Goal: Information Seeking & Learning: Learn about a topic

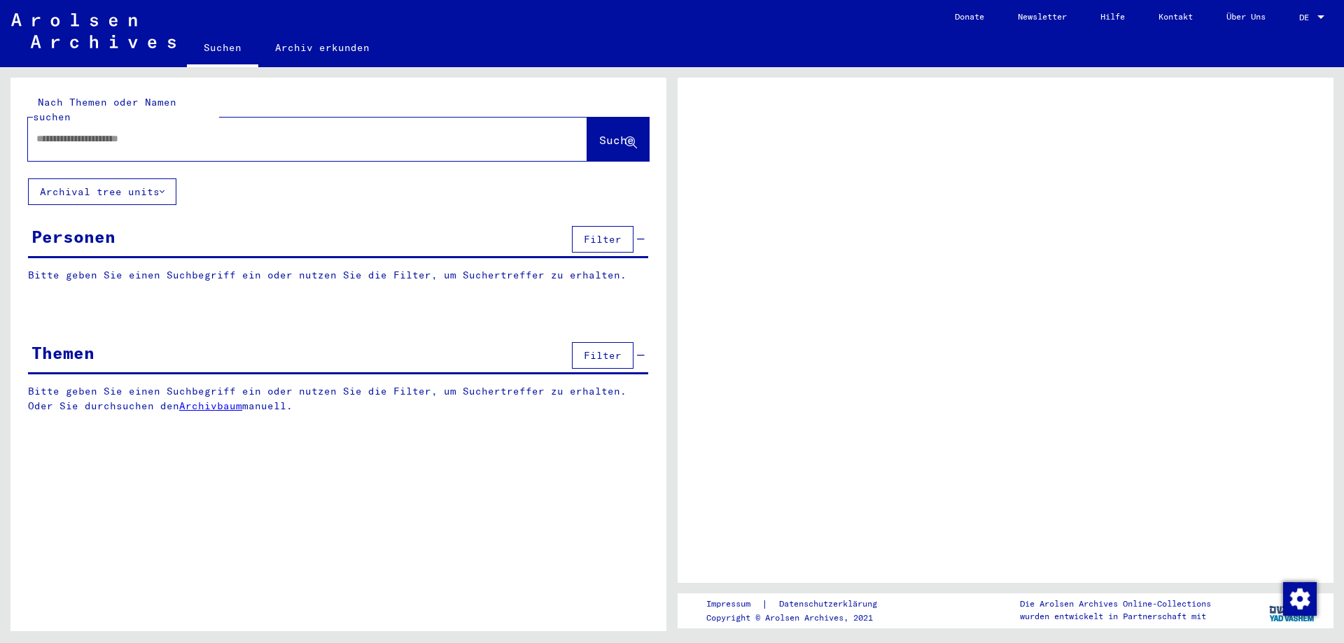
click at [93, 132] on input "text" at bounding box center [294, 139] width 517 height 15
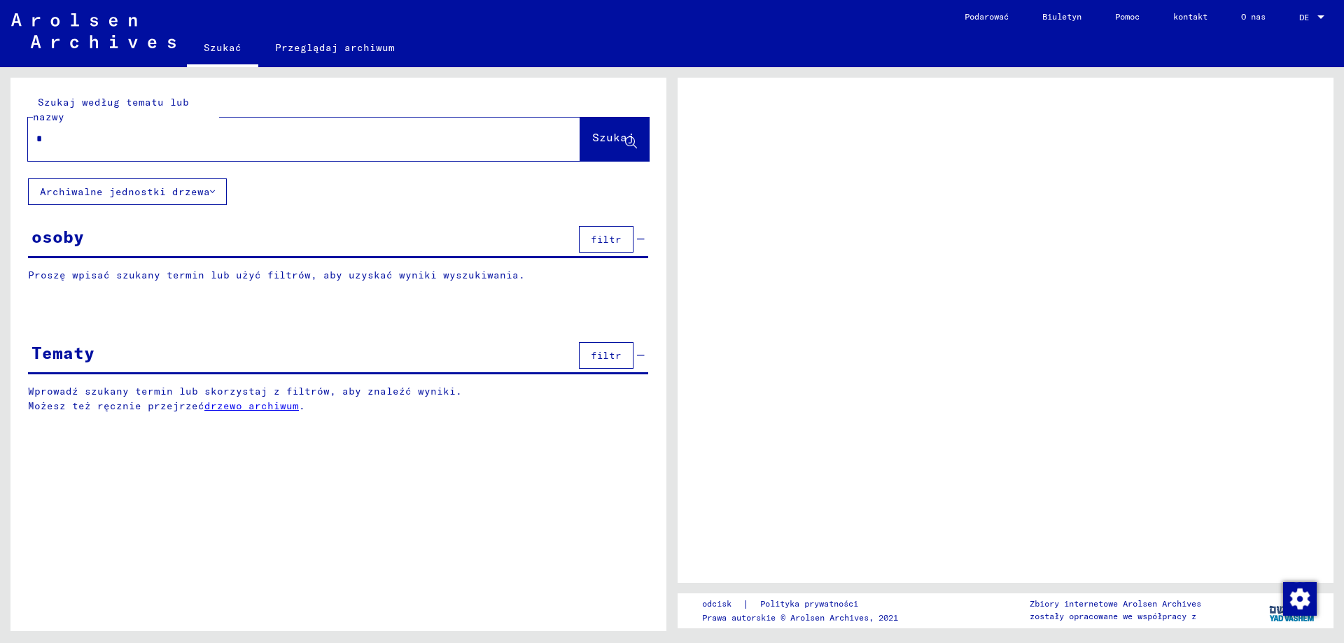
type input "**"
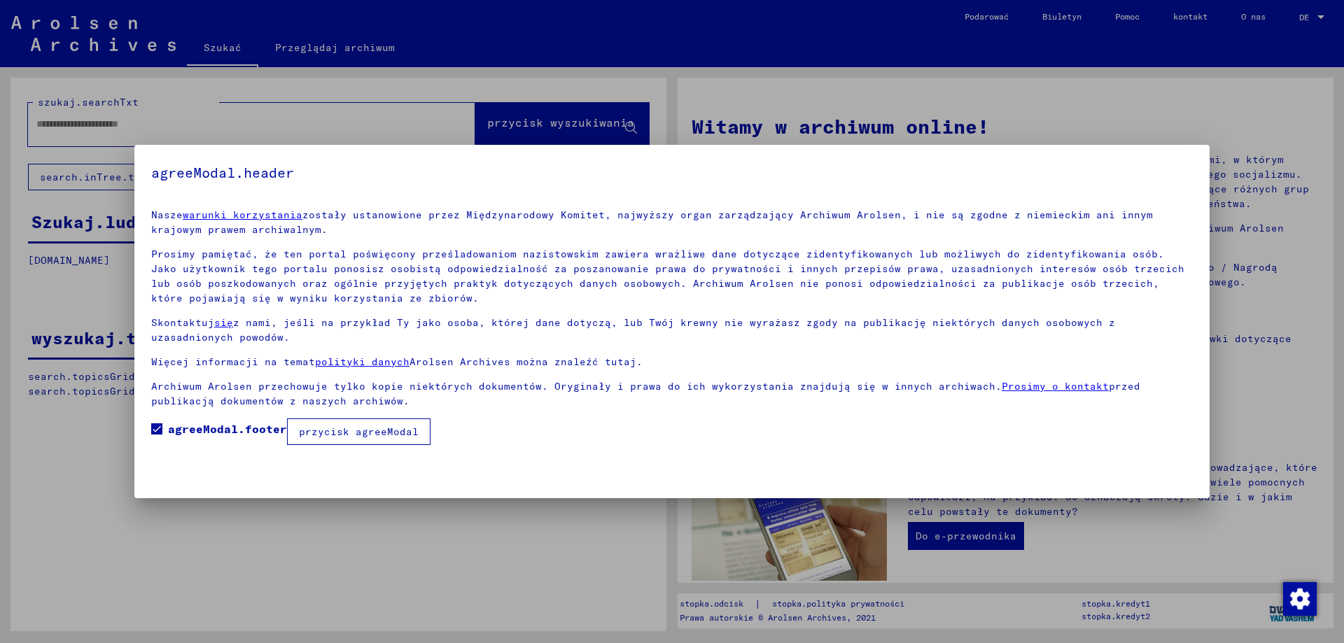
click at [326, 437] on font "przycisk agreeModal" at bounding box center [359, 431] width 120 height 13
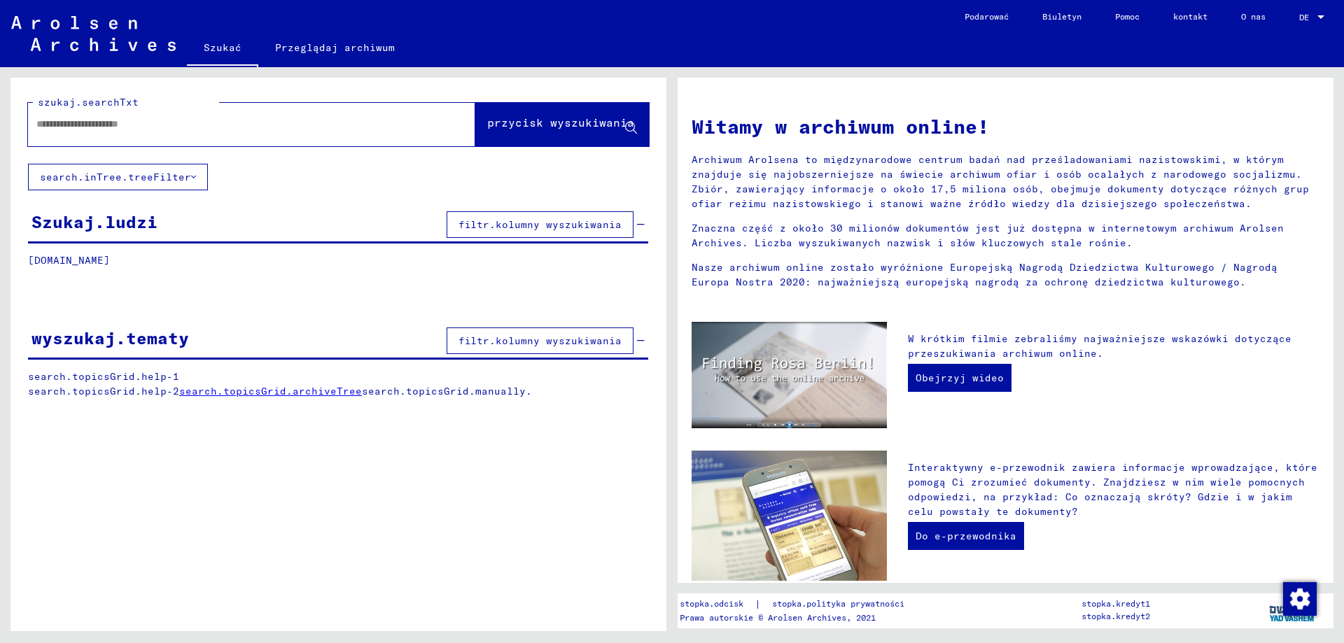
click at [213, 128] on input "text" at bounding box center [234, 124] width 397 height 15
click at [205, 135] on div at bounding box center [230, 123] width 405 height 31
click at [204, 127] on input "text" at bounding box center [234, 124] width 397 height 15
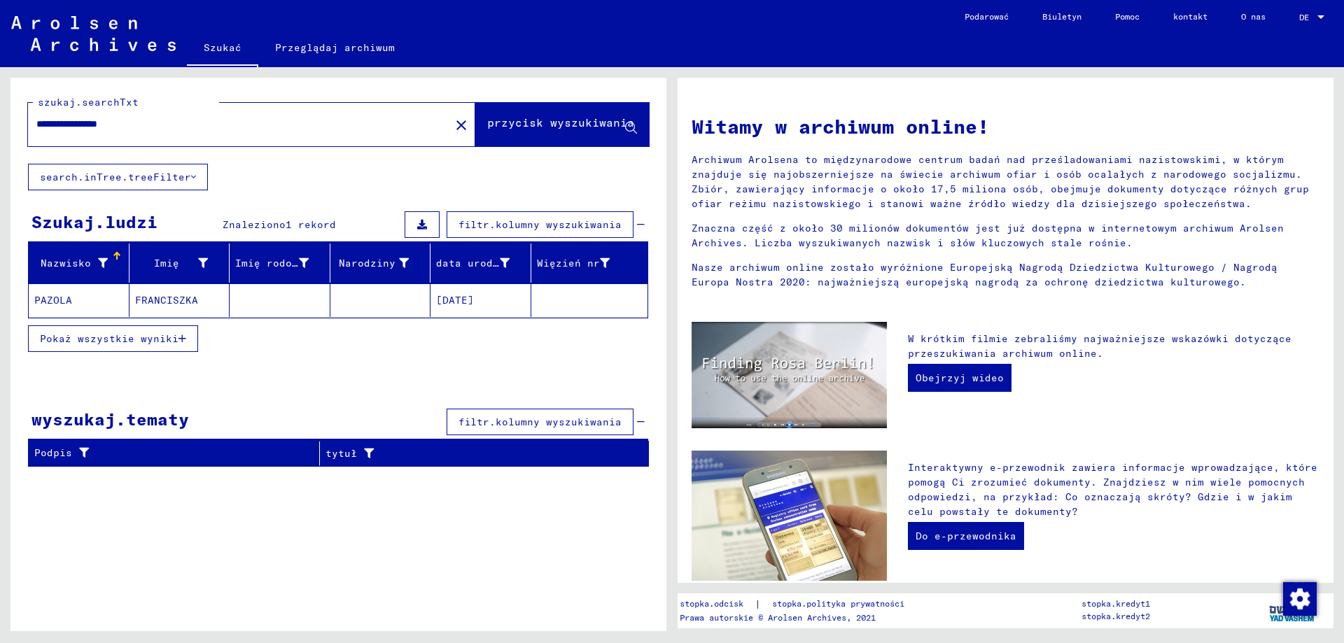
click at [53, 298] on font "PAZOLA" at bounding box center [53, 300] width 38 height 13
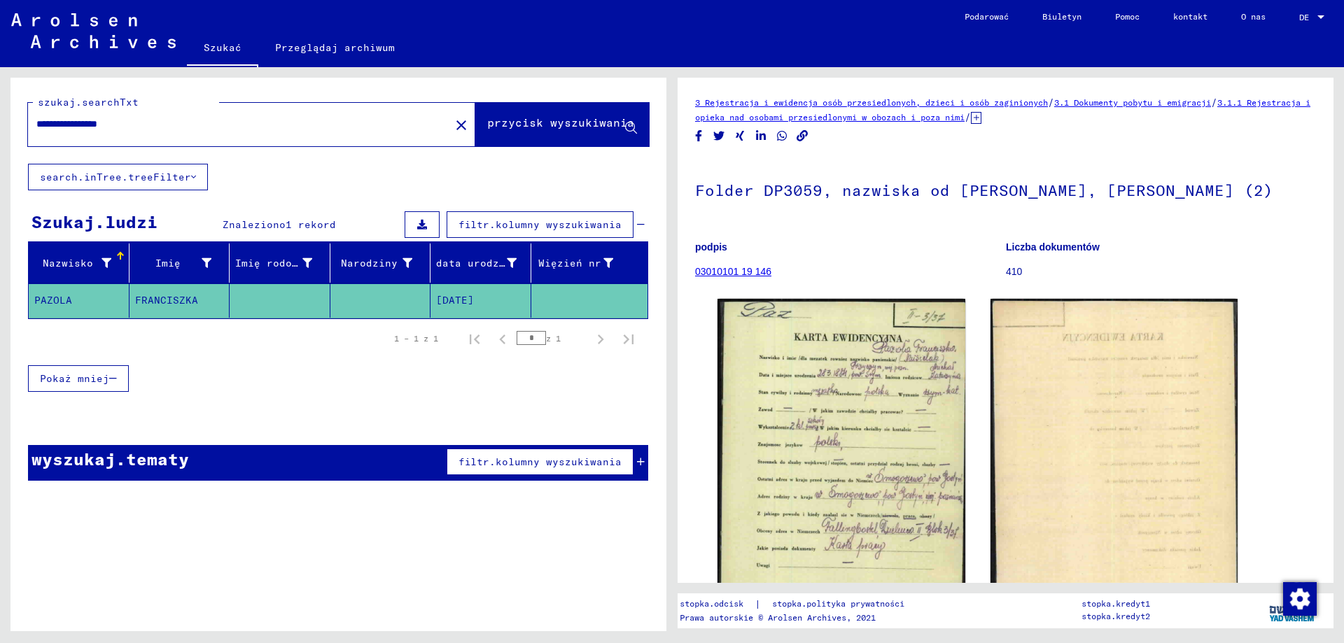
scroll to position [70, 0]
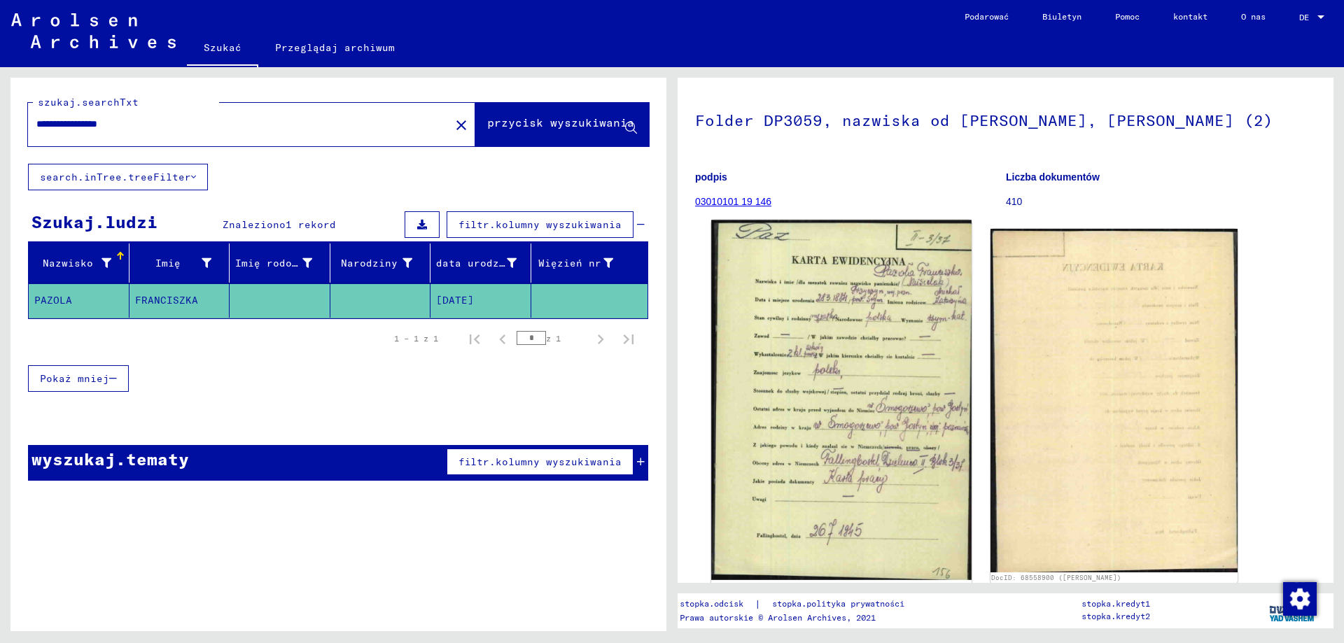
click at [815, 372] on img at bounding box center [841, 400] width 260 height 360
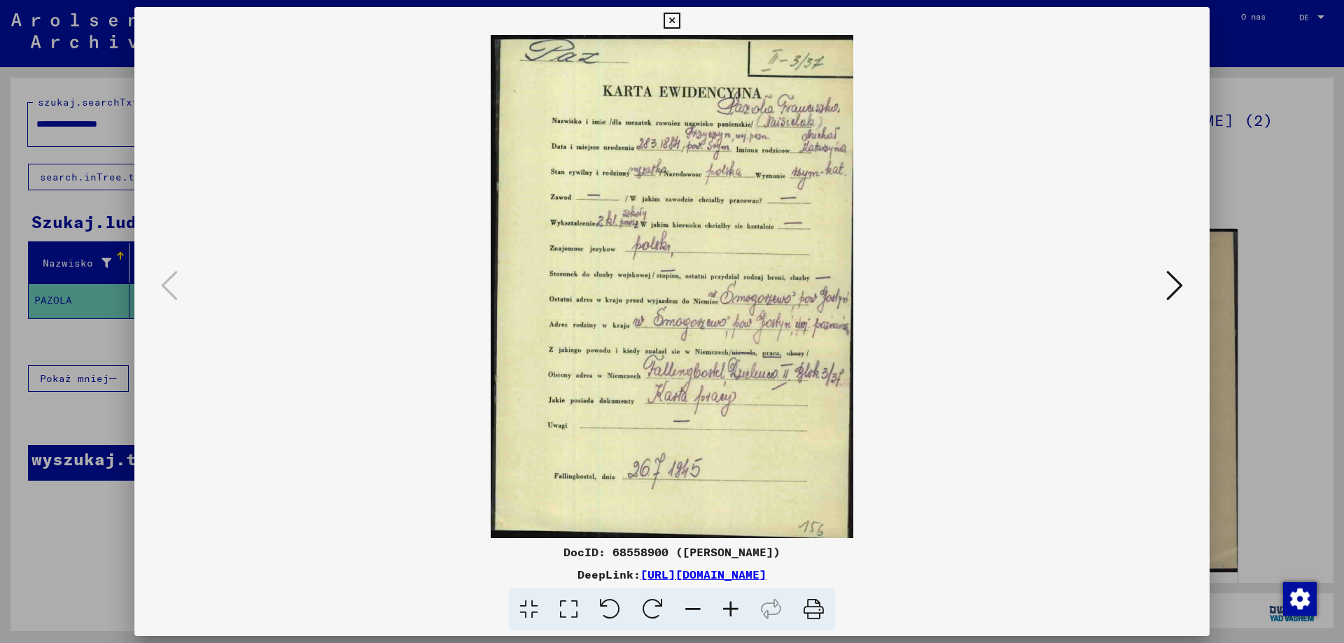
click at [672, 19] on icon at bounding box center [671, 21] width 16 height 17
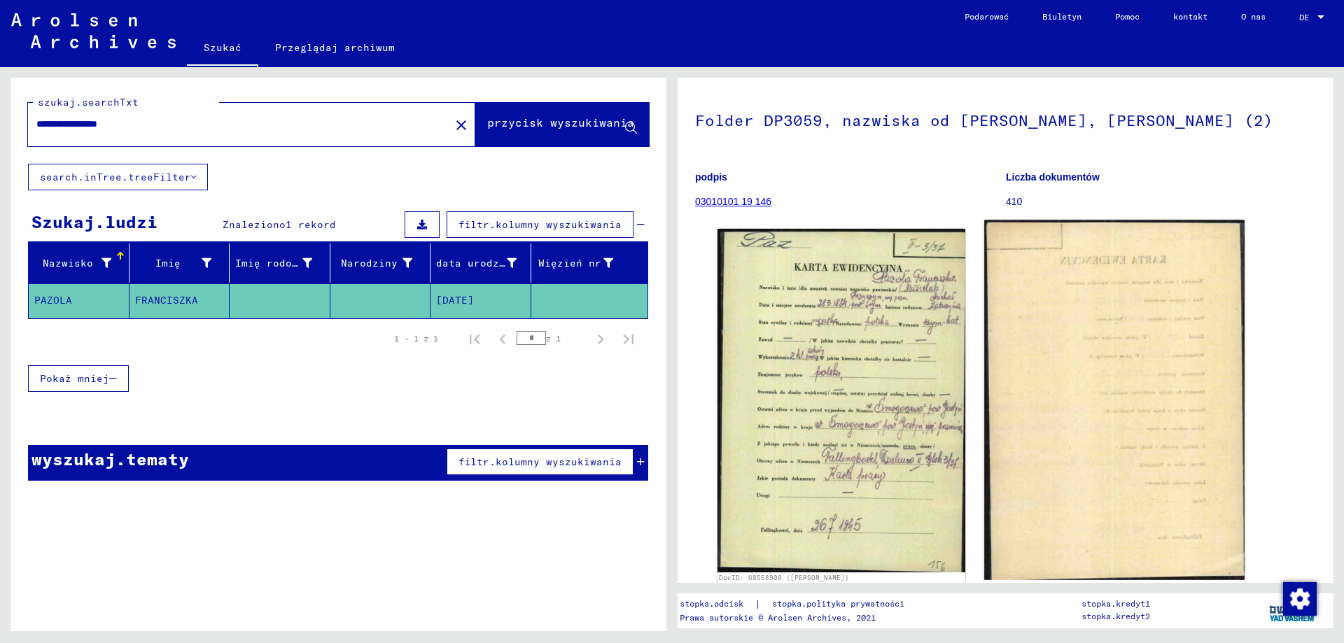
click at [1115, 365] on img at bounding box center [1114, 400] width 260 height 360
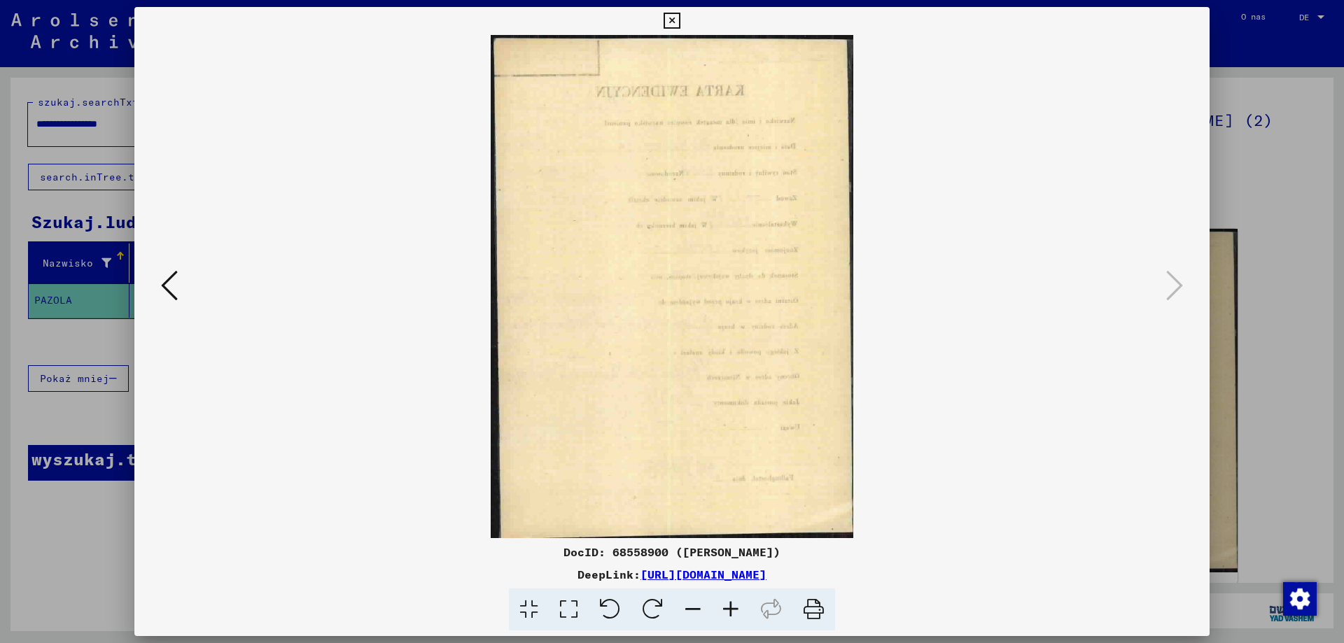
click at [673, 22] on icon at bounding box center [671, 21] width 16 height 17
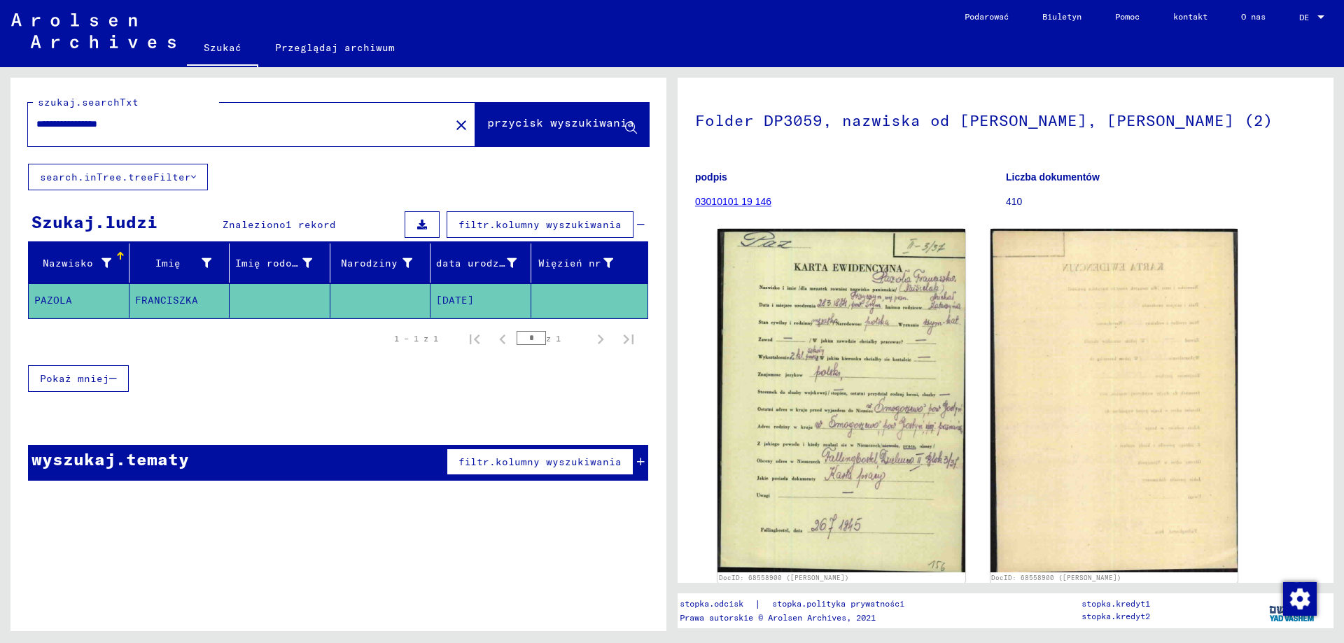
click at [161, 129] on input "**********" at bounding box center [238, 124] width 405 height 15
type input "*"
type input "**********"
click at [497, 116] on font "przycisk wyszukiwania" at bounding box center [560, 122] width 147 height 14
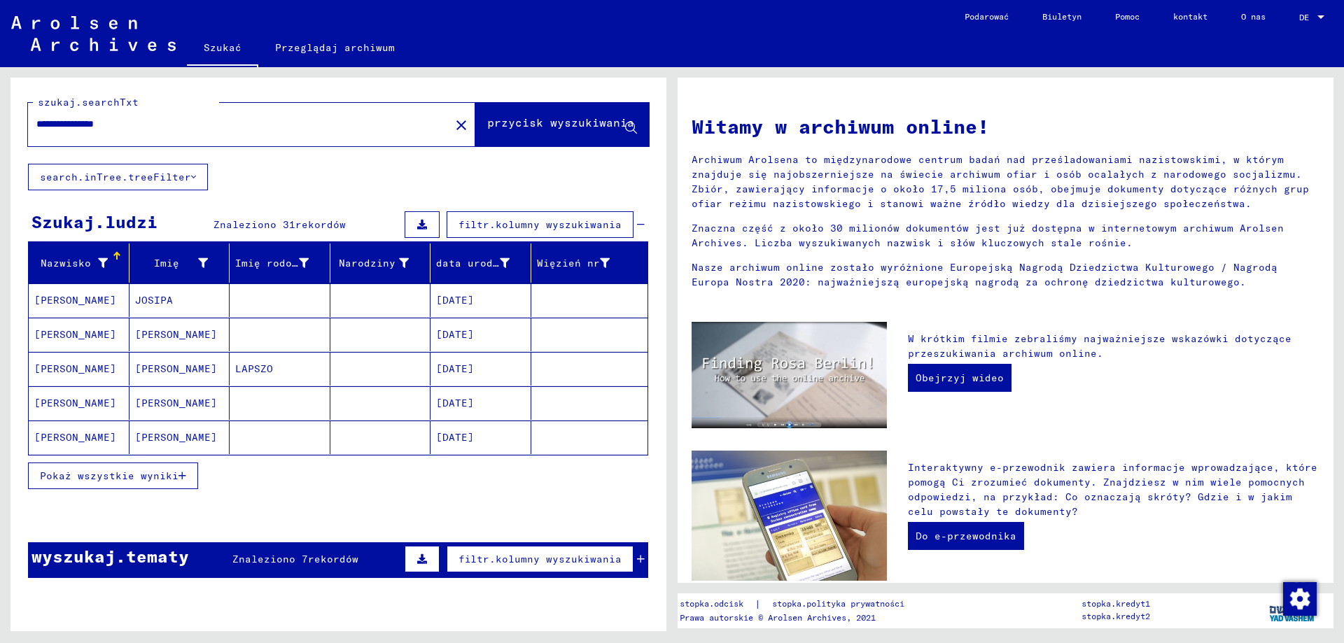
click at [100, 482] on button "Pokaż wszystkie wyniki" at bounding box center [113, 476] width 170 height 27
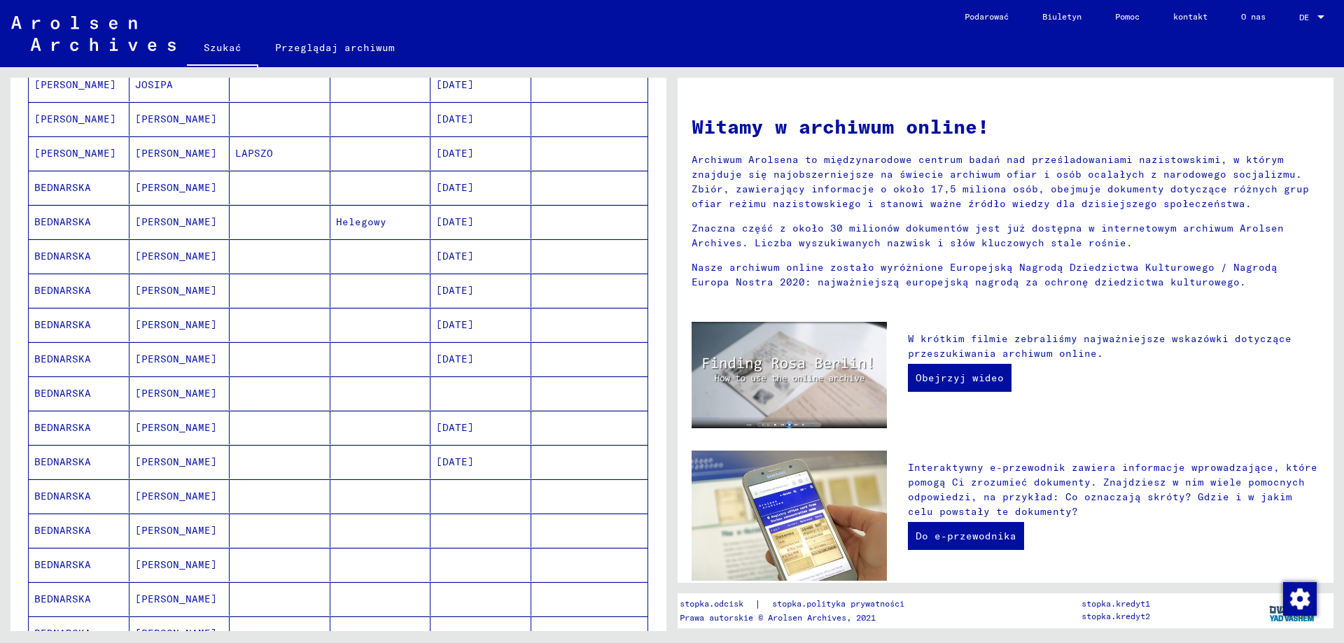
scroll to position [560, 0]
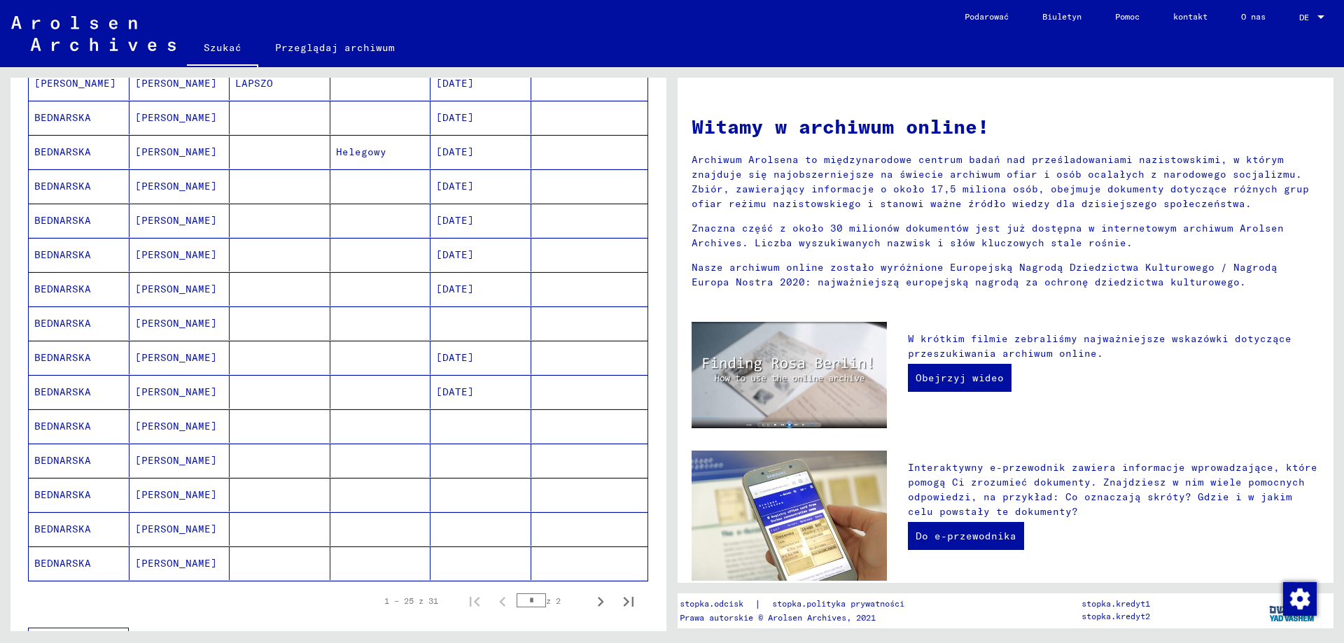
click at [72, 423] on font "BEDNARSKA" at bounding box center [62, 426] width 57 height 13
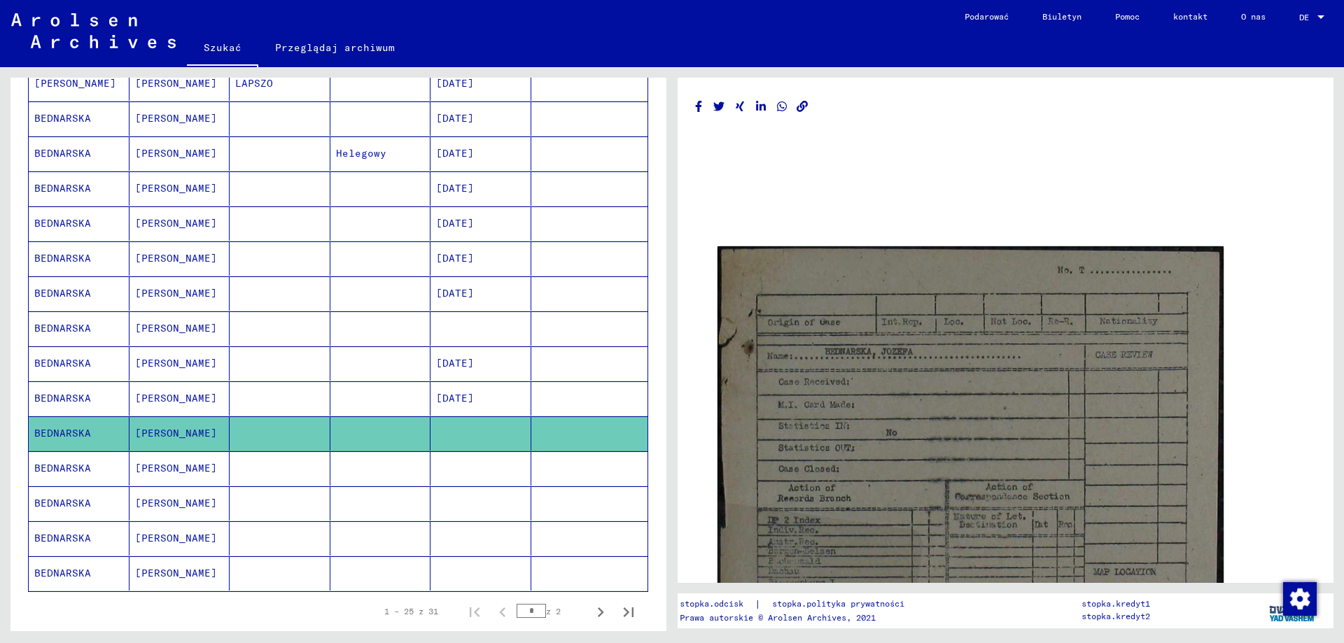
click at [69, 472] on font "BEDNARSKA" at bounding box center [62, 468] width 57 height 13
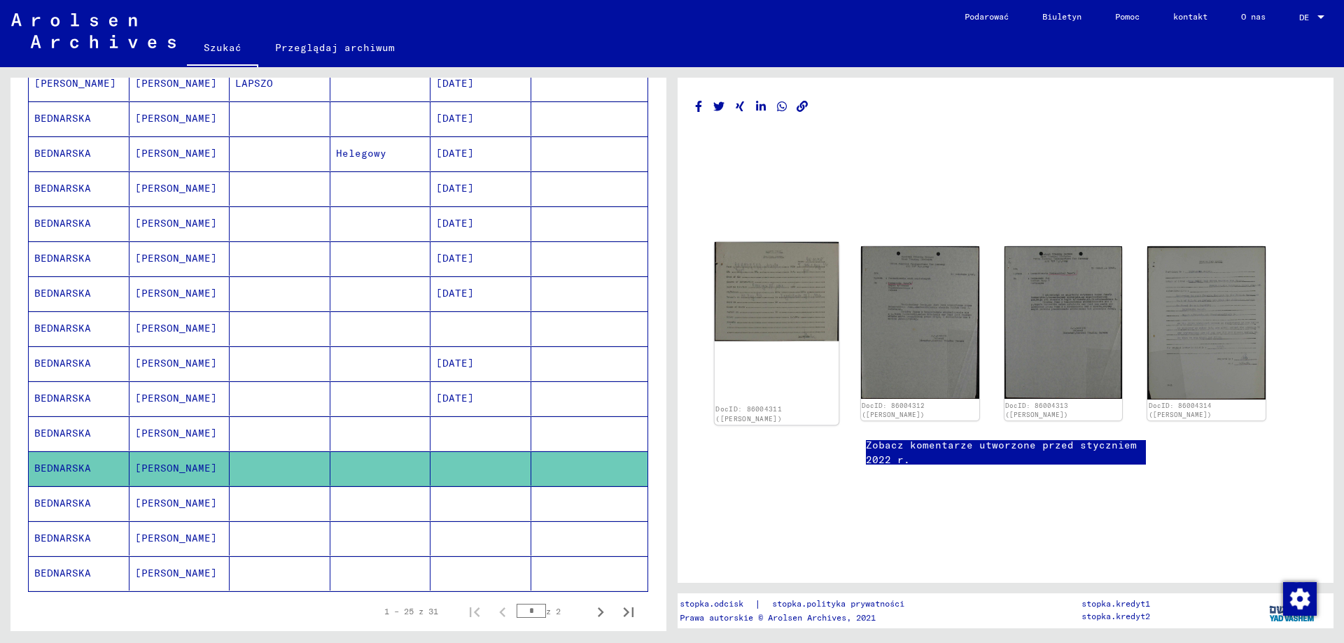
click at [762, 309] on img at bounding box center [777, 291] width 124 height 99
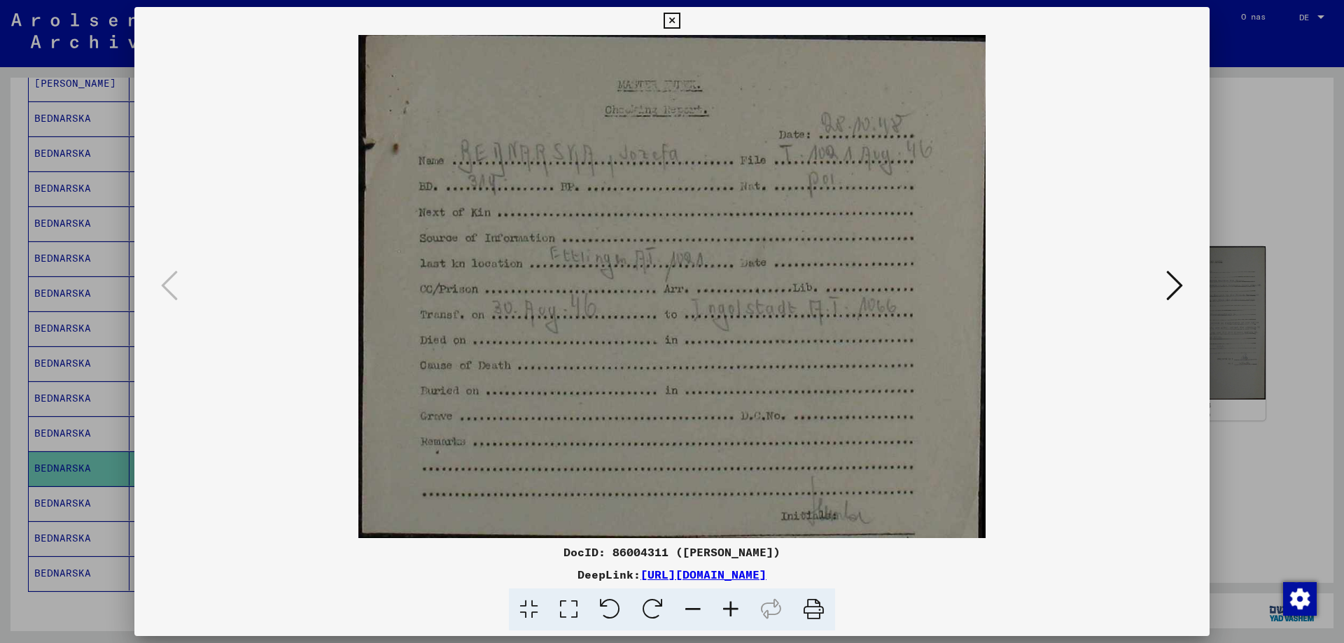
click at [1178, 283] on icon at bounding box center [1174, 286] width 17 height 34
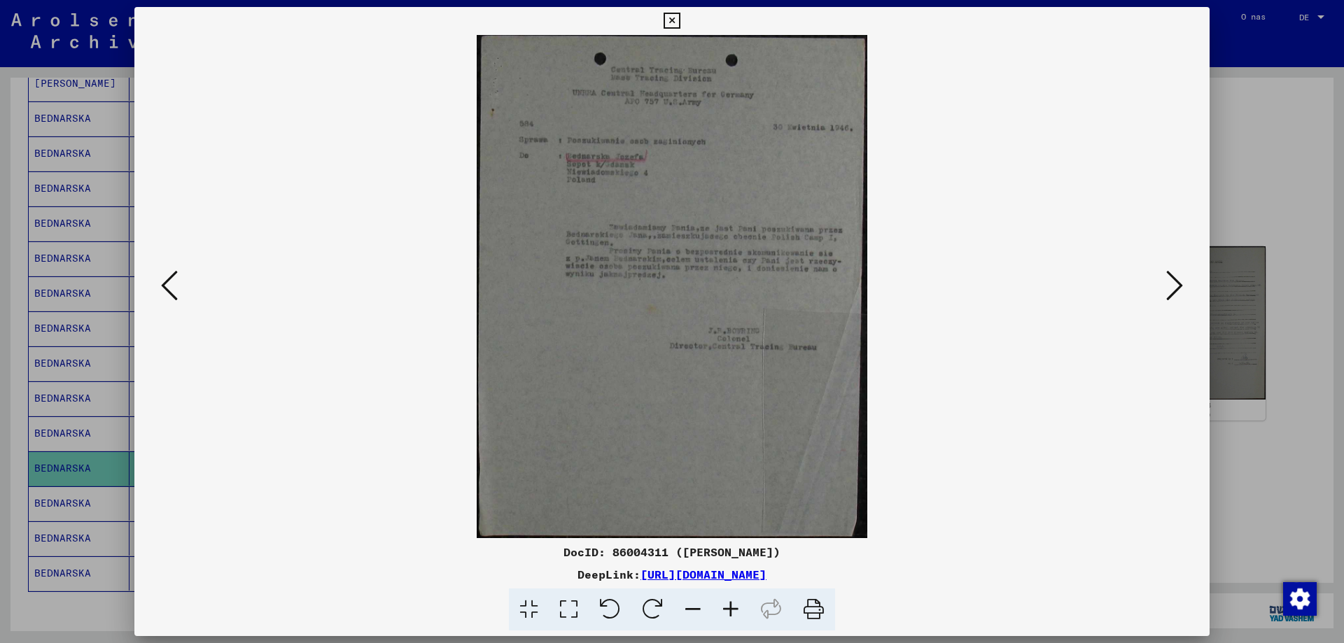
click at [673, 23] on icon at bounding box center [671, 21] width 16 height 17
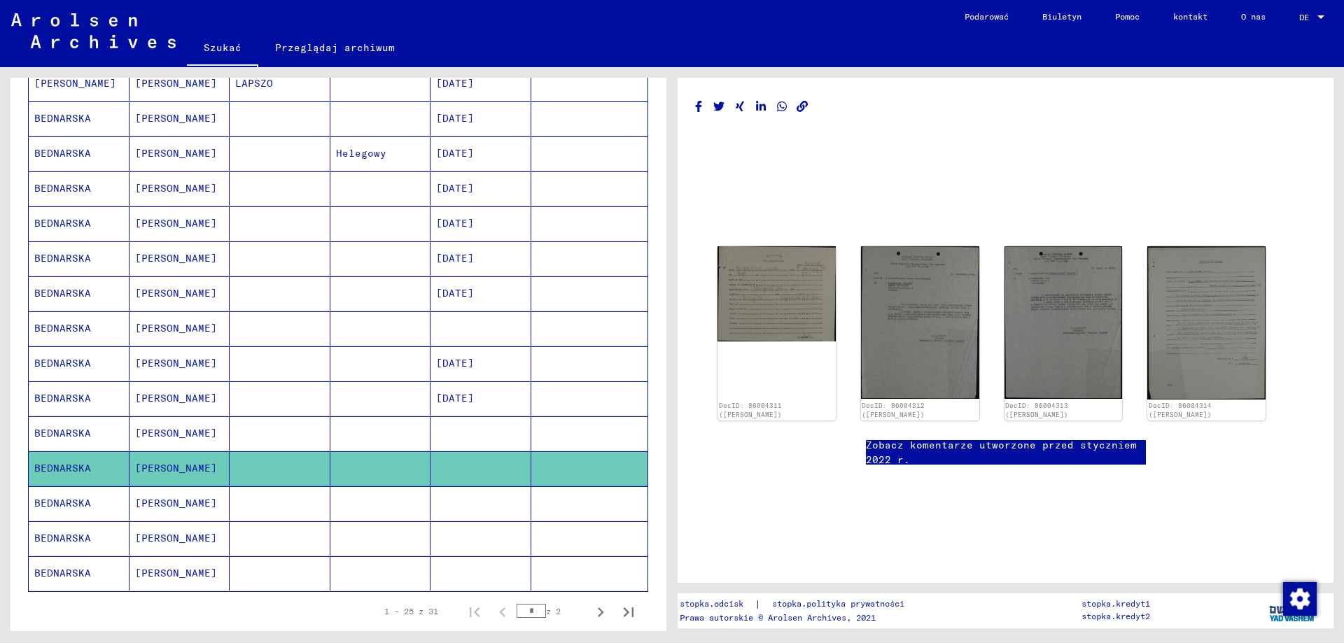
click at [80, 506] on font "BEDNARSKA" at bounding box center [62, 503] width 57 height 13
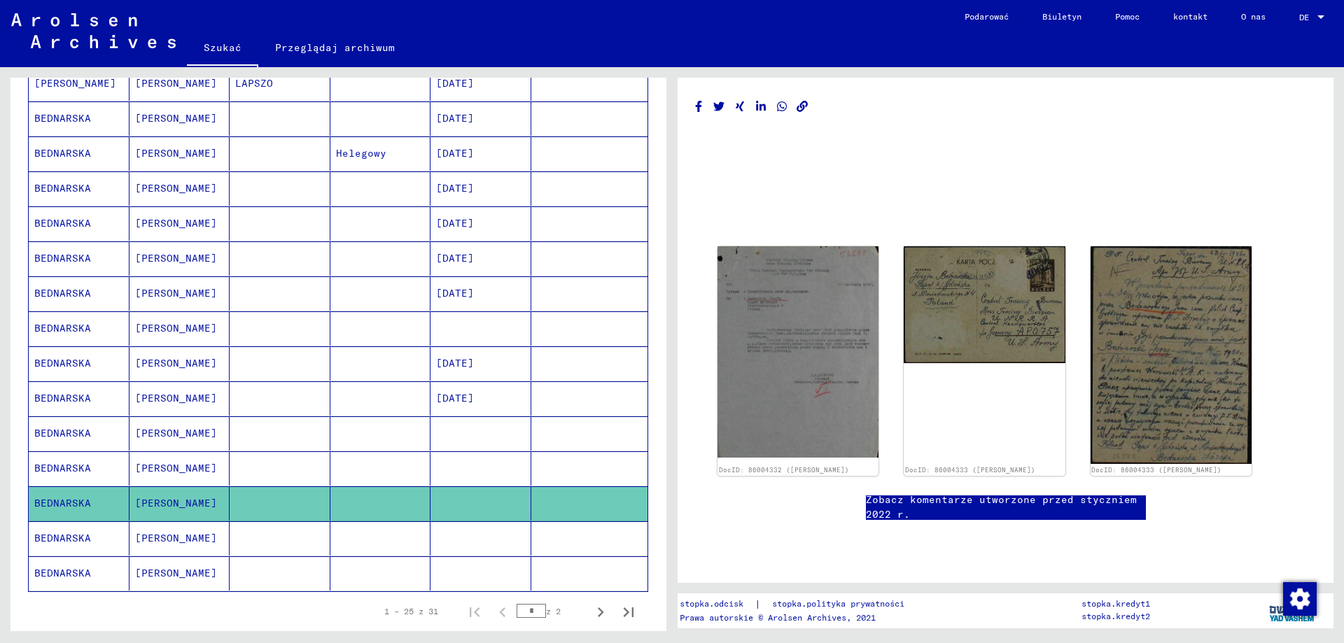
click at [67, 541] on font "BEDNARSKA" at bounding box center [62, 538] width 57 height 13
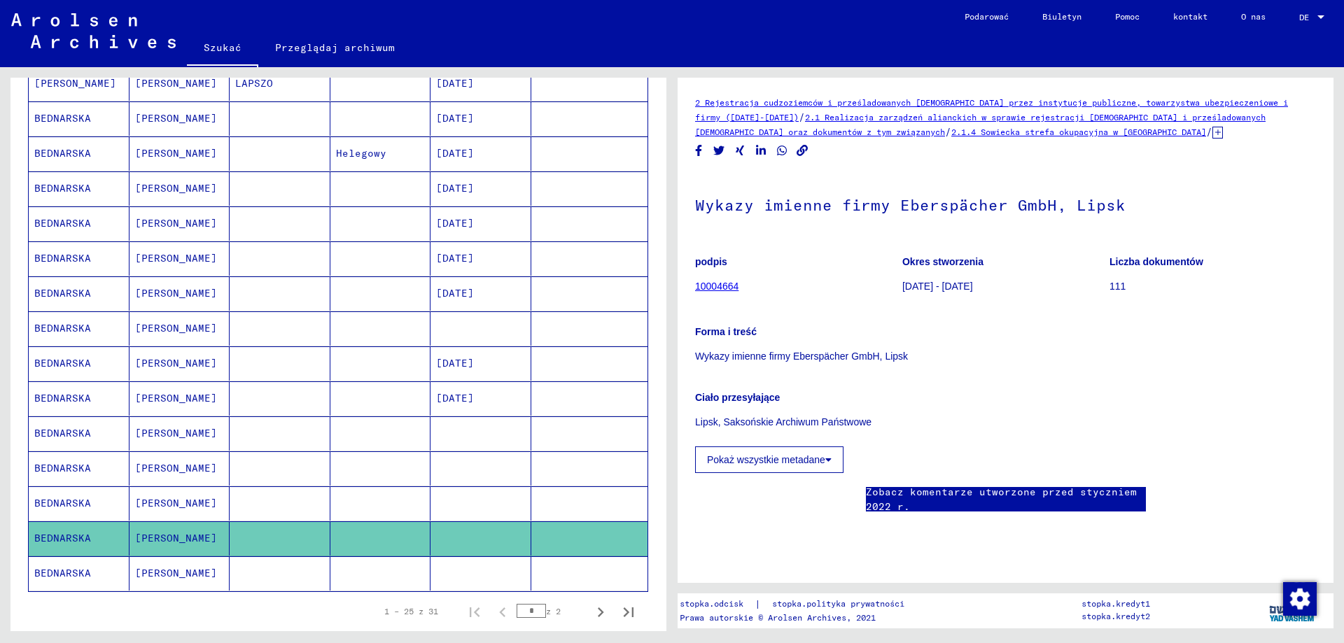
click at [731, 290] on font "10004664" at bounding box center [716, 286] width 43 height 11
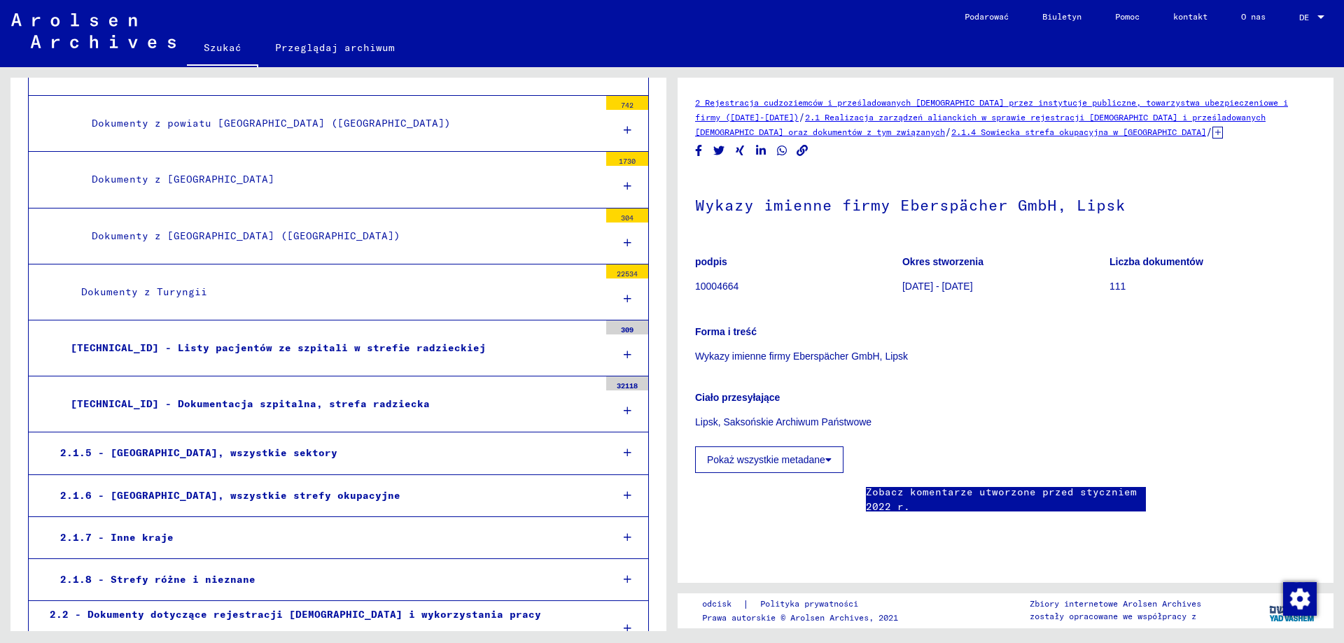
scroll to position [14635, 0]
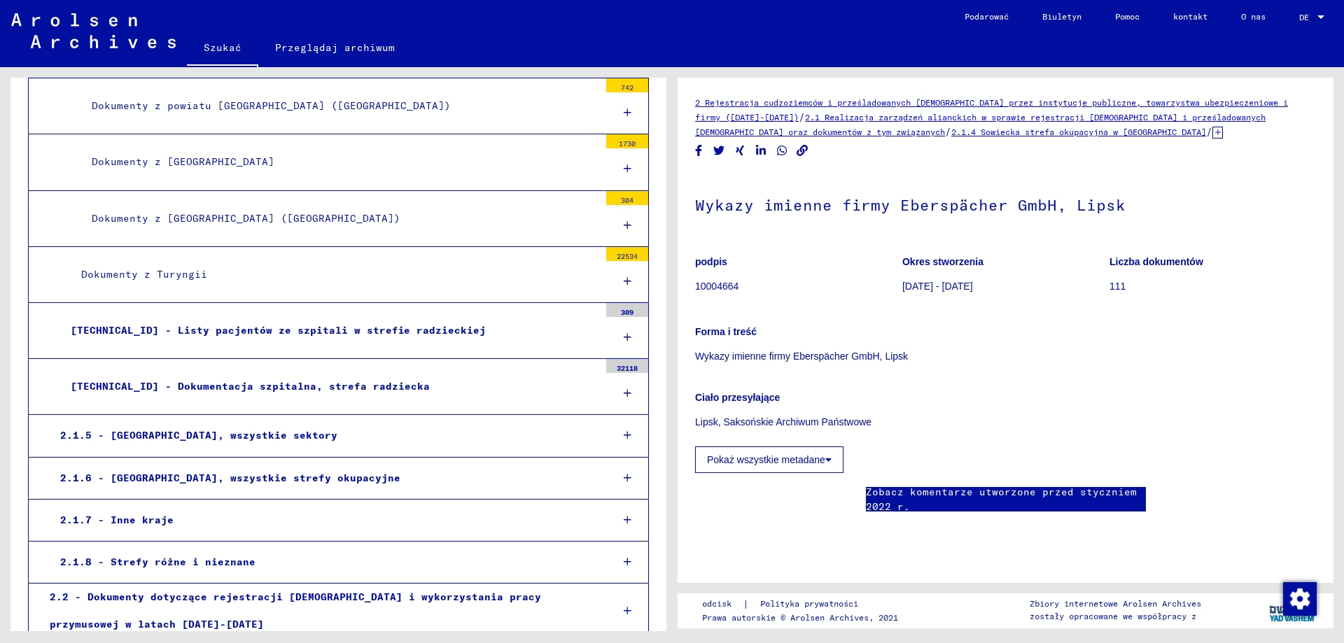
click at [175, 429] on font "2.1.5 - [GEOGRAPHIC_DATA], wszystkie sektory" at bounding box center [198, 435] width 277 height 13
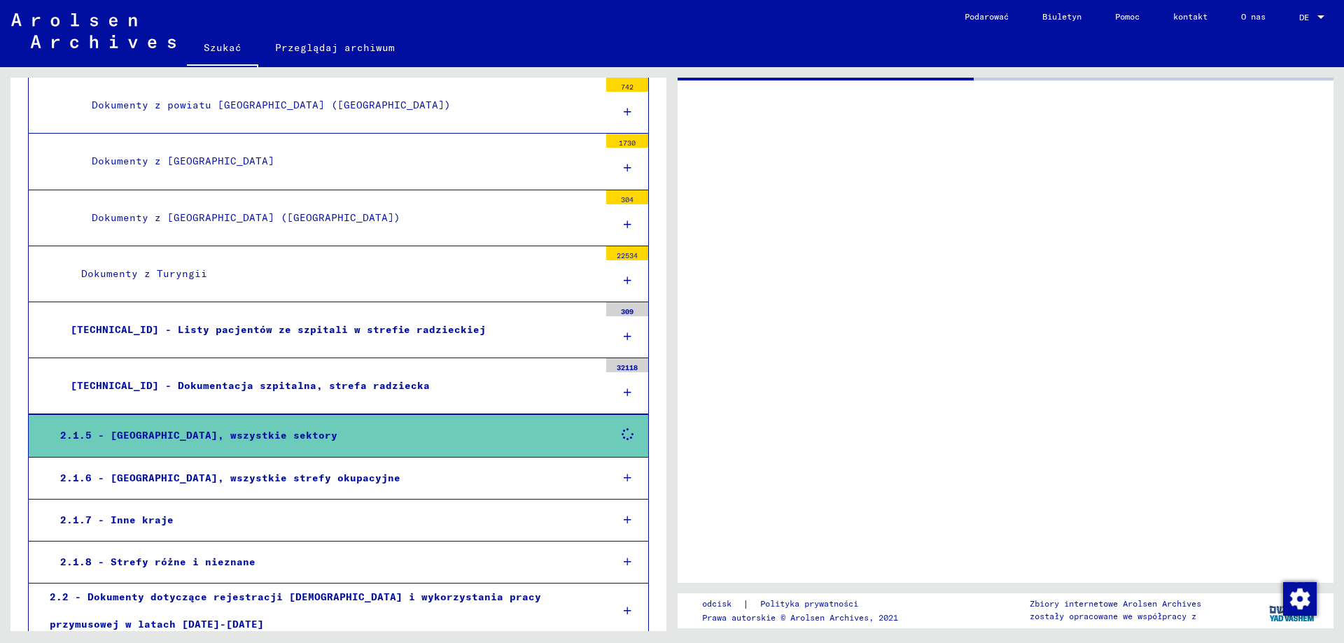
scroll to position [14634, 0]
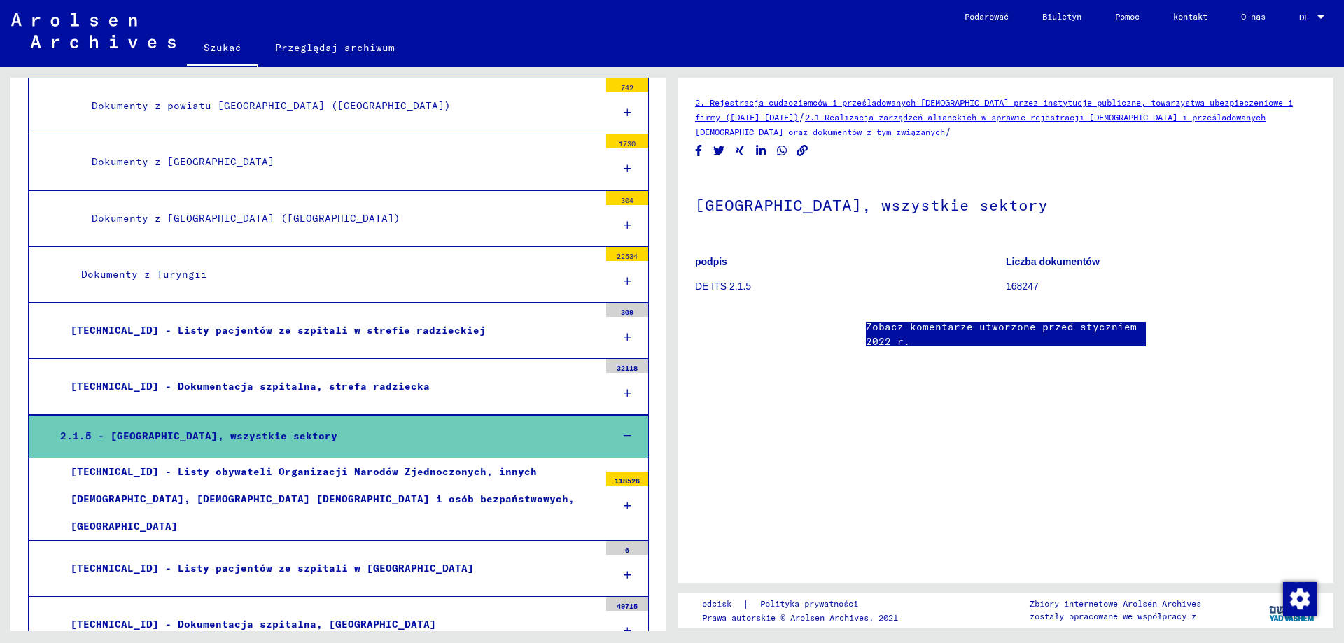
click at [1022, 262] on font "Liczba dokumentów" at bounding box center [1053, 261] width 94 height 11
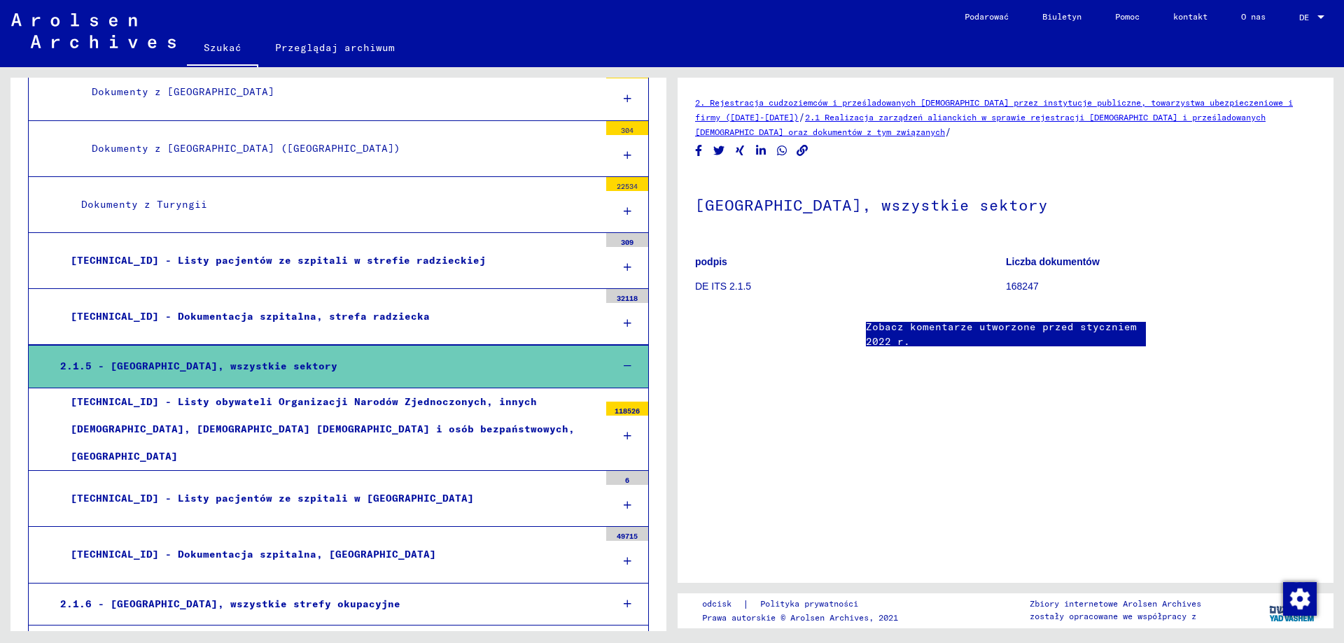
click at [252, 492] on font "[TECHNICAL_ID] - Listy pacjentów ze szpitali w [GEOGRAPHIC_DATA]" at bounding box center [272, 498] width 403 height 13
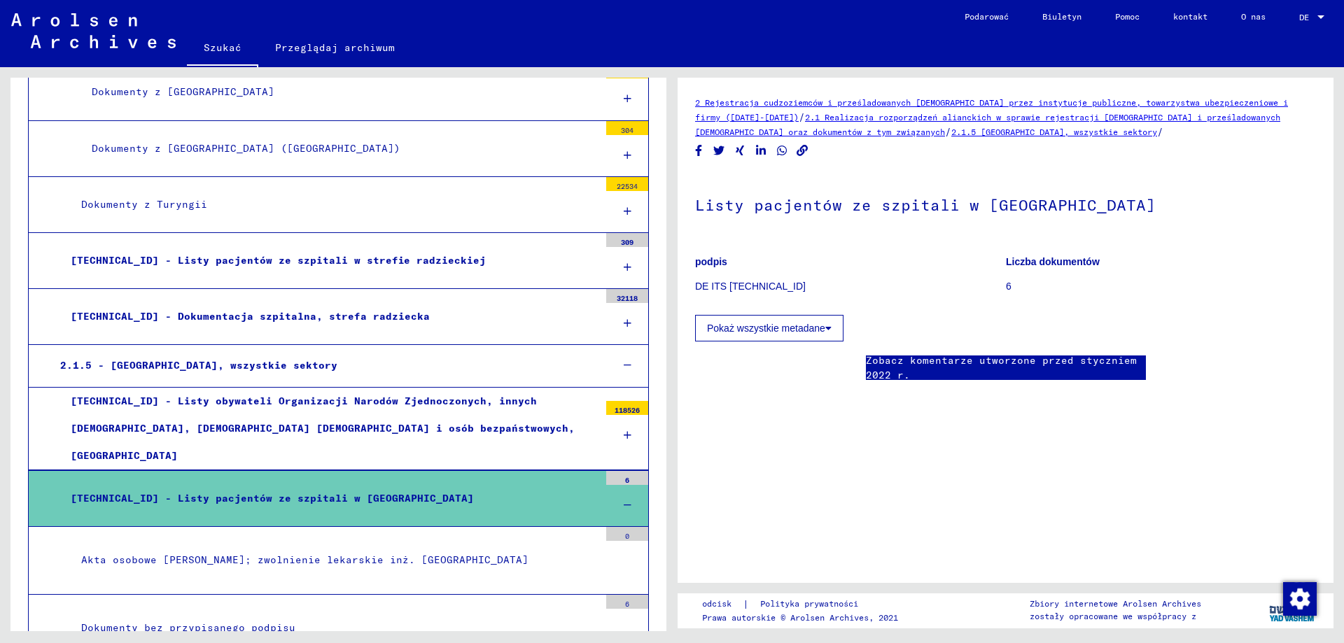
click at [827, 329] on icon at bounding box center [828, 328] width 6 height 10
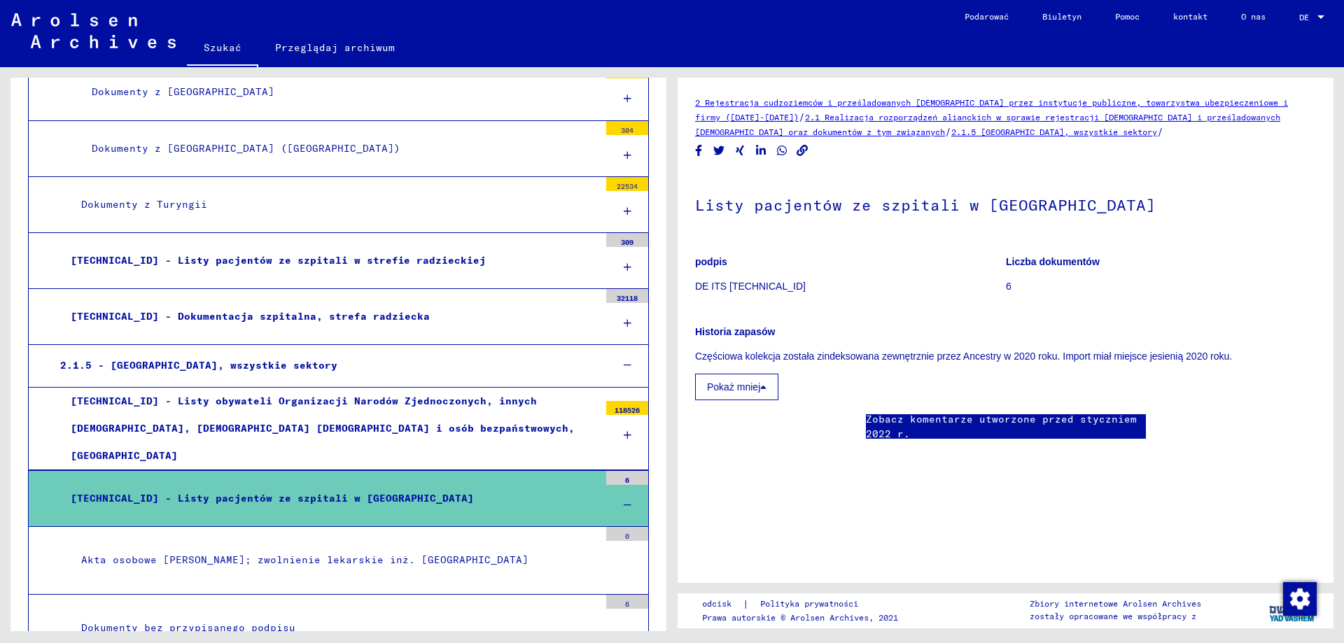
click at [624, 471] on div "6" at bounding box center [627, 478] width 42 height 14
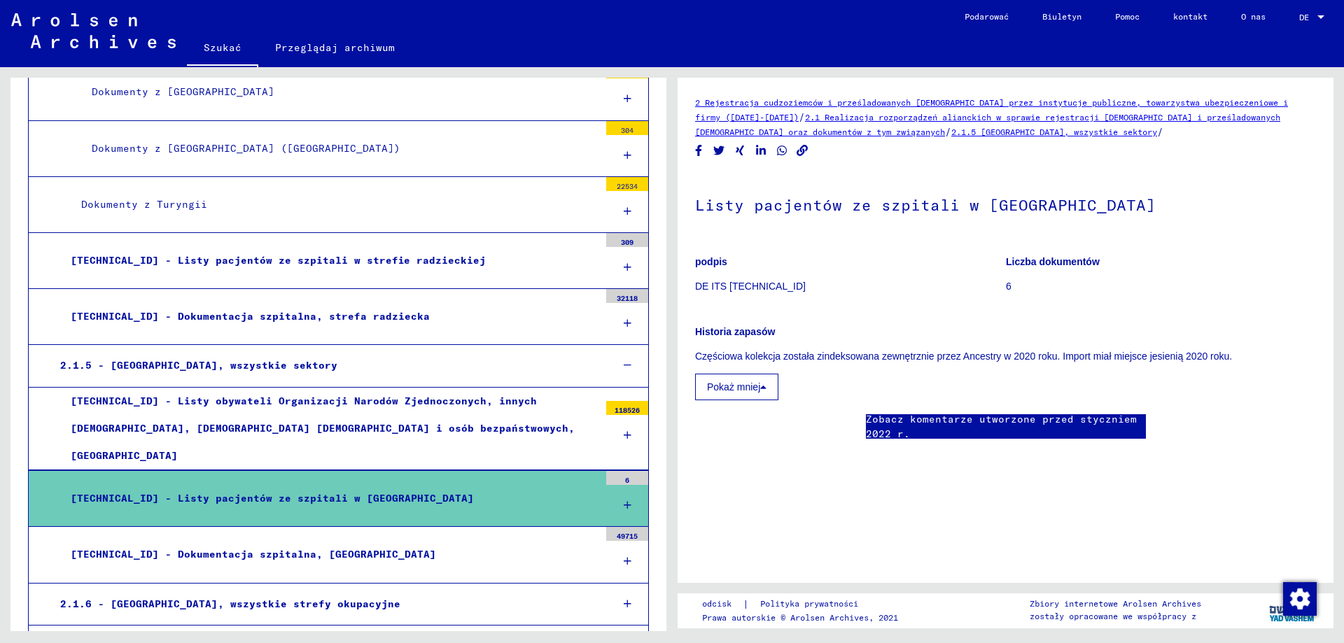
click at [625, 476] on font "6" at bounding box center [627, 480] width 4 height 9
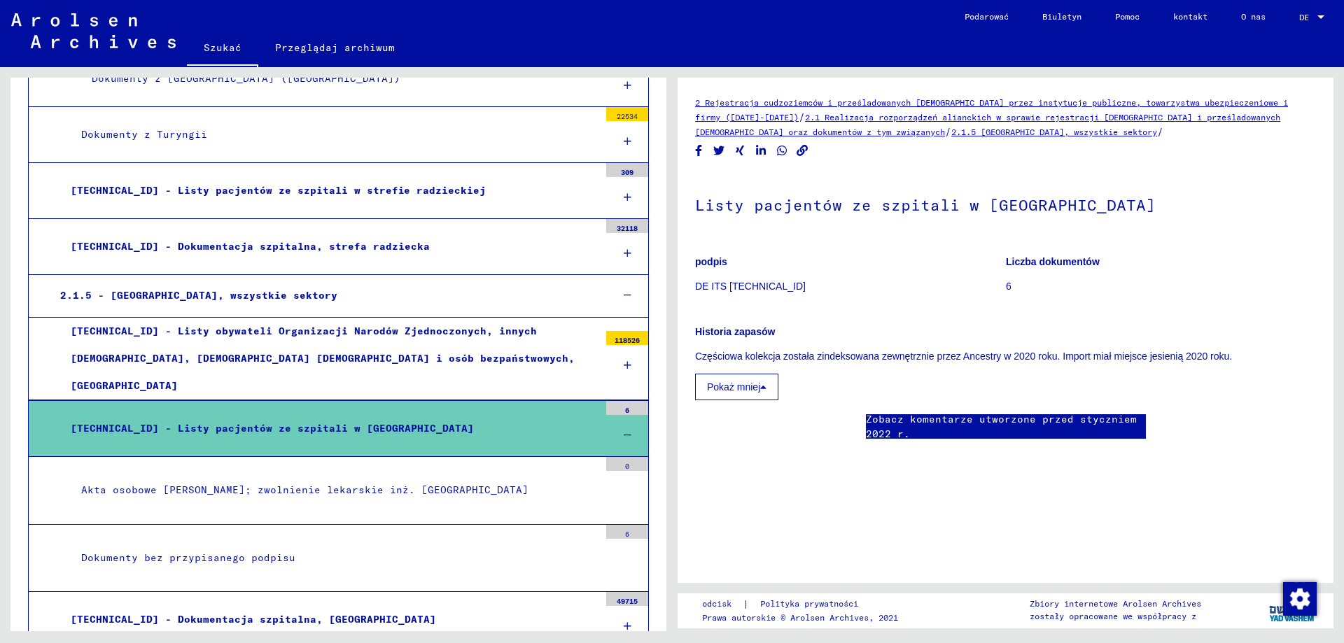
scroll to position [14844, 0]
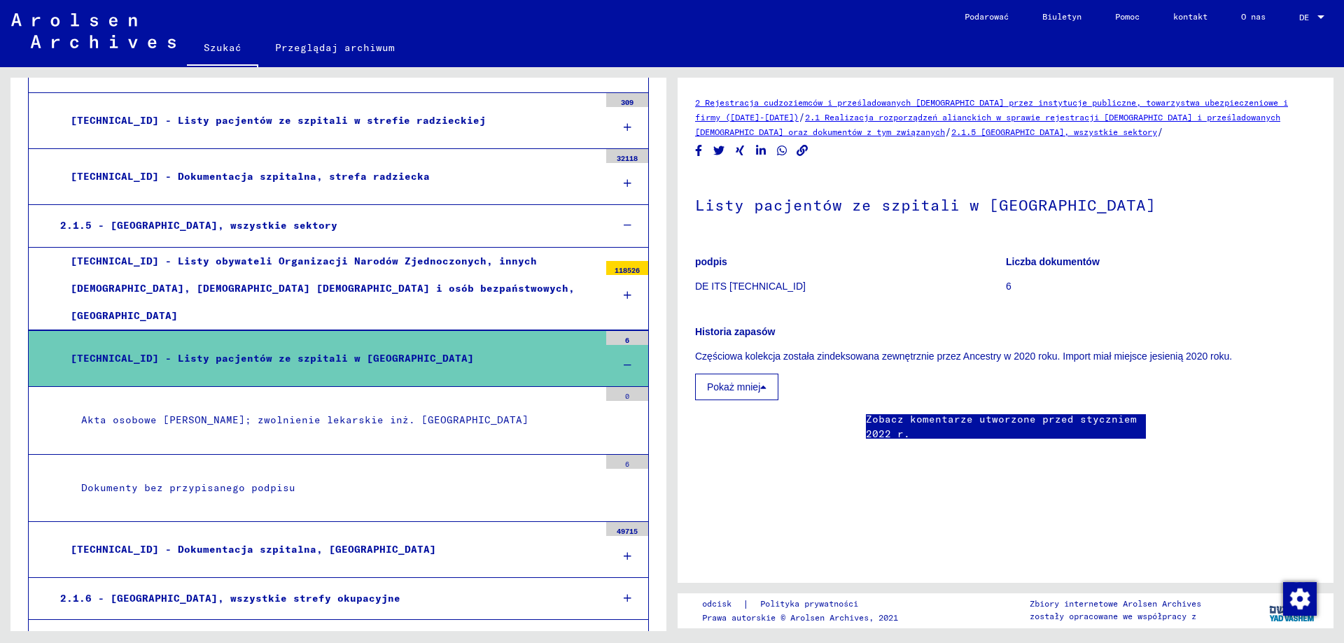
click at [218, 481] on font "Dokumenty bez przypisanego podpisu" at bounding box center [188, 487] width 214 height 13
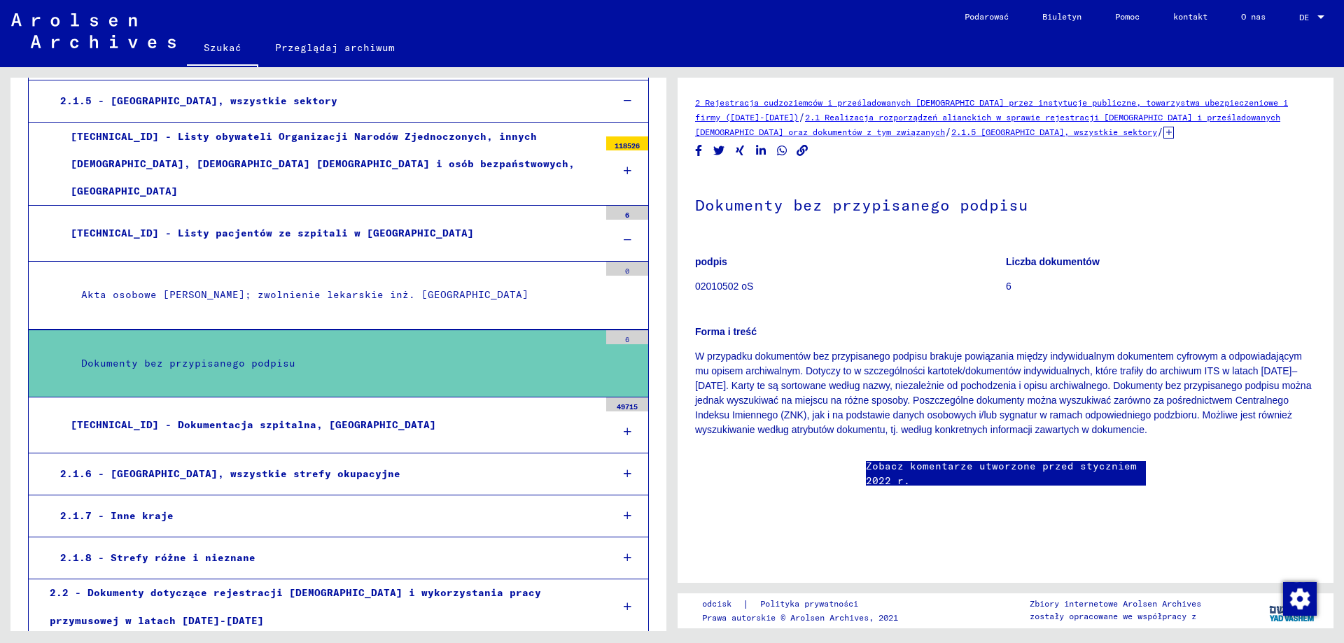
scroll to position [14984, 0]
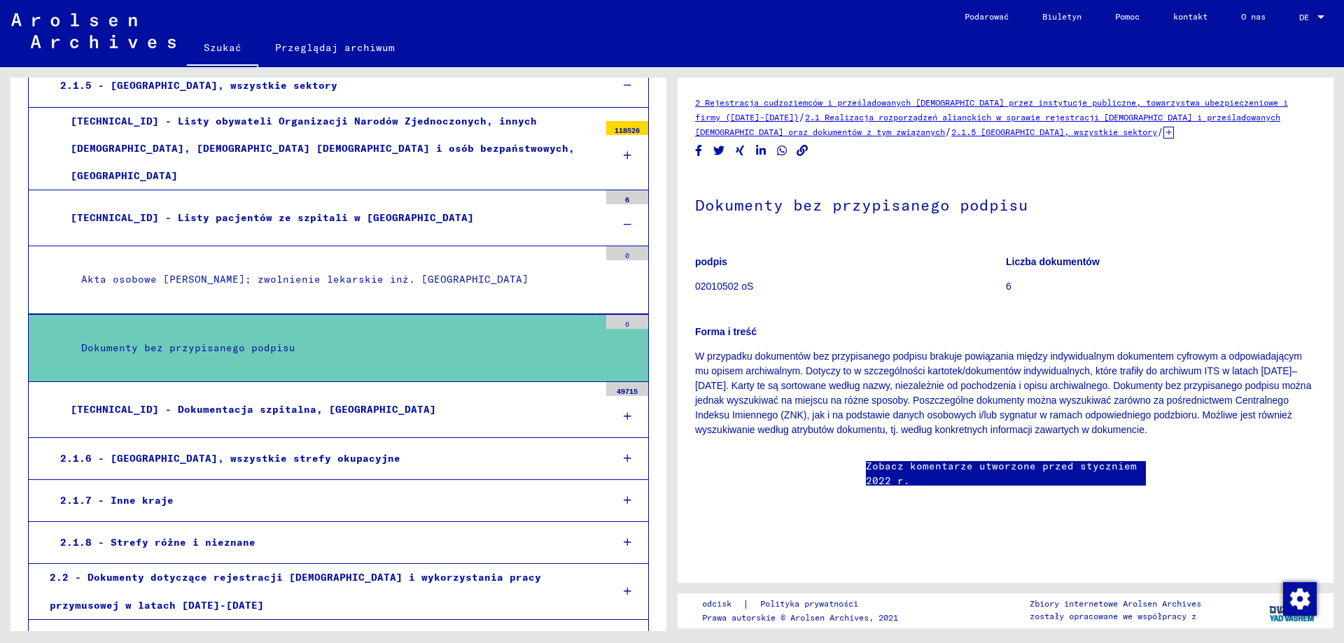
click at [247, 571] on font "2.2 - Dokumenty dotyczące rejestracji [DEMOGRAPHIC_DATA] i wykorzystania pracy …" at bounding box center [295, 591] width 491 height 40
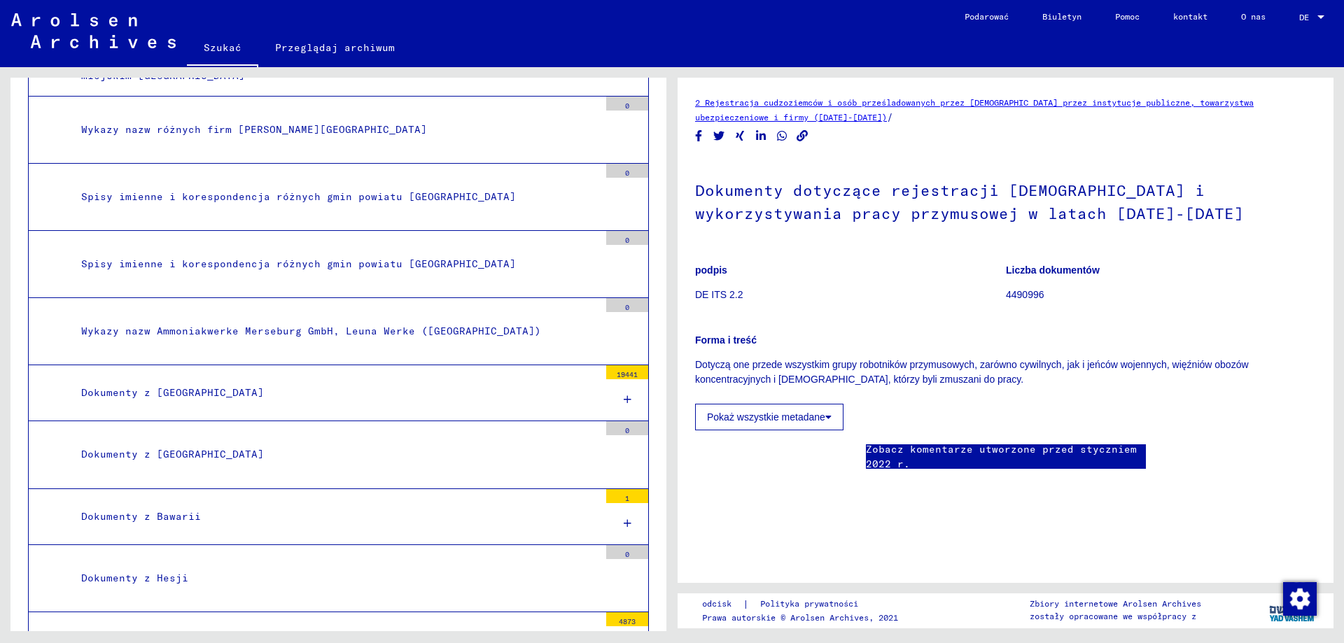
scroll to position [9666, 0]
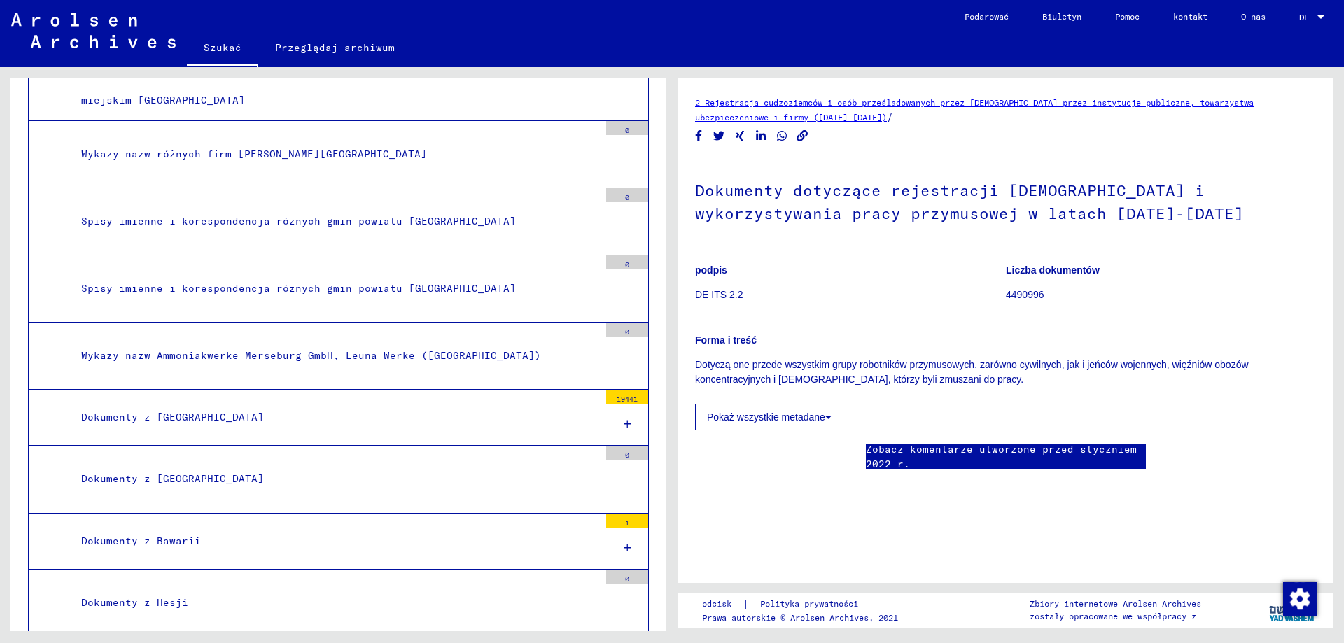
click at [131, 472] on font "Dokumenty z [GEOGRAPHIC_DATA]" at bounding box center [172, 478] width 183 height 13
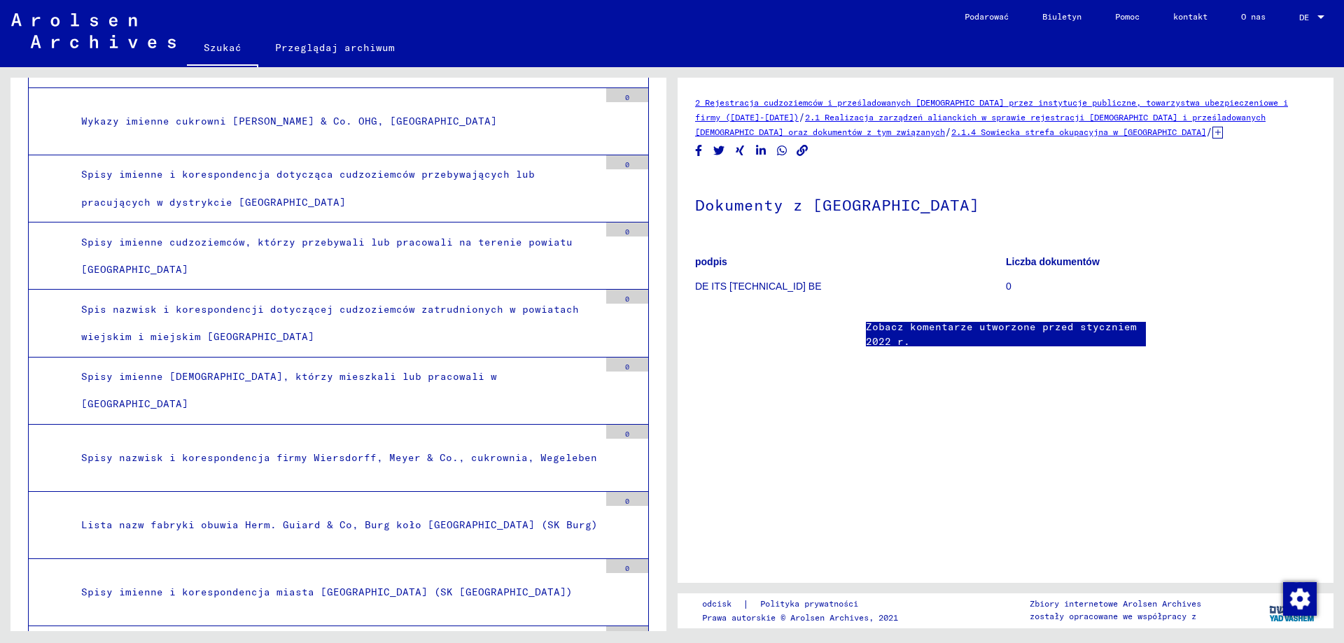
scroll to position [8686, 0]
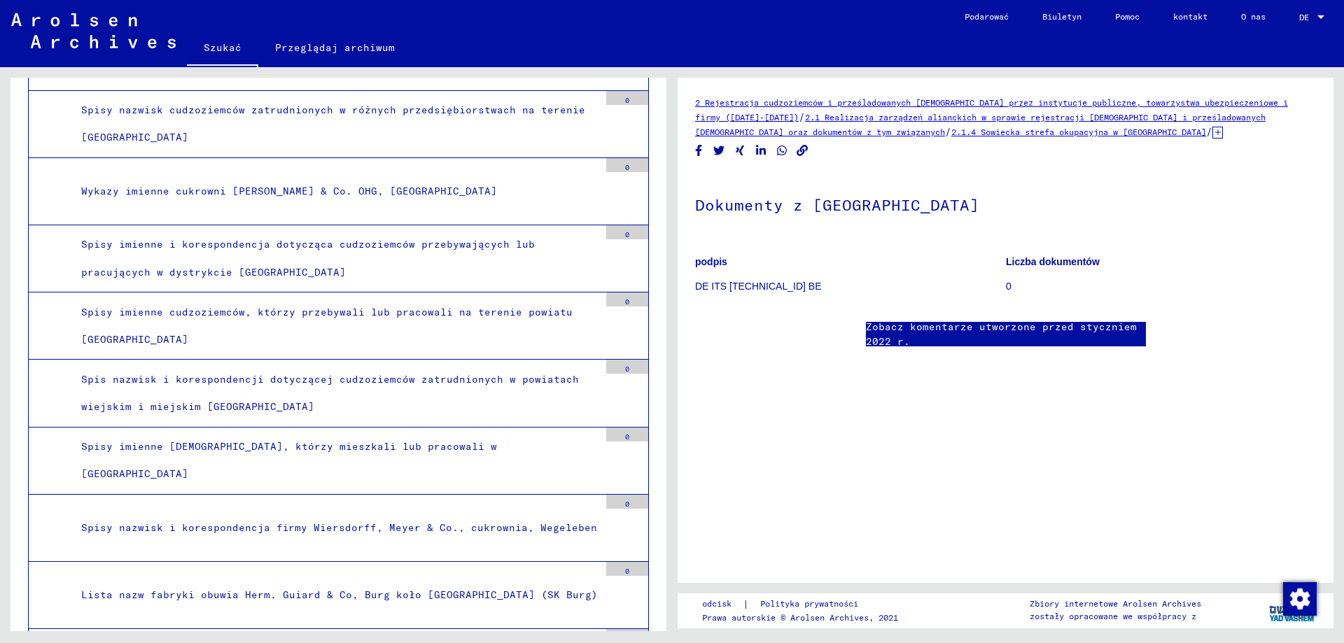
click at [360, 373] on font "Spis nazwisk i korespondencji dotyczącej cudzoziemców zatrudnionych w powiatach…" at bounding box center [330, 393] width 498 height 40
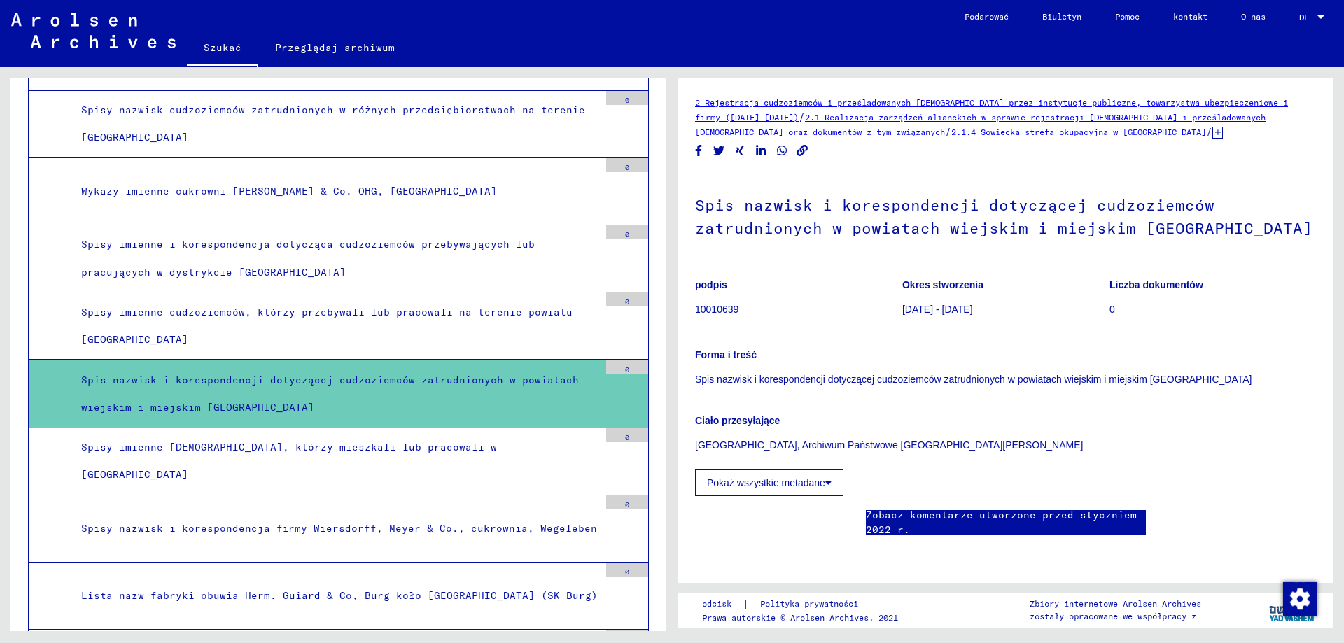
click at [378, 306] on font "Spisy imienne cudzoziemców, którzy przebywali lub pracowali na terenie powiatu …" at bounding box center [326, 326] width 491 height 40
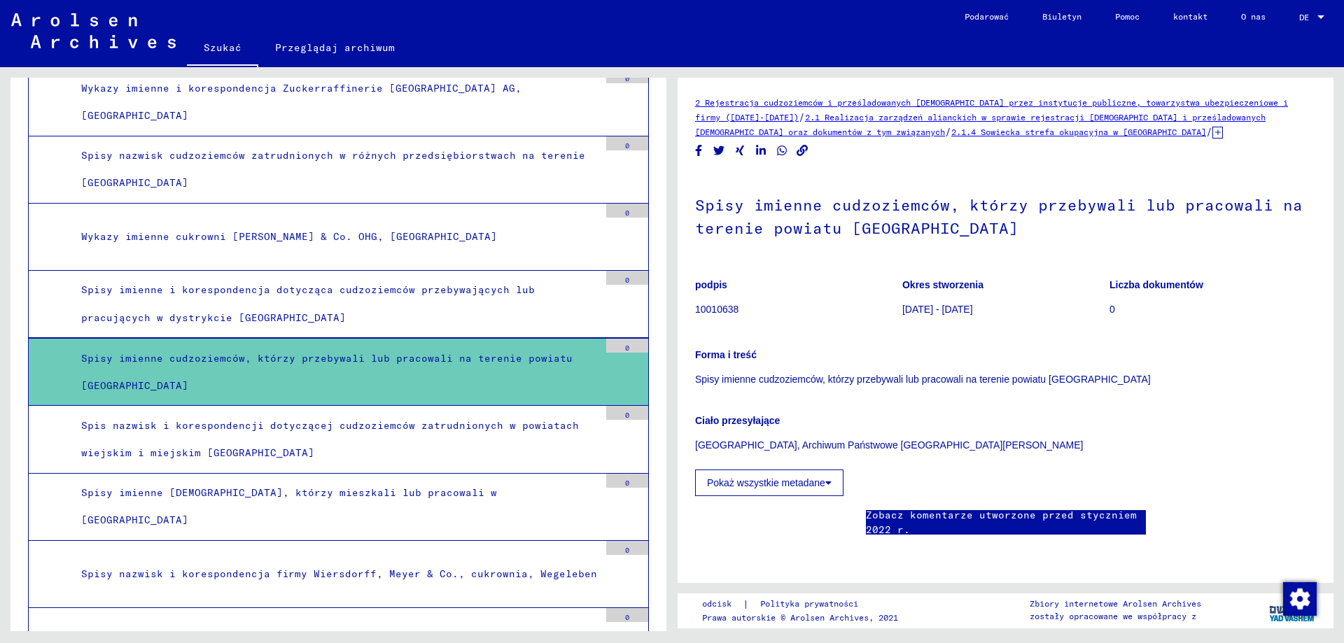
scroll to position [8616, 0]
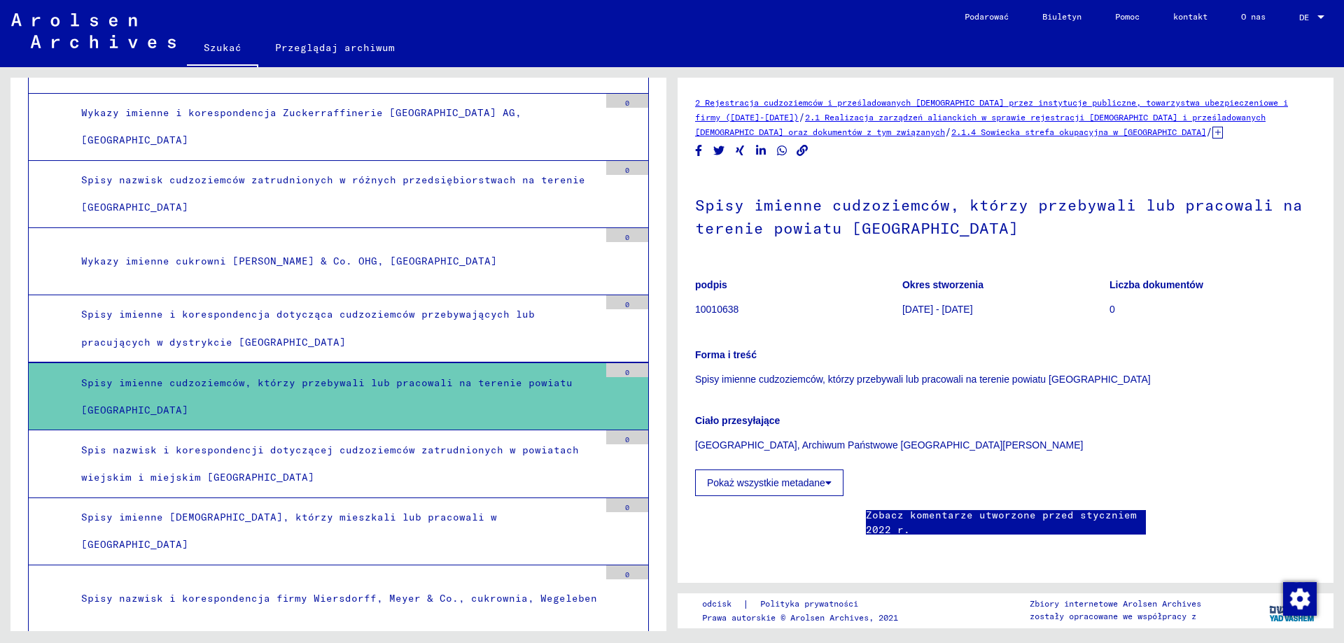
click at [360, 255] on font "Wykazy imienne cukrowni [PERSON_NAME] & Co. OHG, [GEOGRAPHIC_DATA]" at bounding box center [289, 261] width 416 height 13
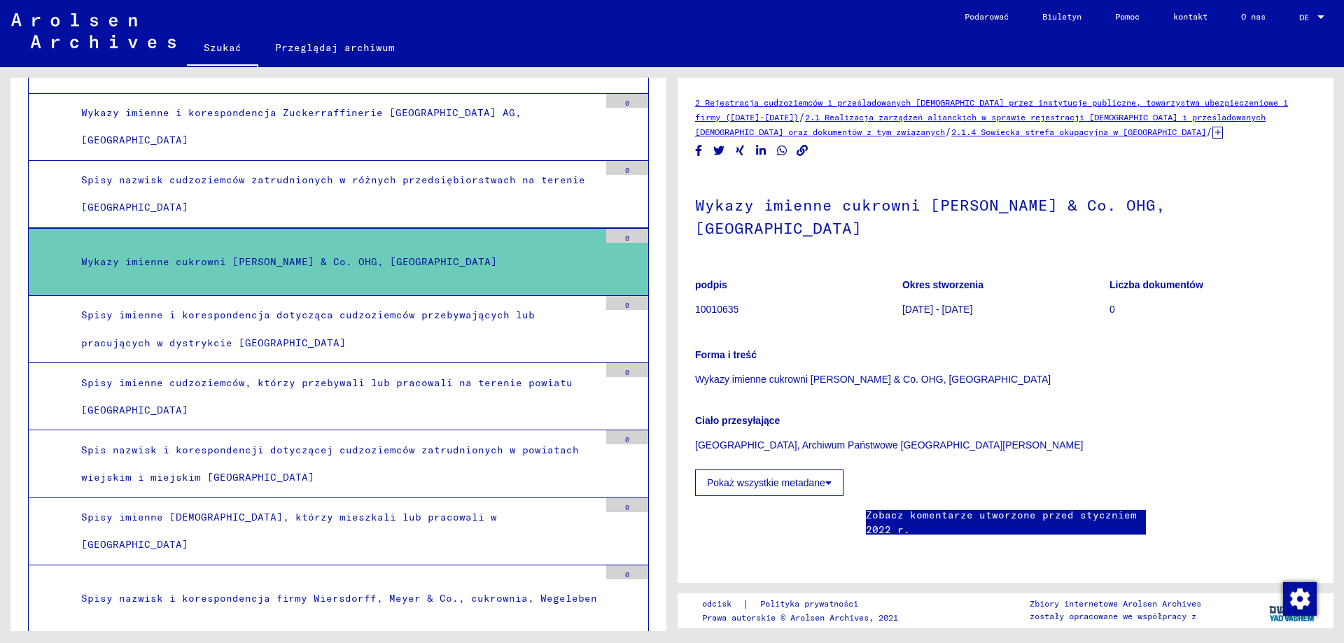
scroll to position [8546, 0]
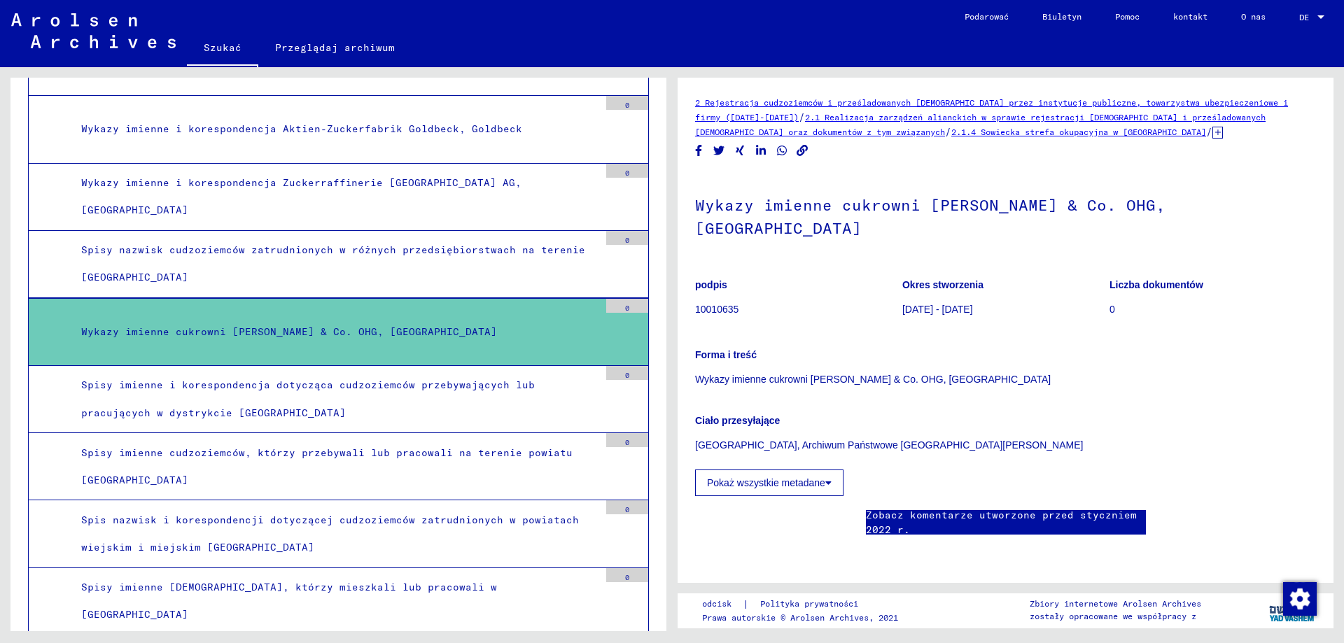
click at [381, 244] on font "Spisy nazwisk cudzoziemców zatrudnionych w różnych przedsiębiorstwach na tereni…" at bounding box center [333, 264] width 504 height 40
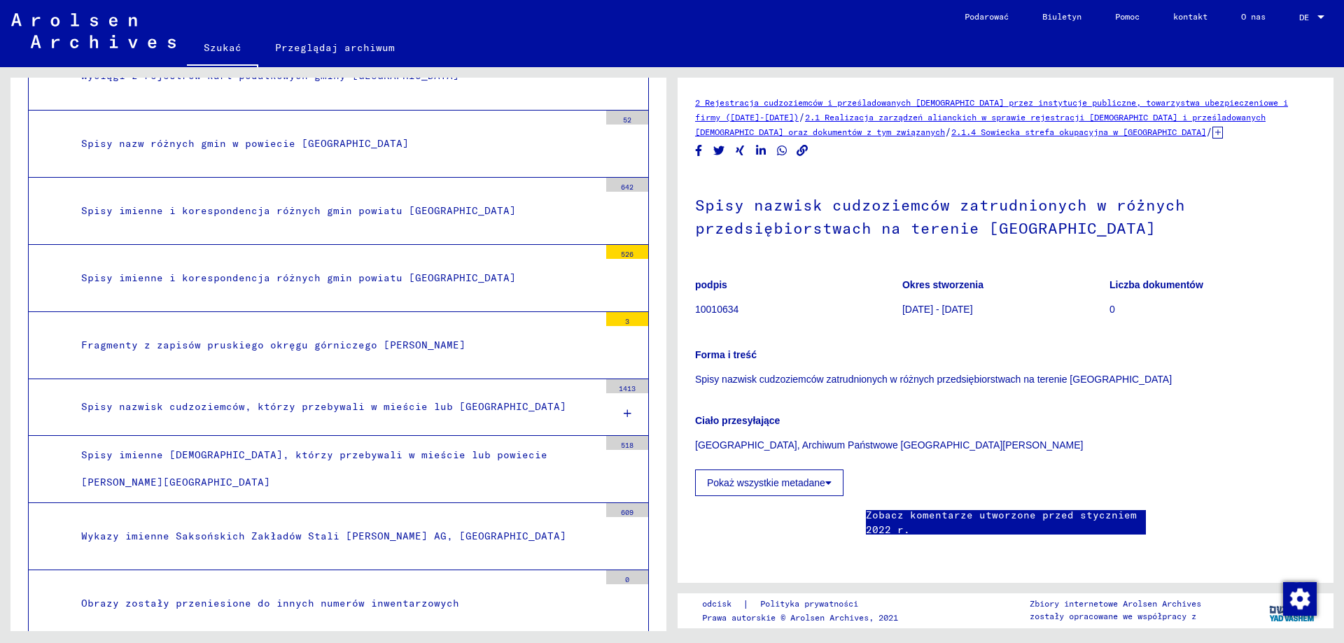
scroll to position [5677, 0]
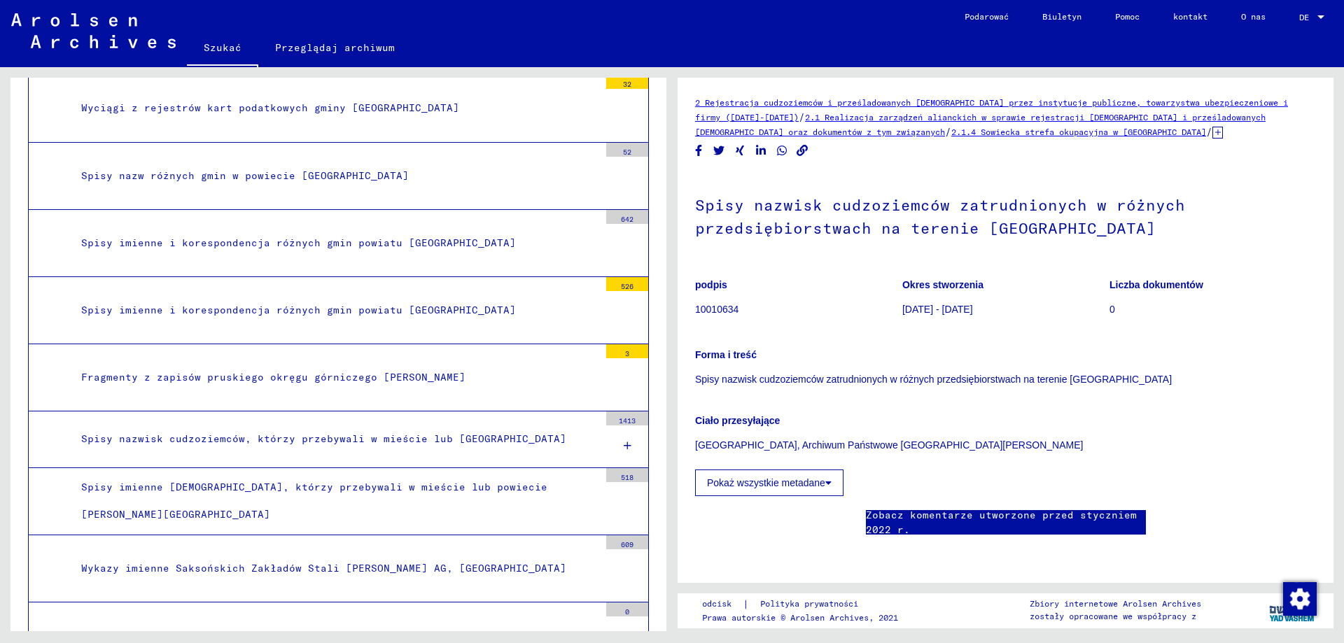
click at [451, 481] on font "Spisy imienne [DEMOGRAPHIC_DATA], którzy przebywali w mieście lub powiecie [PER…" at bounding box center [314, 501] width 466 height 40
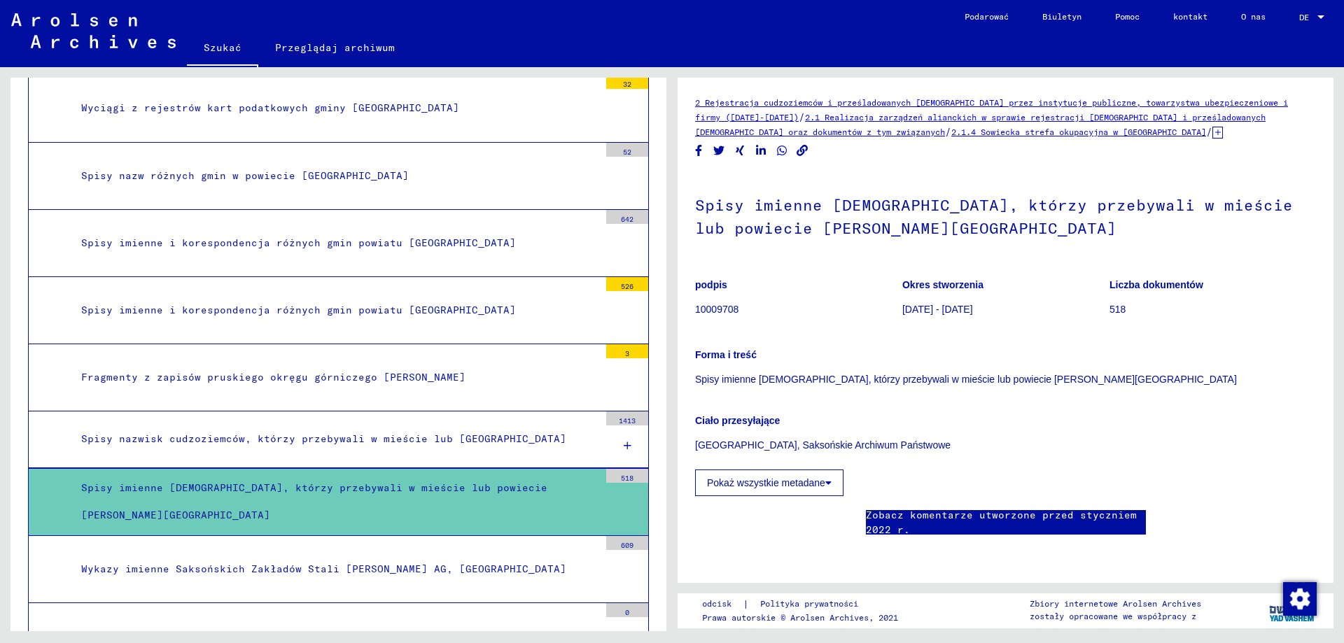
click at [757, 485] on font "Pokaż wszystkie metadane" at bounding box center [766, 482] width 118 height 11
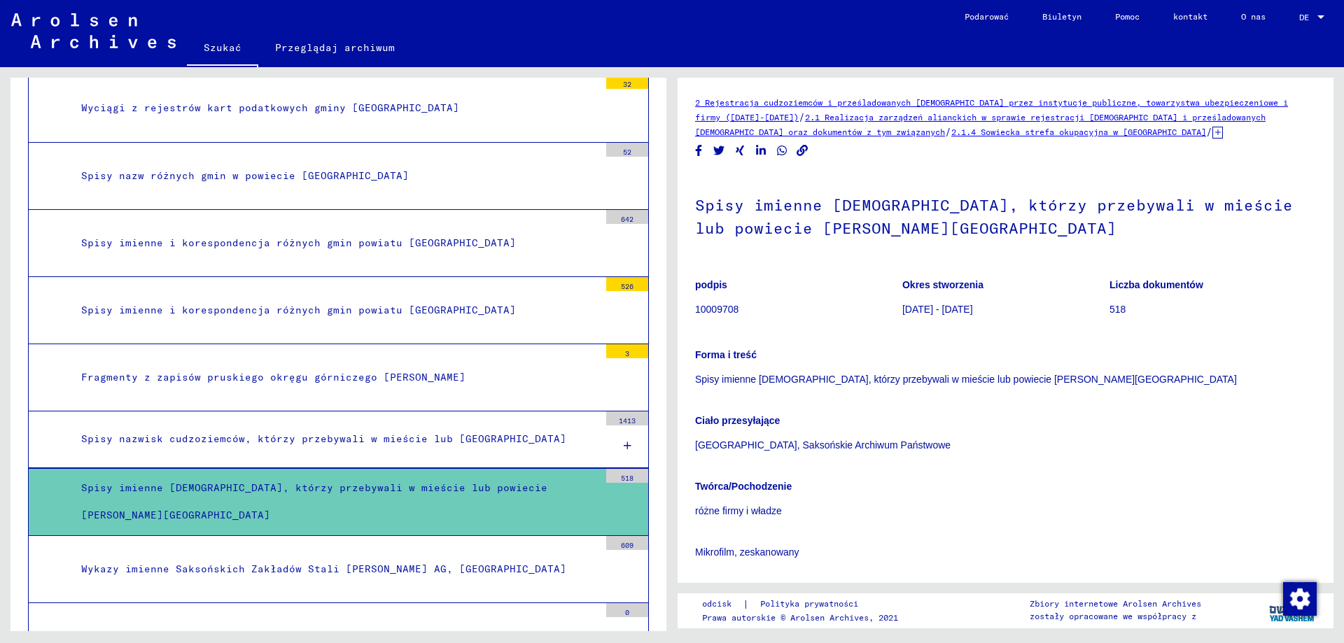
click at [1139, 288] on font "Liczba dokumentów" at bounding box center [1156, 284] width 94 height 11
click at [833, 237] on font "Spisy imienne [DEMOGRAPHIC_DATA], którzy przebywali w mieście lub powiecie [PER…" at bounding box center [994, 216] width 598 height 43
click at [621, 474] on font "518" at bounding box center [627, 478] width 13 height 9
click at [628, 469] on div "518" at bounding box center [627, 476] width 42 height 14
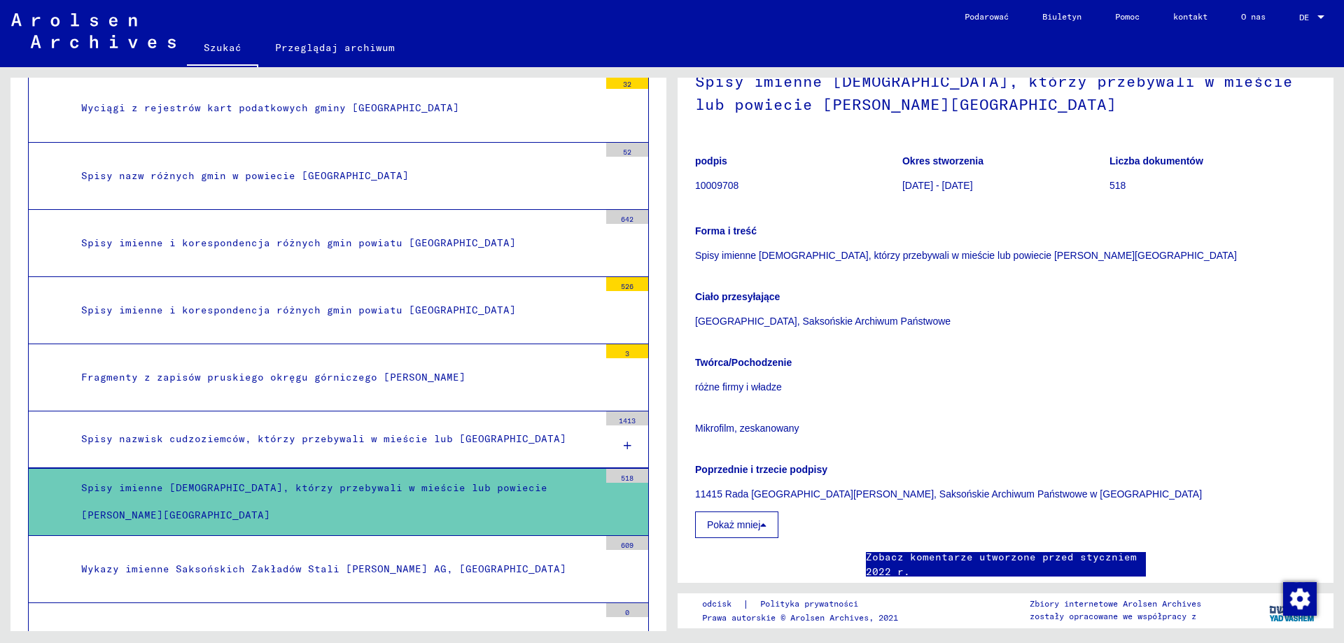
scroll to position [140, 0]
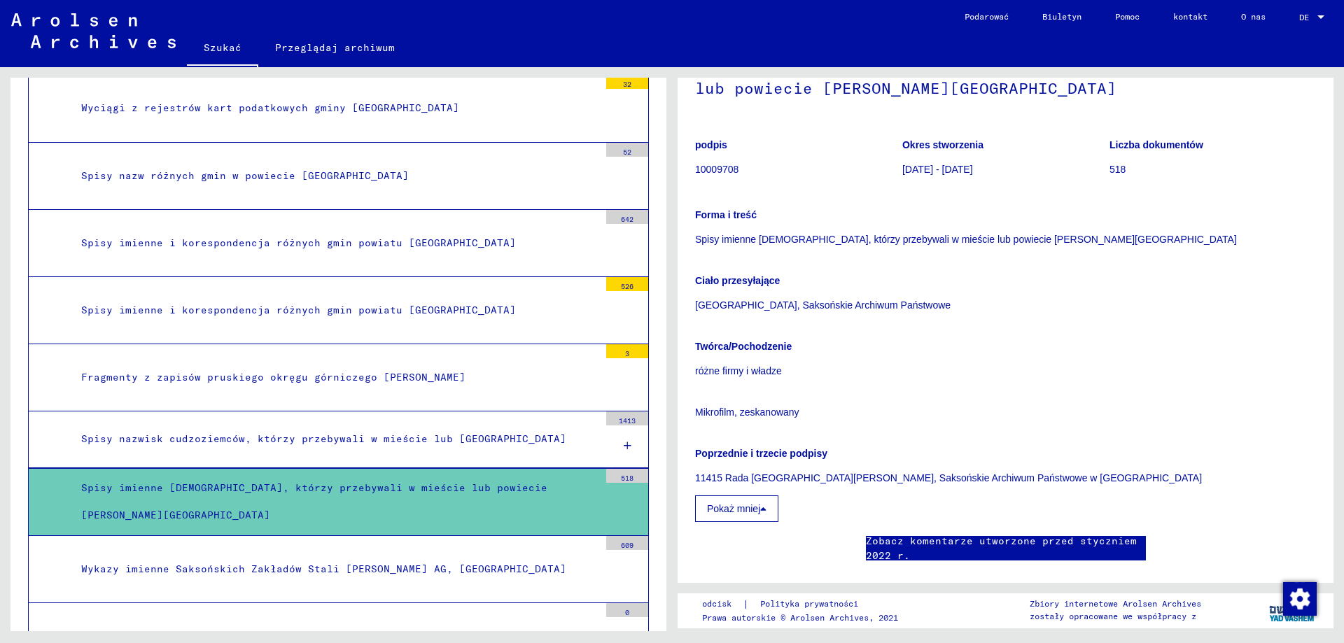
click at [739, 456] on font "Poprzednie i trzecie podpisy" at bounding box center [761, 453] width 132 height 11
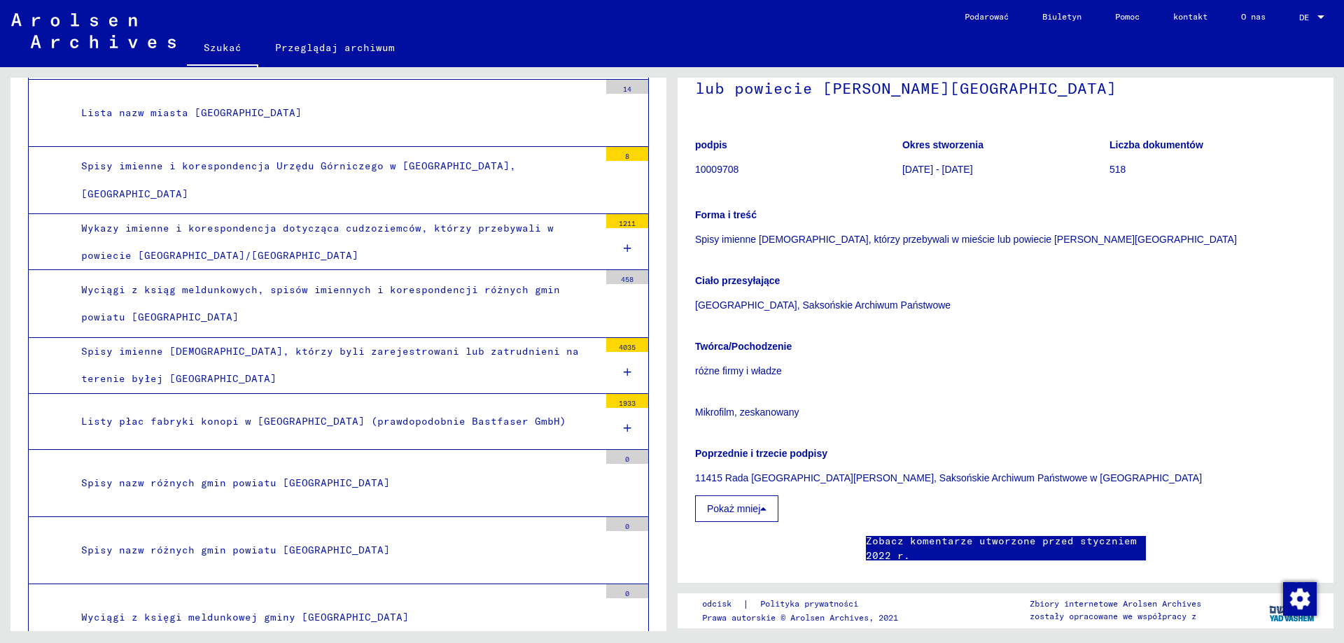
scroll to position [4487, 0]
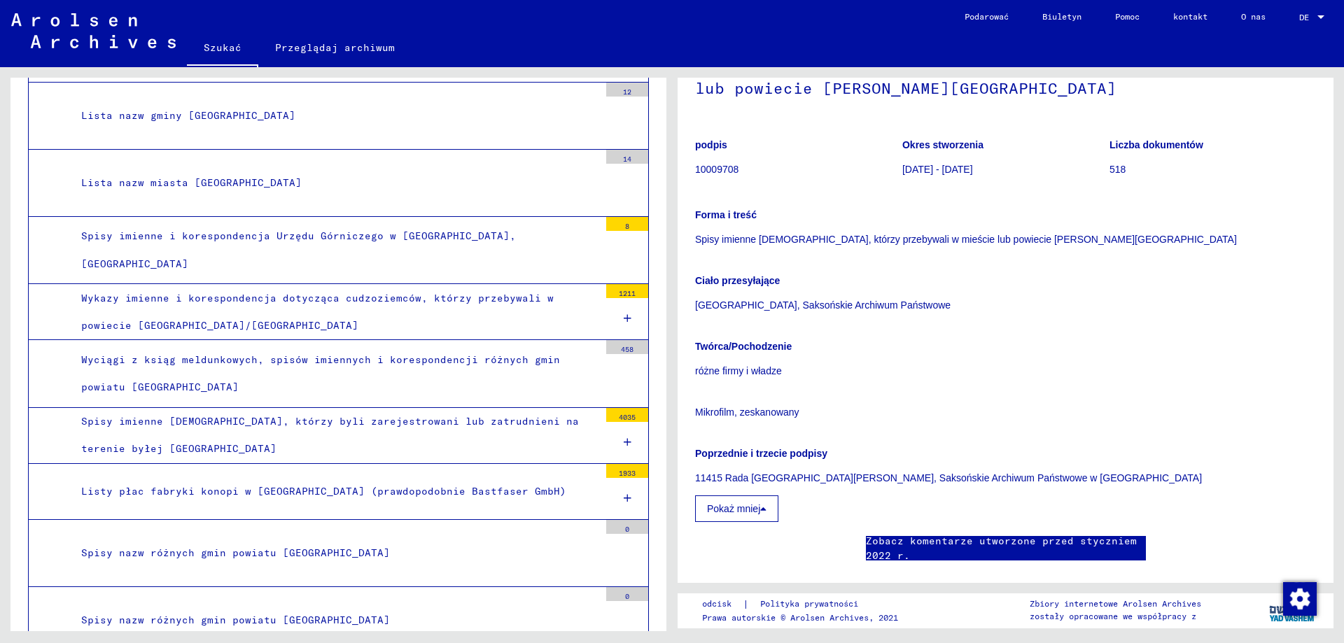
click at [486, 415] on font "Spisy imienne [DEMOGRAPHIC_DATA], którzy byli zarejestrowani lub zatrudnieni na…" at bounding box center [330, 435] width 498 height 40
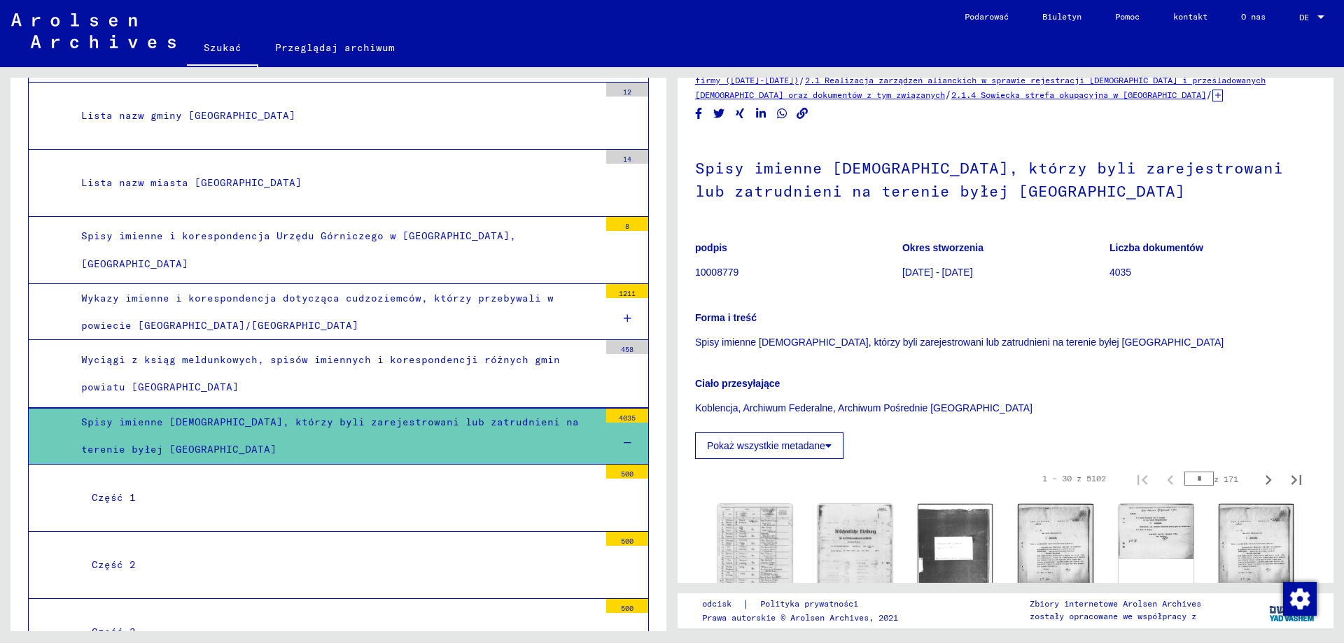
scroll to position [140, 0]
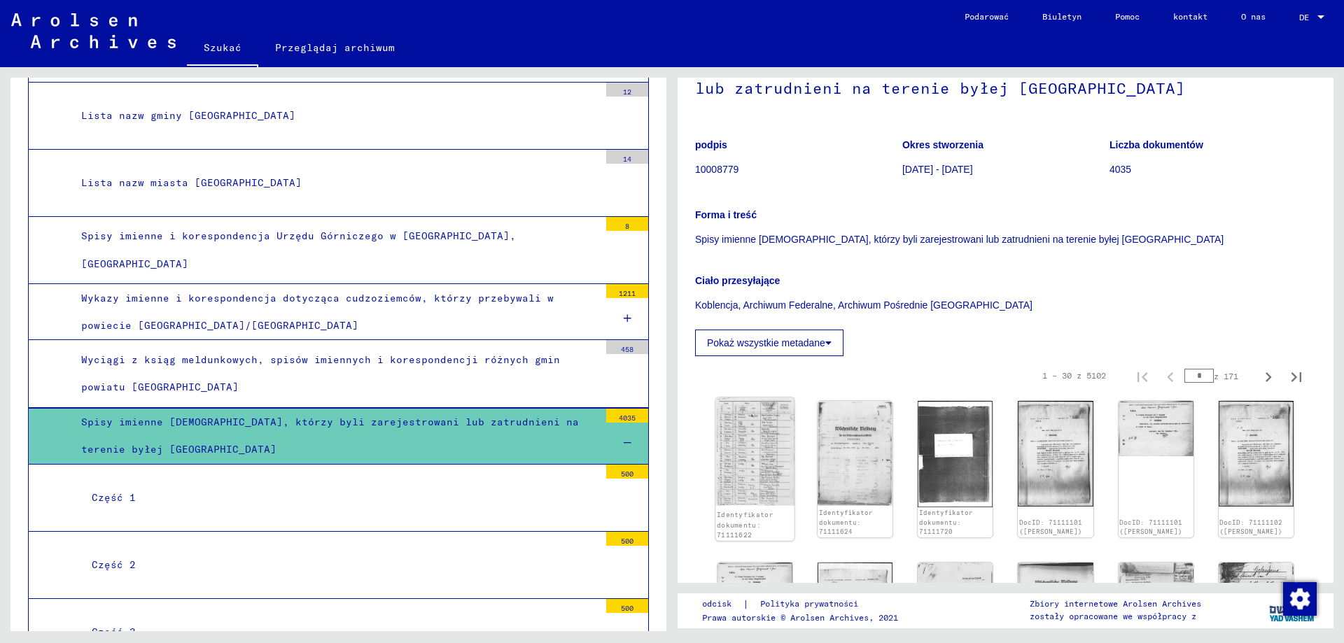
click at [748, 455] on img at bounding box center [754, 451] width 79 height 108
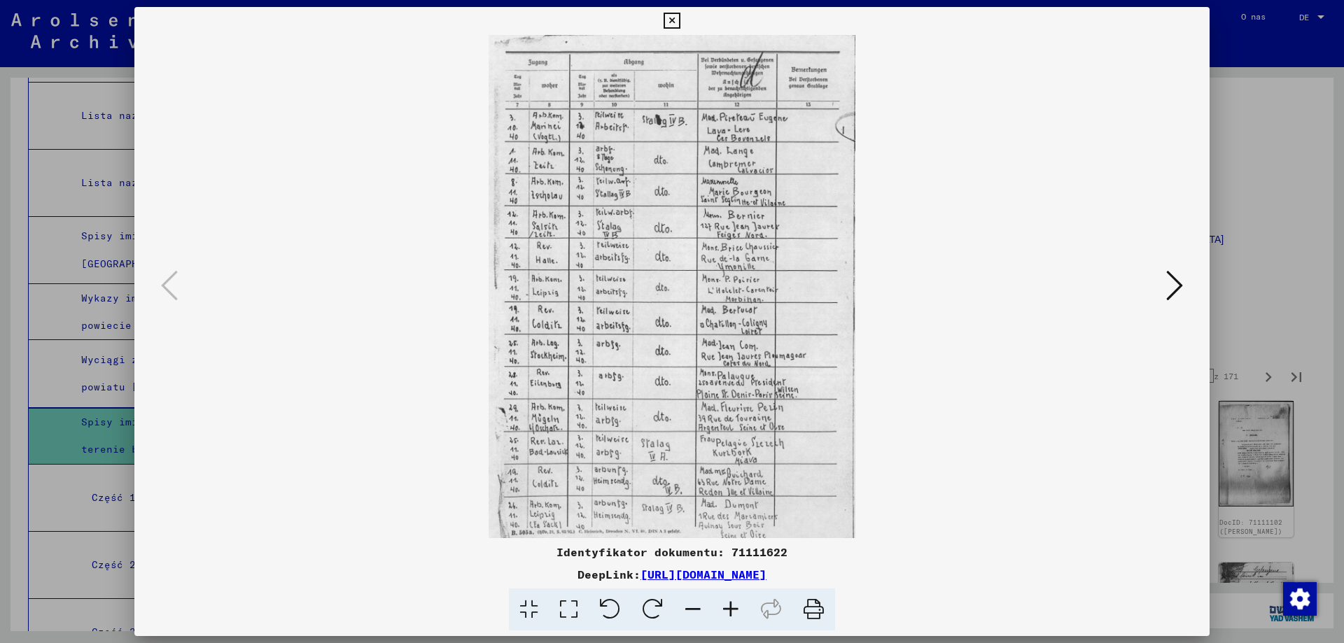
click at [726, 609] on icon at bounding box center [731, 610] width 38 height 43
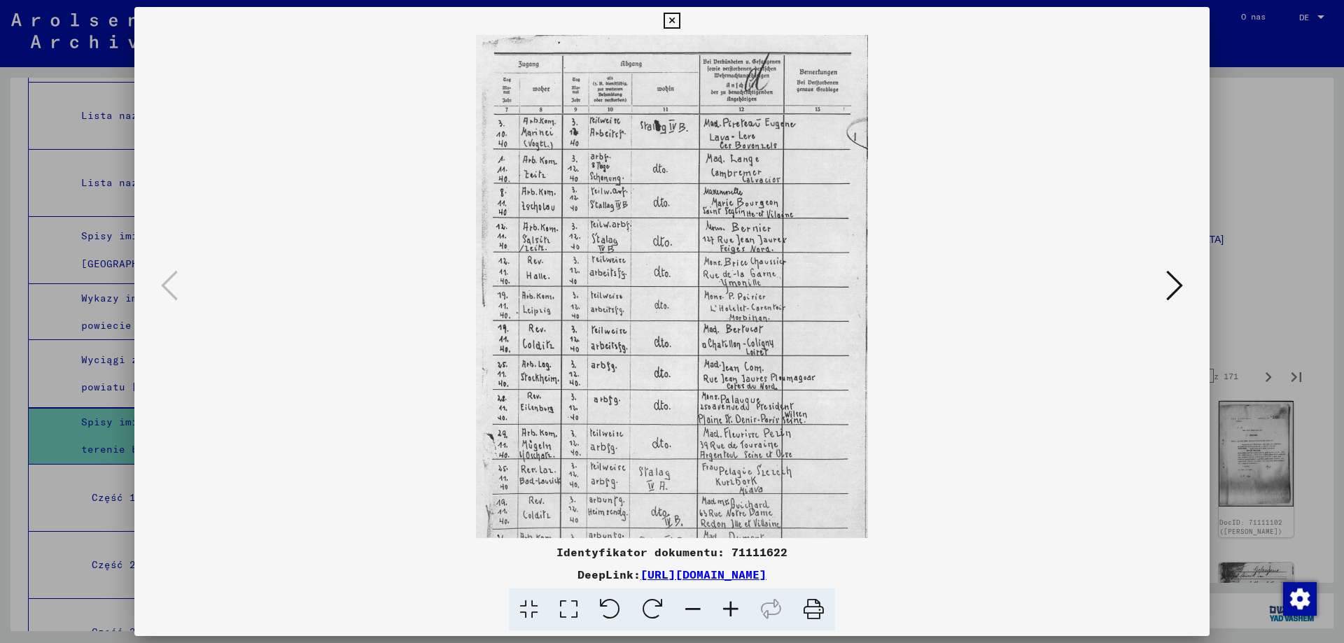
click at [730, 610] on icon at bounding box center [731, 610] width 38 height 43
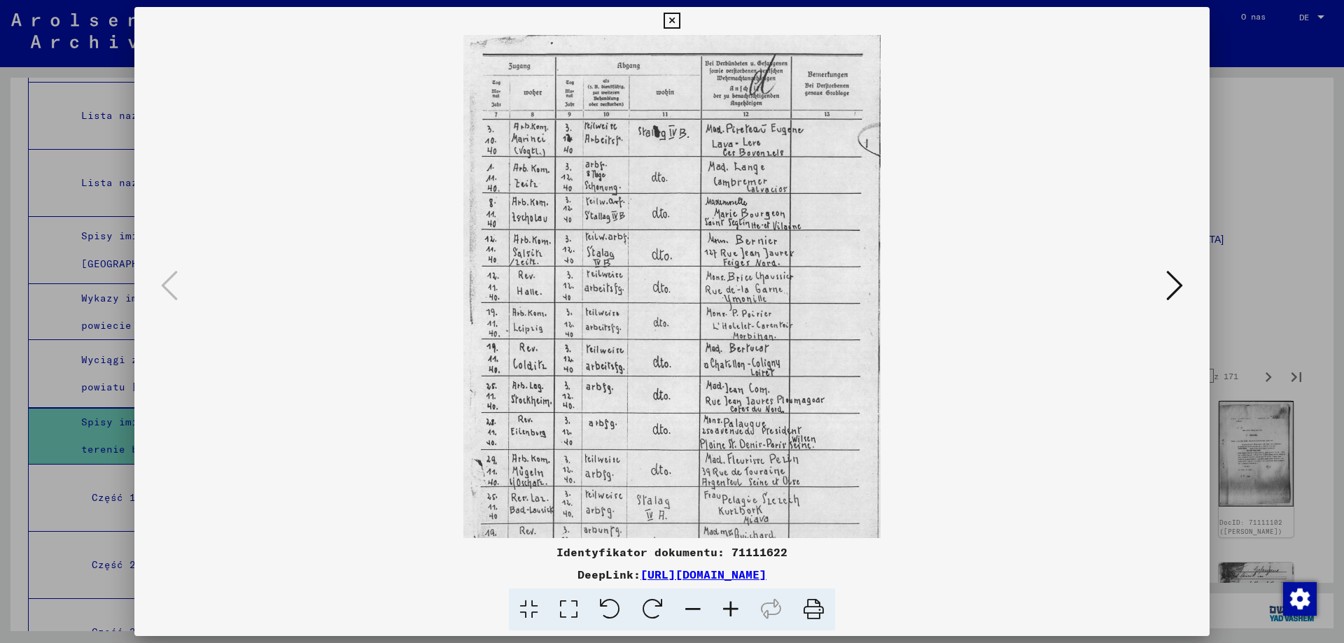
click at [730, 610] on icon at bounding box center [731, 610] width 38 height 43
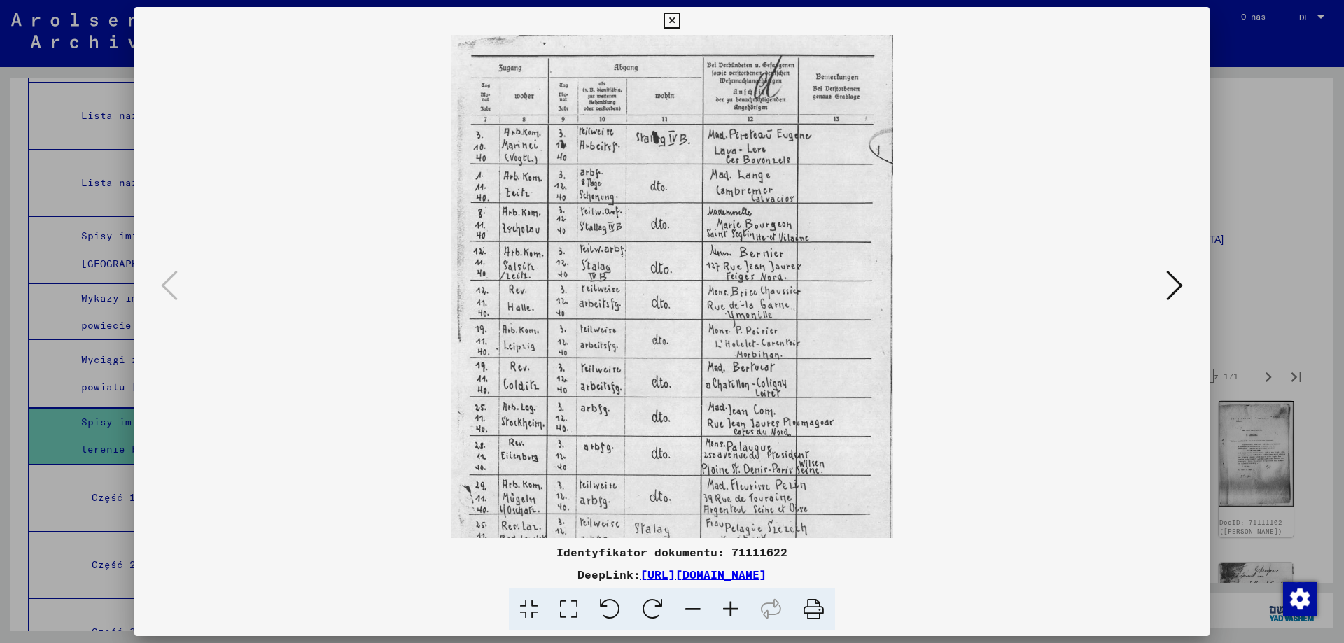
click at [1174, 295] on icon at bounding box center [1174, 286] width 17 height 34
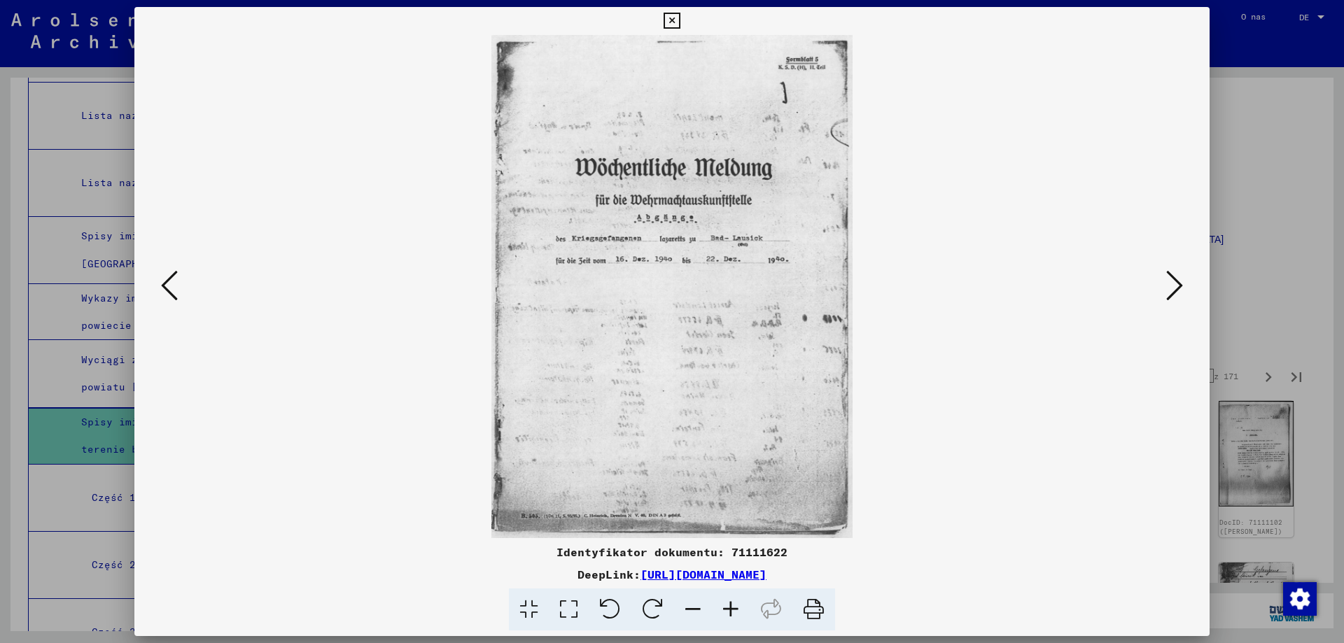
click at [1174, 295] on icon at bounding box center [1174, 286] width 17 height 34
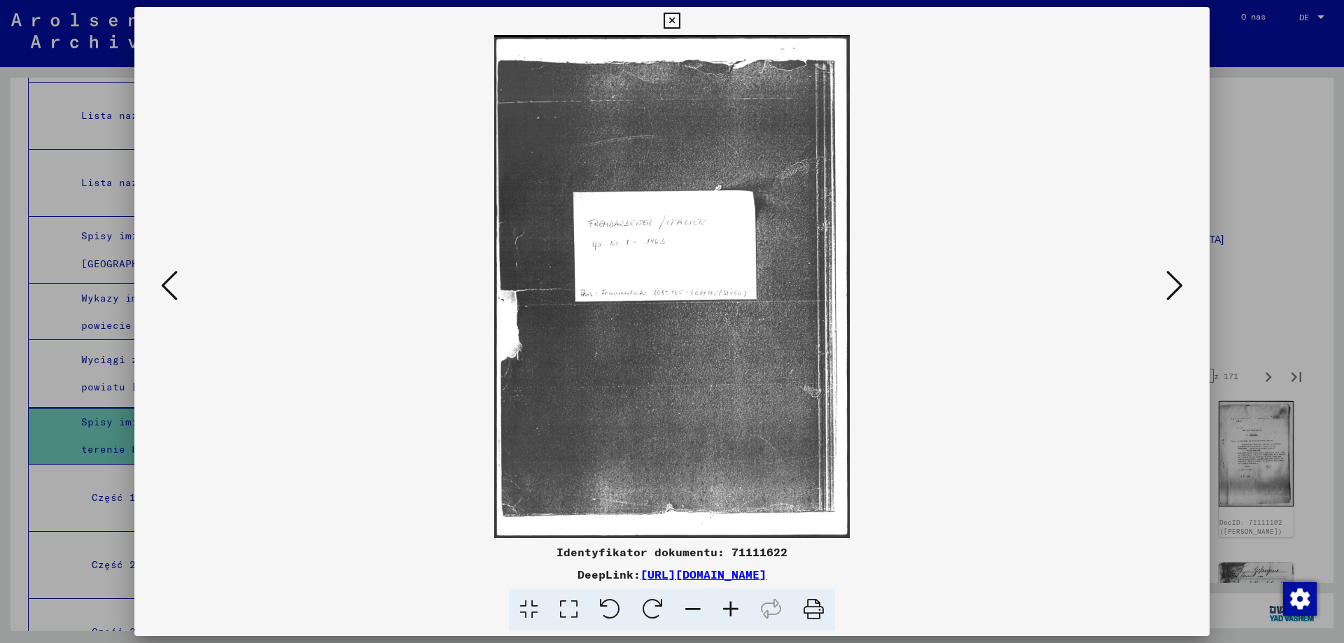
click at [1174, 295] on icon at bounding box center [1174, 286] width 17 height 34
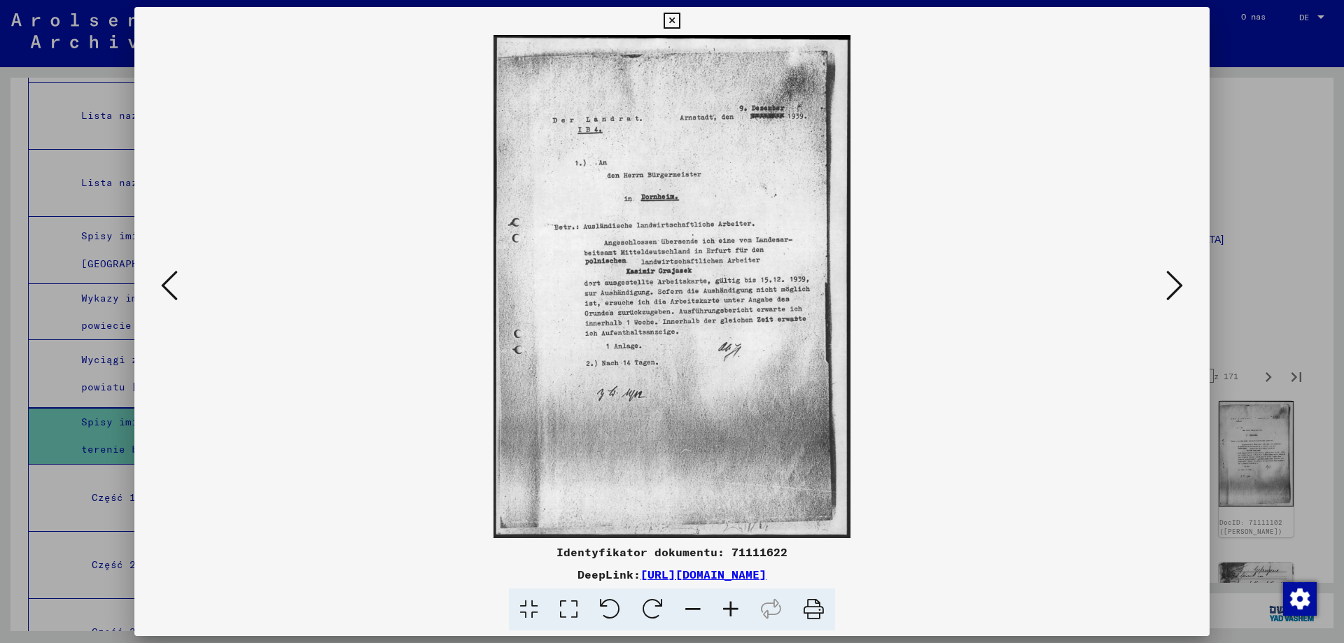
click at [1174, 295] on icon at bounding box center [1174, 286] width 17 height 34
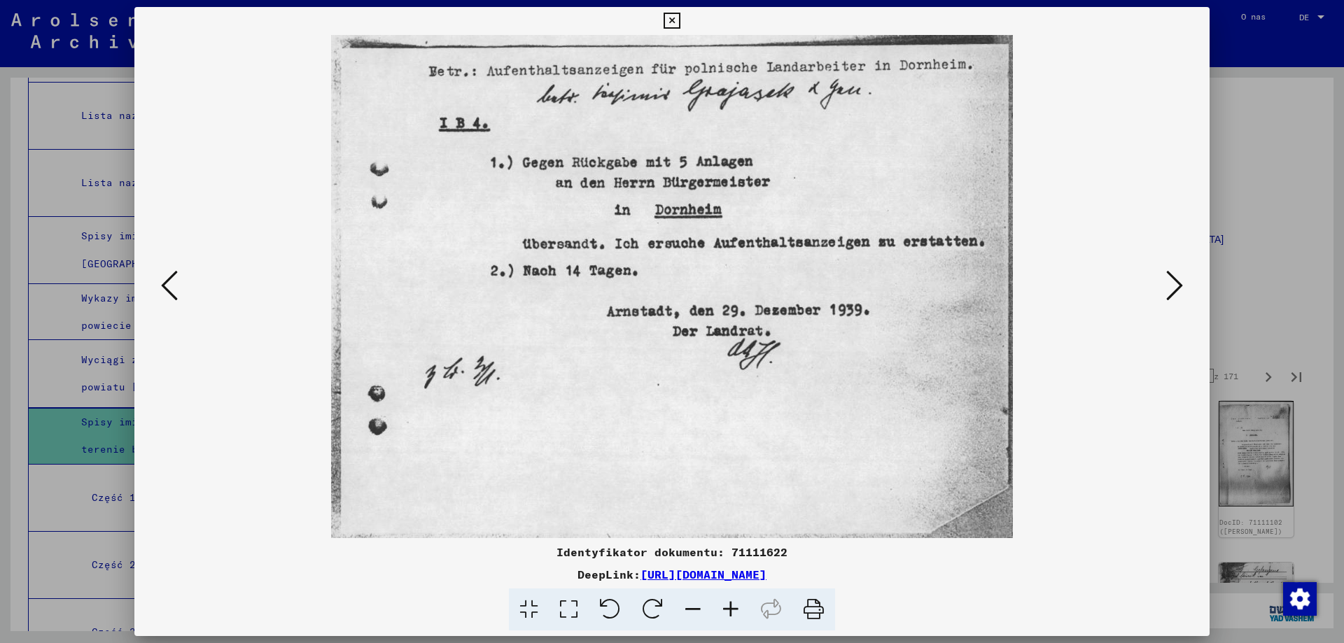
click at [1174, 295] on icon at bounding box center [1174, 286] width 17 height 34
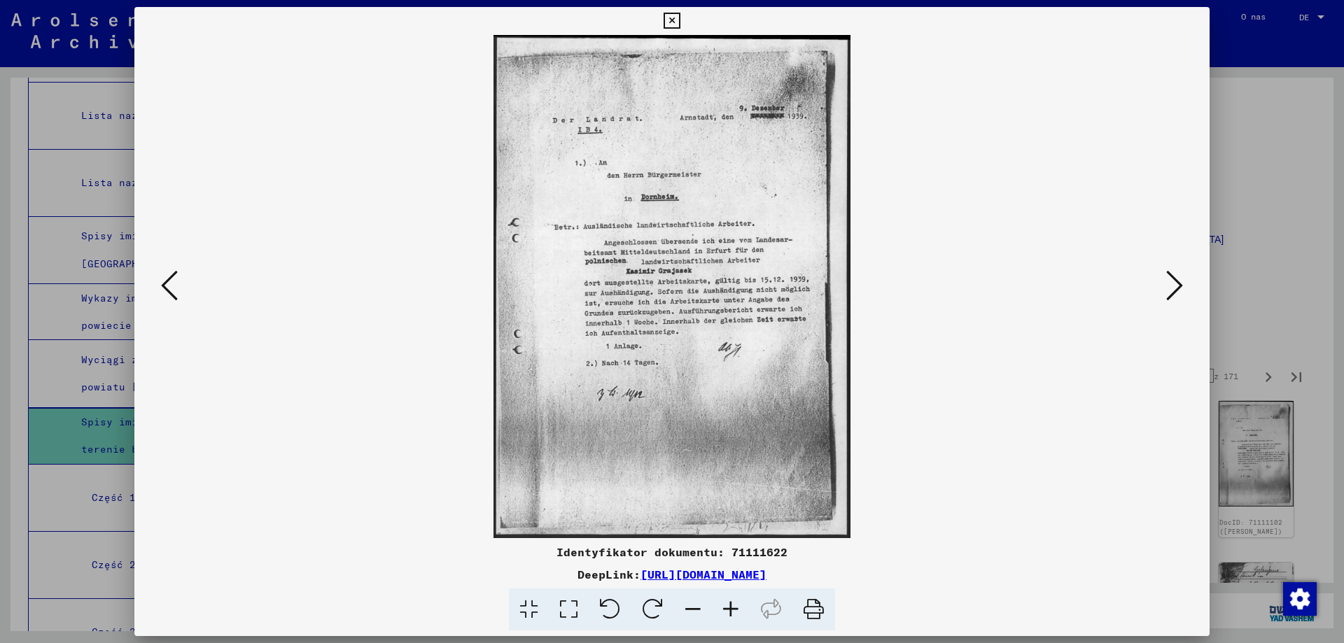
click at [1174, 295] on icon at bounding box center [1174, 286] width 17 height 34
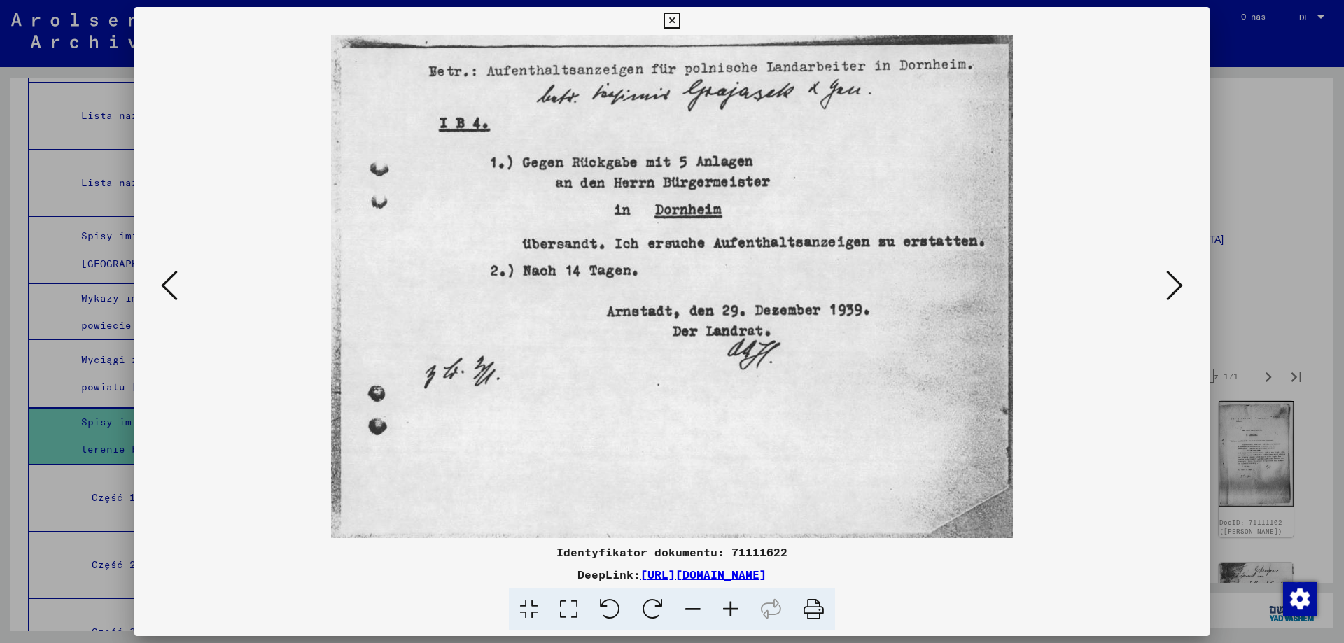
click at [1174, 295] on icon at bounding box center [1174, 286] width 17 height 34
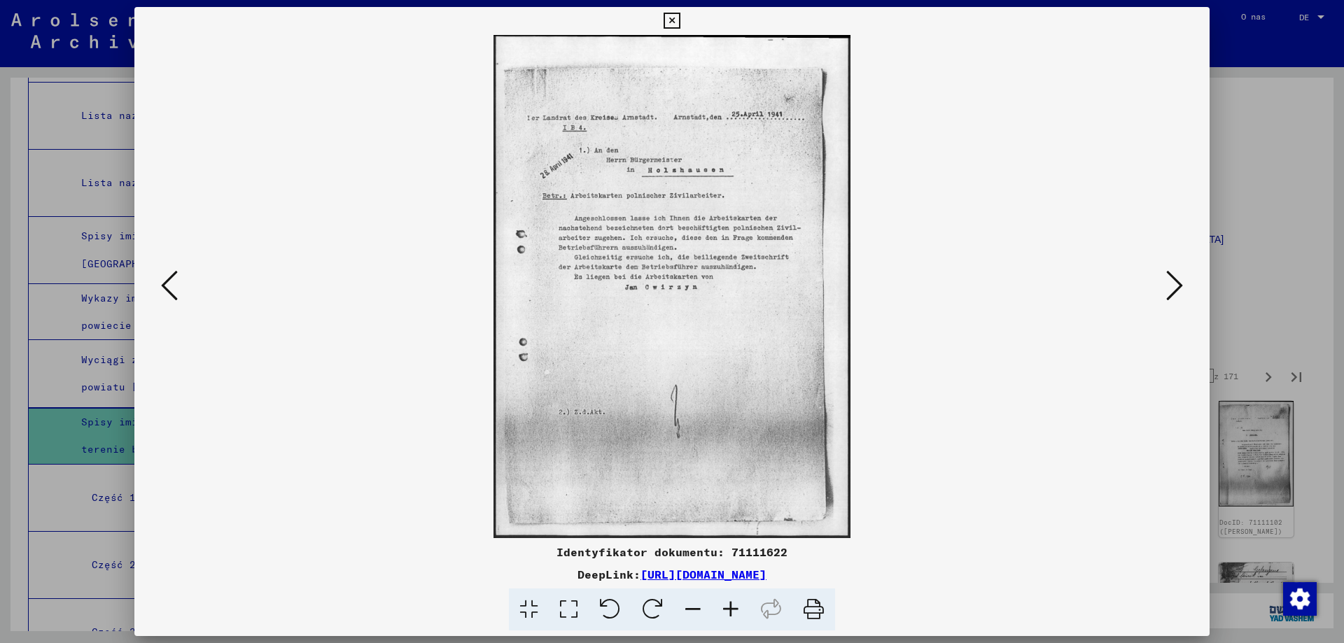
click at [1174, 295] on icon at bounding box center [1174, 286] width 17 height 34
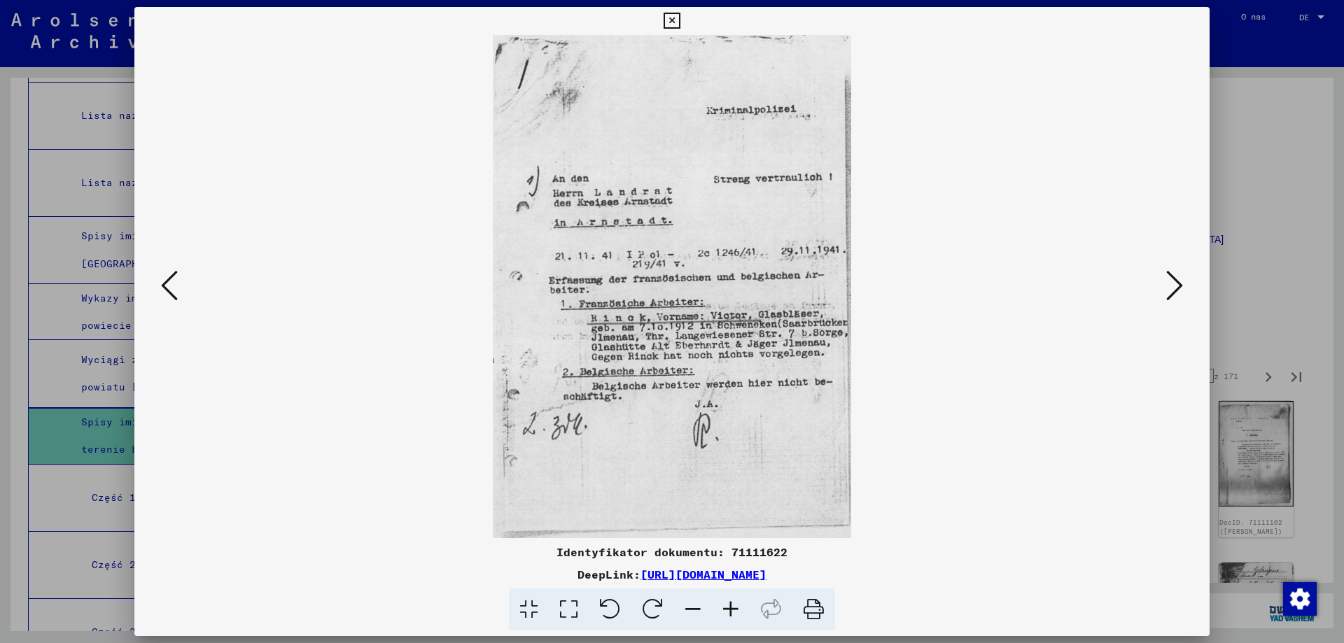
click at [1174, 295] on icon at bounding box center [1174, 286] width 17 height 34
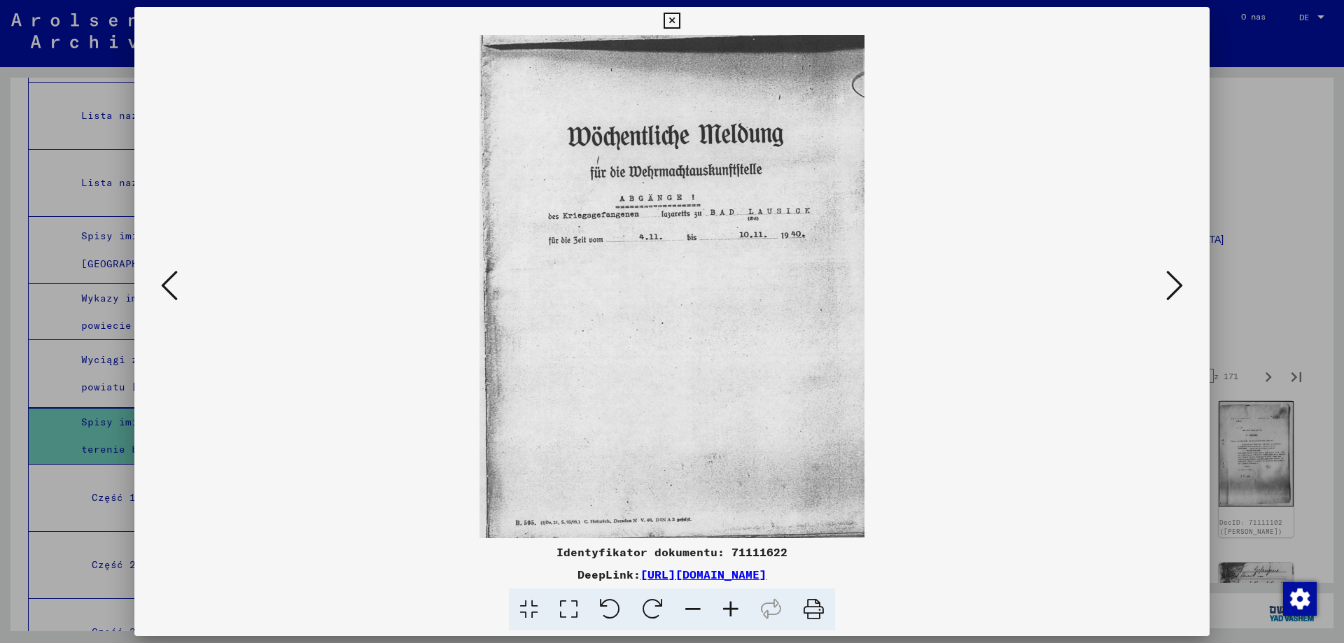
click at [1174, 295] on icon at bounding box center [1174, 286] width 17 height 34
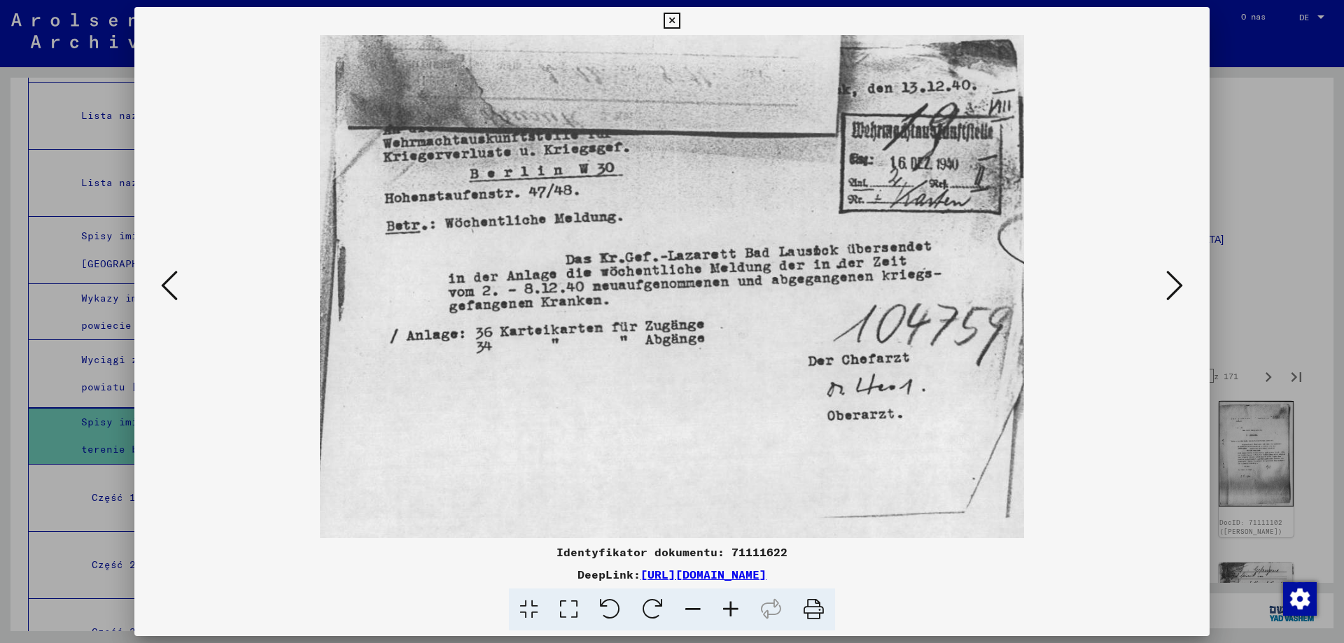
click at [1174, 295] on icon at bounding box center [1174, 286] width 17 height 34
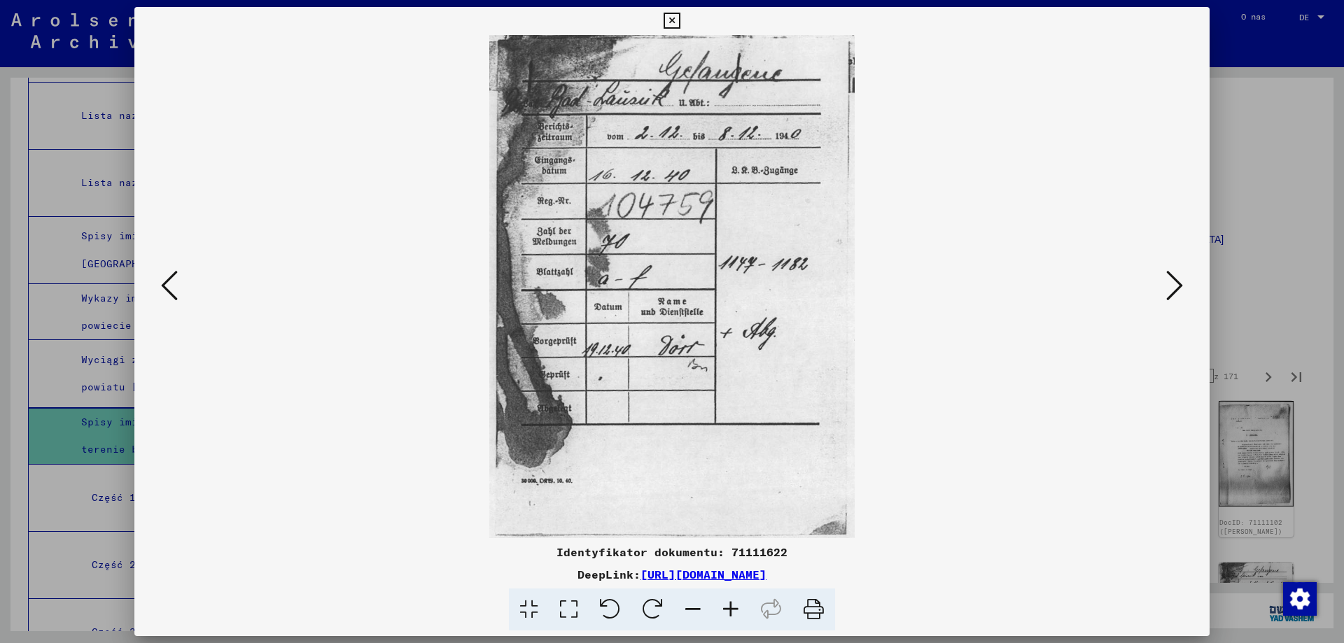
click at [1174, 295] on icon at bounding box center [1174, 286] width 17 height 34
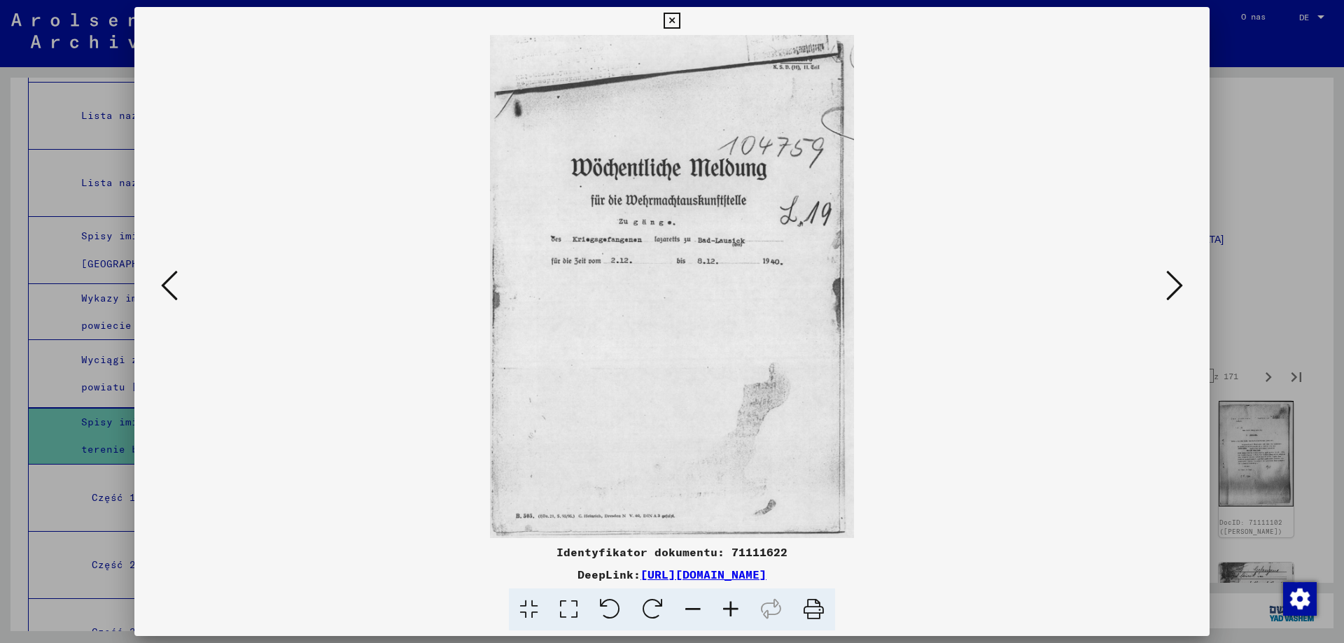
click at [1174, 295] on icon at bounding box center [1174, 286] width 17 height 34
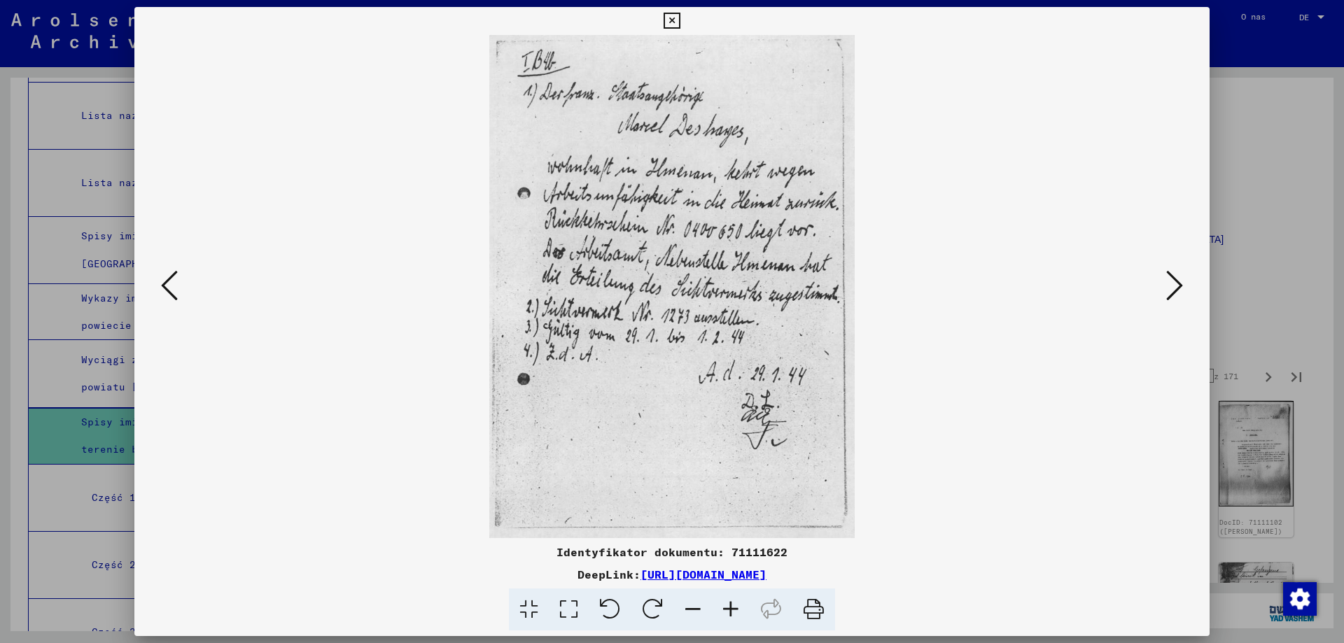
click at [1174, 295] on icon at bounding box center [1174, 286] width 17 height 34
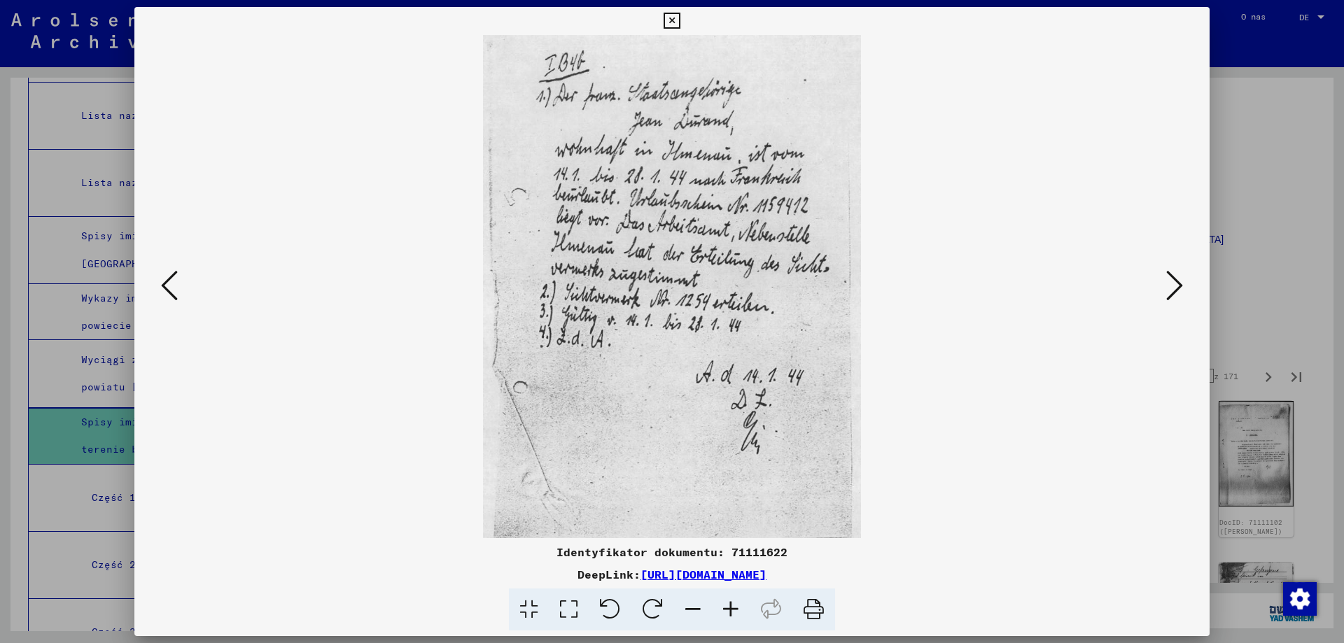
click at [1174, 295] on icon at bounding box center [1174, 286] width 17 height 34
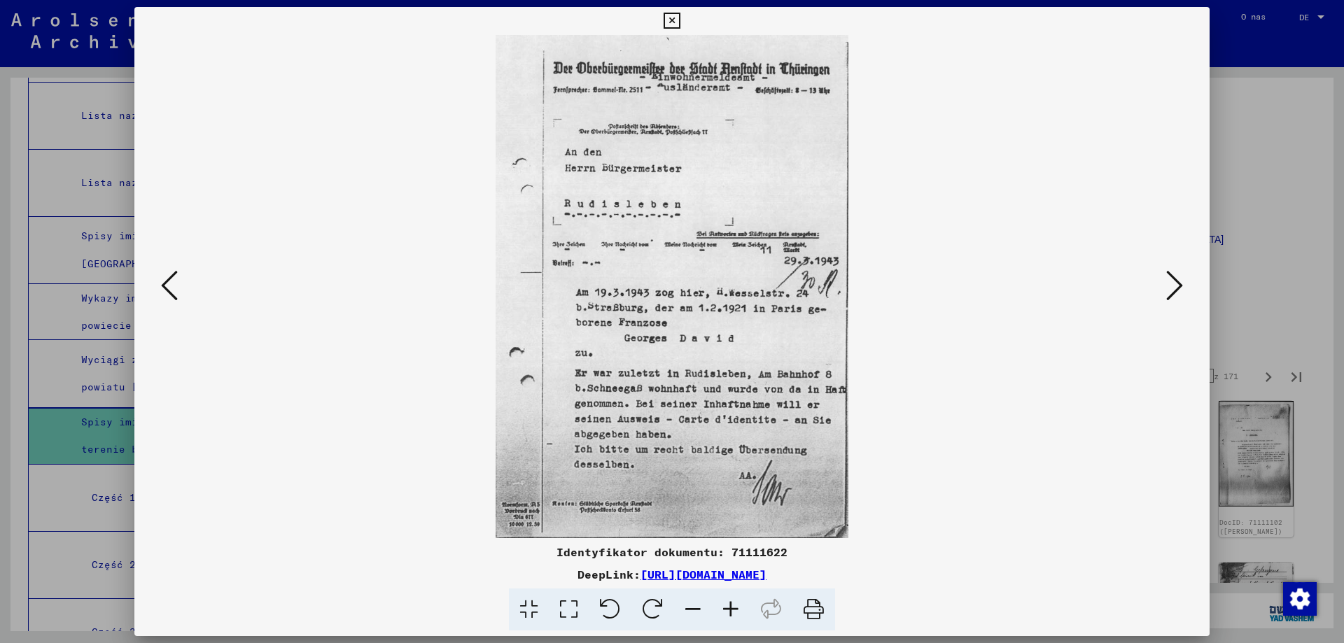
click at [1174, 295] on icon at bounding box center [1174, 286] width 17 height 34
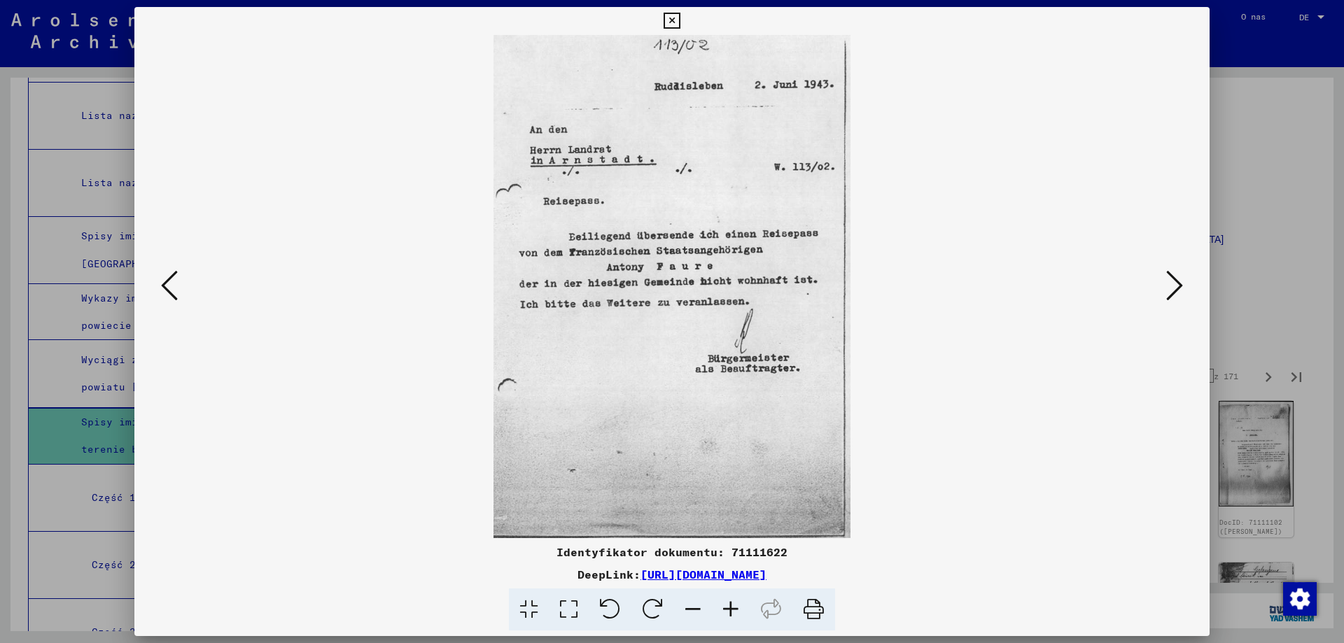
click at [1174, 295] on icon at bounding box center [1174, 286] width 17 height 34
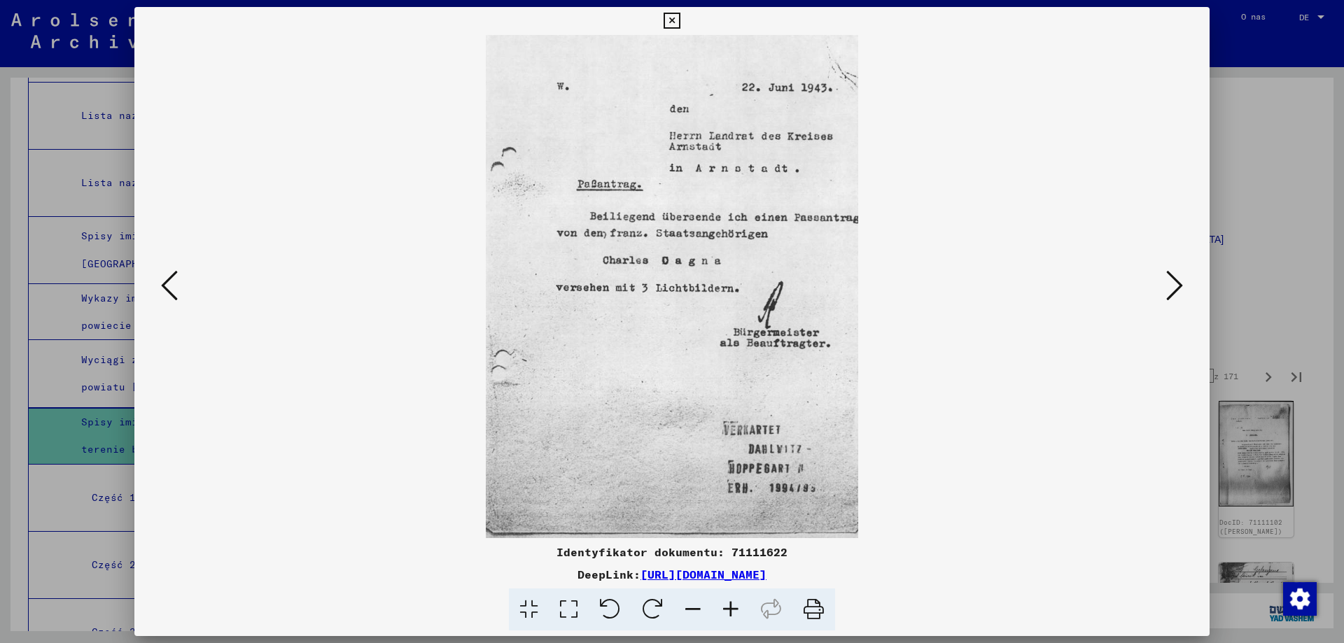
click at [1174, 295] on icon at bounding box center [1174, 286] width 17 height 34
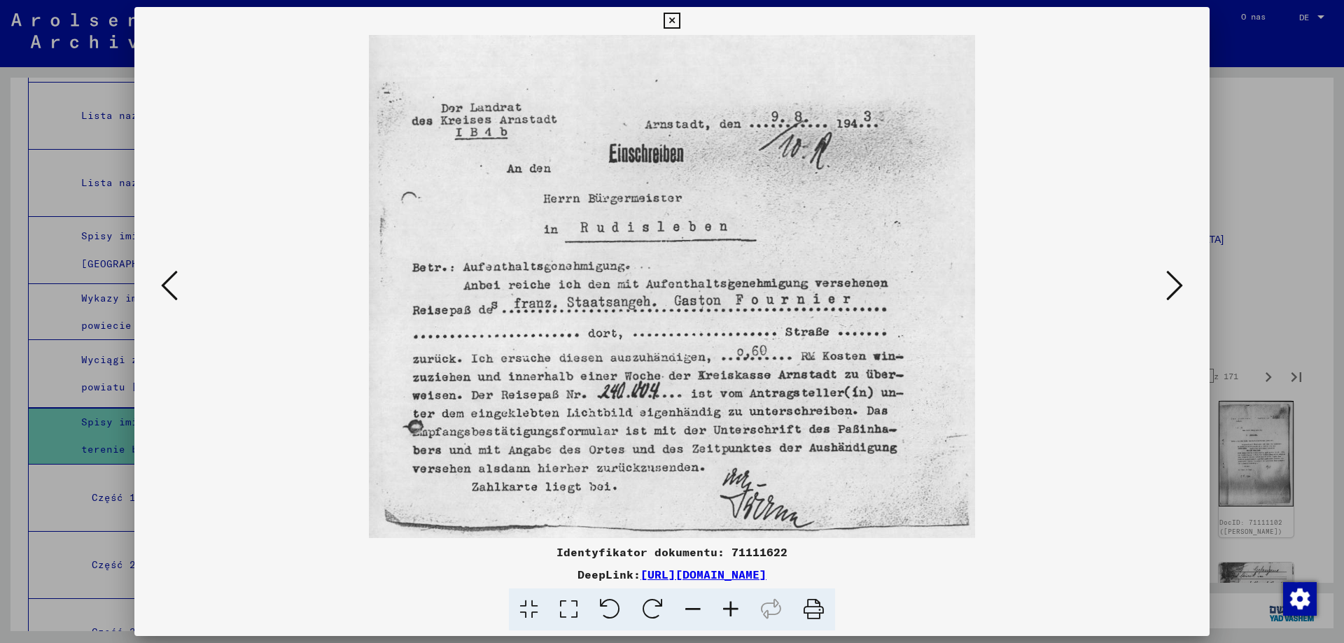
click at [1174, 295] on icon at bounding box center [1174, 286] width 17 height 34
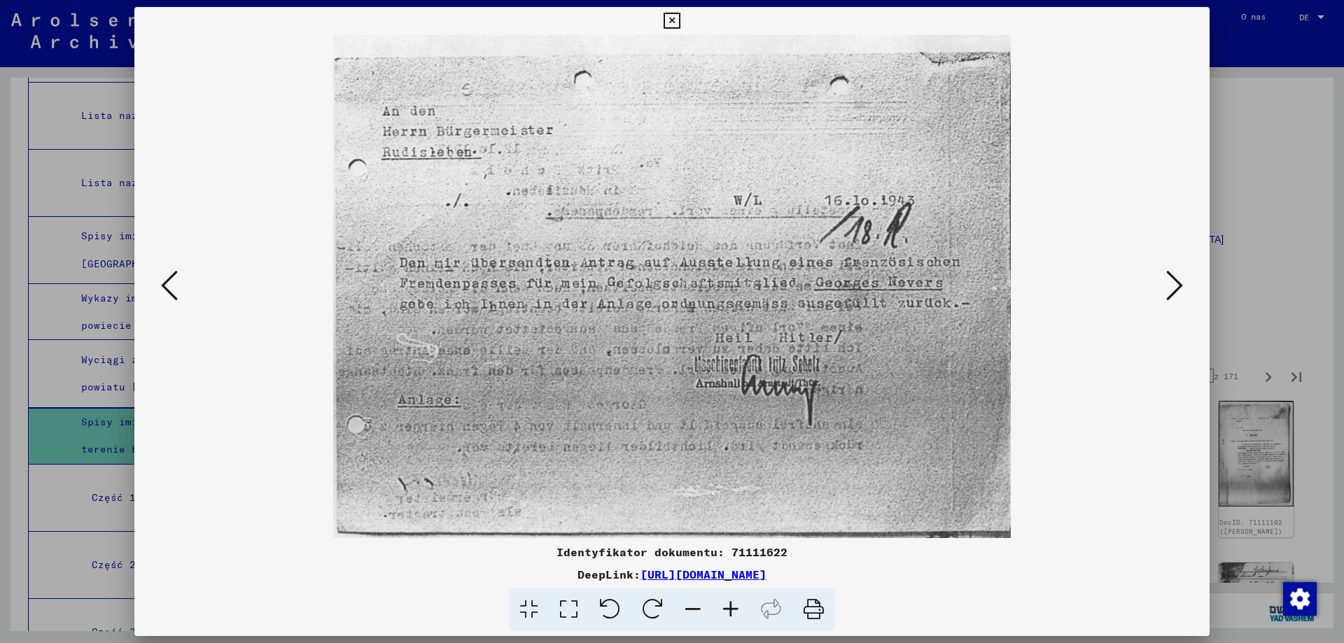
click at [1174, 295] on icon at bounding box center [1174, 286] width 17 height 34
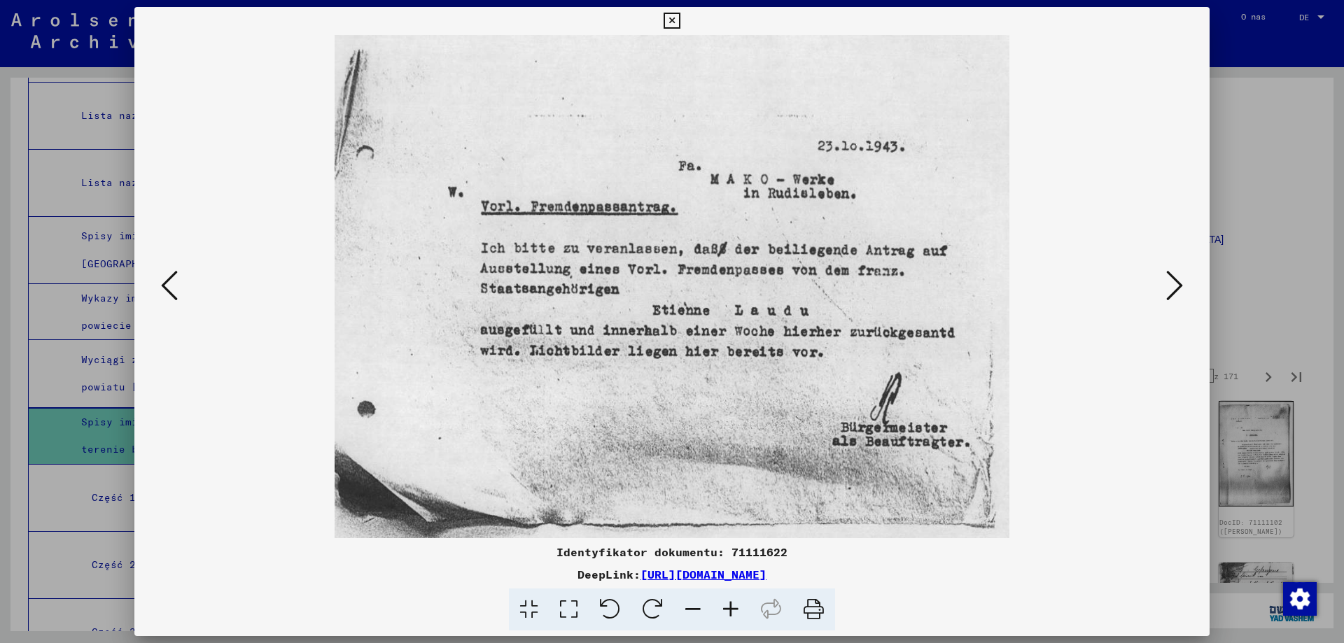
click at [1174, 295] on icon at bounding box center [1174, 286] width 17 height 34
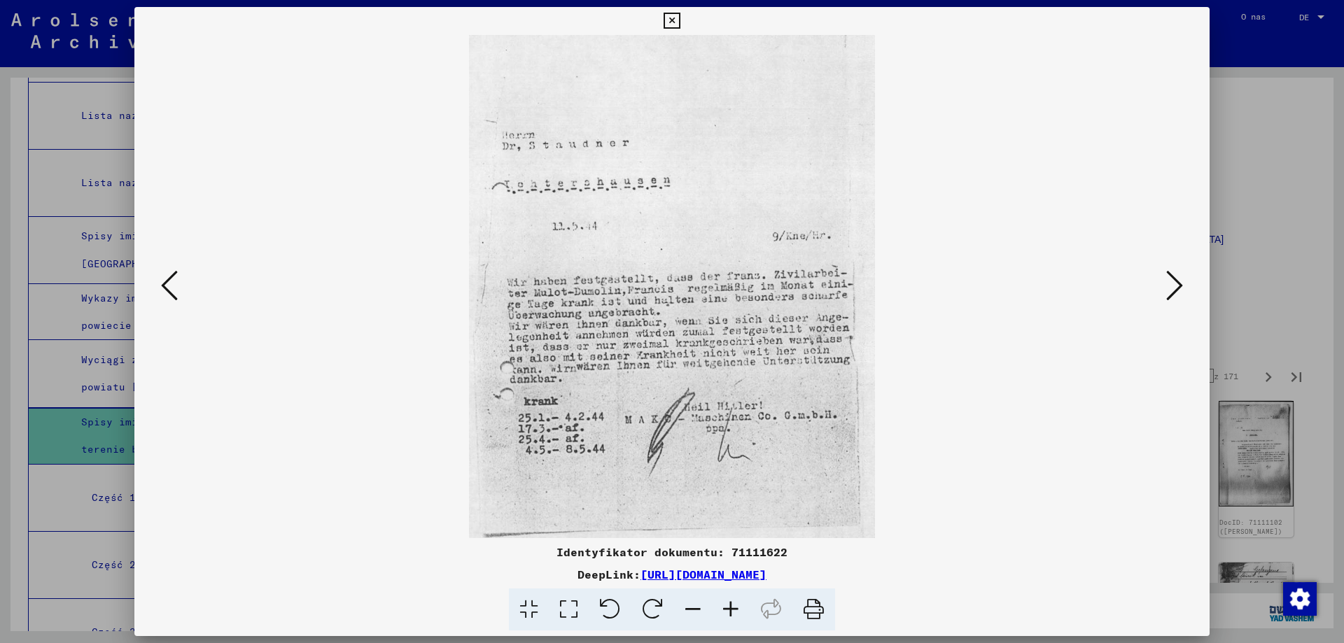
click at [1174, 295] on icon at bounding box center [1174, 286] width 17 height 34
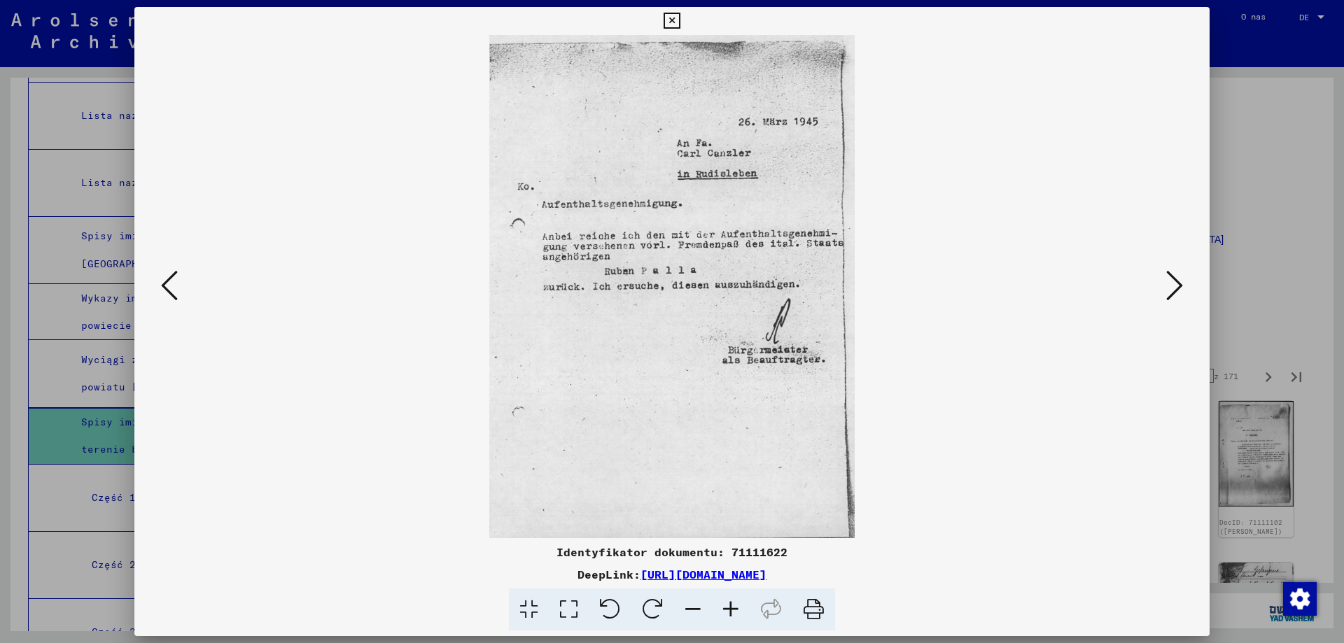
click at [1174, 295] on icon at bounding box center [1174, 286] width 17 height 34
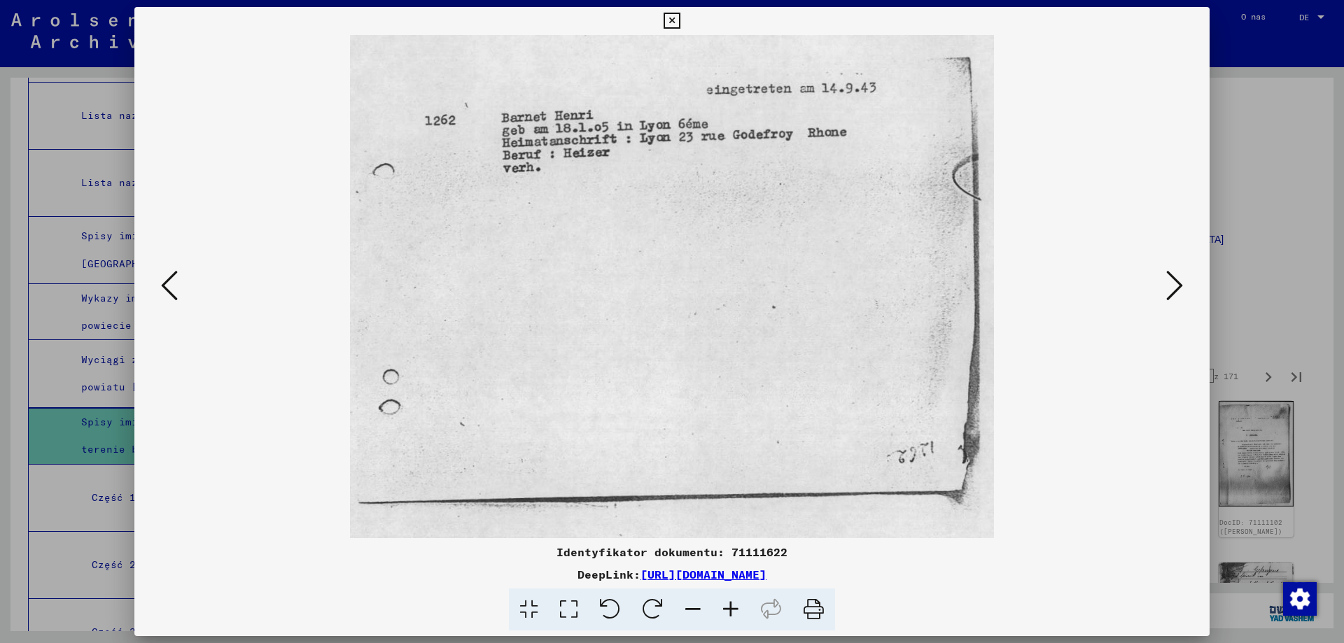
click at [1174, 295] on icon at bounding box center [1174, 286] width 17 height 34
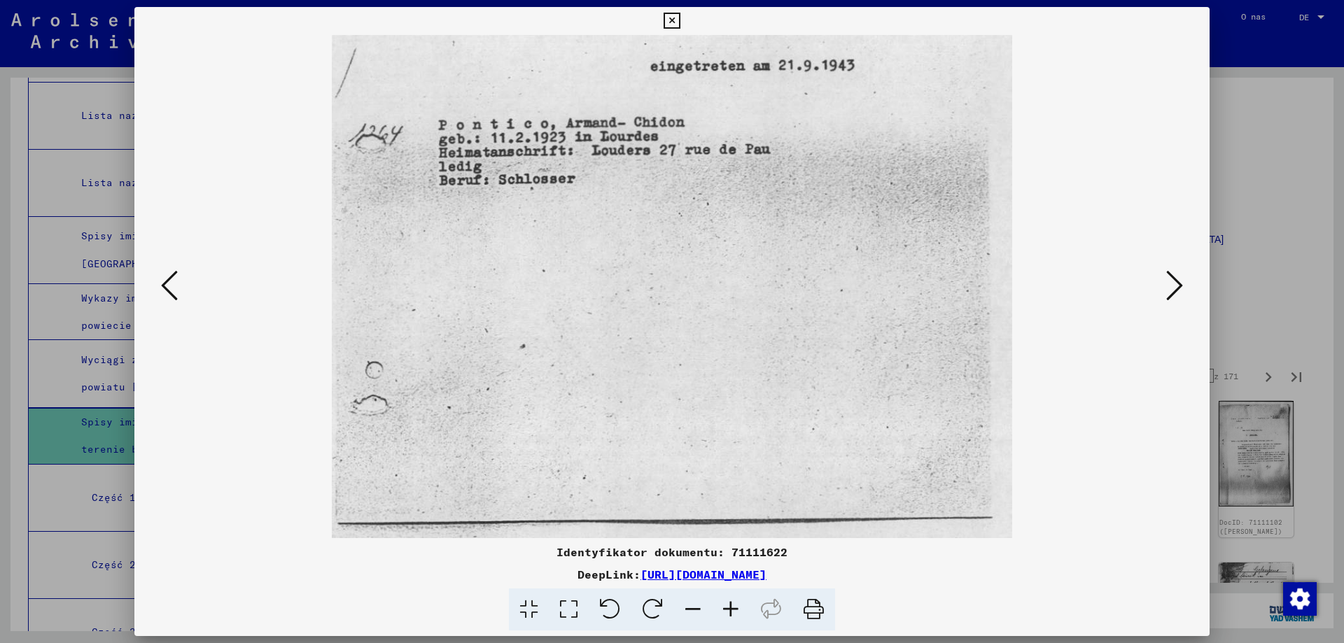
click at [1174, 295] on icon at bounding box center [1174, 286] width 17 height 34
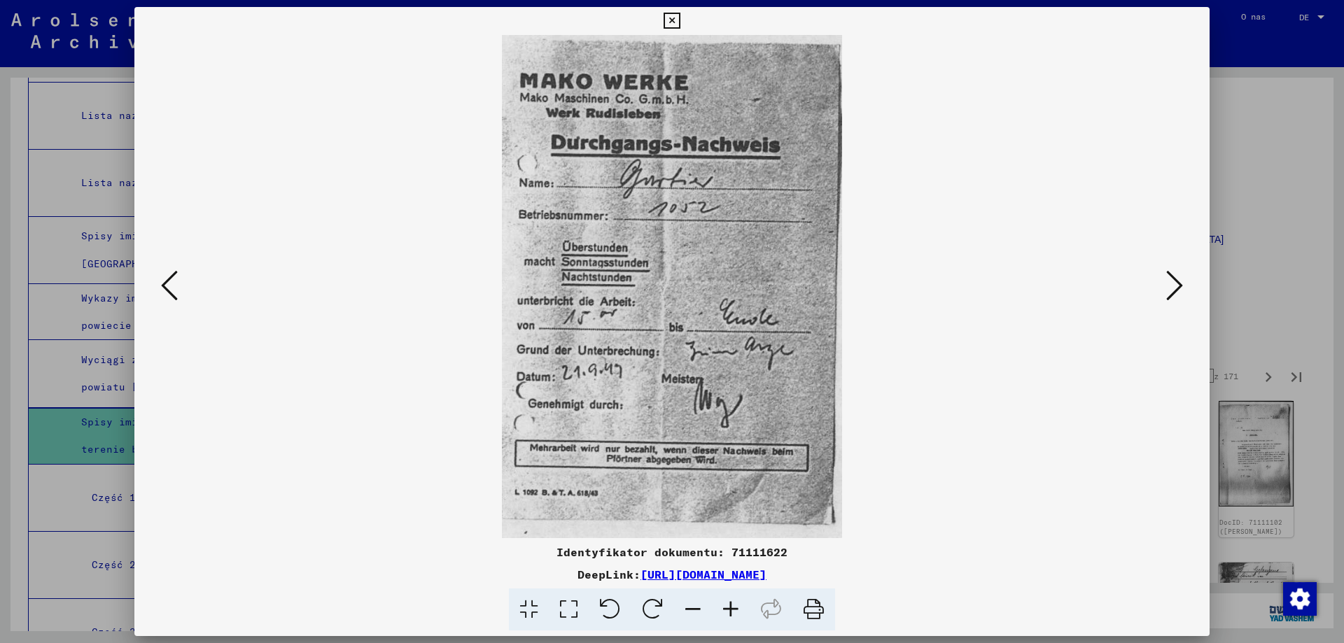
click at [1174, 295] on icon at bounding box center [1174, 286] width 17 height 34
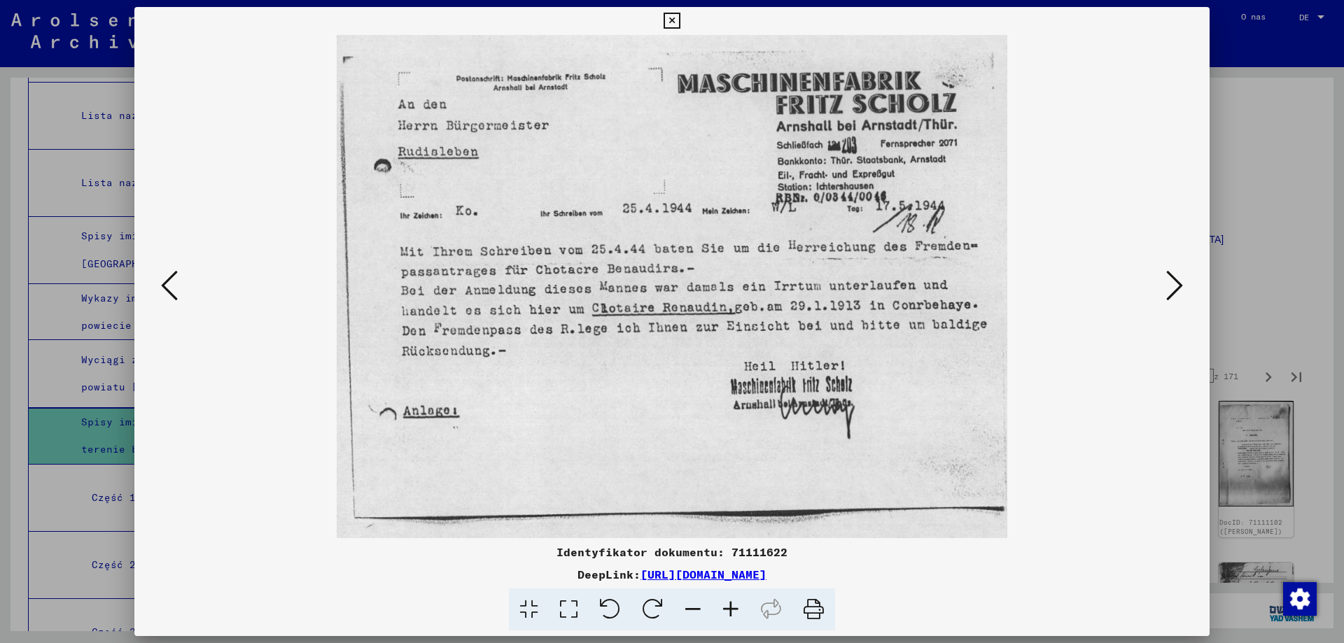
click at [1174, 295] on icon at bounding box center [1174, 286] width 17 height 34
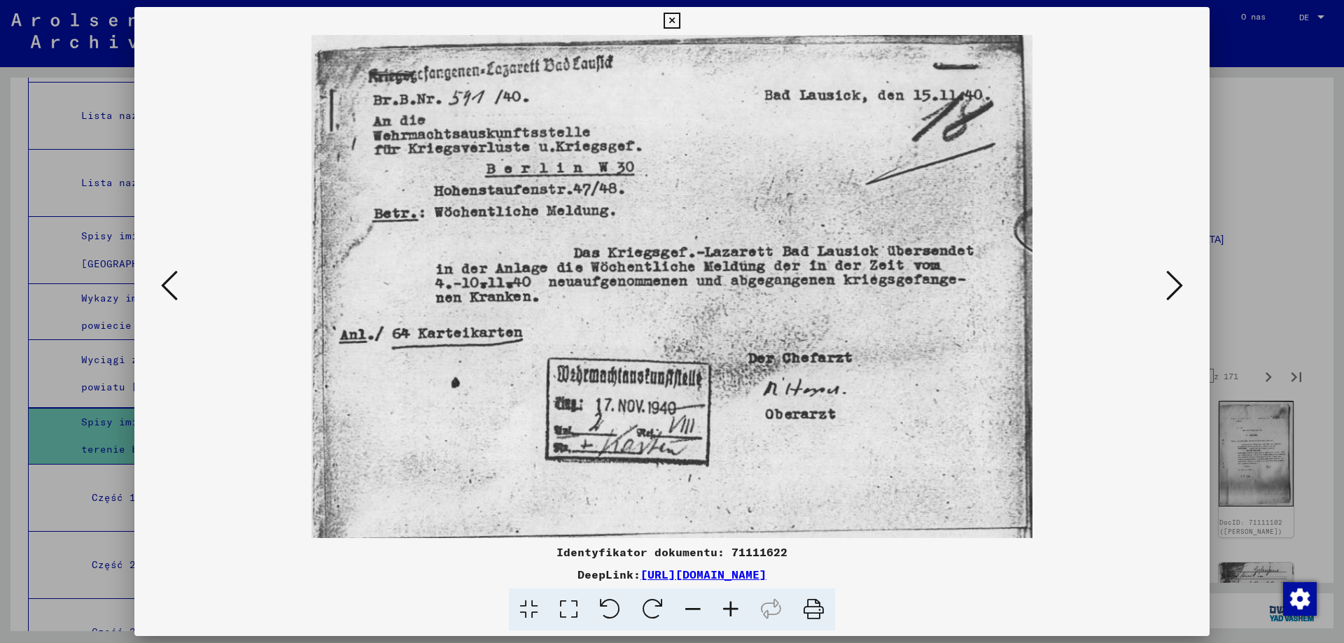
click at [1174, 295] on icon at bounding box center [1174, 286] width 17 height 34
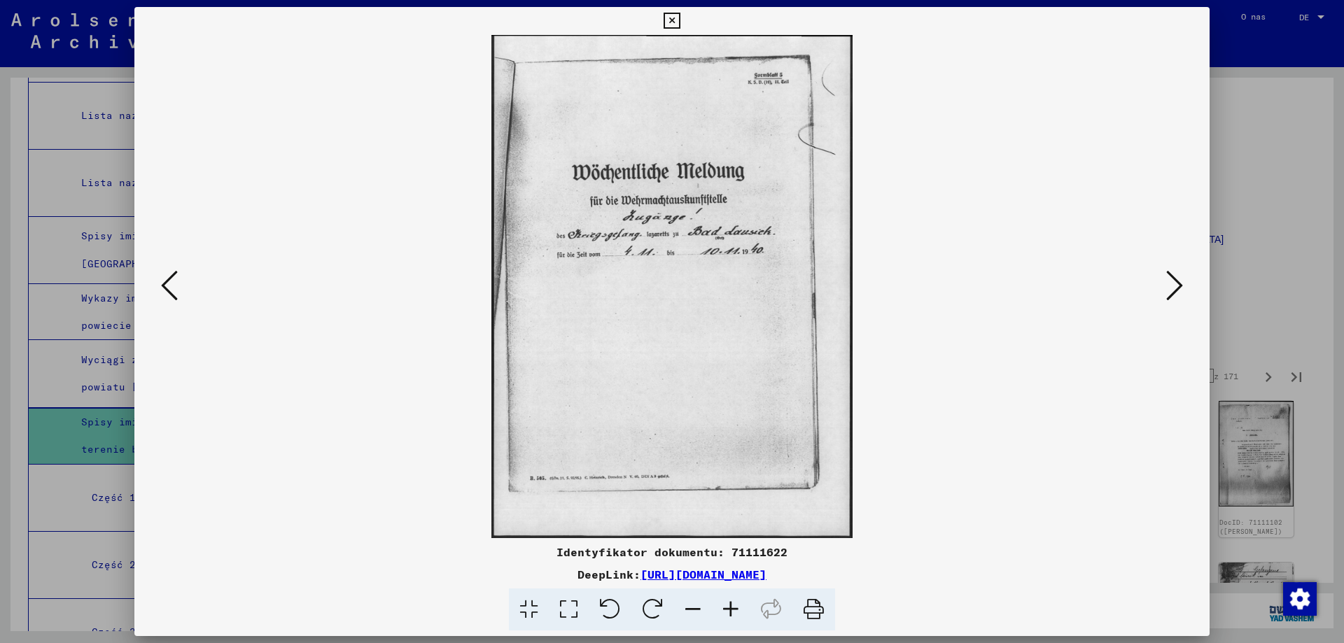
click at [1174, 295] on icon at bounding box center [1174, 286] width 17 height 34
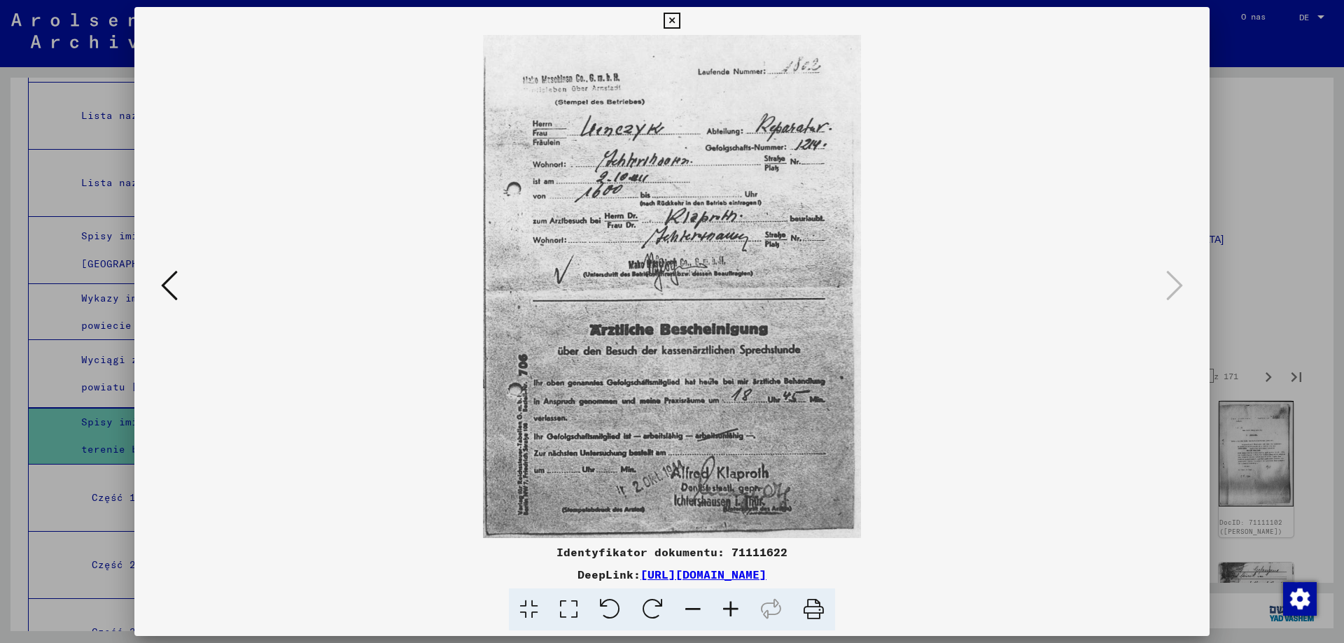
click at [666, 19] on icon at bounding box center [671, 21] width 16 height 17
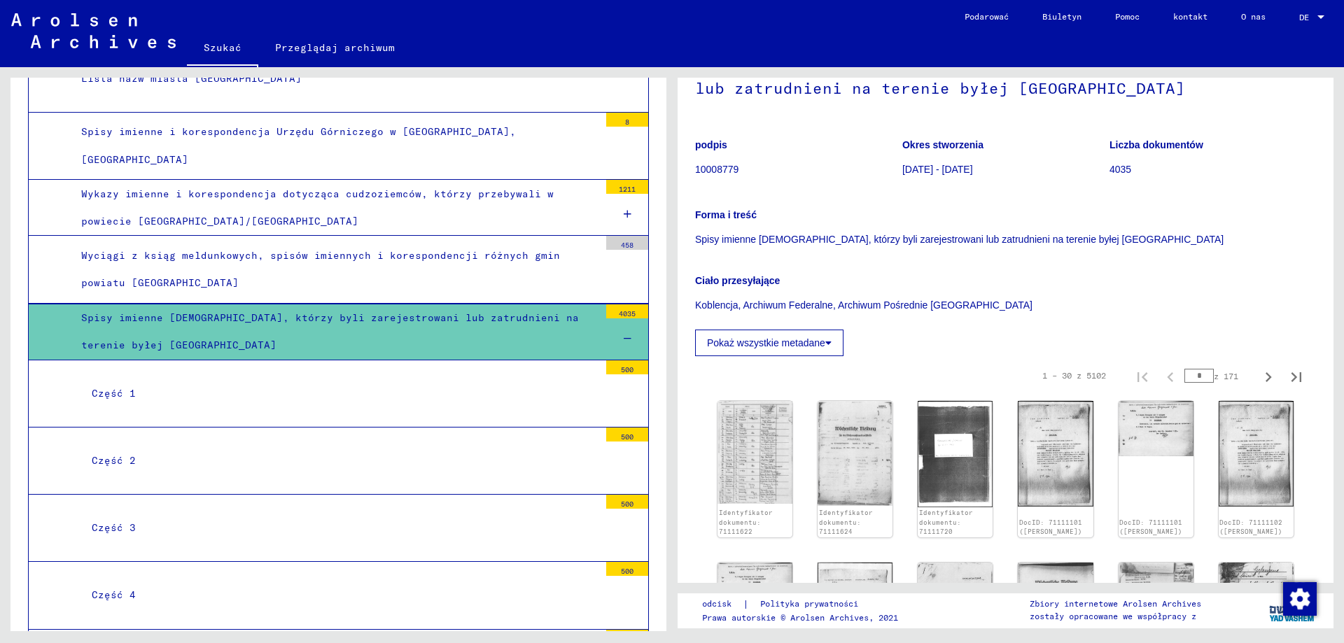
scroll to position [4557, 0]
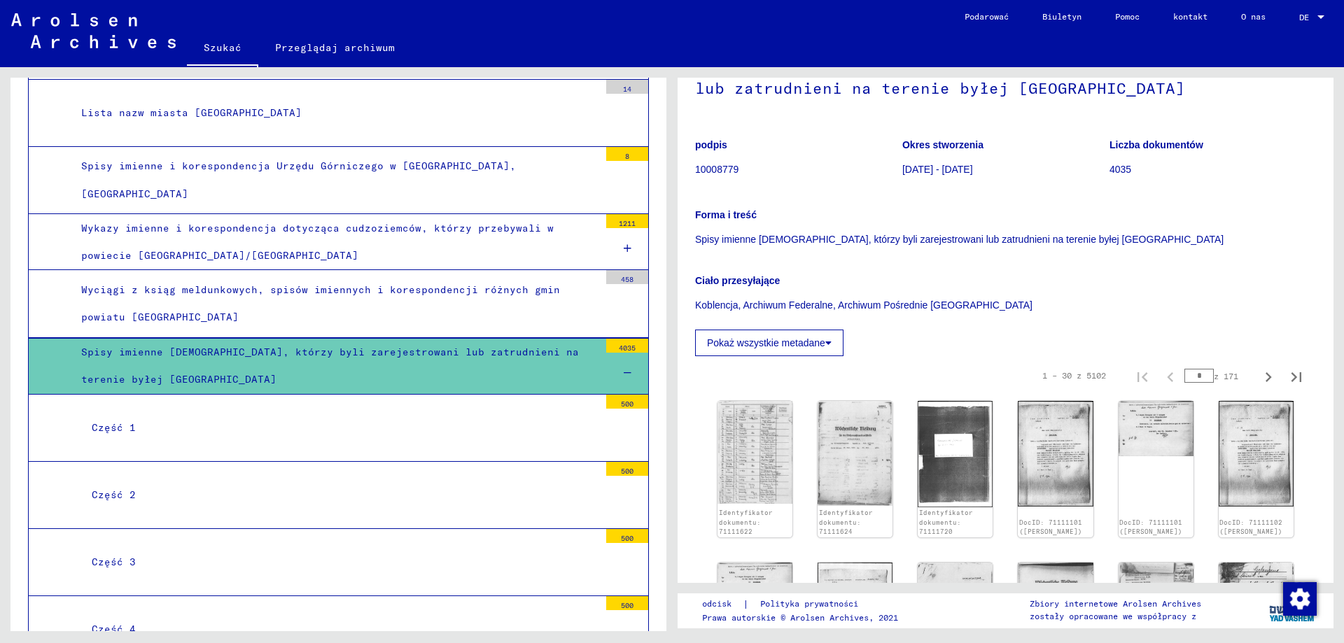
click at [117, 421] on font "Część 1" at bounding box center [114, 427] width 44 height 13
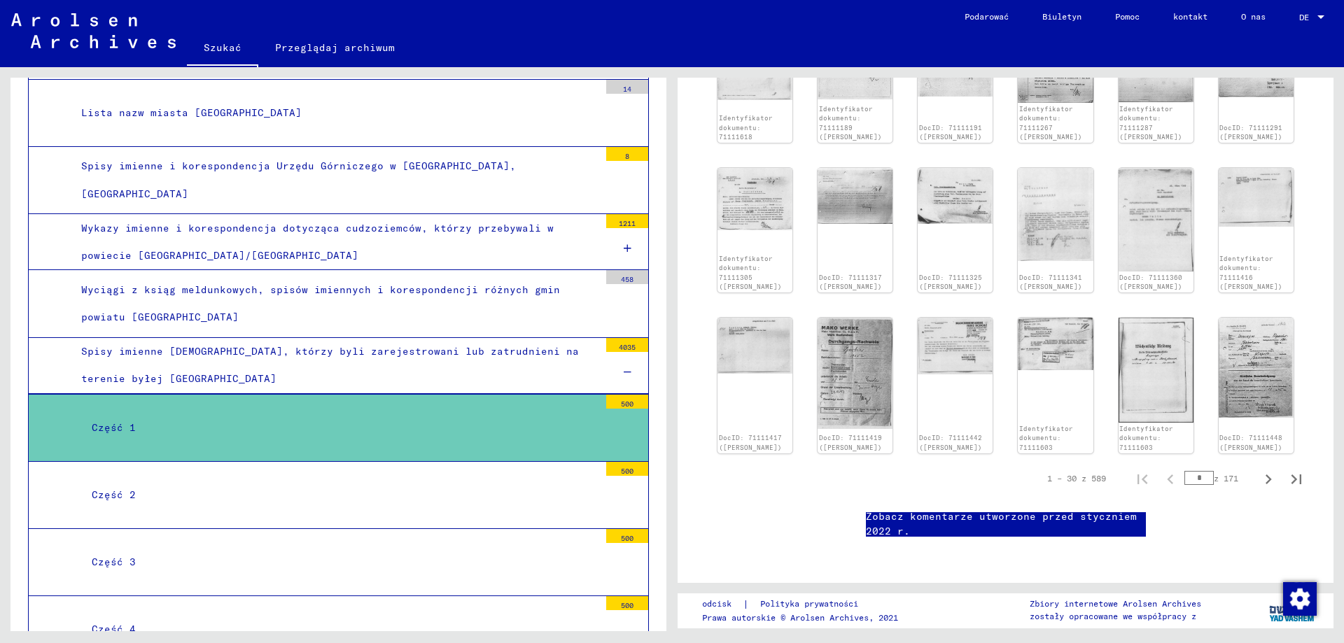
scroll to position [840, 0]
click at [1259, 470] on icon "Następna strona" at bounding box center [1268, 480] width 20 height 20
type input "*"
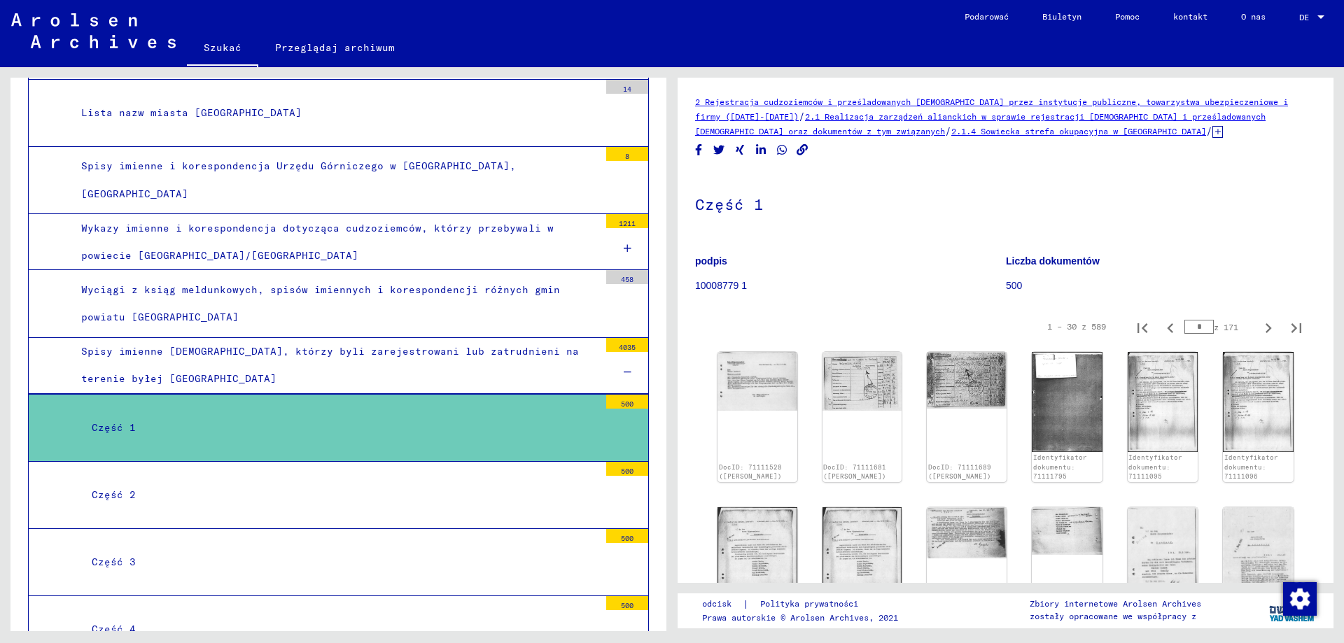
scroll to position [0, 0]
click at [848, 405] on img at bounding box center [861, 381] width 83 height 62
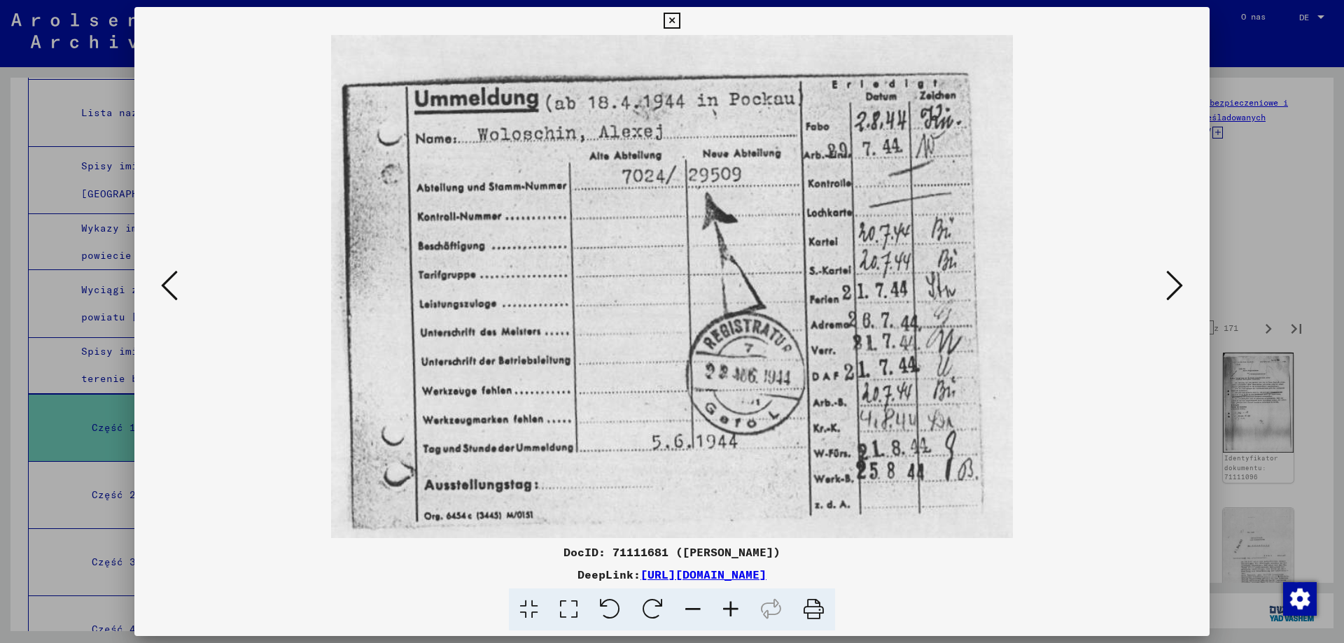
click at [1181, 285] on icon at bounding box center [1174, 286] width 17 height 34
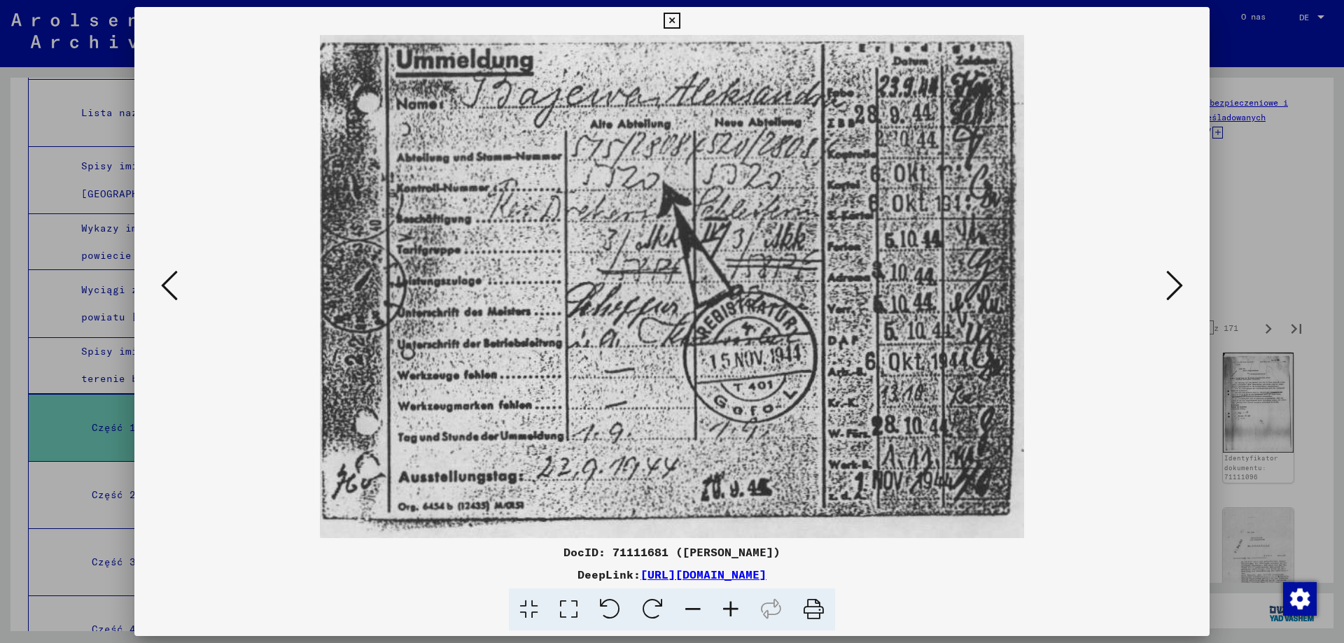
click at [1181, 285] on icon at bounding box center [1174, 286] width 17 height 34
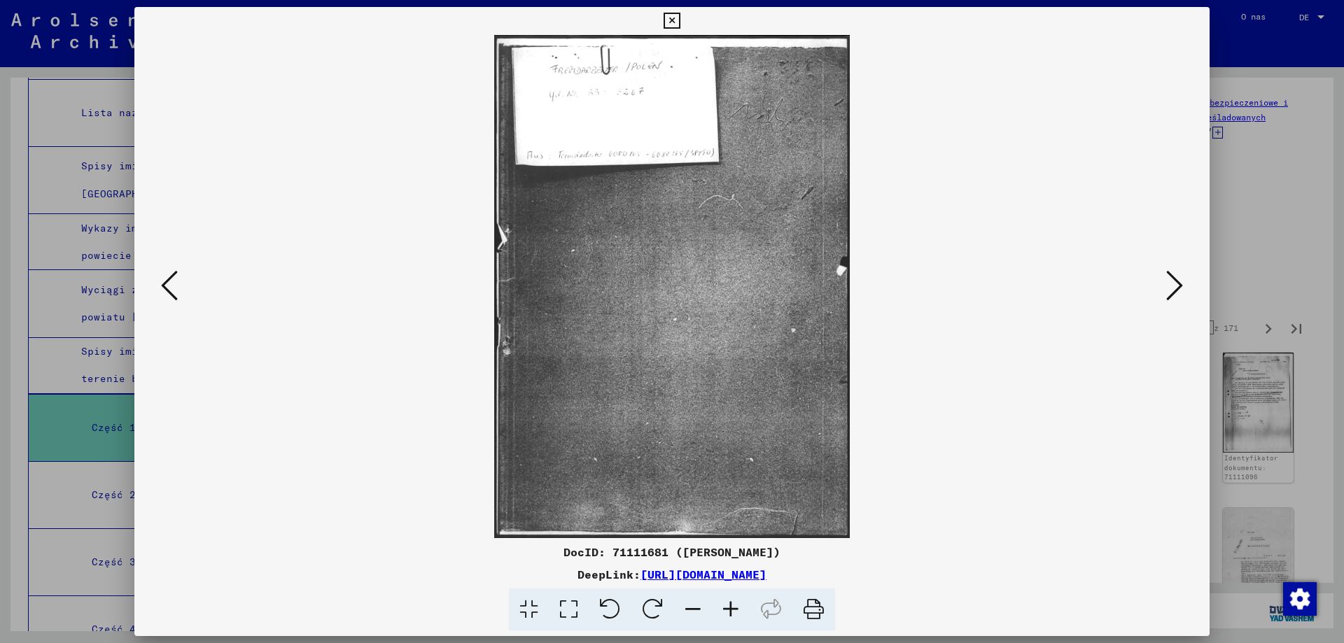
click at [1181, 285] on icon at bounding box center [1174, 286] width 17 height 34
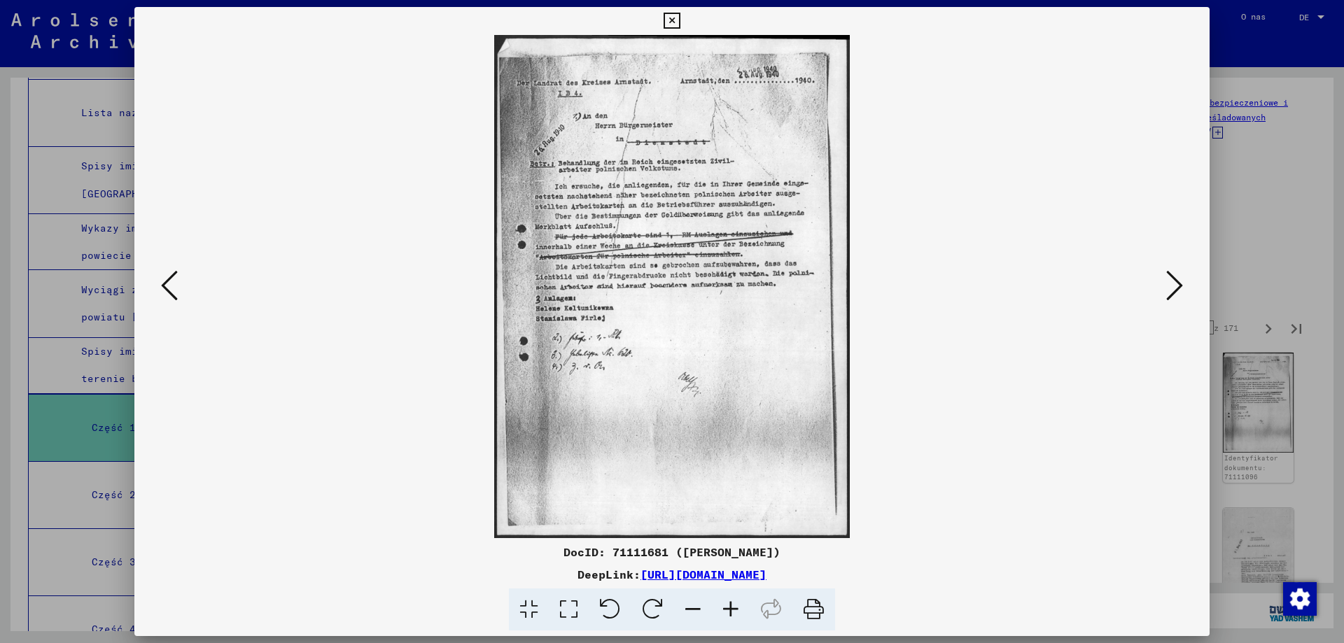
click at [1181, 285] on icon at bounding box center [1174, 286] width 17 height 34
click at [1176, 285] on icon at bounding box center [1174, 286] width 17 height 34
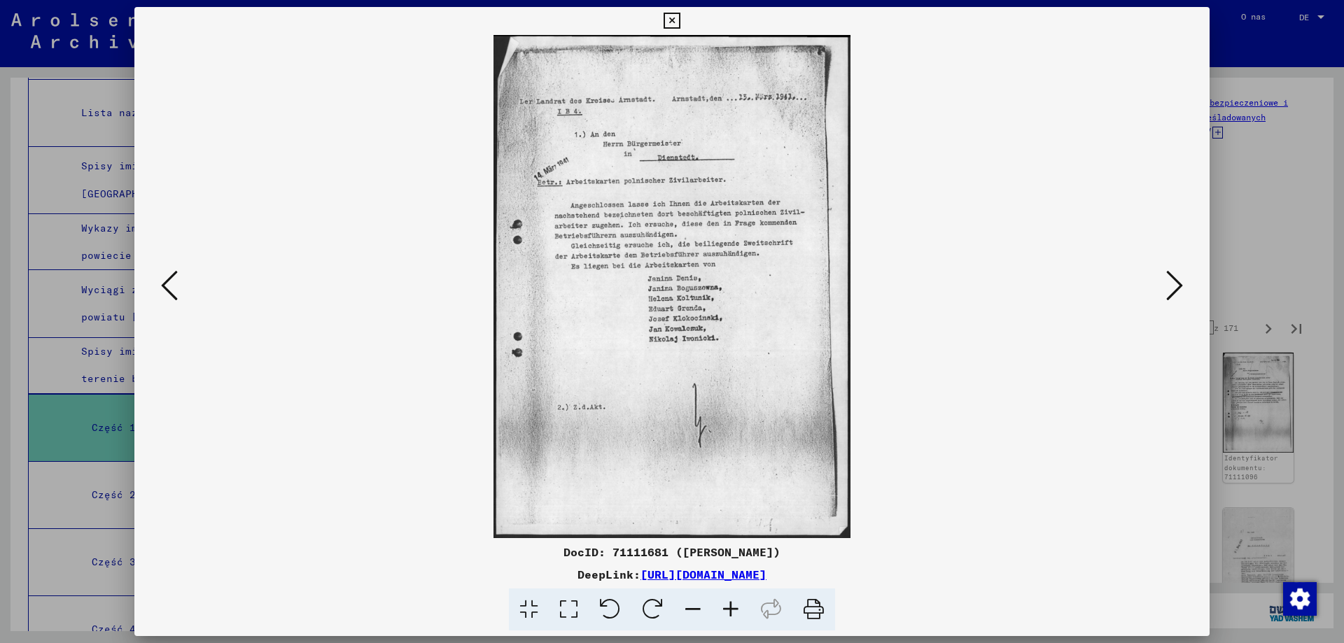
click at [1174, 279] on icon at bounding box center [1174, 286] width 17 height 34
click at [1178, 283] on icon at bounding box center [1174, 286] width 17 height 34
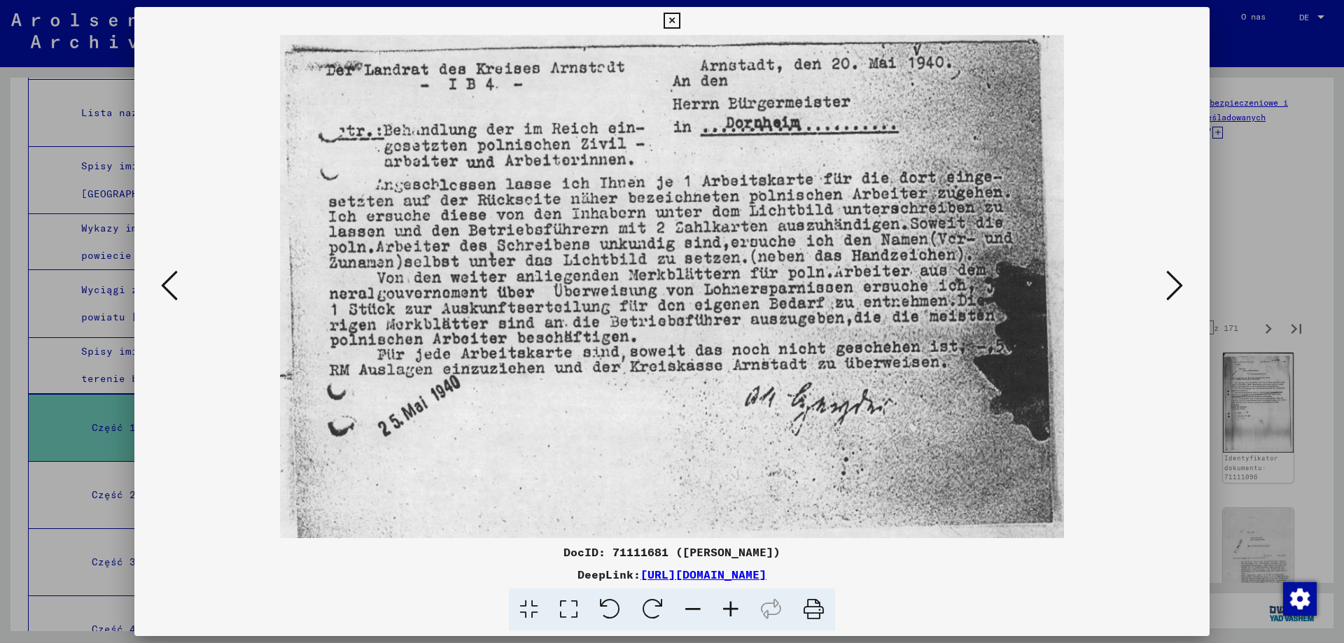
click at [1180, 288] on icon at bounding box center [1174, 286] width 17 height 34
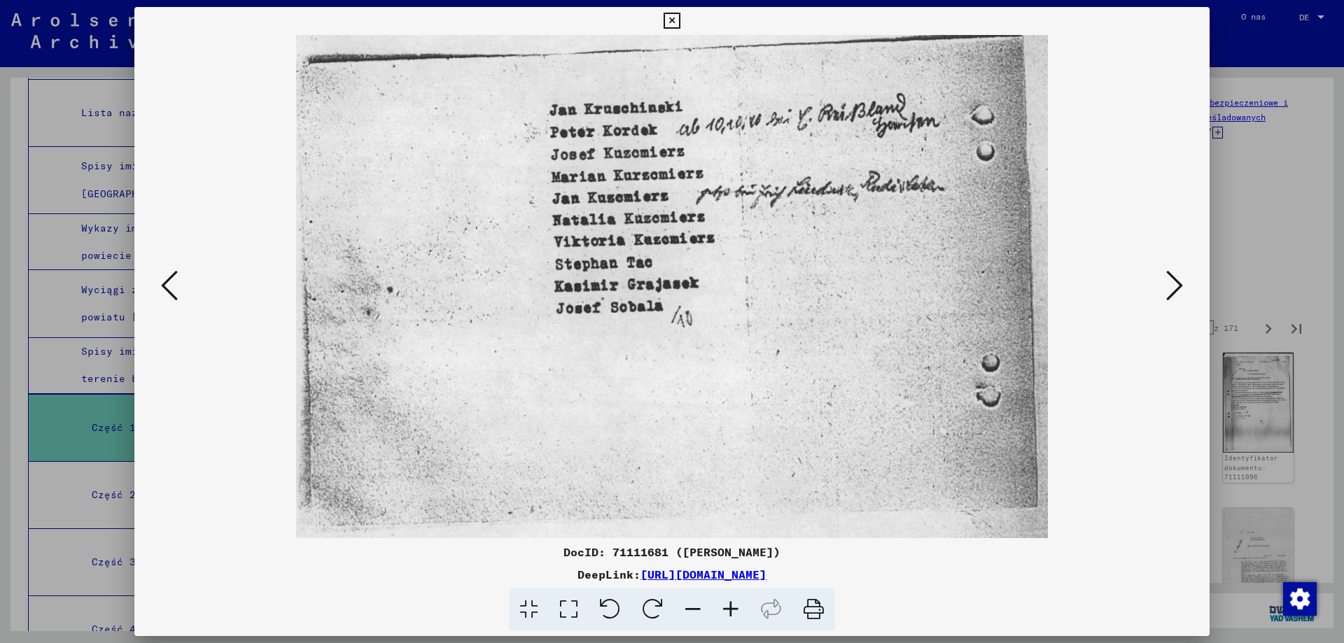
click at [1180, 288] on icon at bounding box center [1174, 286] width 17 height 34
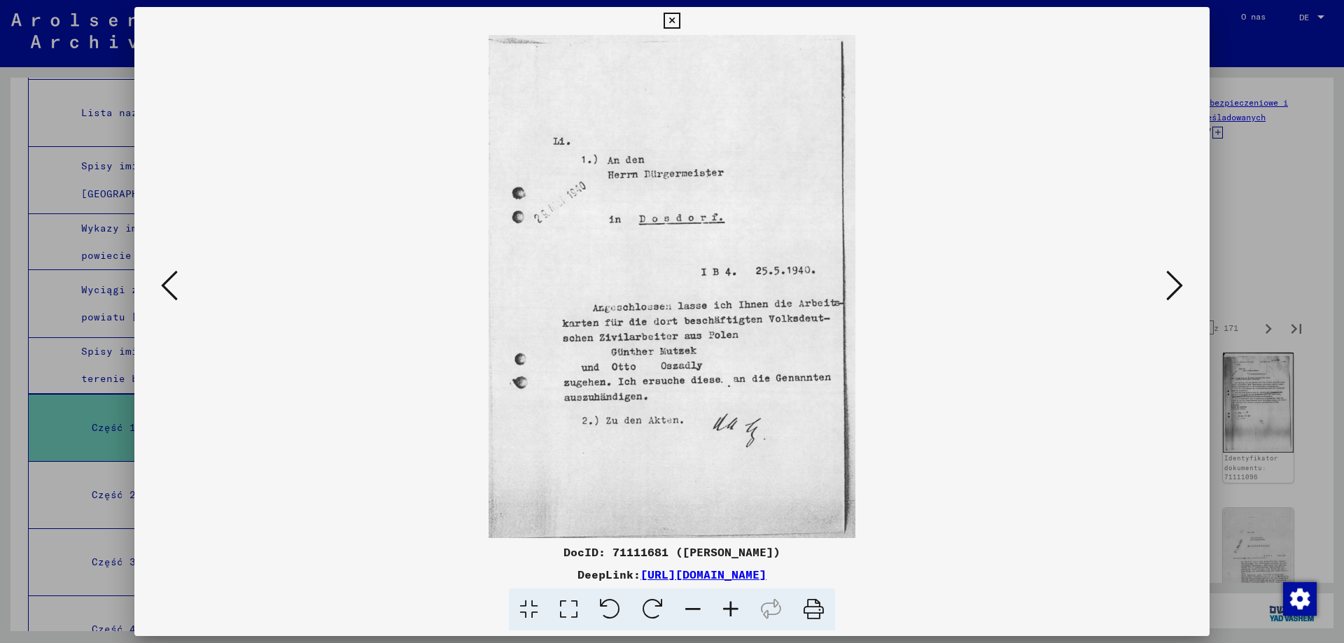
click at [1180, 288] on icon at bounding box center [1174, 286] width 17 height 34
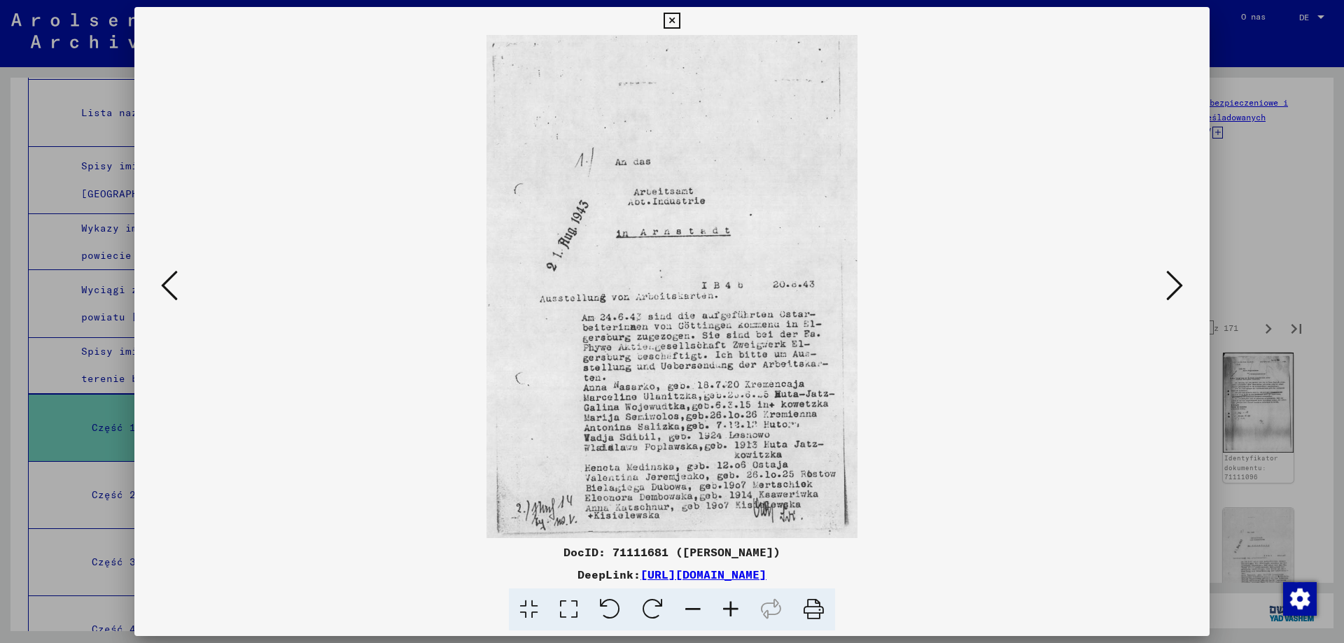
click at [1180, 288] on icon at bounding box center [1174, 286] width 17 height 34
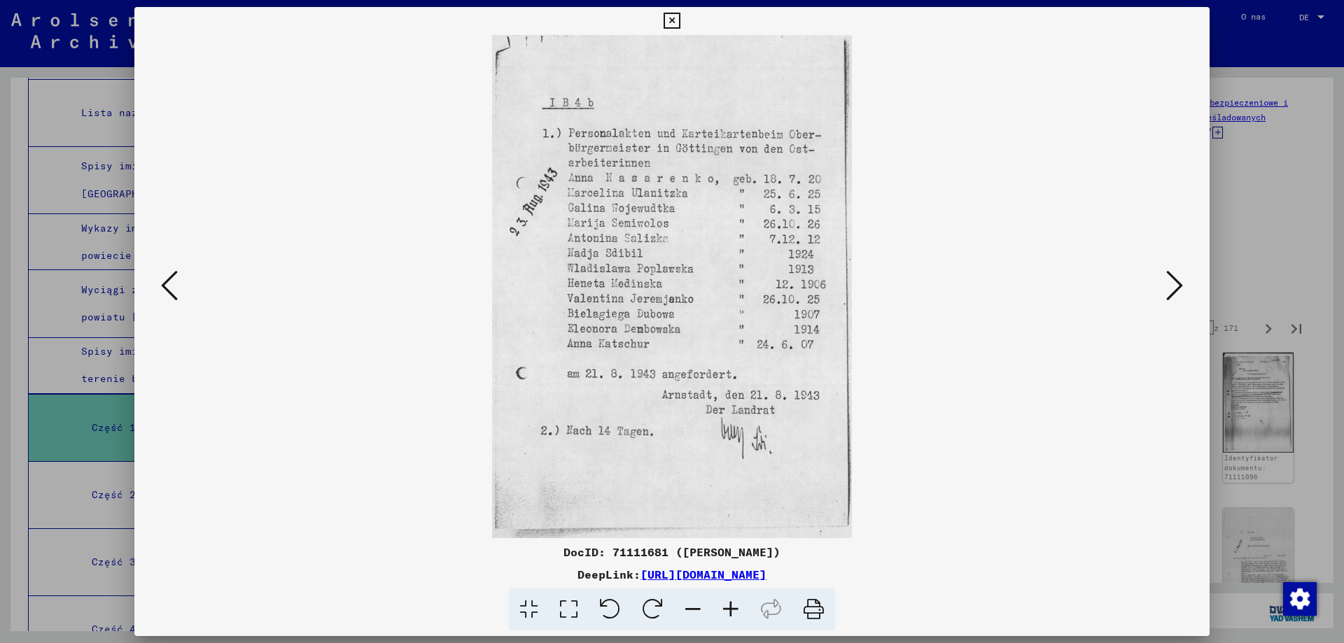
click at [1180, 288] on icon at bounding box center [1174, 286] width 17 height 34
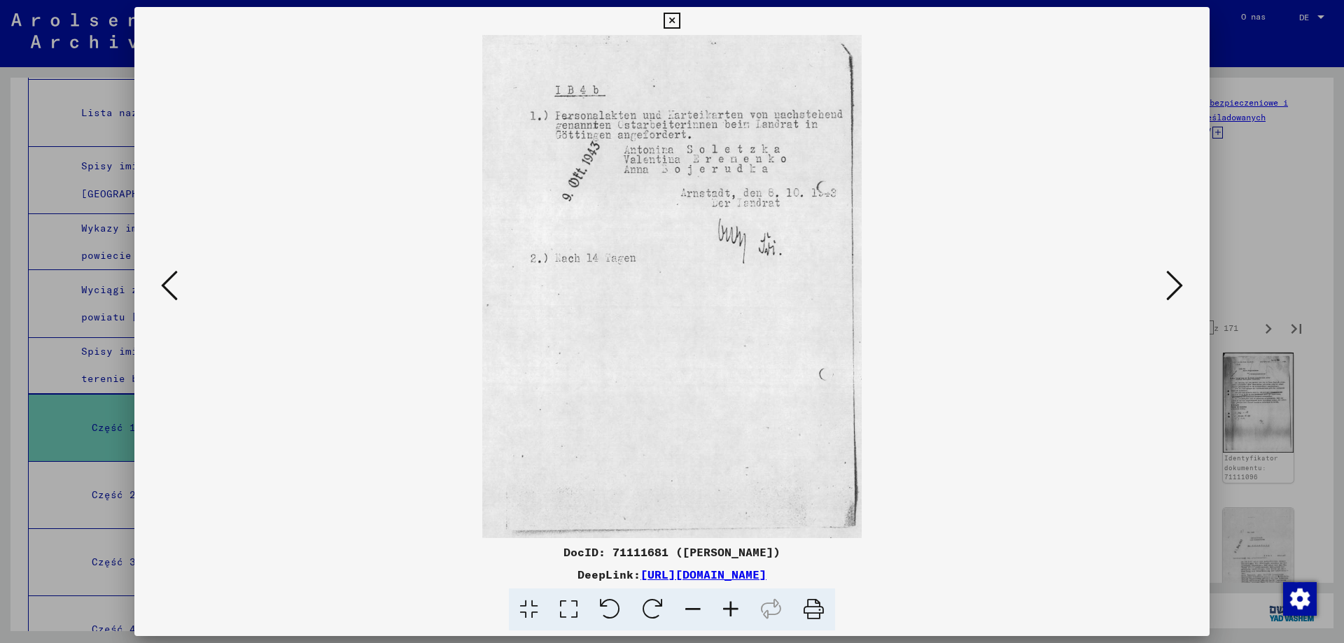
click at [1180, 288] on icon at bounding box center [1174, 286] width 17 height 34
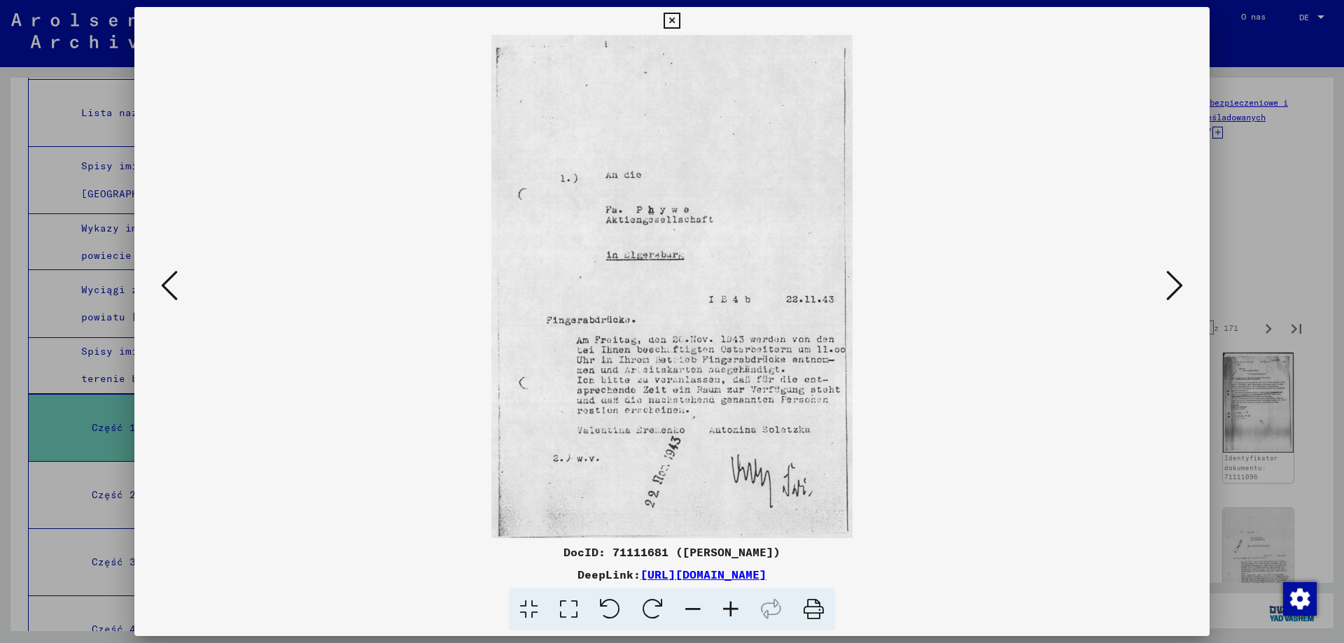
click at [1180, 288] on icon at bounding box center [1174, 286] width 17 height 34
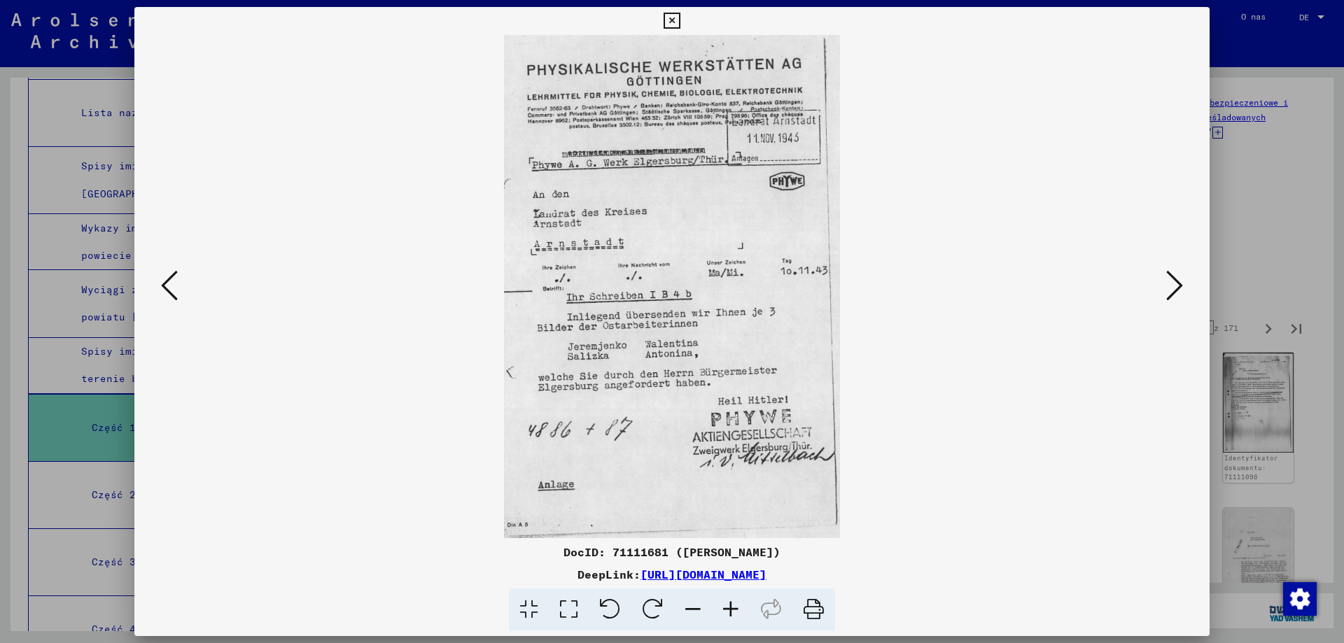
click at [1180, 288] on icon at bounding box center [1174, 286] width 17 height 34
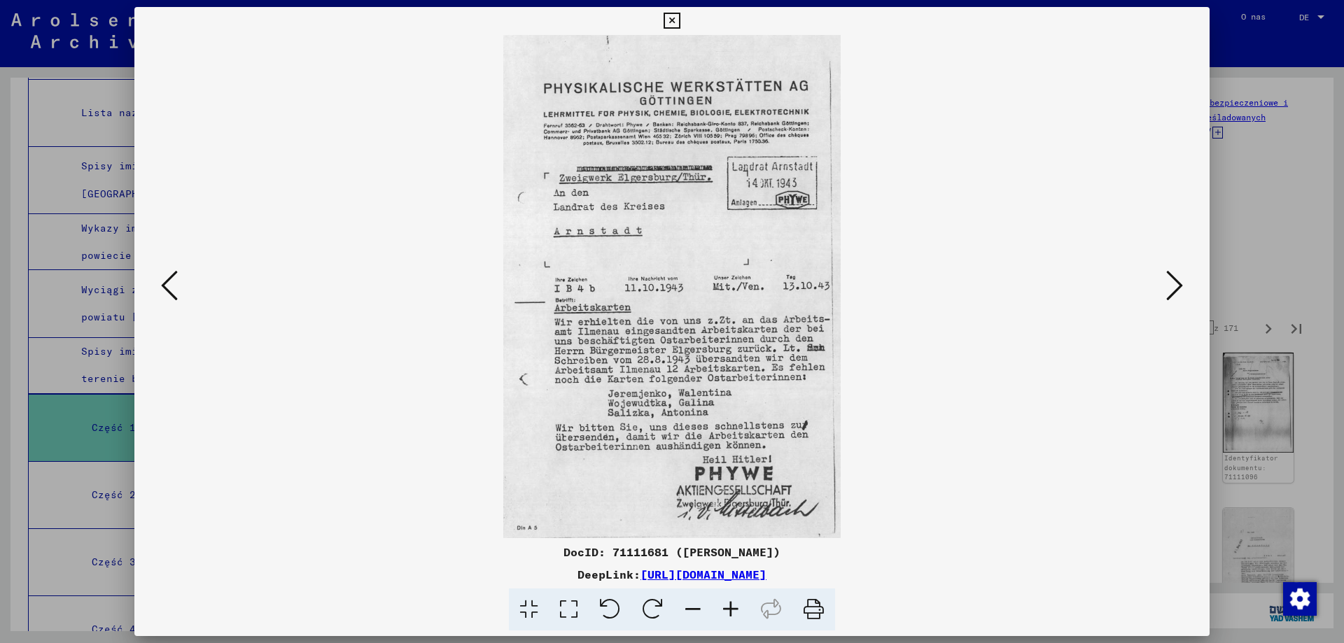
click at [1180, 288] on icon at bounding box center [1174, 286] width 17 height 34
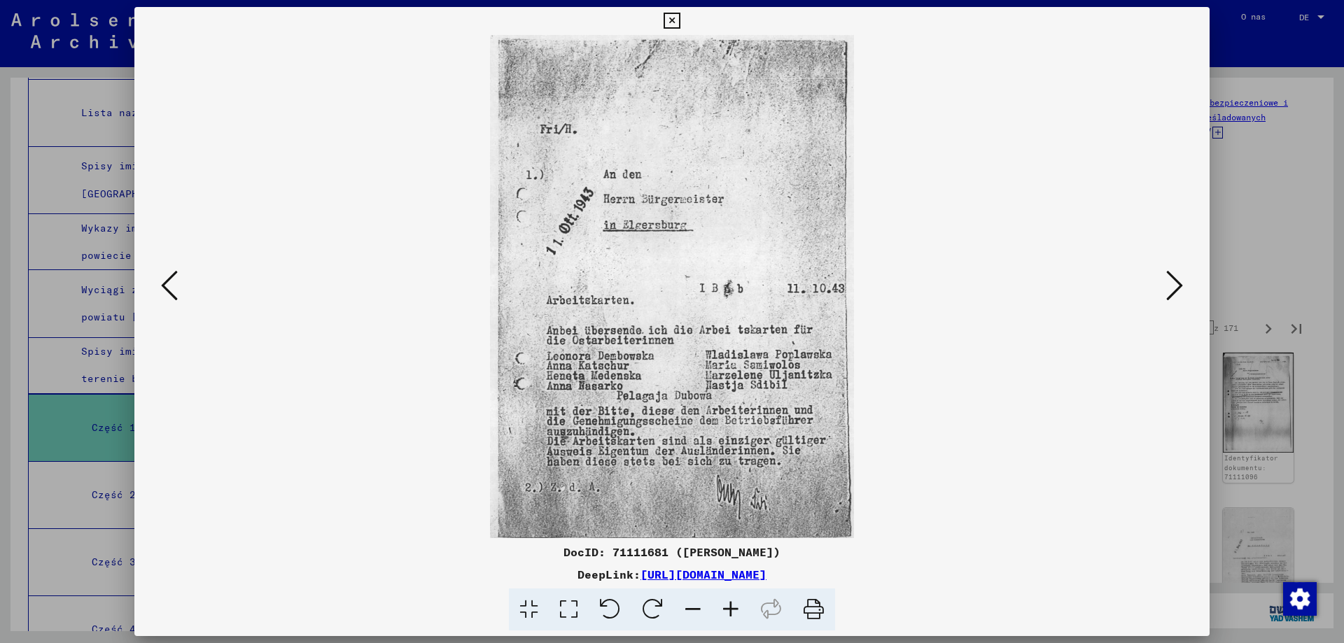
click at [1180, 288] on icon at bounding box center [1174, 286] width 17 height 34
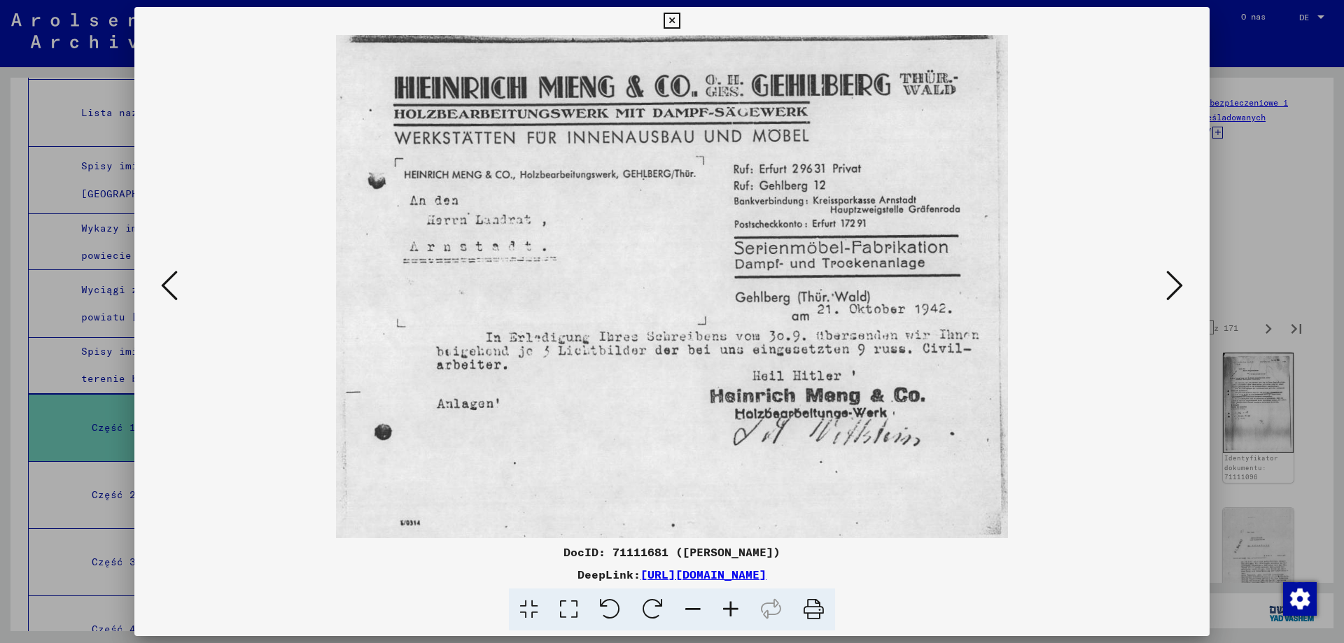
click at [1180, 288] on icon at bounding box center [1174, 286] width 17 height 34
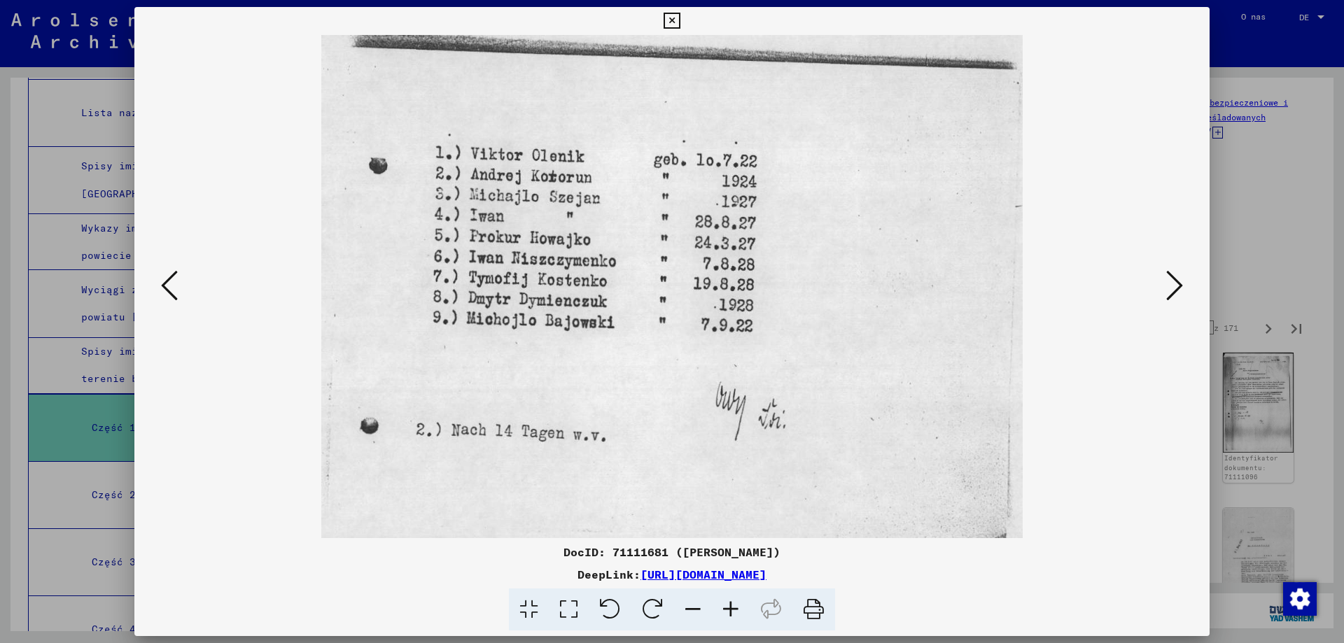
click at [1180, 288] on icon at bounding box center [1174, 286] width 17 height 34
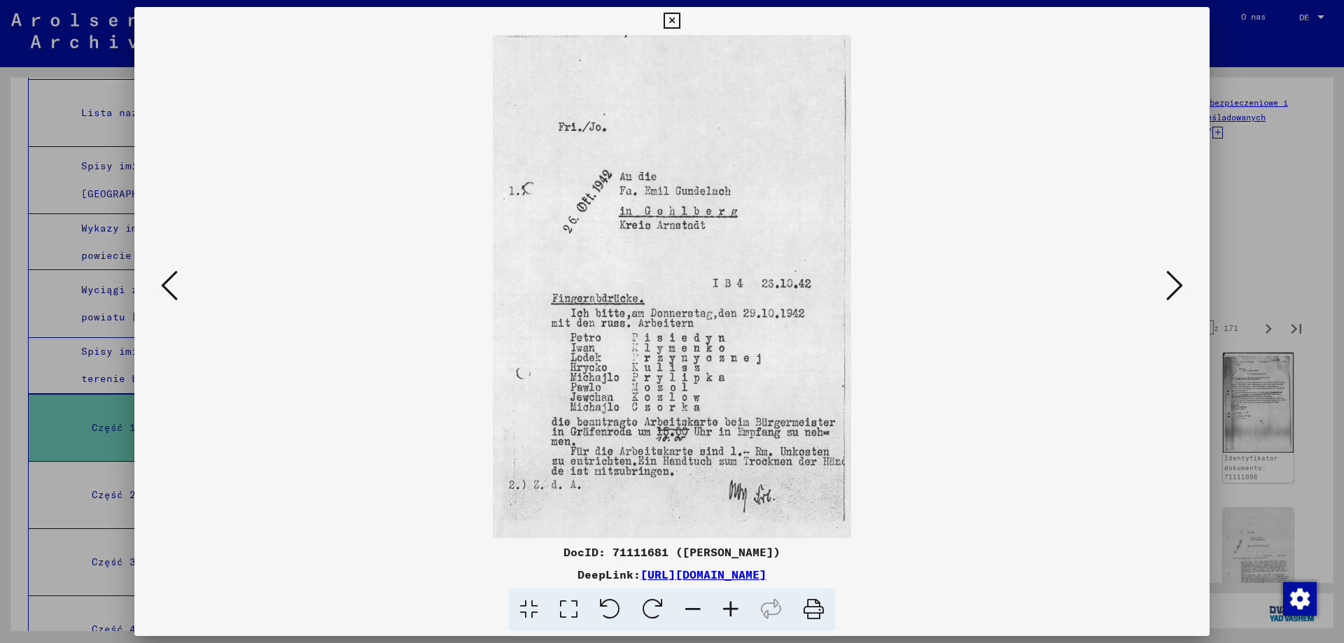
click at [1180, 288] on icon at bounding box center [1174, 286] width 17 height 34
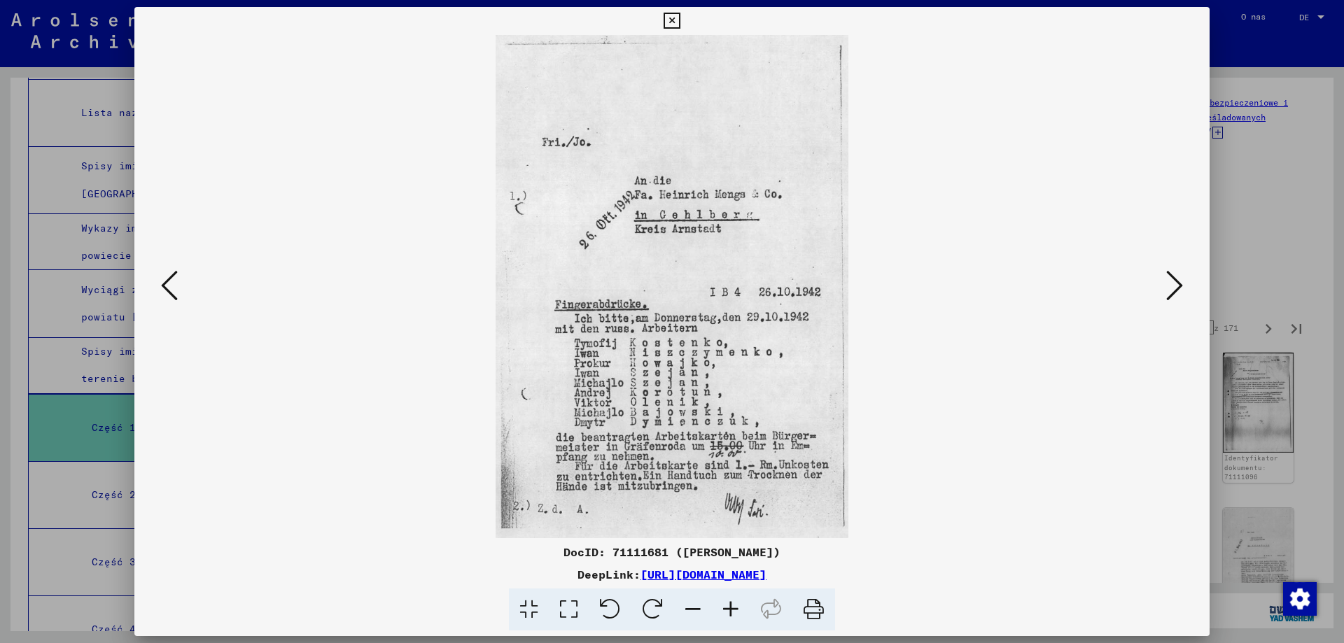
click at [1180, 288] on icon at bounding box center [1174, 286] width 17 height 34
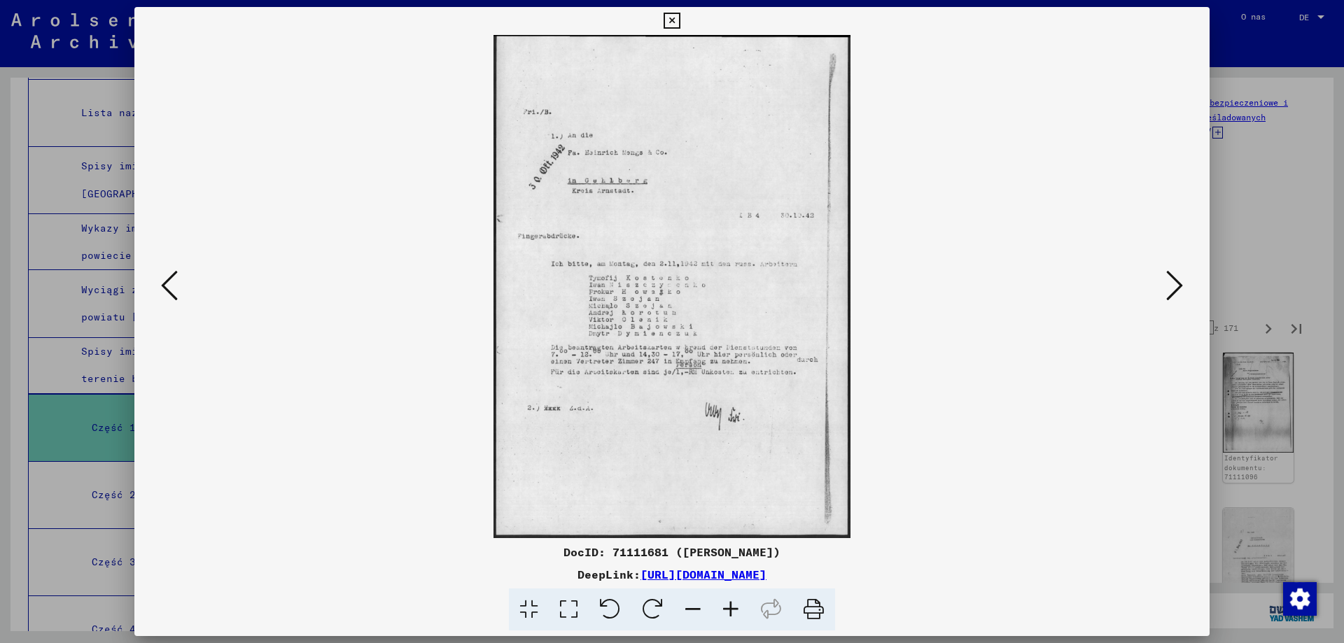
click at [1180, 288] on icon at bounding box center [1174, 286] width 17 height 34
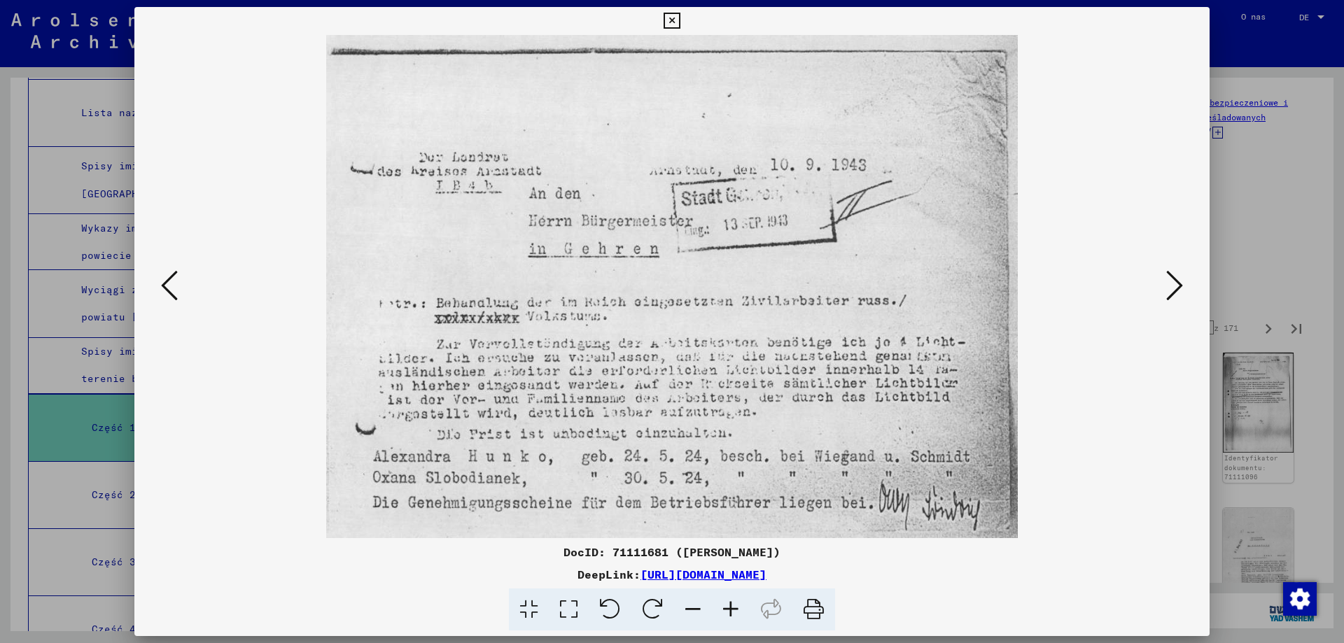
click at [1174, 283] on icon at bounding box center [1174, 286] width 17 height 34
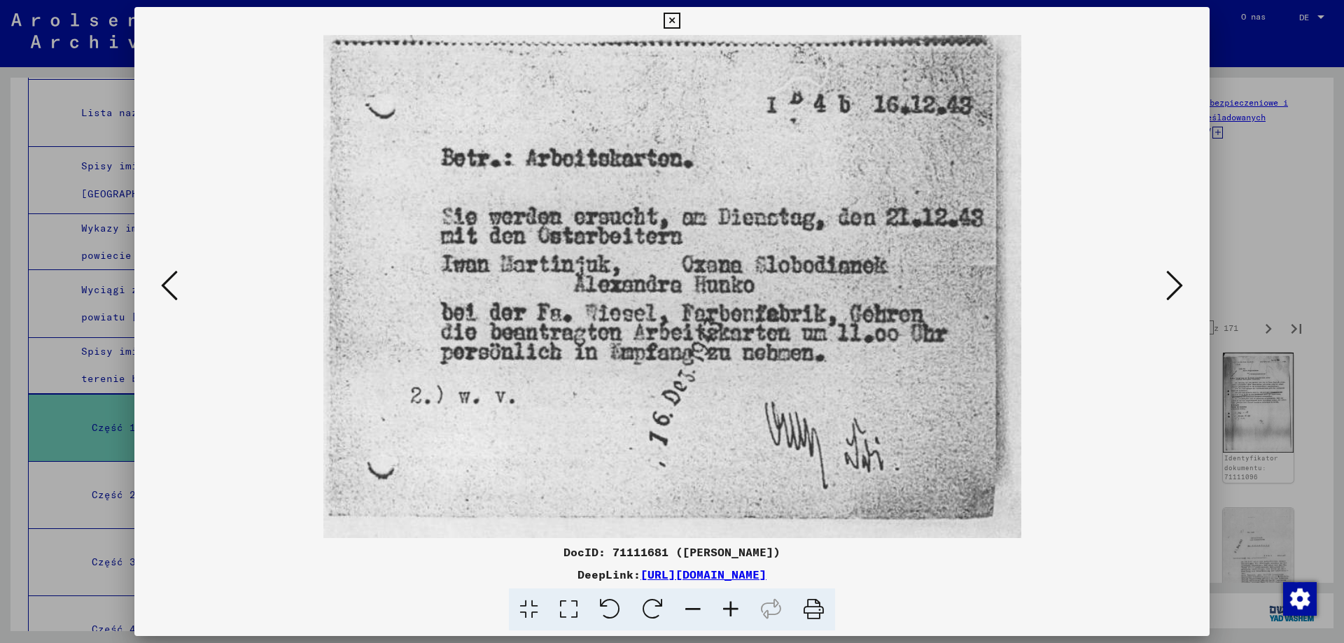
click at [1174, 283] on icon at bounding box center [1174, 286] width 17 height 34
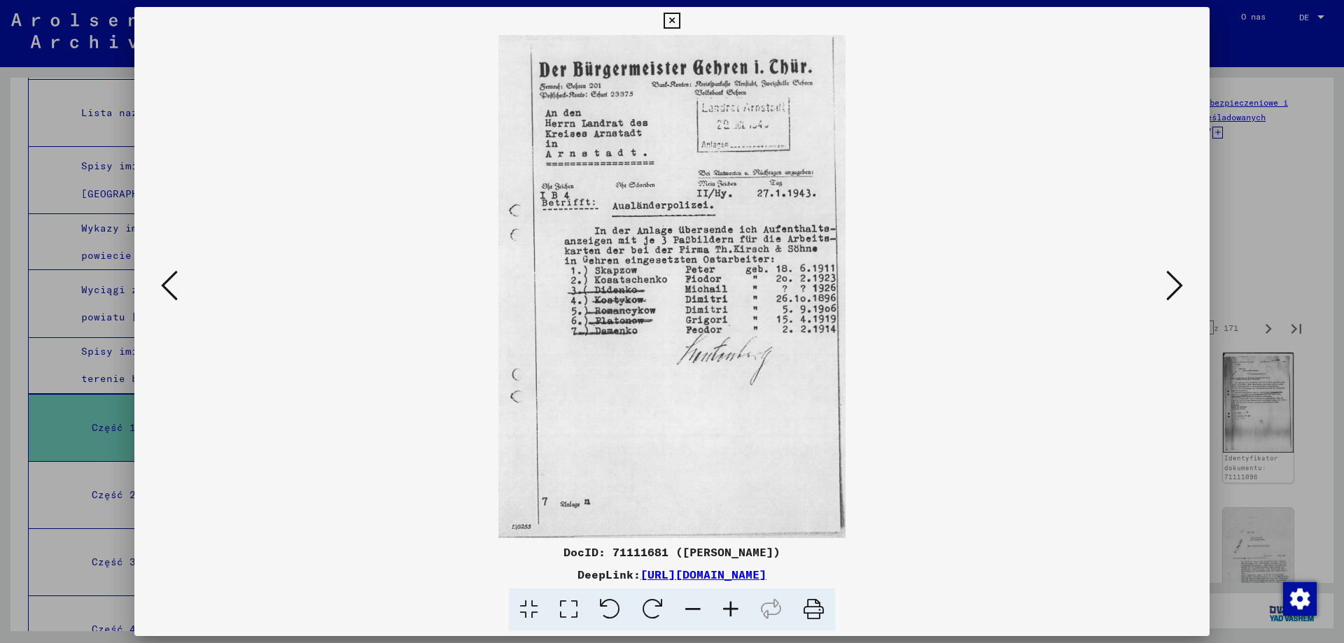
click at [1174, 283] on icon at bounding box center [1174, 286] width 17 height 34
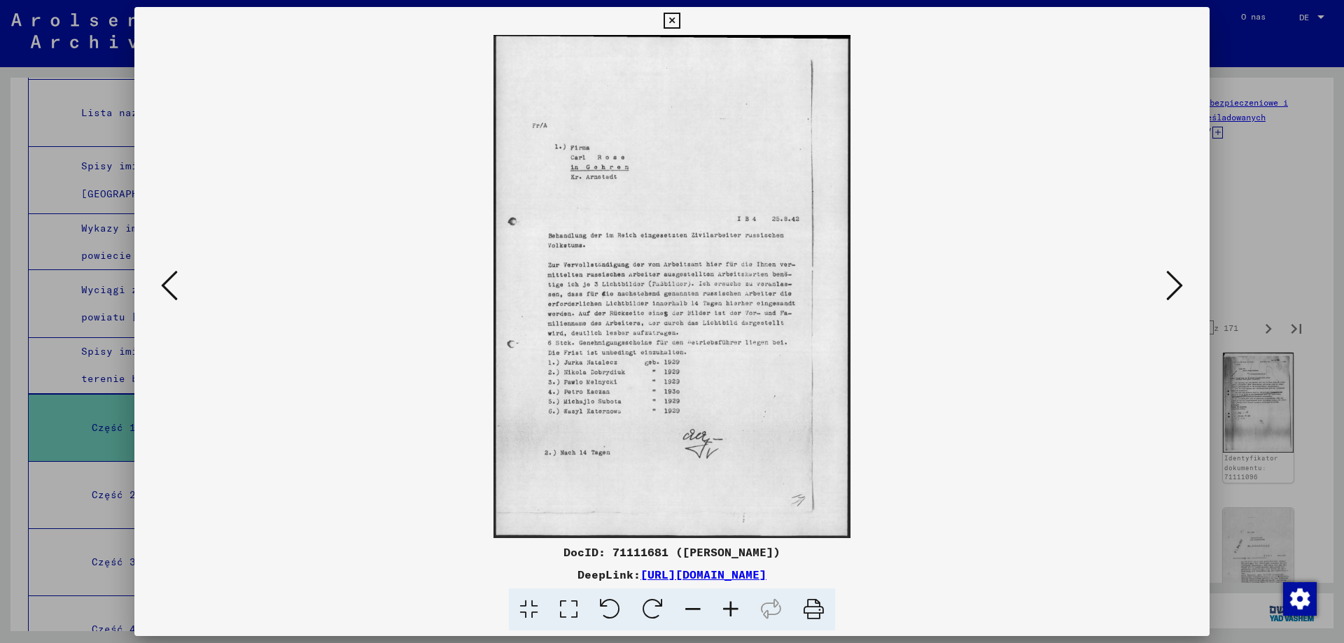
click at [1174, 283] on icon at bounding box center [1174, 286] width 17 height 34
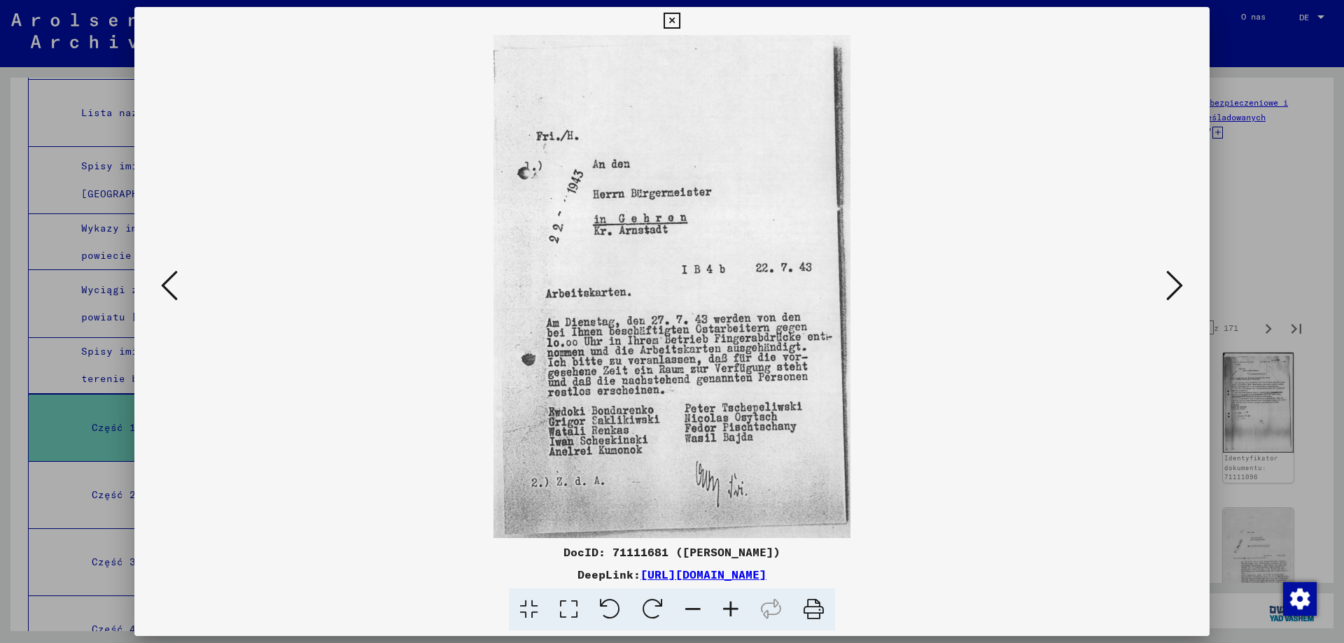
click at [1174, 283] on icon at bounding box center [1174, 286] width 17 height 34
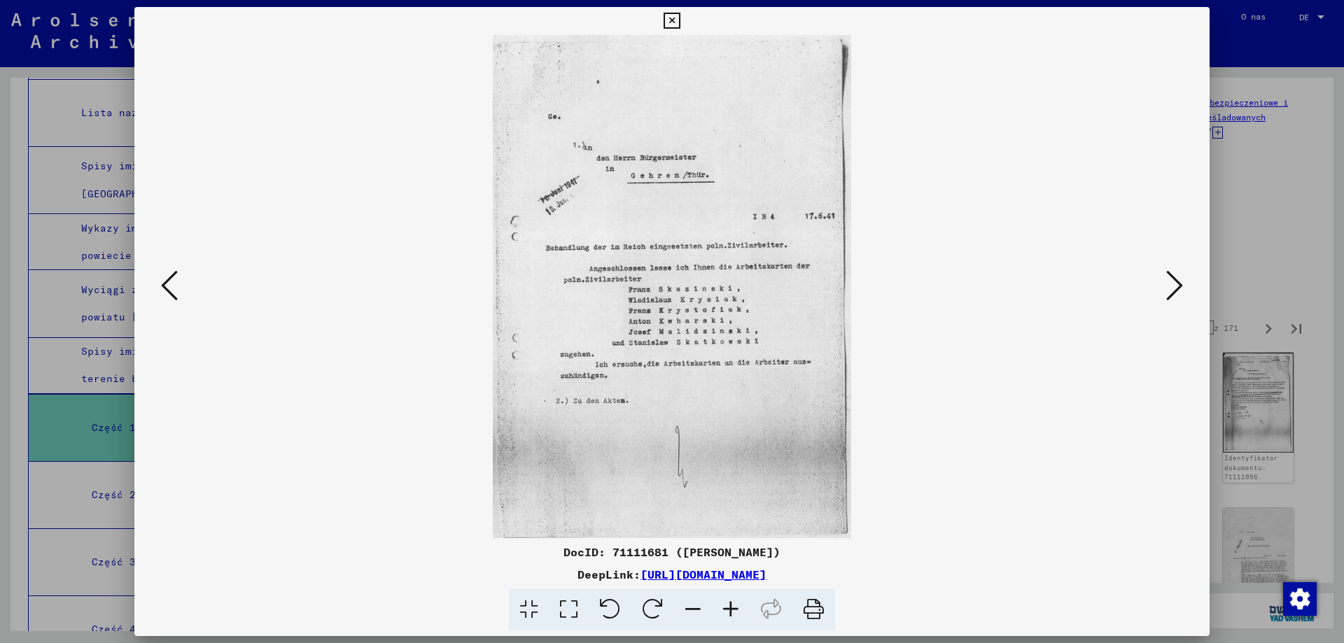
click at [1174, 283] on icon at bounding box center [1174, 286] width 17 height 34
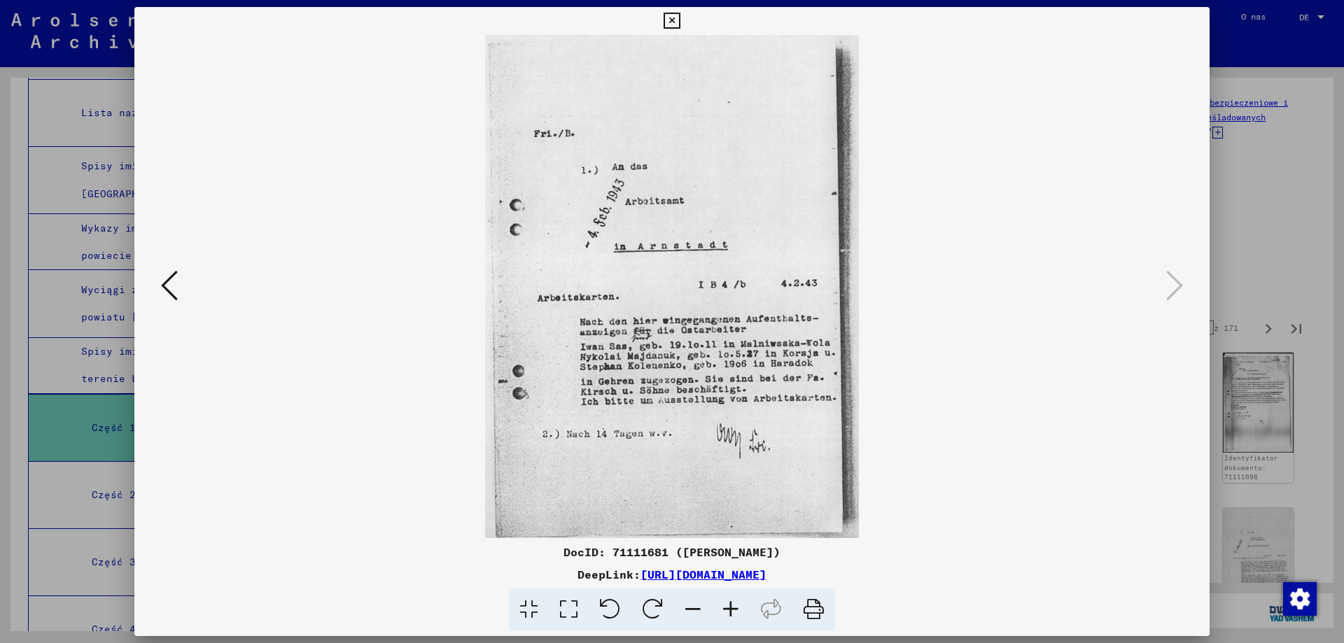
click at [668, 20] on icon at bounding box center [671, 21] width 16 height 17
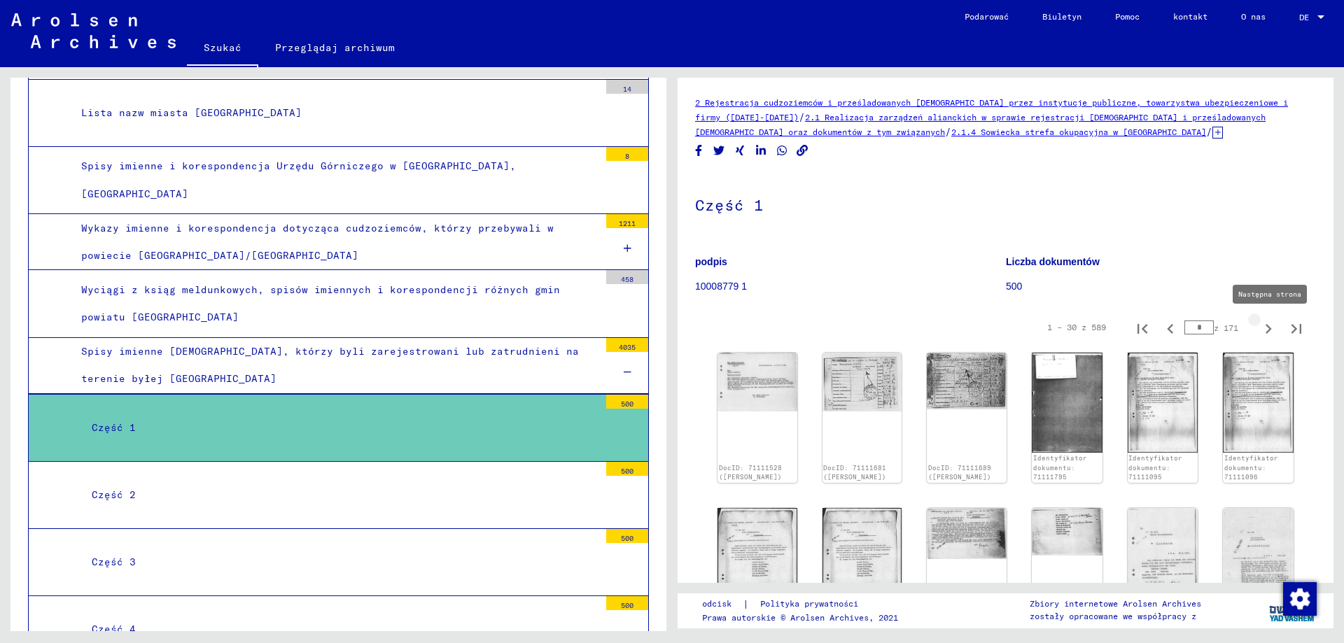
click at [1265, 331] on icon "Następna strona" at bounding box center [1268, 329] width 6 height 10
type input "*"
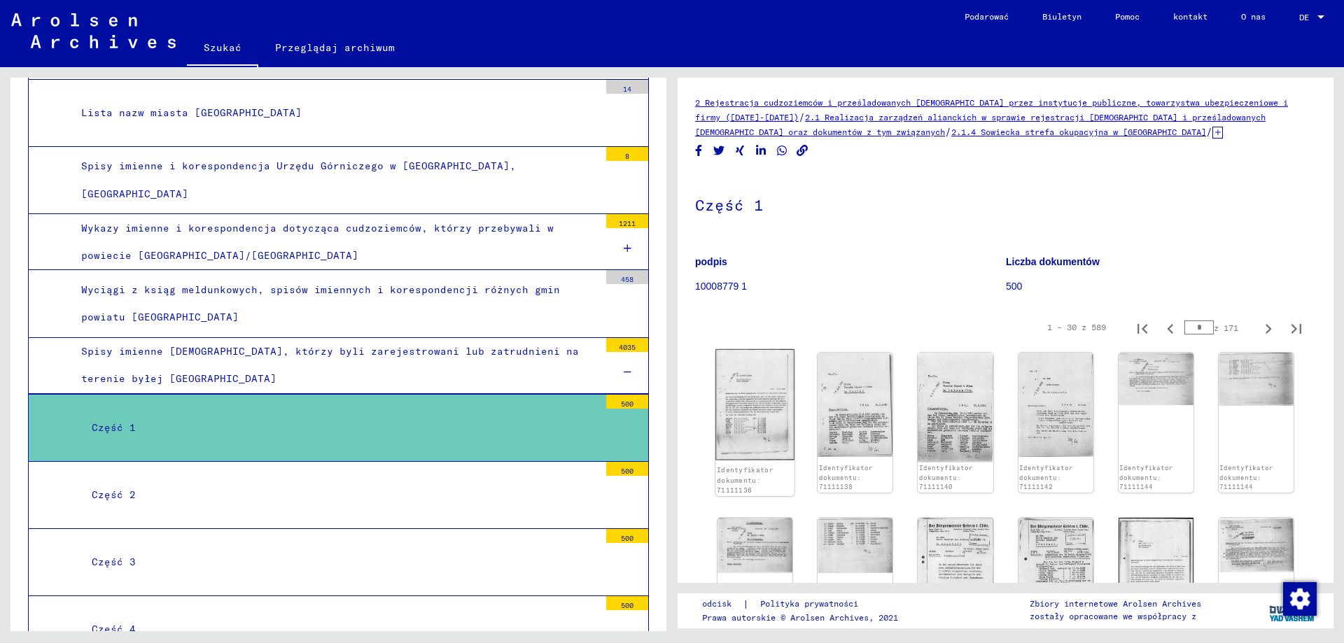
click at [758, 465] on div "Identyfikator dokumentu: 71111136" at bounding box center [755, 480] width 76 height 30
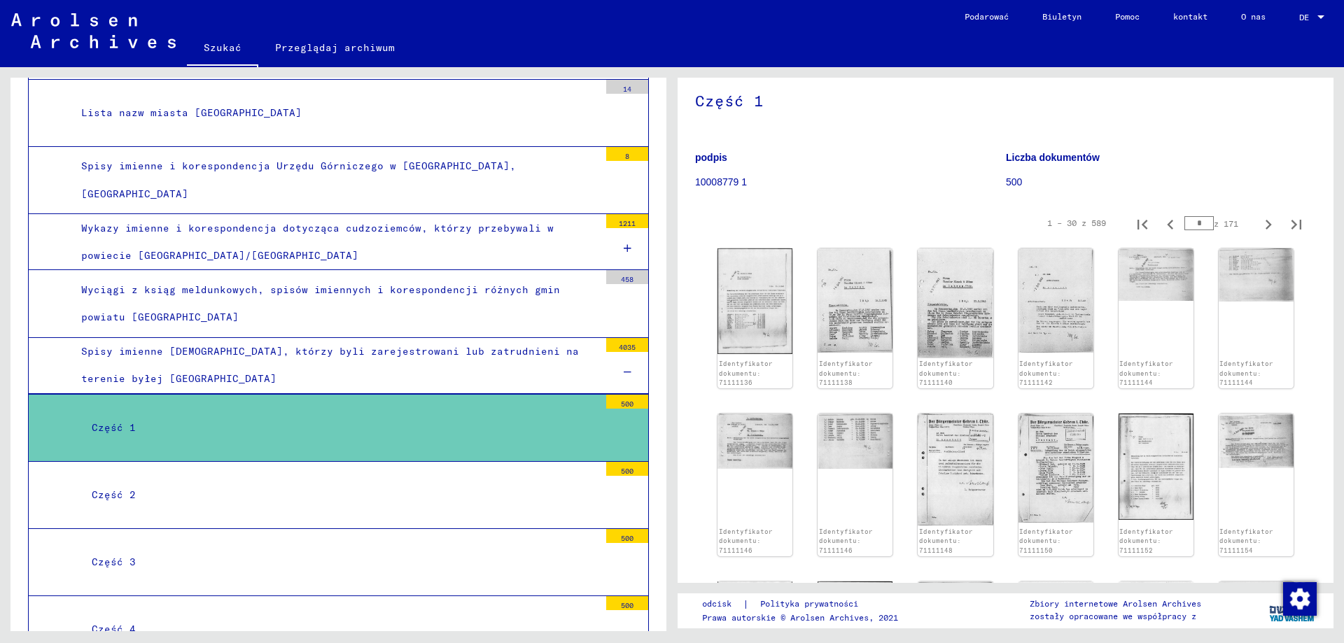
scroll to position [140, 0]
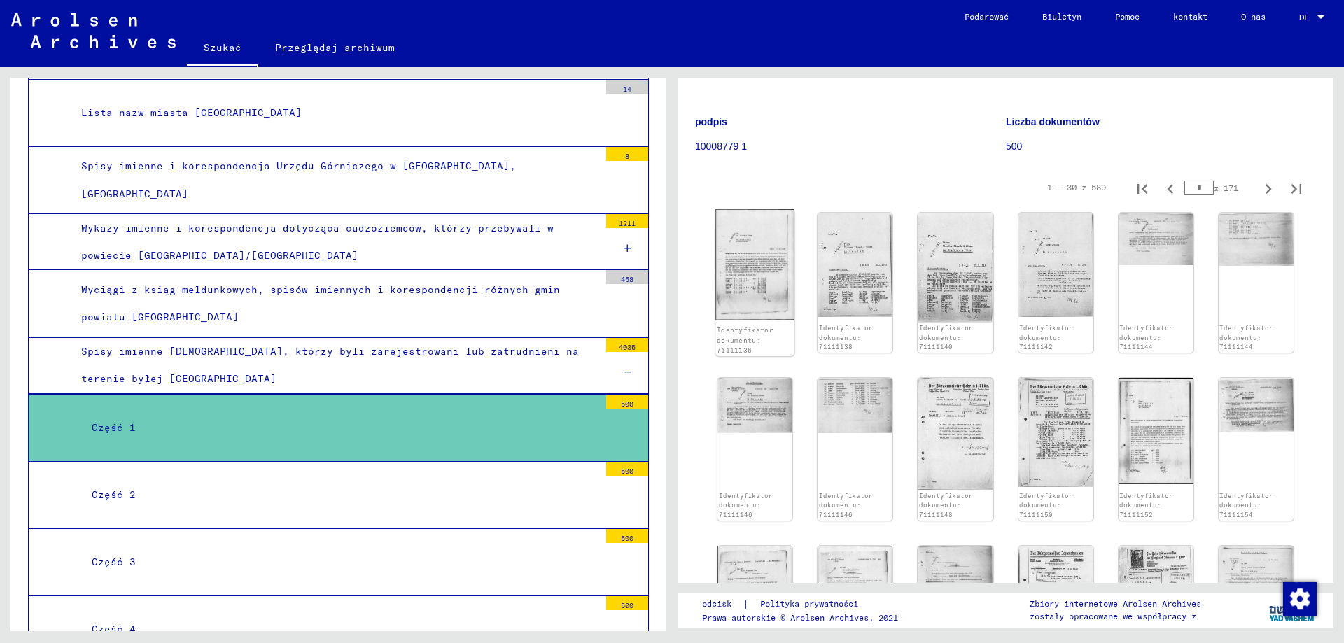
click at [745, 290] on img at bounding box center [754, 264] width 79 height 111
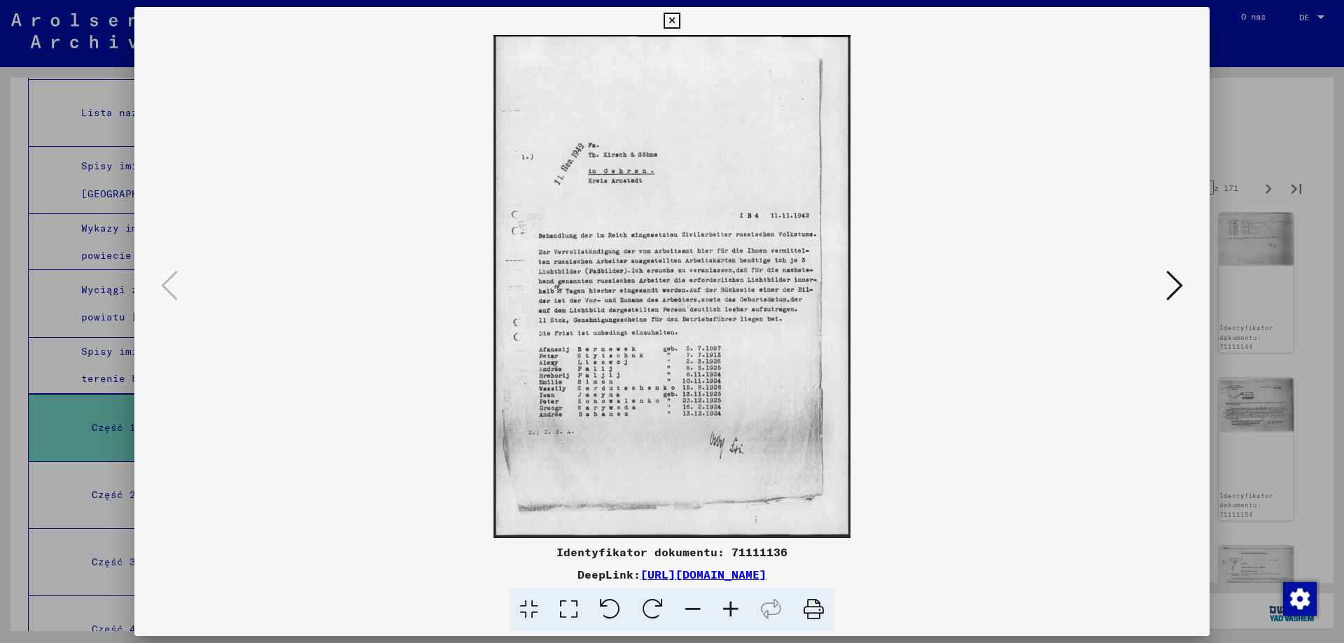
click at [1180, 283] on icon at bounding box center [1174, 286] width 17 height 34
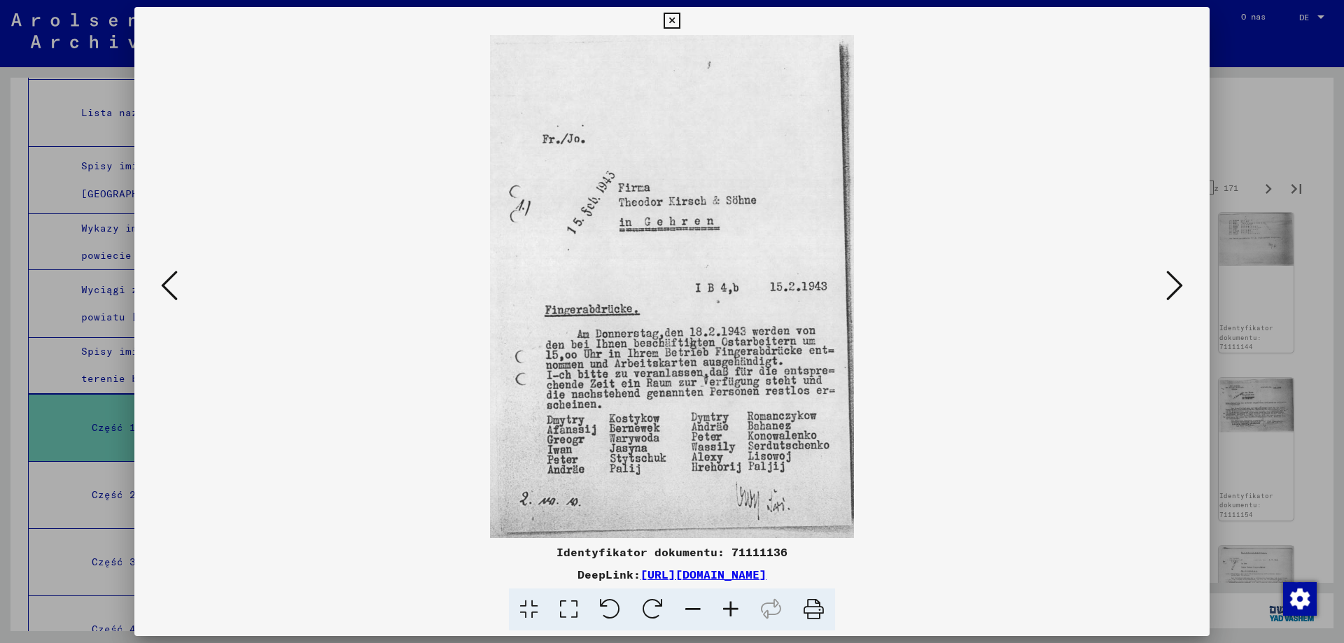
click at [1180, 283] on icon at bounding box center [1174, 286] width 17 height 34
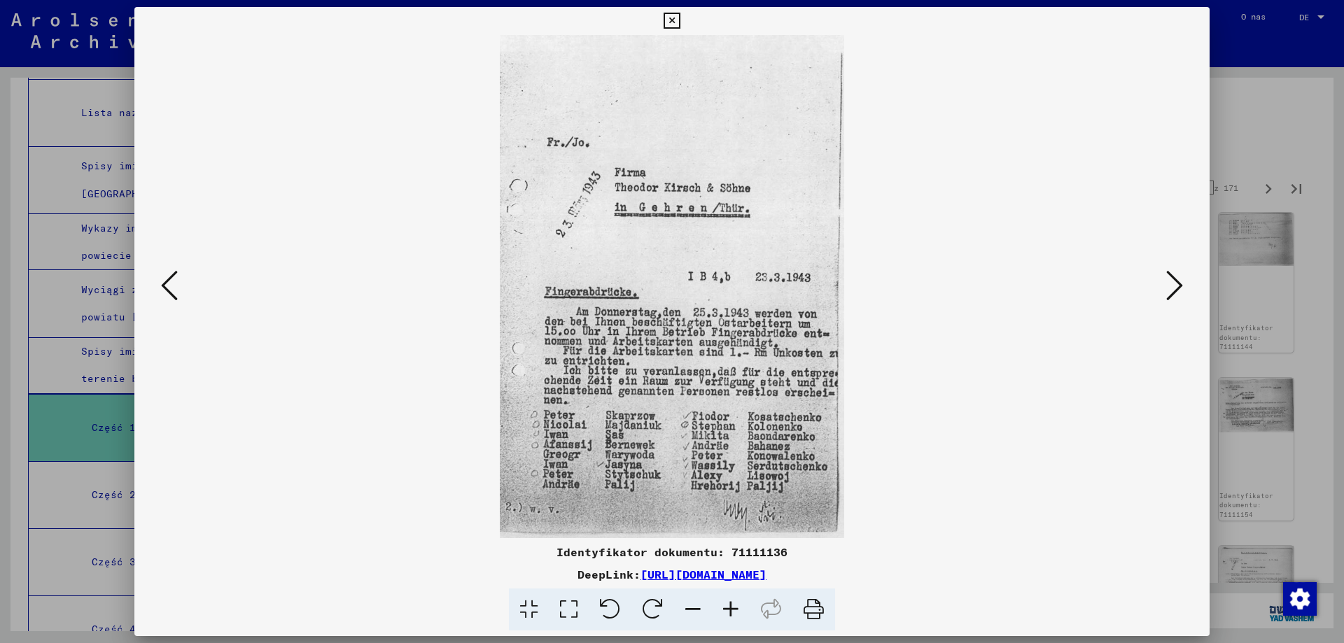
click at [167, 280] on icon at bounding box center [169, 286] width 17 height 34
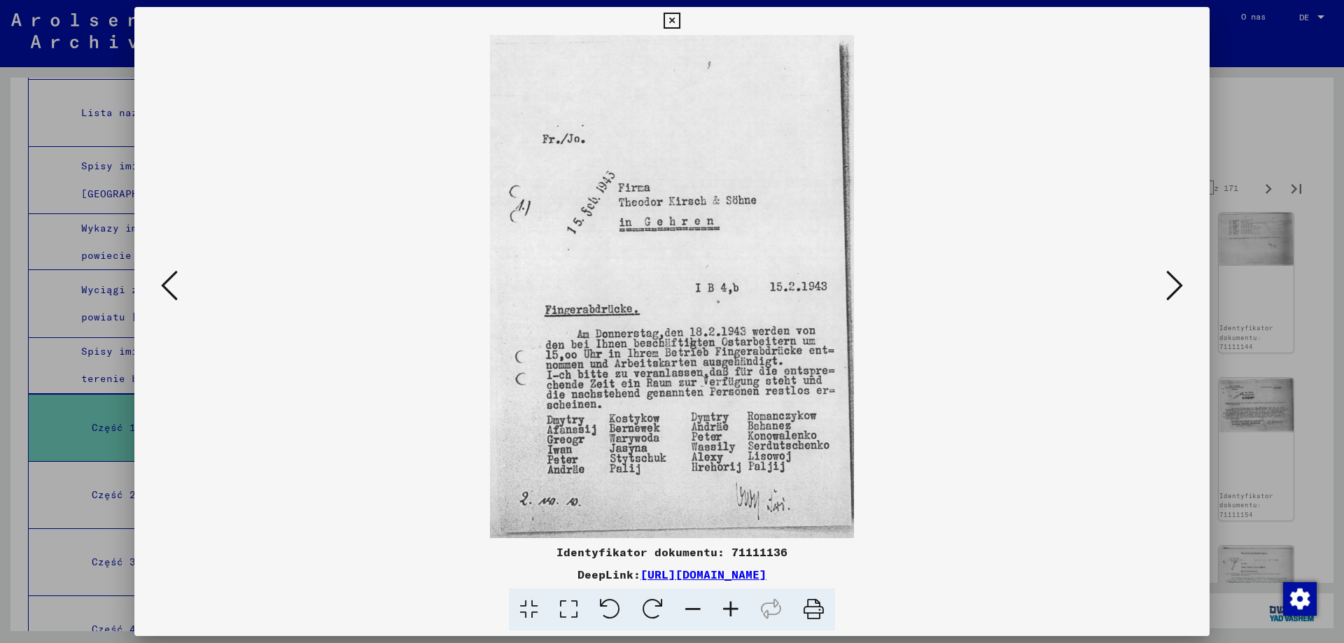
click at [1178, 287] on icon at bounding box center [1174, 286] width 17 height 34
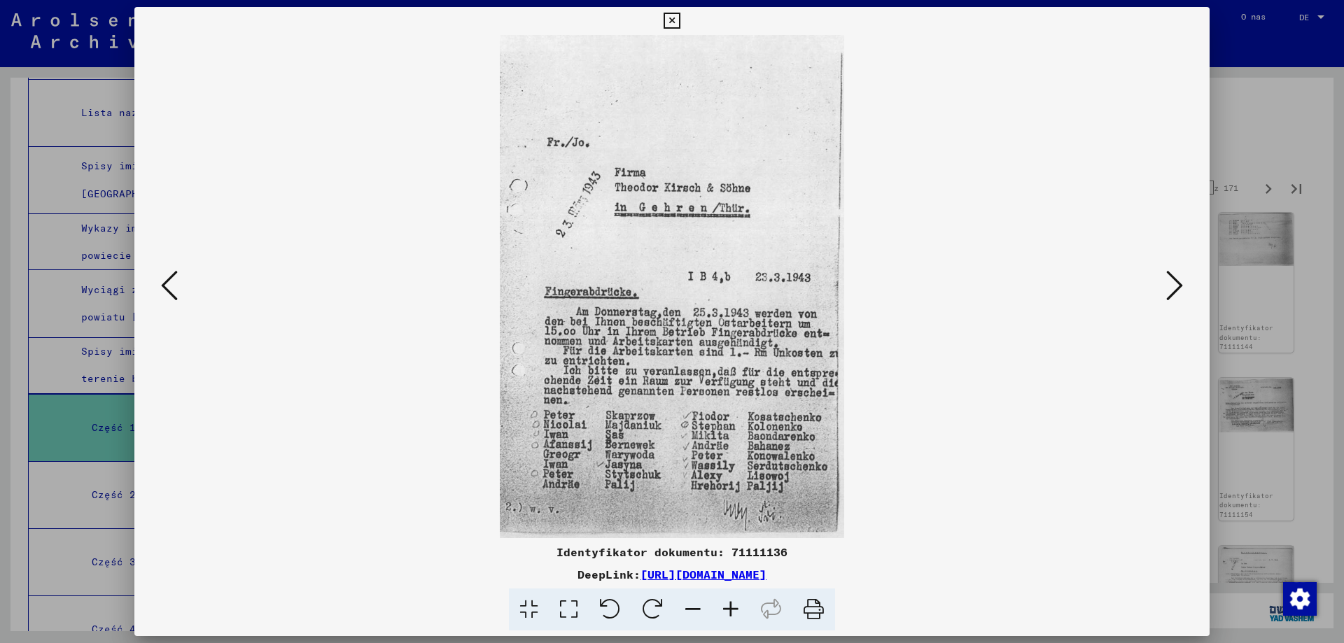
click at [1178, 287] on icon at bounding box center [1174, 286] width 17 height 34
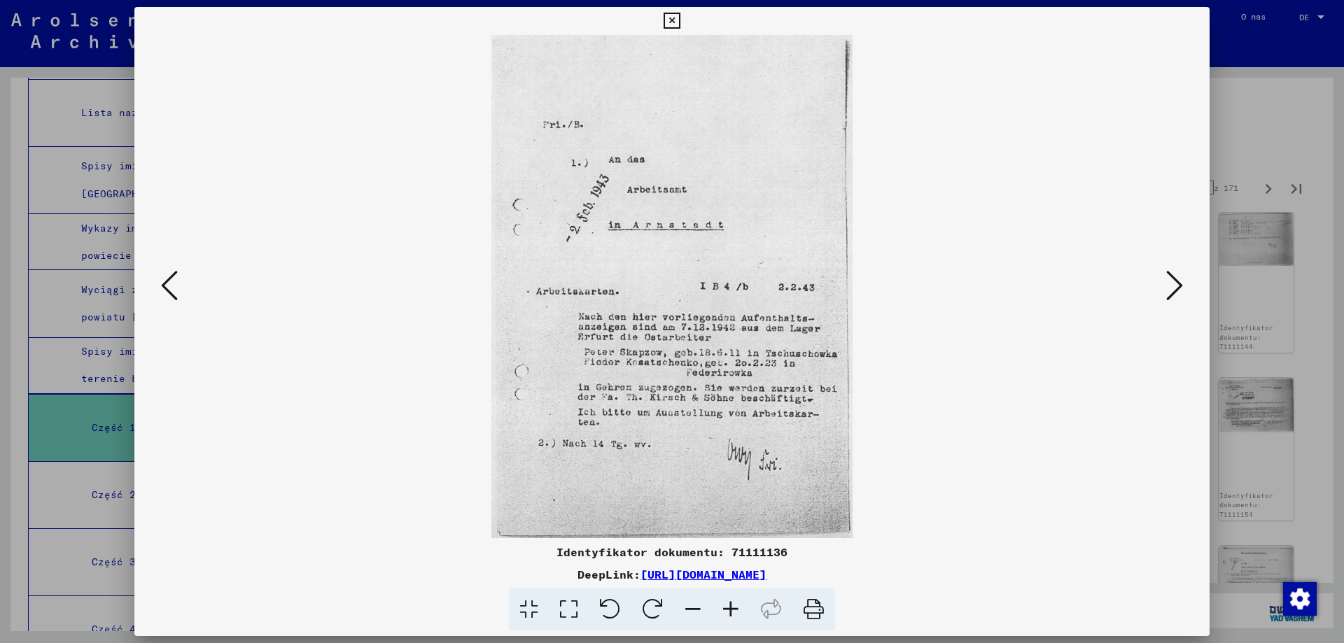
click at [1178, 287] on icon at bounding box center [1174, 286] width 17 height 34
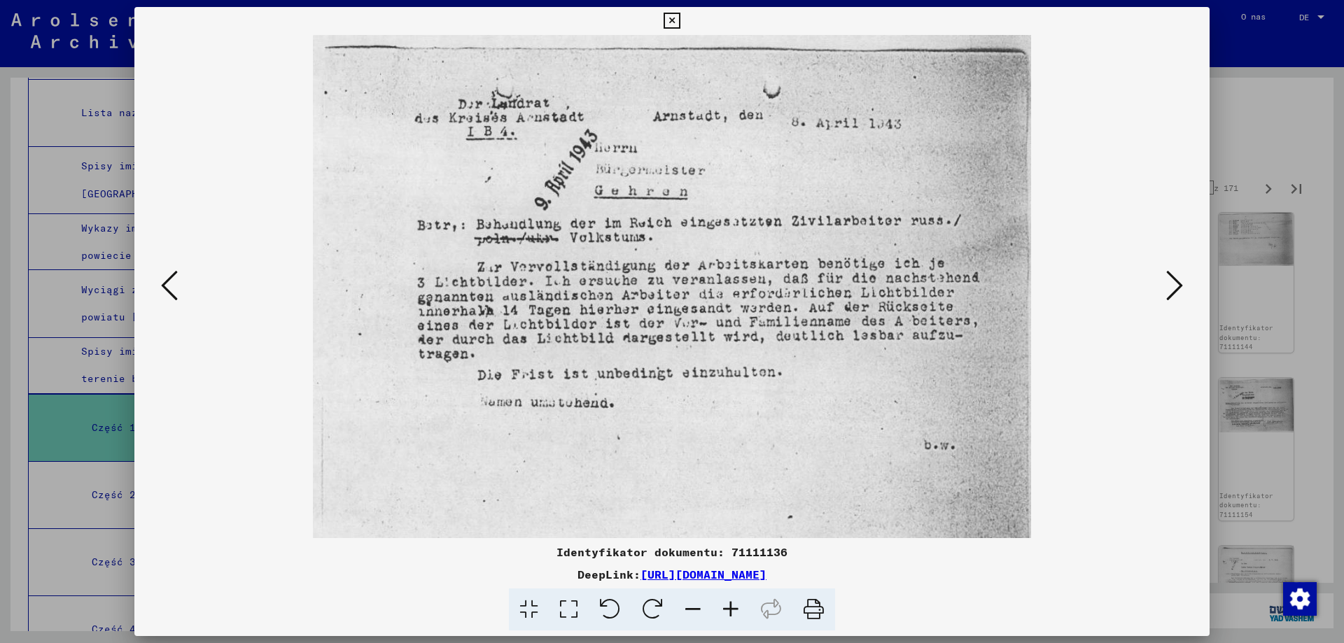
click at [1178, 287] on icon at bounding box center [1174, 286] width 17 height 34
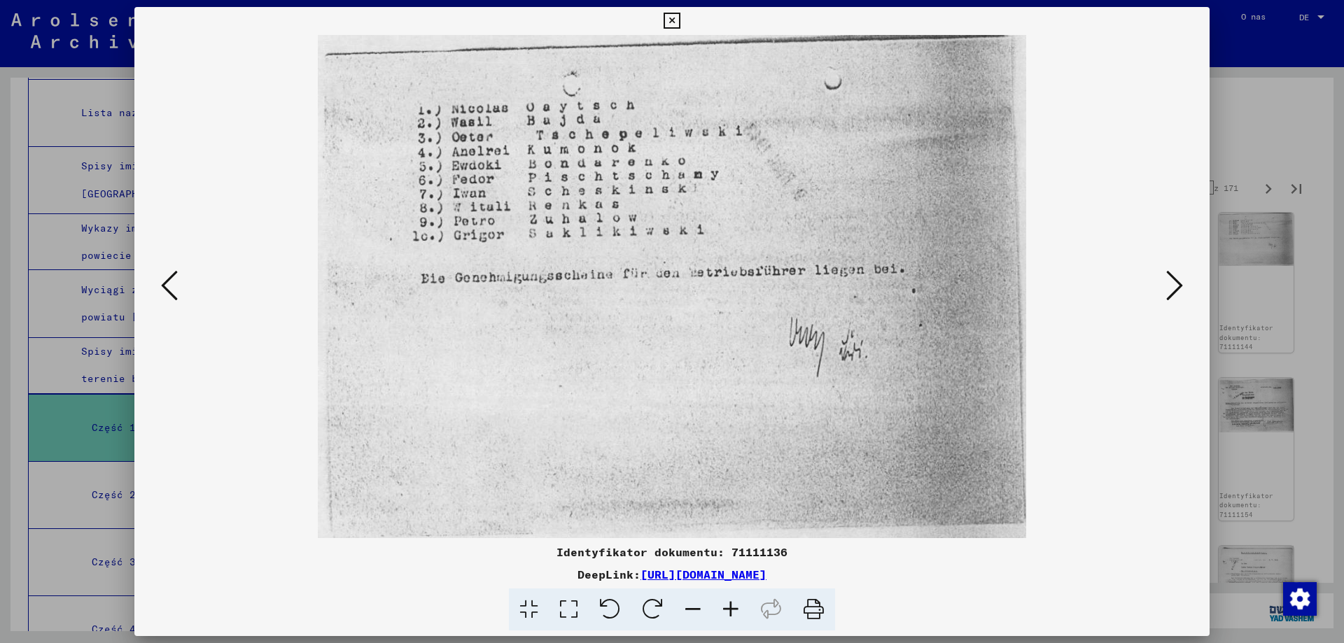
click at [1178, 287] on icon at bounding box center [1174, 286] width 17 height 34
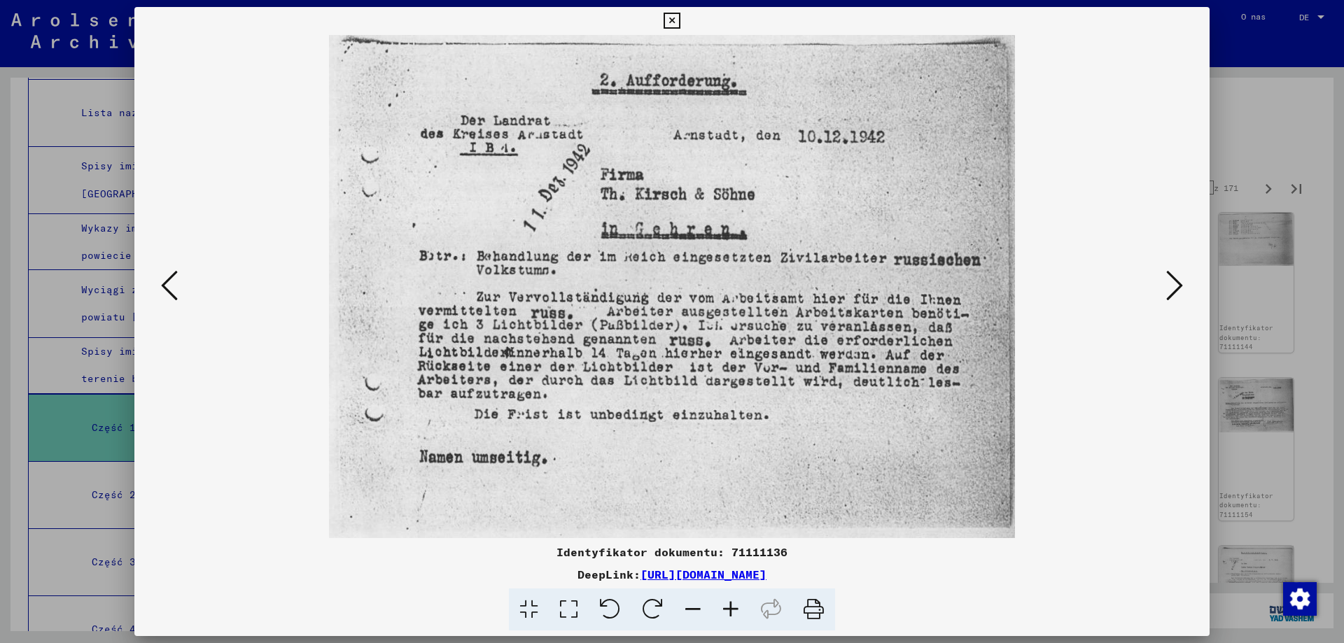
click at [1178, 287] on icon at bounding box center [1174, 286] width 17 height 34
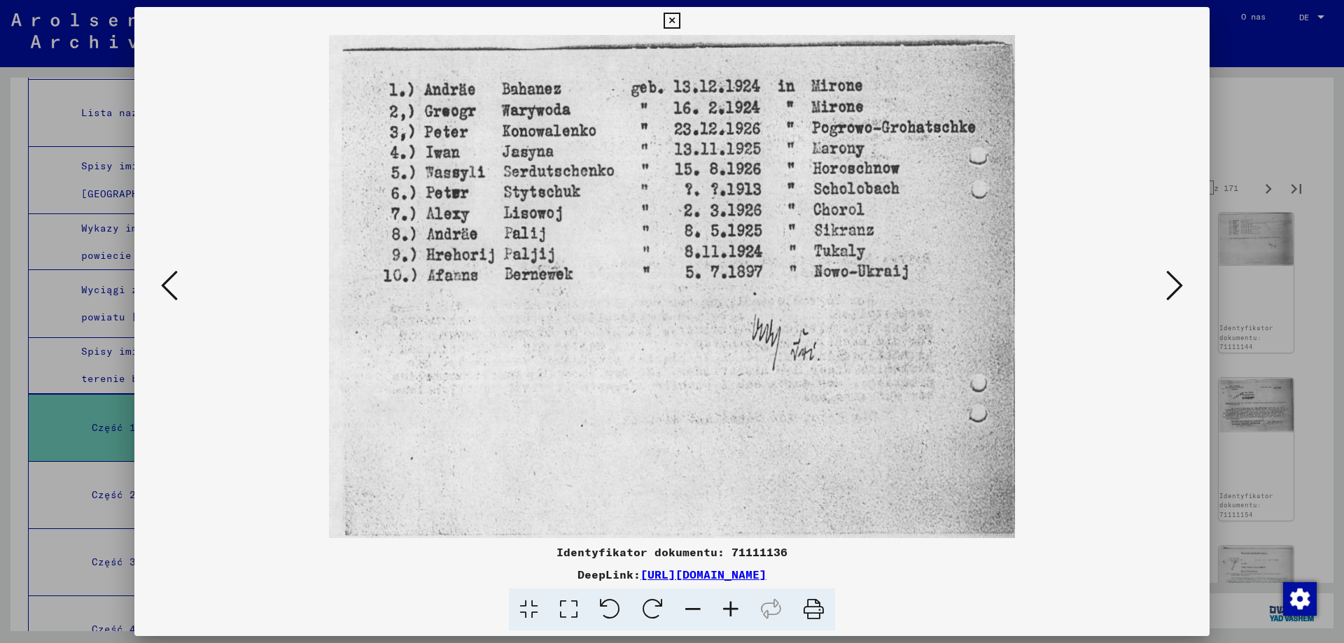
click at [1178, 287] on icon at bounding box center [1174, 286] width 17 height 34
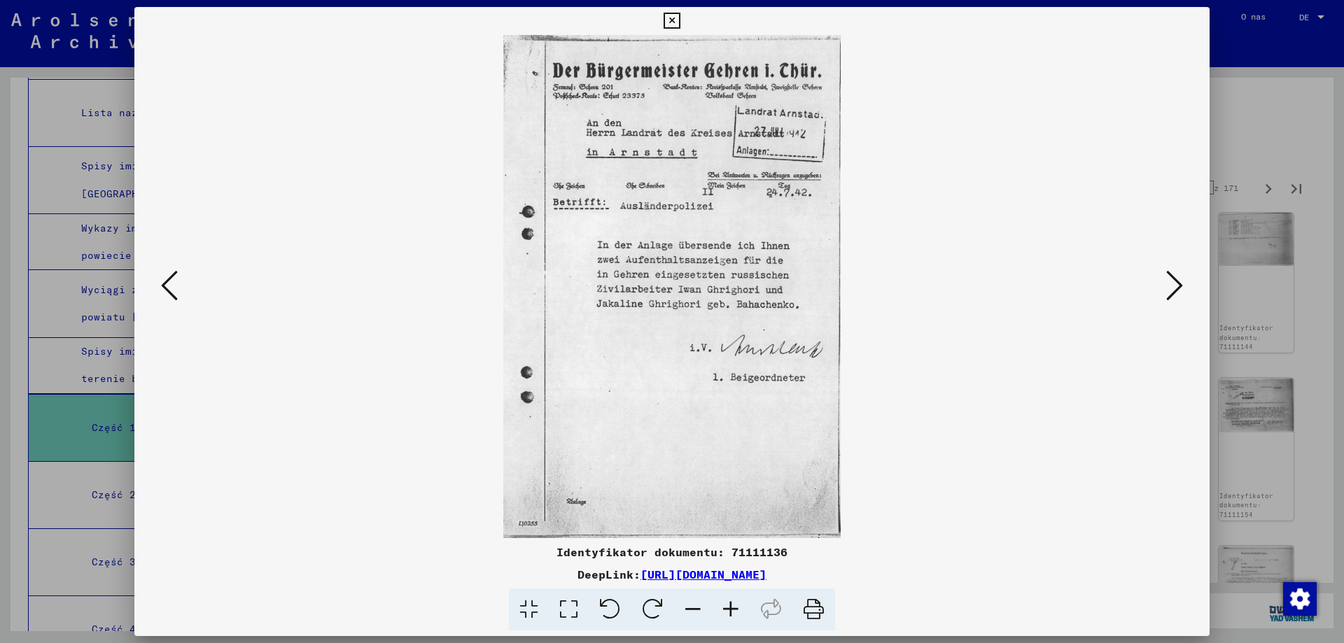
click at [1178, 287] on icon at bounding box center [1174, 286] width 17 height 34
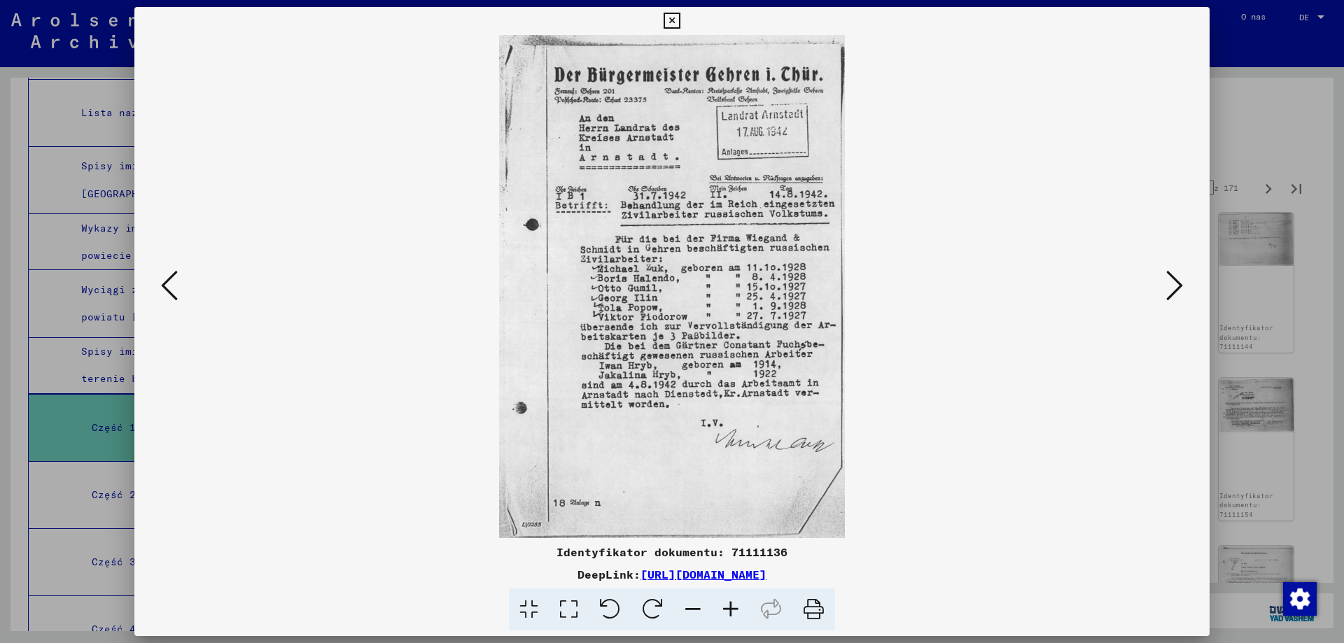
click at [1178, 287] on icon at bounding box center [1174, 286] width 17 height 34
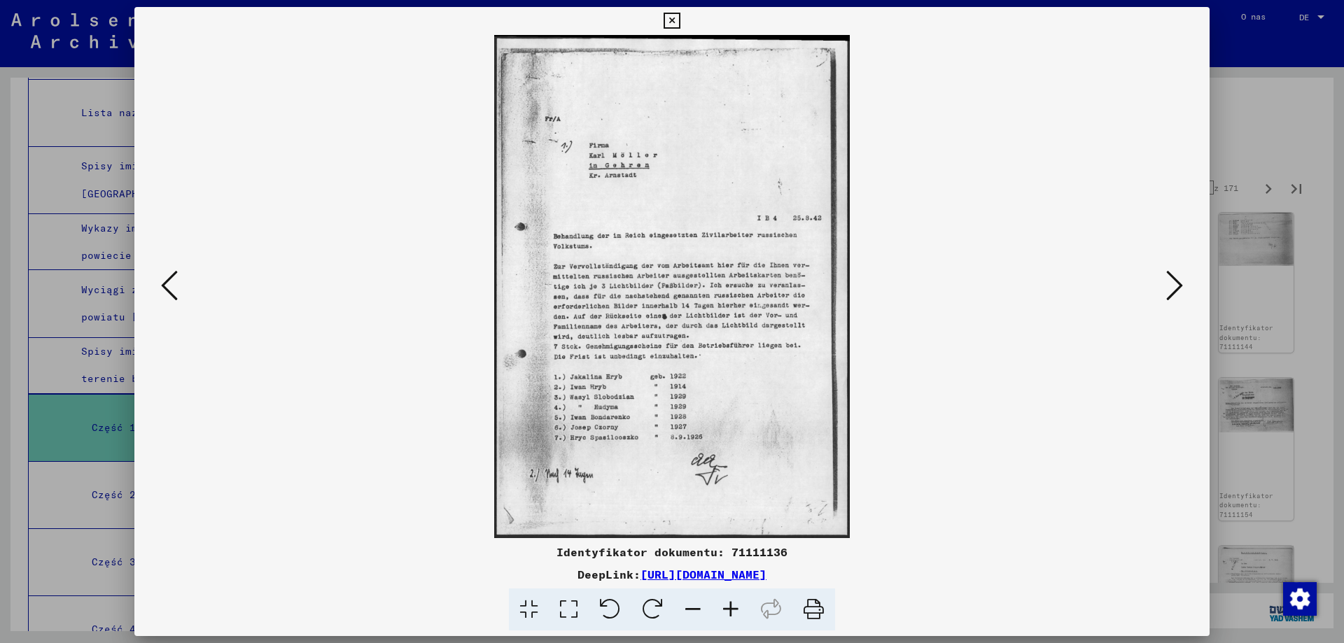
click at [1178, 287] on icon at bounding box center [1174, 286] width 17 height 34
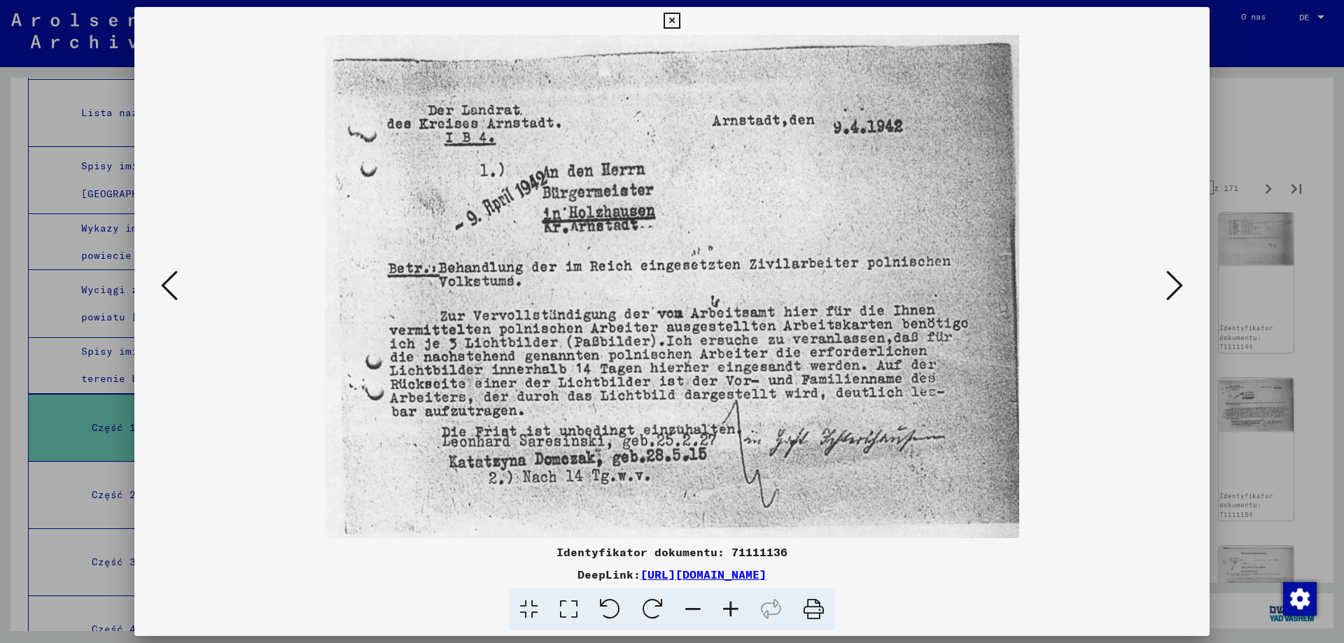
click at [1178, 287] on icon at bounding box center [1174, 286] width 17 height 34
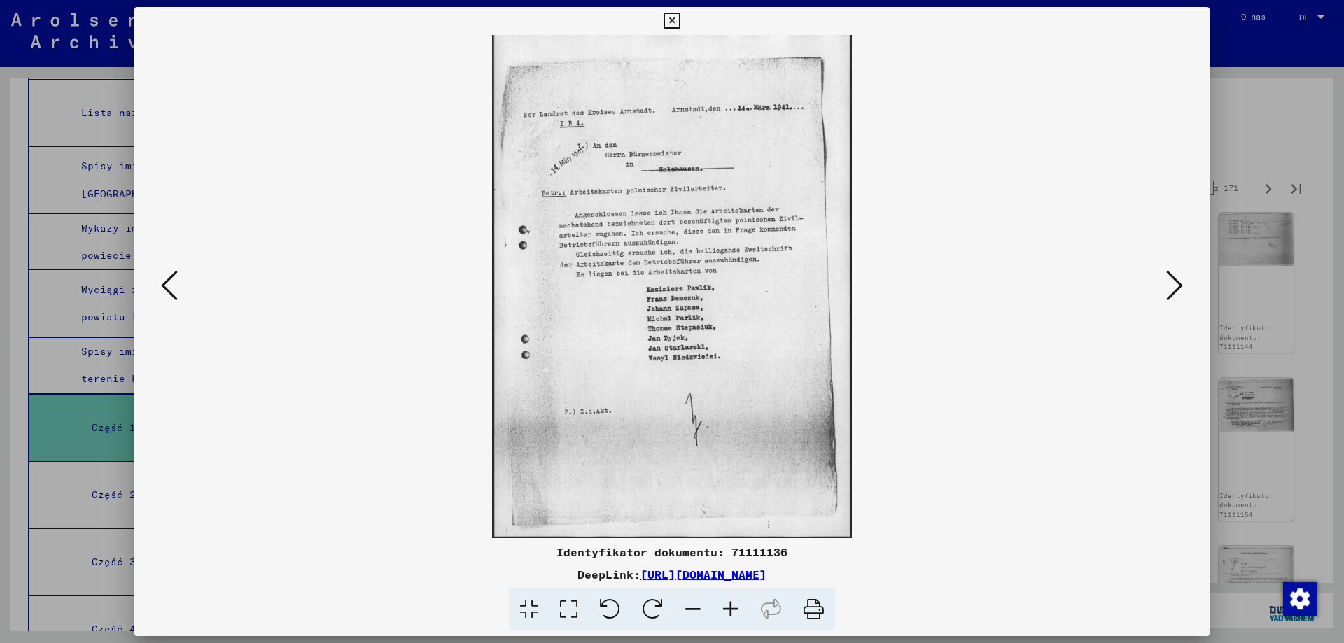
click at [1178, 287] on icon at bounding box center [1174, 286] width 17 height 34
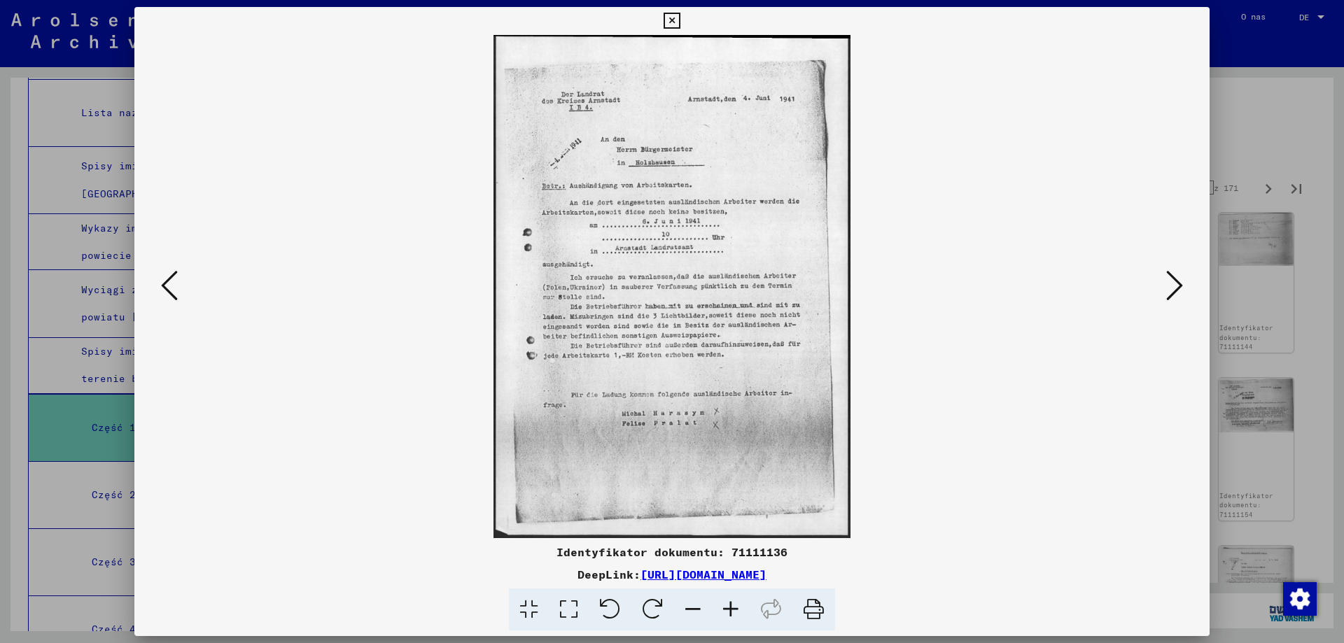
click at [1178, 287] on icon at bounding box center [1174, 286] width 17 height 34
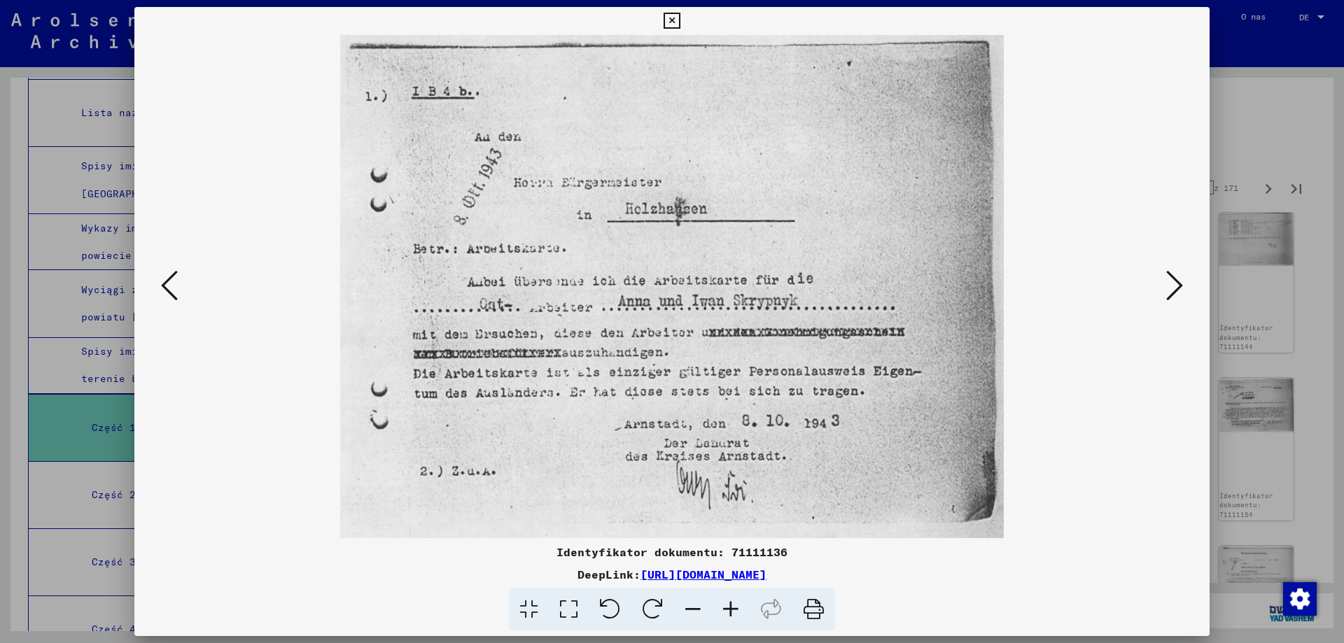
click at [1178, 287] on icon at bounding box center [1174, 286] width 17 height 34
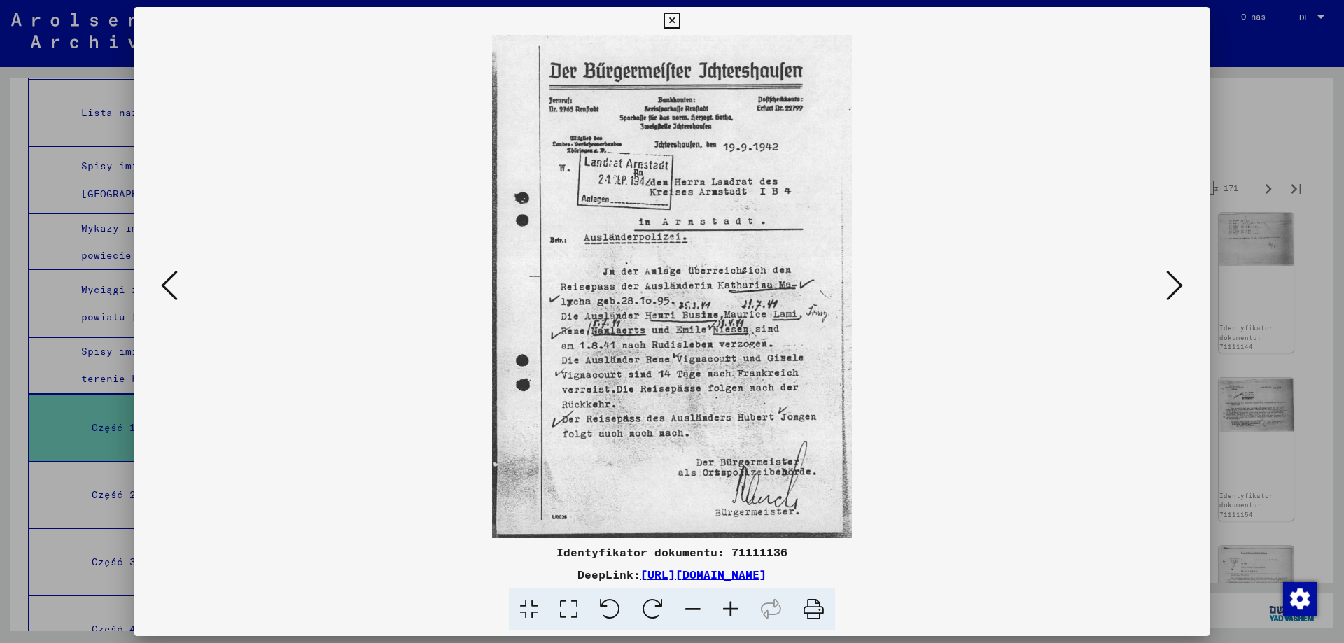
click at [1178, 287] on icon at bounding box center [1174, 286] width 17 height 34
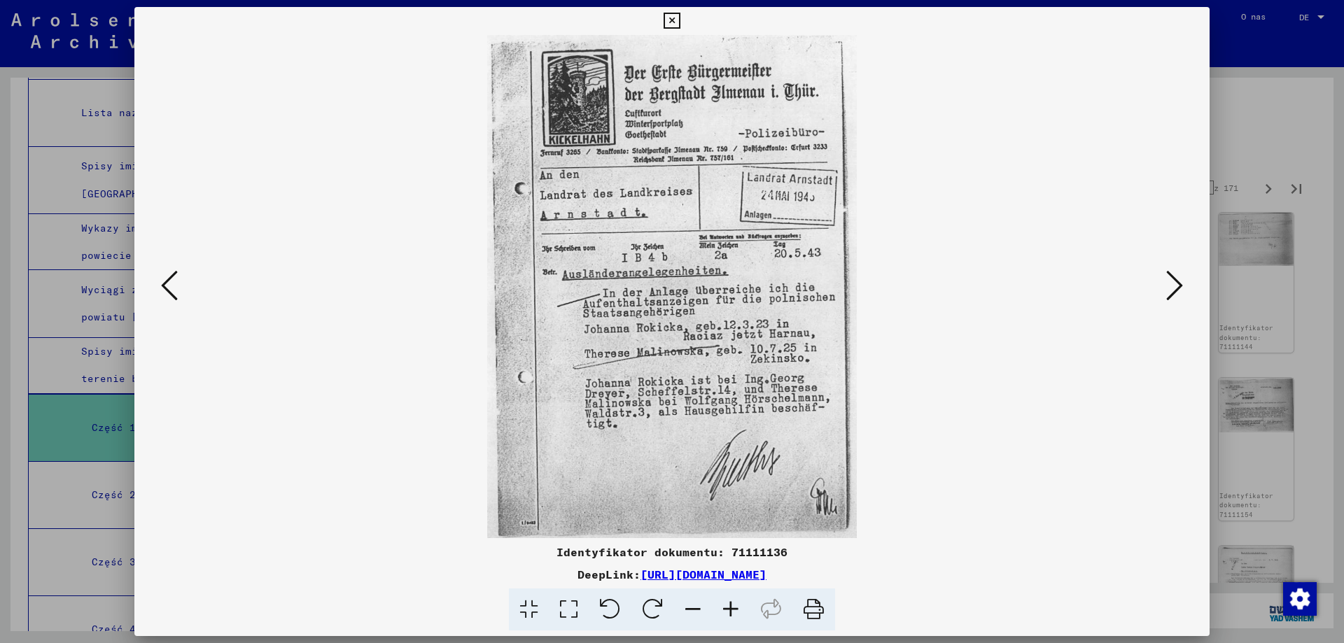
click at [1178, 287] on icon at bounding box center [1174, 286] width 17 height 34
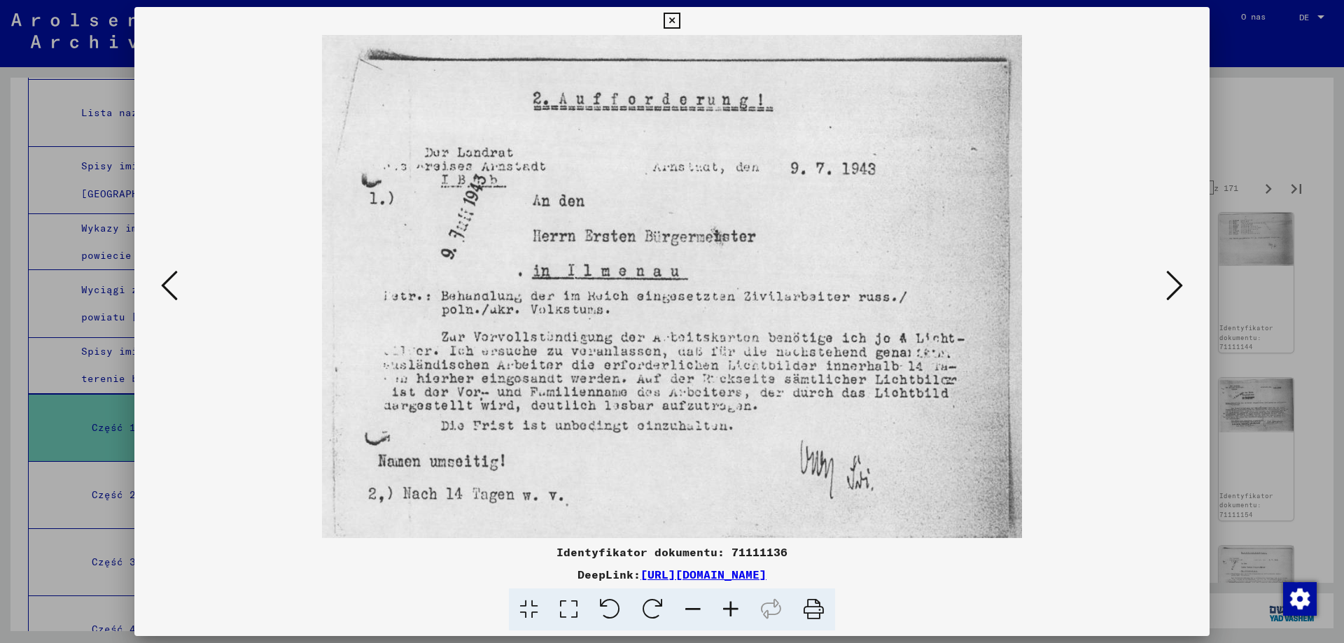
click at [1178, 287] on icon at bounding box center [1174, 286] width 17 height 34
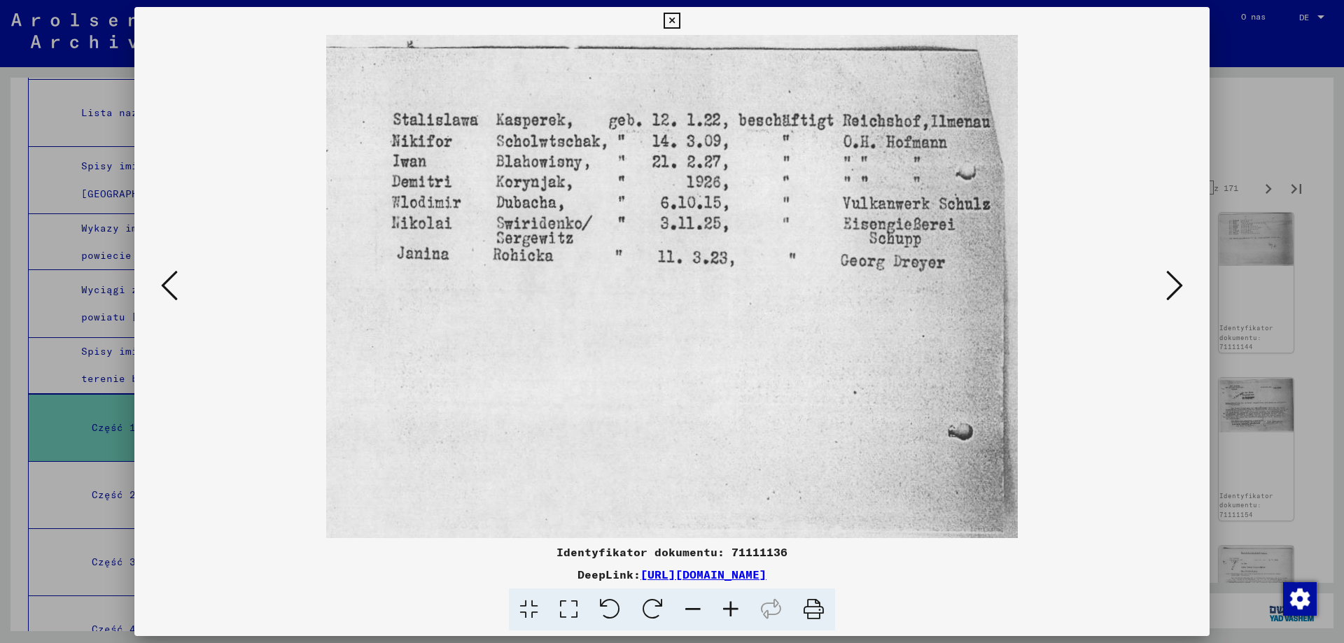
click at [1178, 287] on icon at bounding box center [1174, 286] width 17 height 34
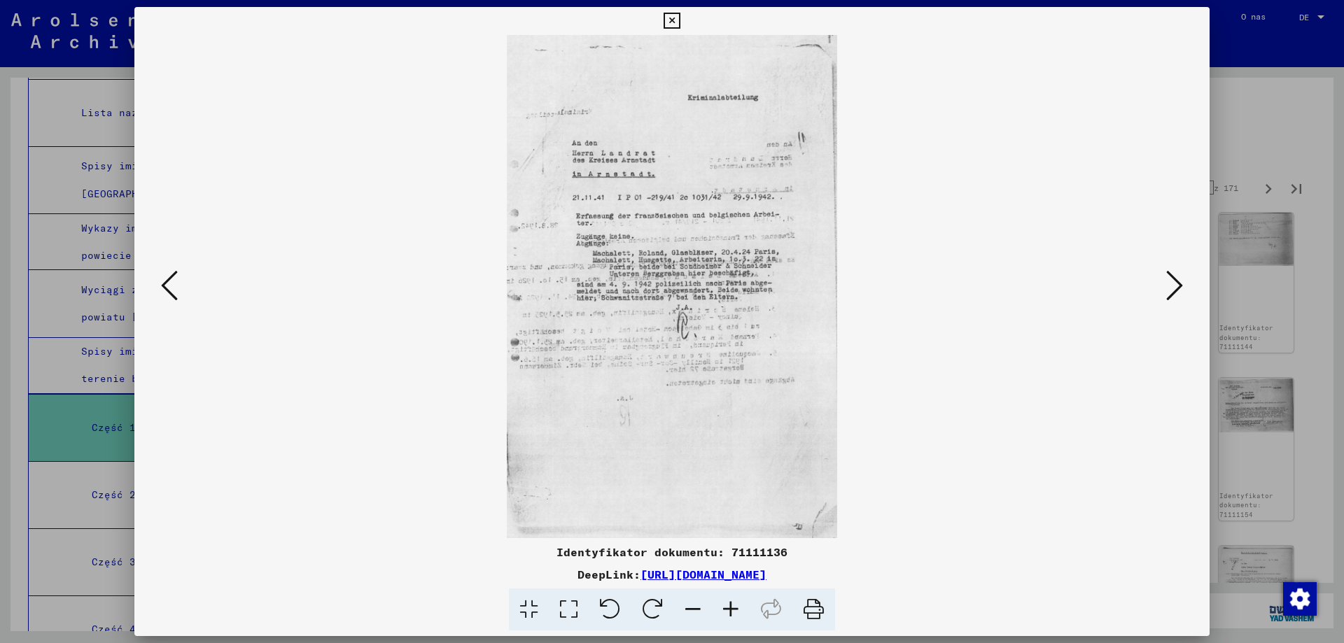
click at [1178, 287] on icon at bounding box center [1174, 286] width 17 height 34
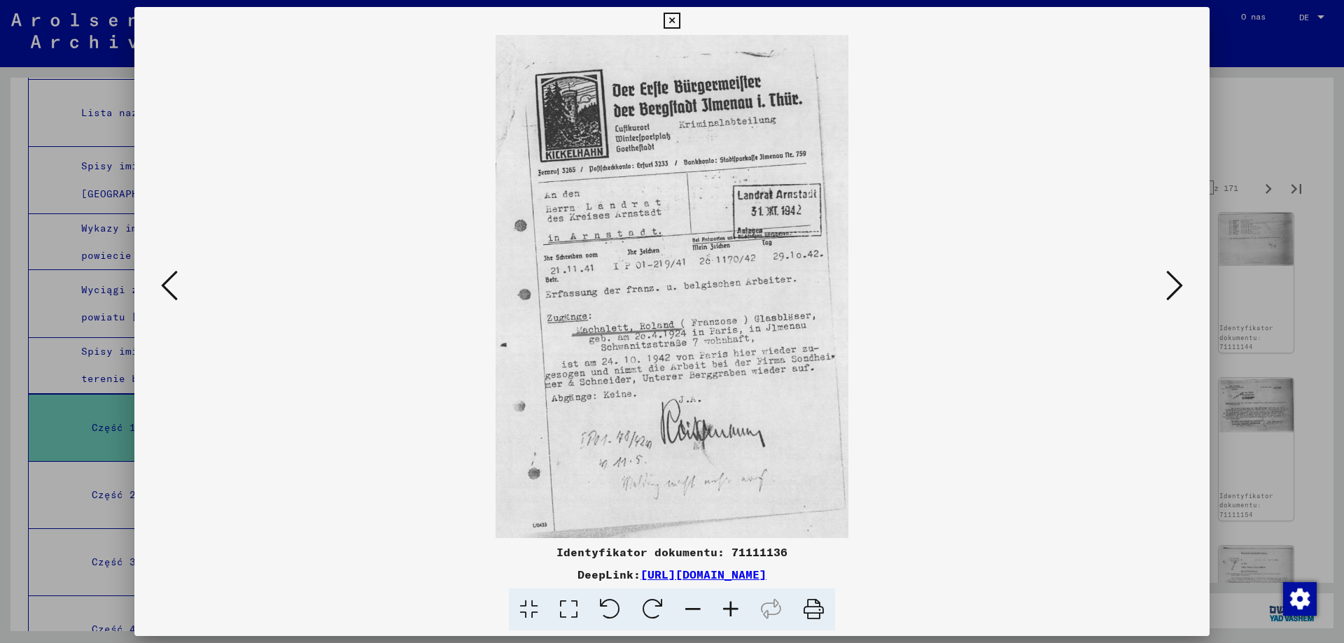
click at [1178, 287] on icon at bounding box center [1174, 286] width 17 height 34
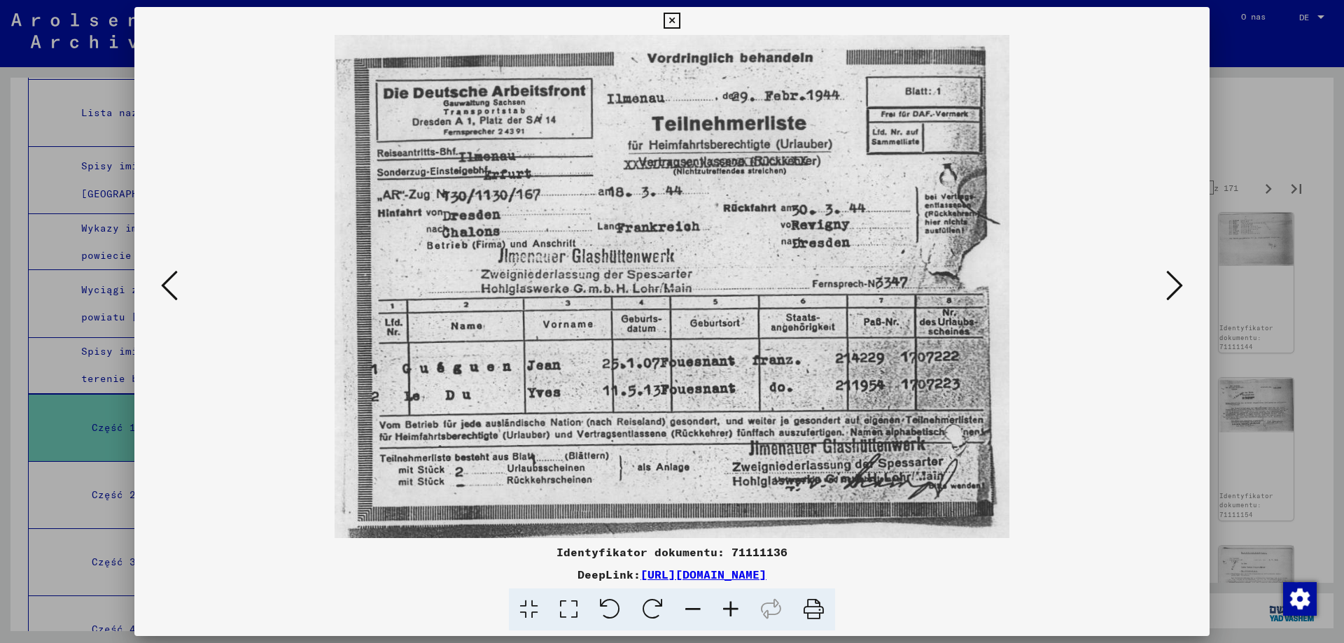
click at [1178, 287] on icon at bounding box center [1174, 286] width 17 height 34
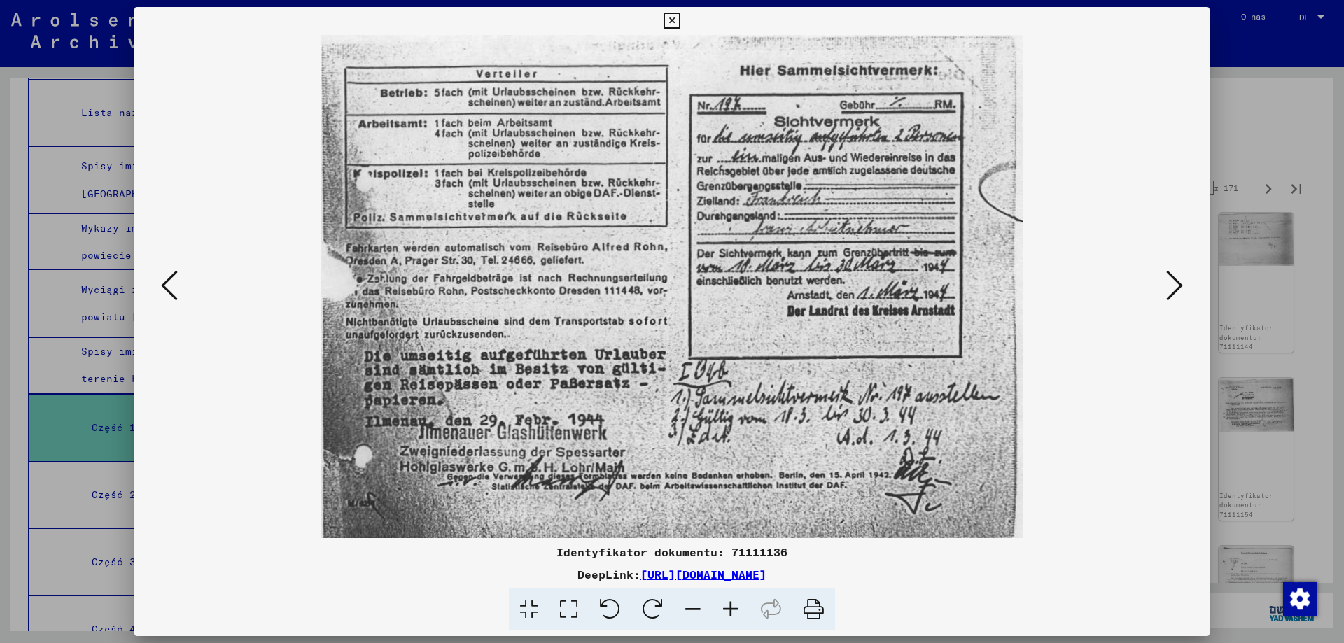
click at [1178, 287] on icon at bounding box center [1174, 286] width 17 height 34
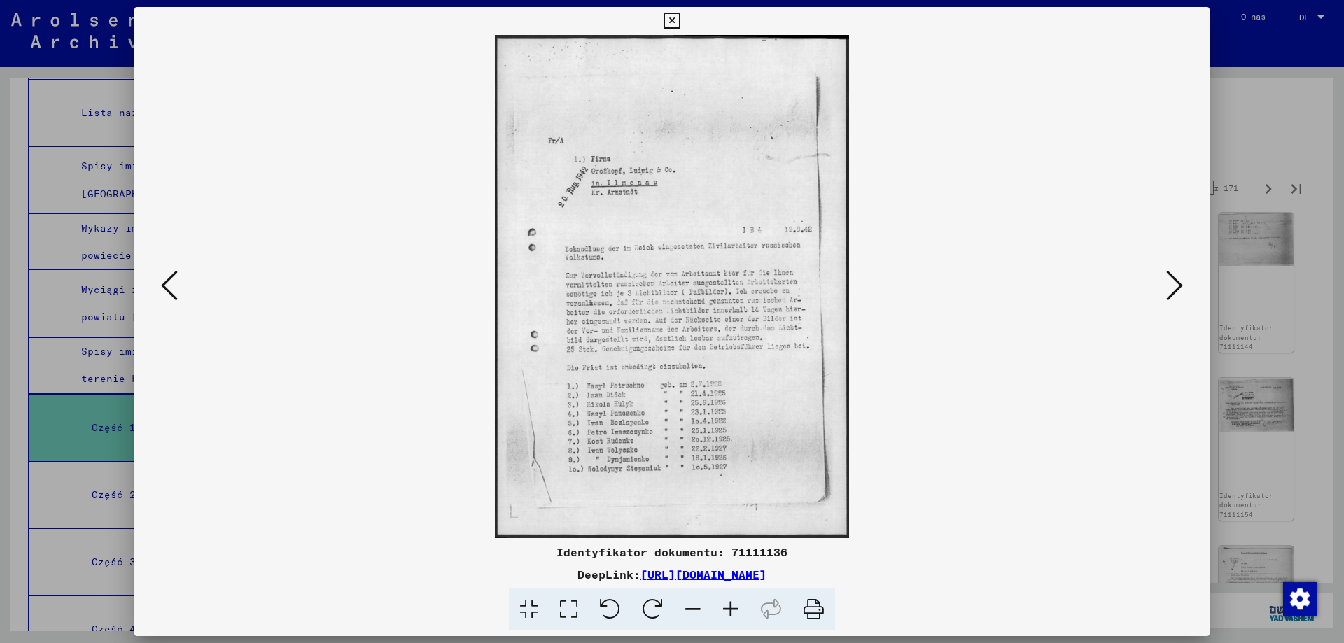
click at [1178, 287] on icon at bounding box center [1174, 286] width 17 height 34
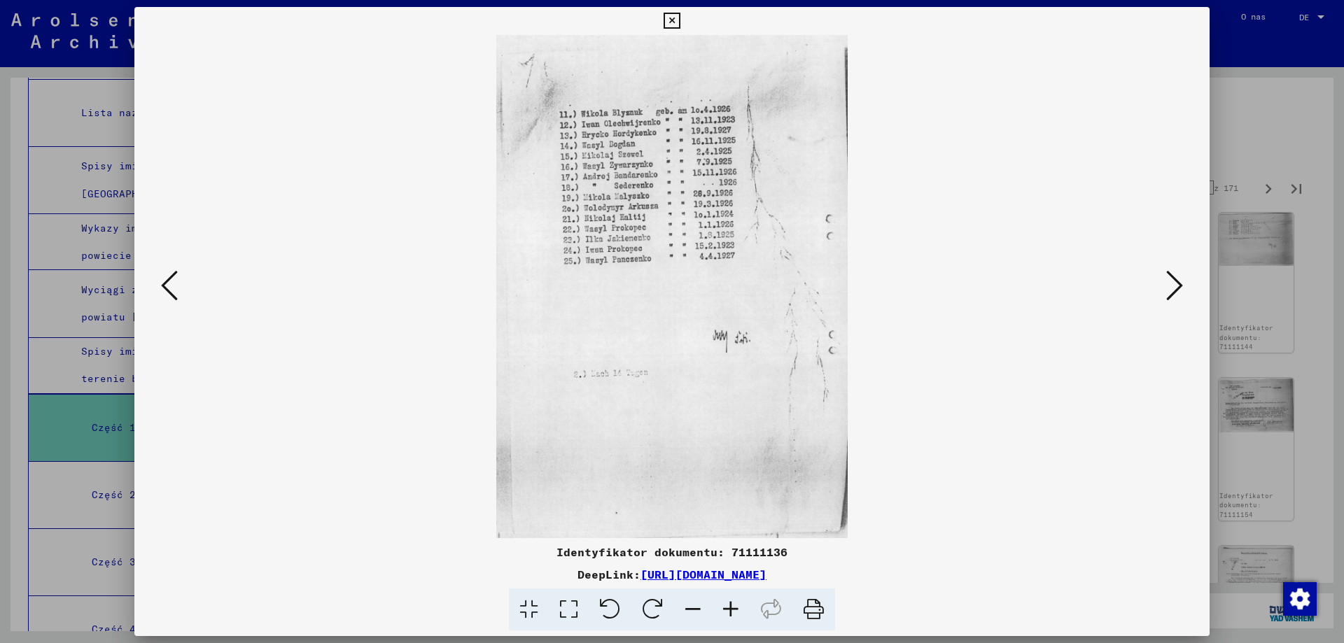
click at [1178, 287] on icon at bounding box center [1174, 286] width 17 height 34
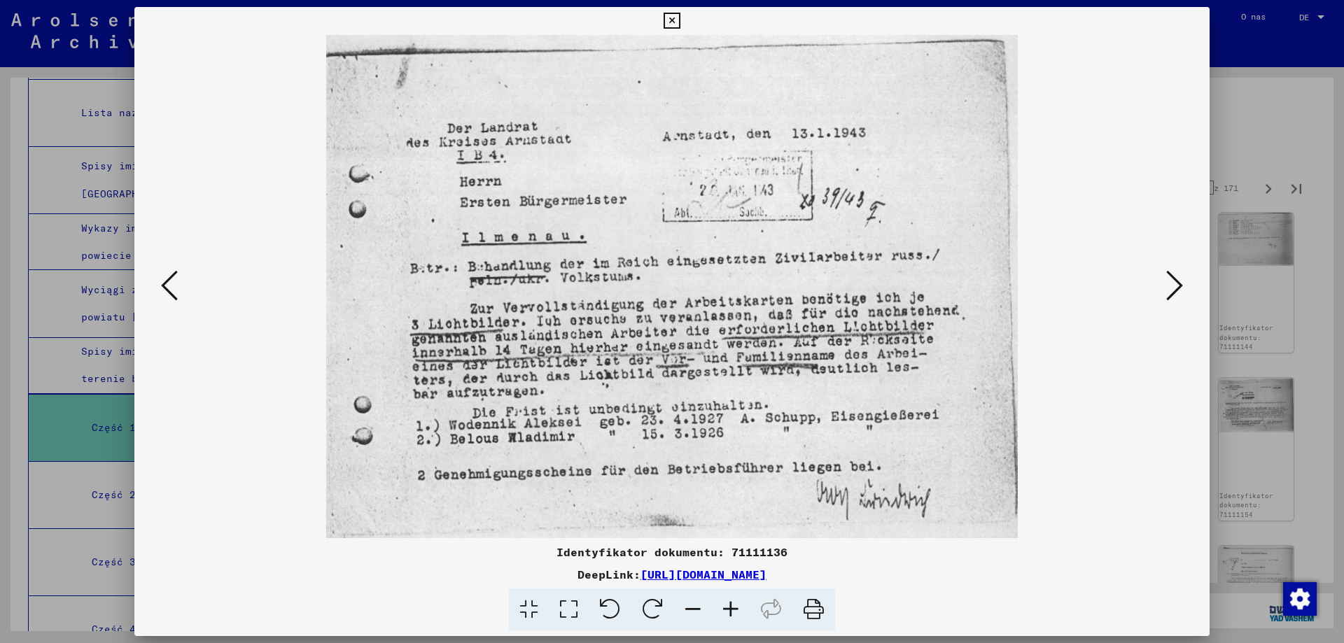
click at [1178, 287] on icon at bounding box center [1174, 286] width 17 height 34
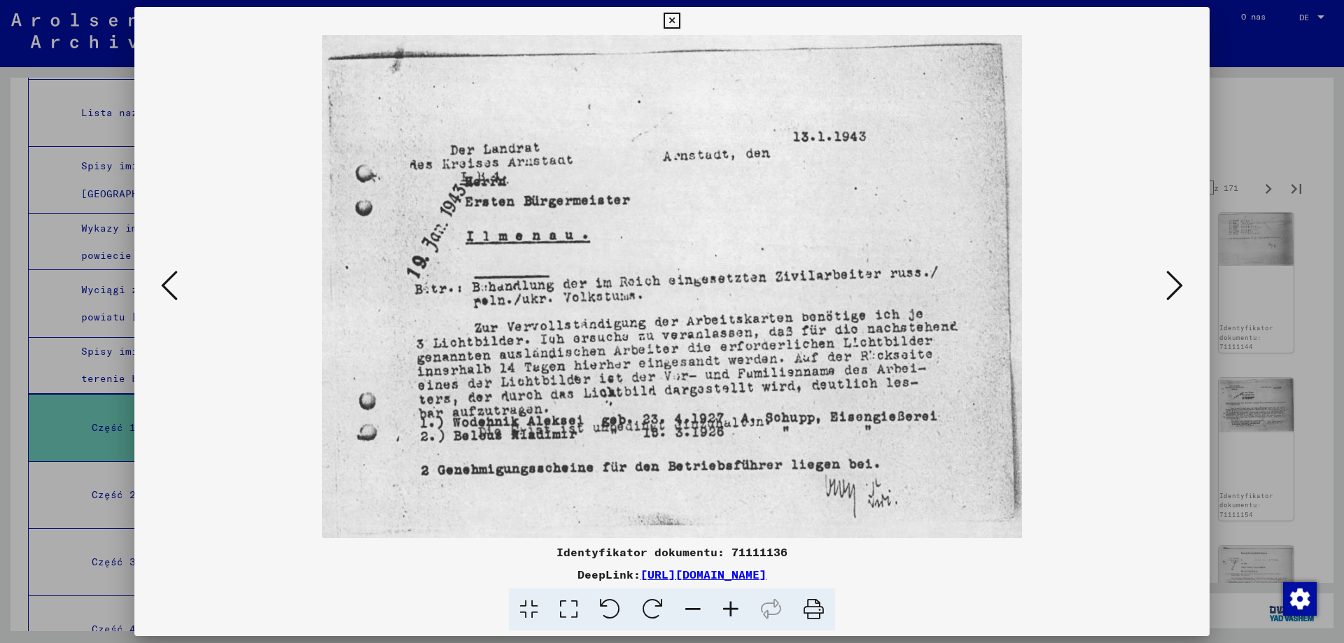
click at [1178, 287] on icon at bounding box center [1174, 286] width 17 height 34
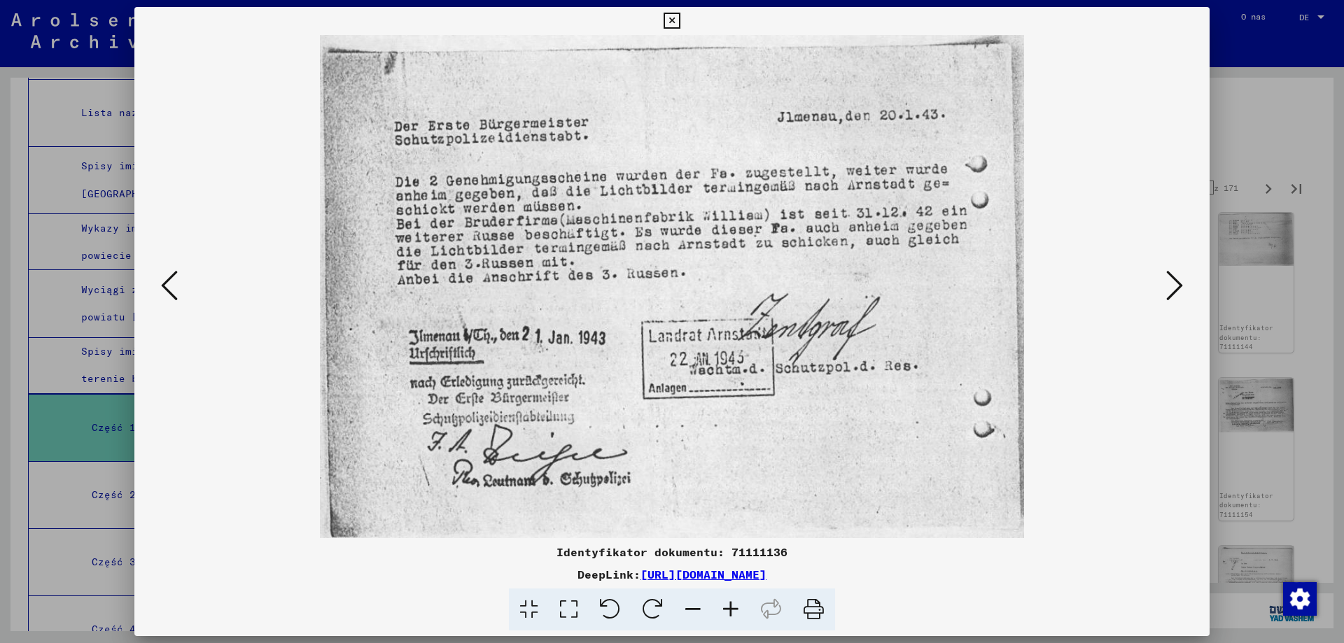
click at [1178, 287] on icon at bounding box center [1174, 286] width 17 height 34
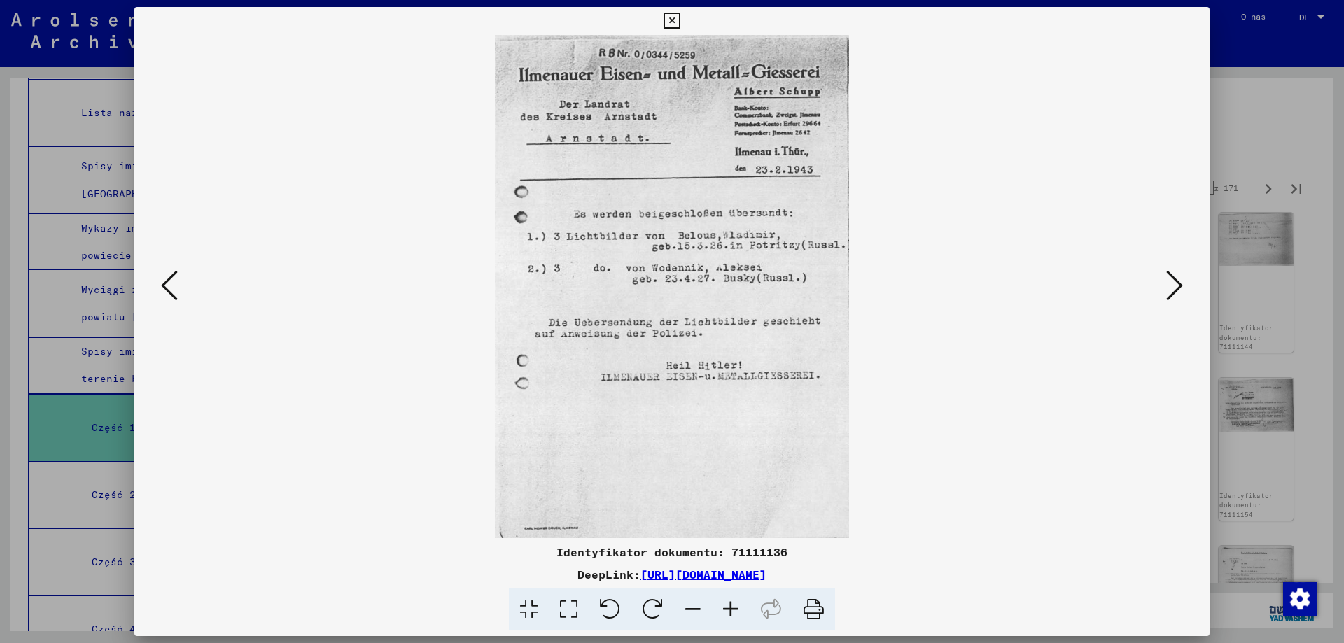
click at [1178, 287] on icon at bounding box center [1174, 286] width 17 height 34
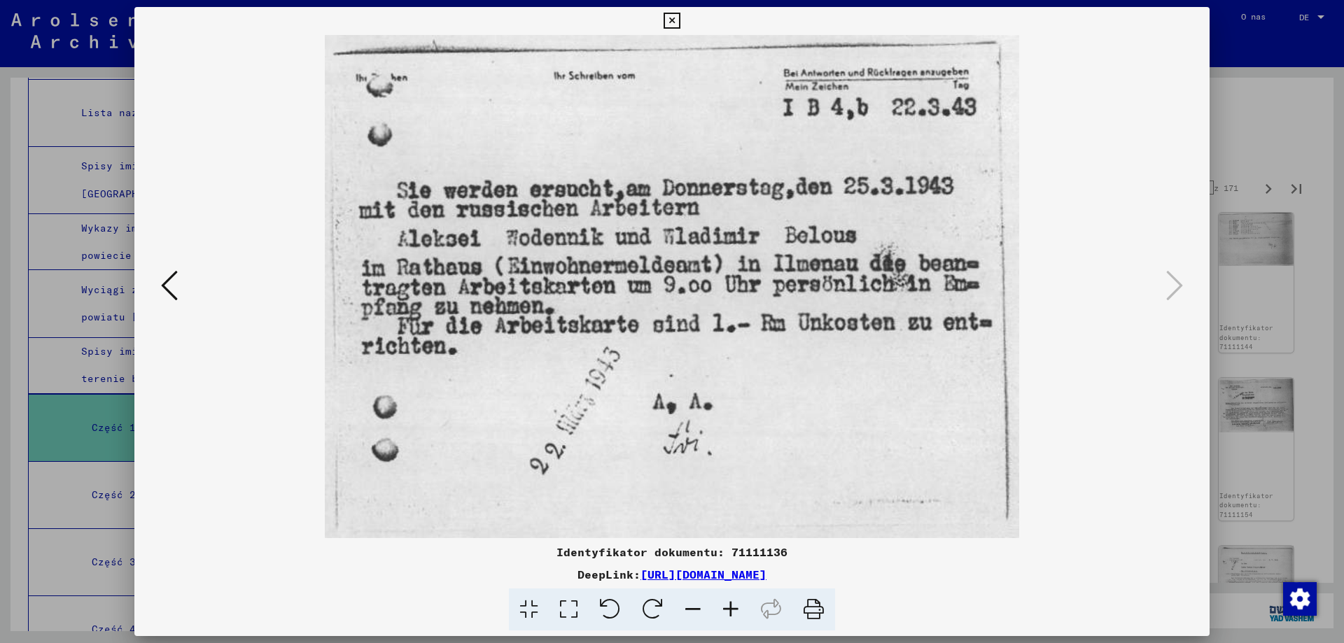
click at [668, 21] on icon at bounding box center [671, 21] width 16 height 17
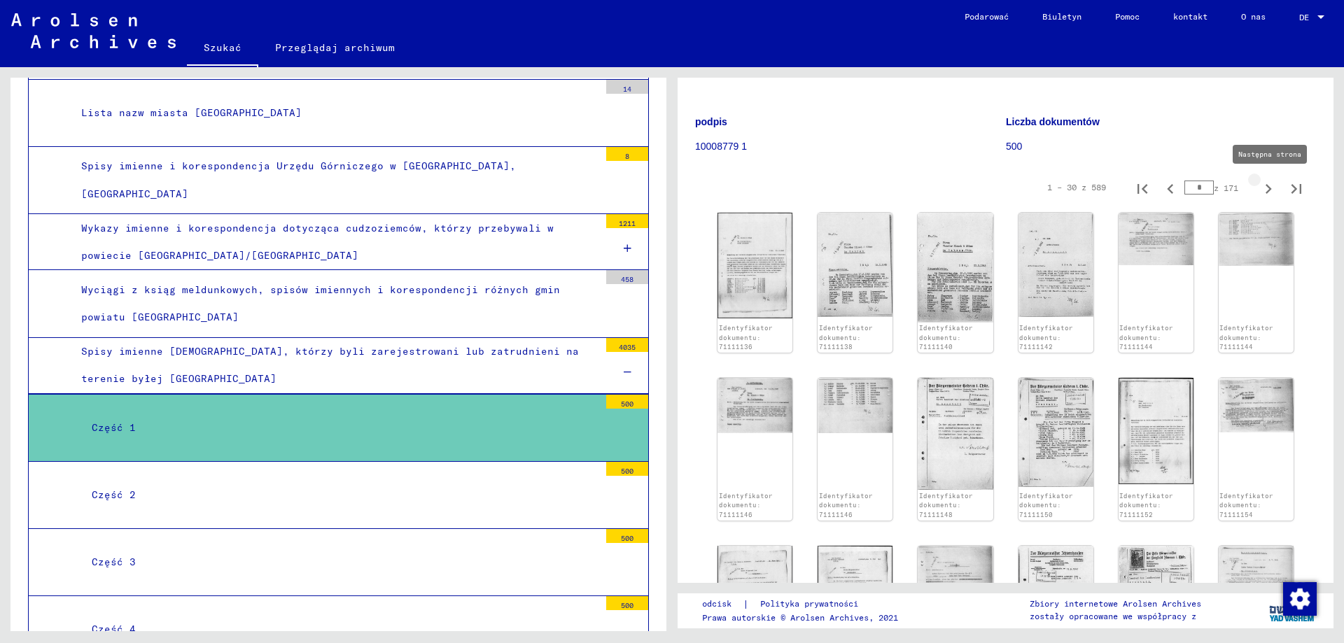
click at [1258, 192] on icon "Następna strona" at bounding box center [1268, 189] width 20 height 20
type input "*"
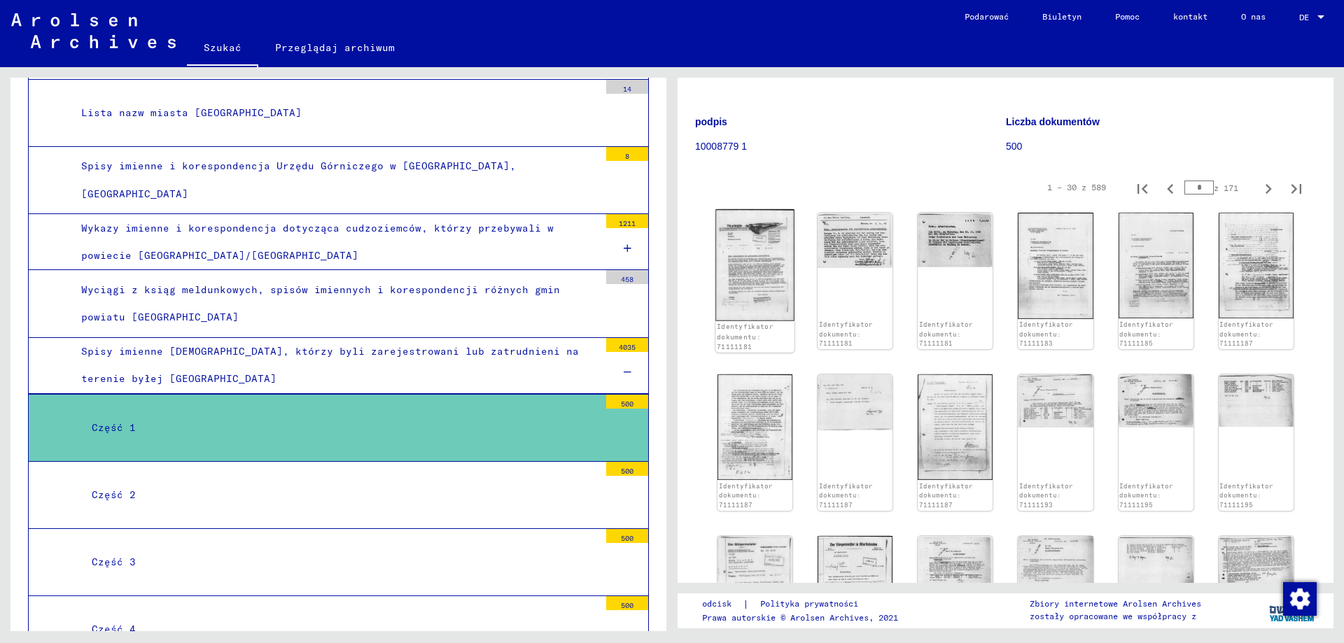
click at [749, 276] on img at bounding box center [754, 264] width 79 height 111
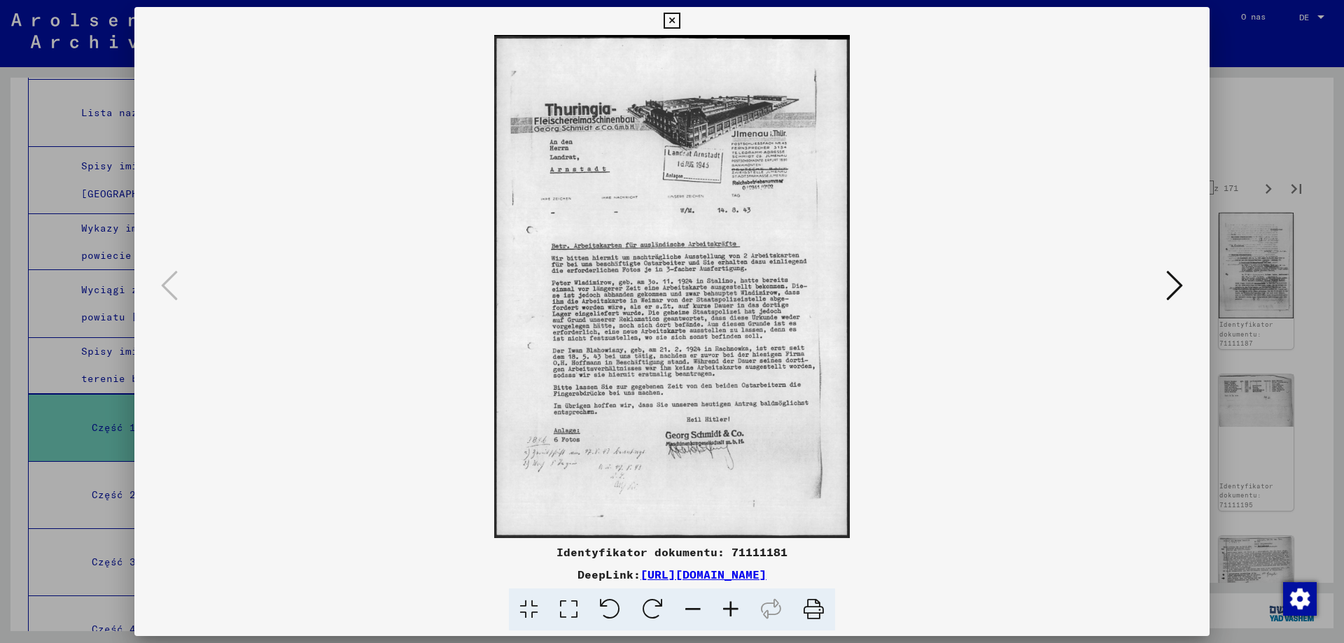
click at [731, 607] on icon at bounding box center [731, 610] width 38 height 43
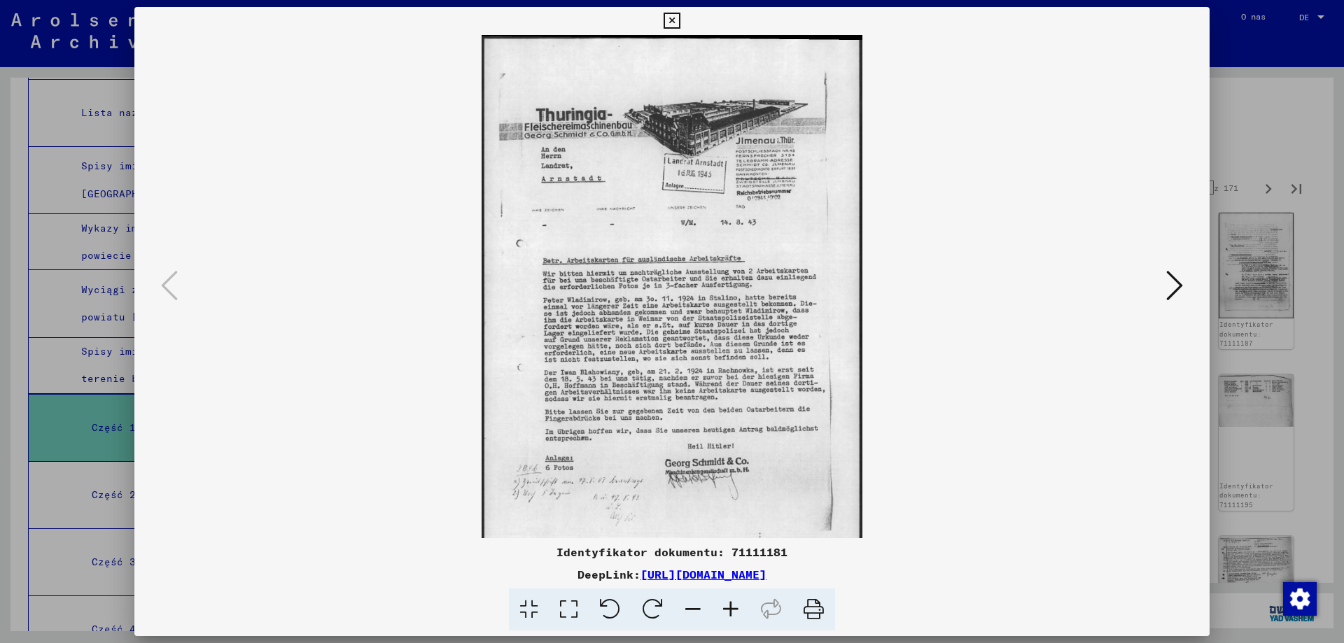
click at [1178, 283] on icon at bounding box center [1174, 286] width 17 height 34
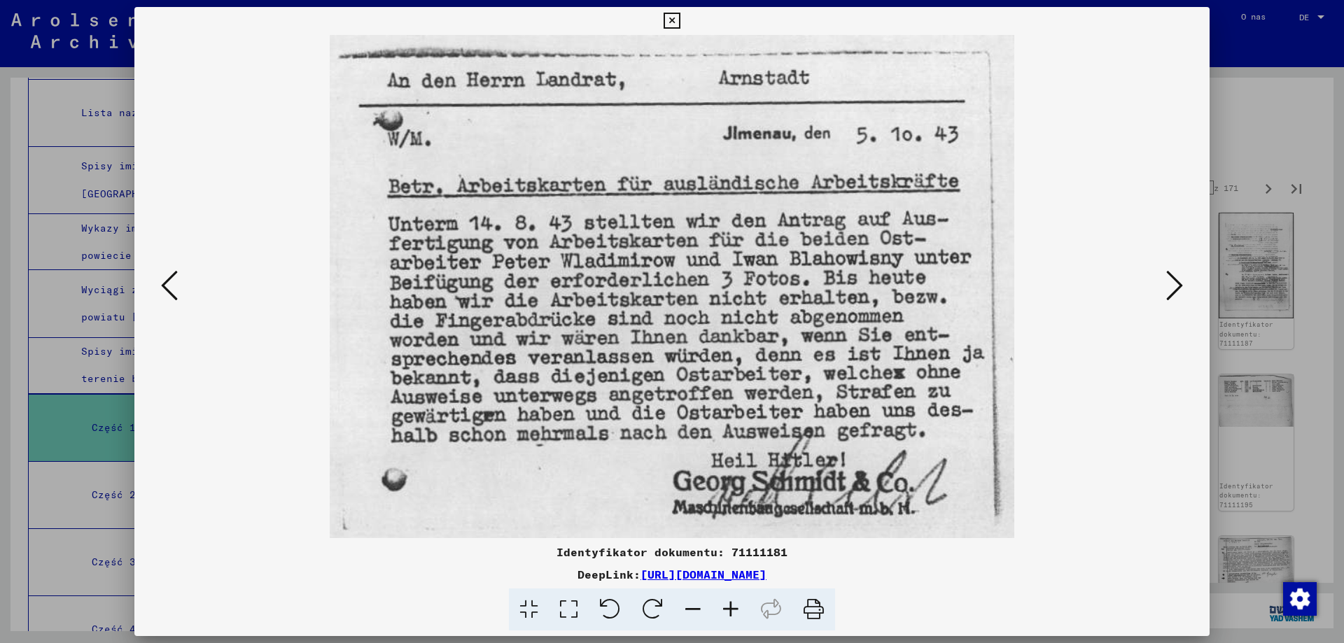
click at [1178, 283] on icon at bounding box center [1174, 286] width 17 height 34
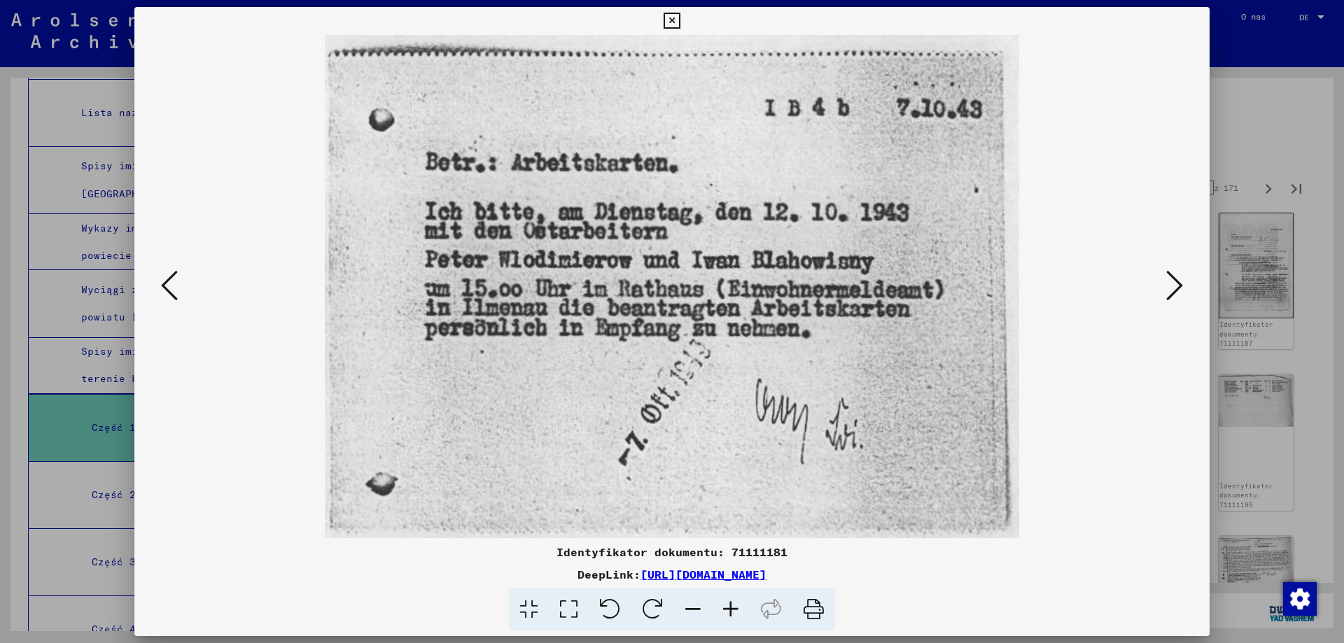
click at [1178, 283] on icon at bounding box center [1174, 286] width 17 height 34
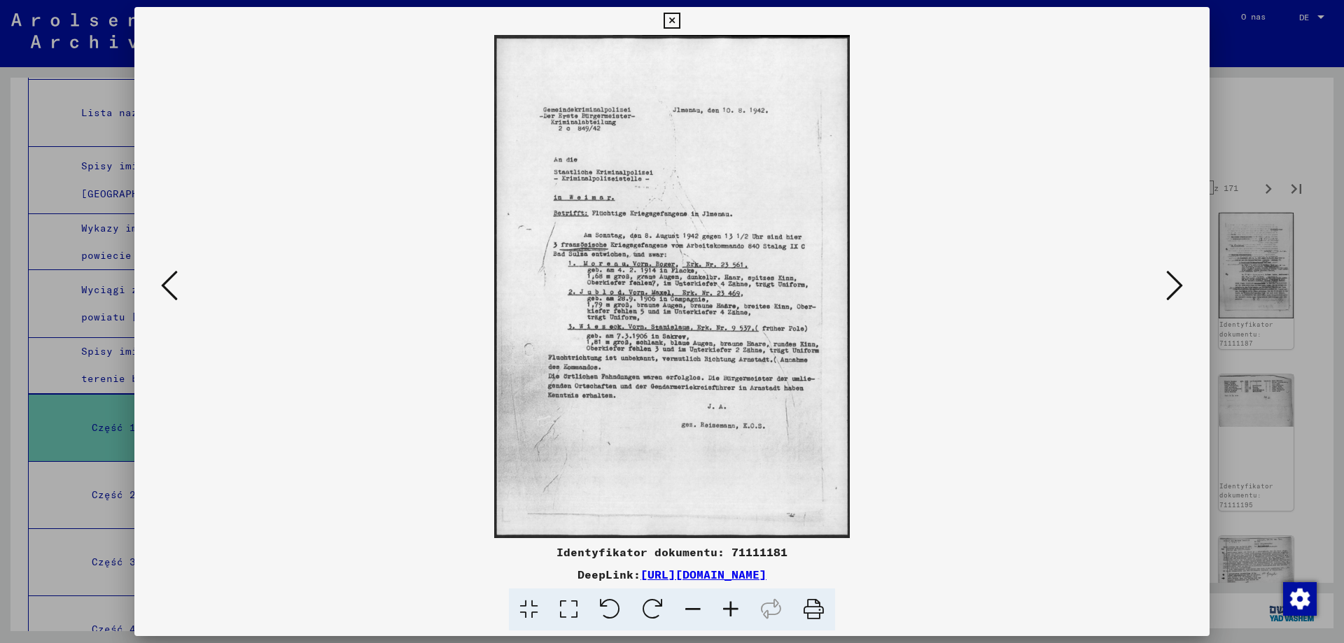
click at [1178, 283] on icon at bounding box center [1174, 286] width 17 height 34
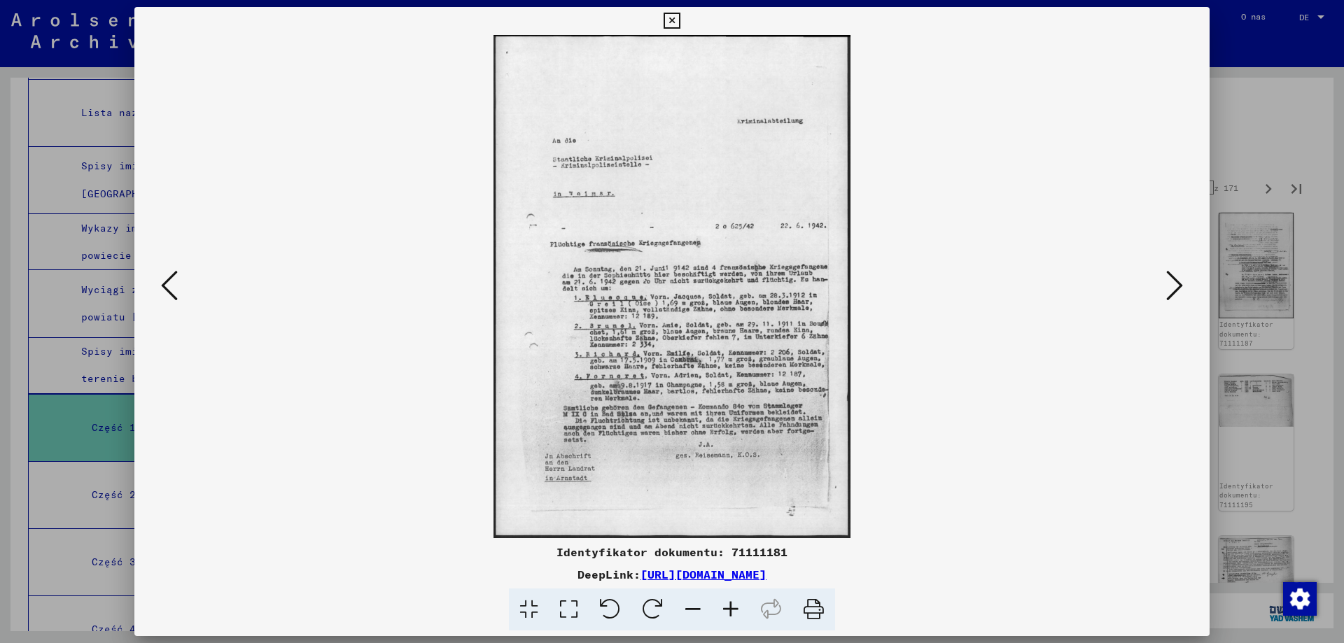
click at [1178, 283] on icon at bounding box center [1174, 286] width 17 height 34
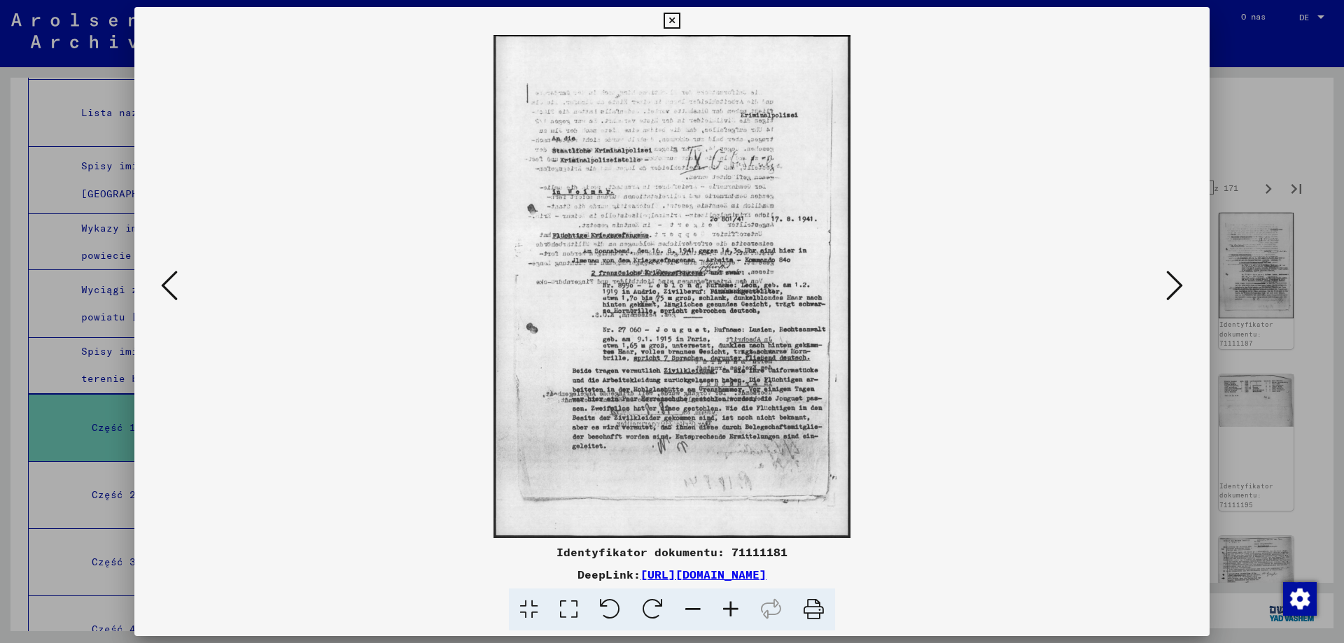
click at [1178, 283] on icon at bounding box center [1174, 286] width 17 height 34
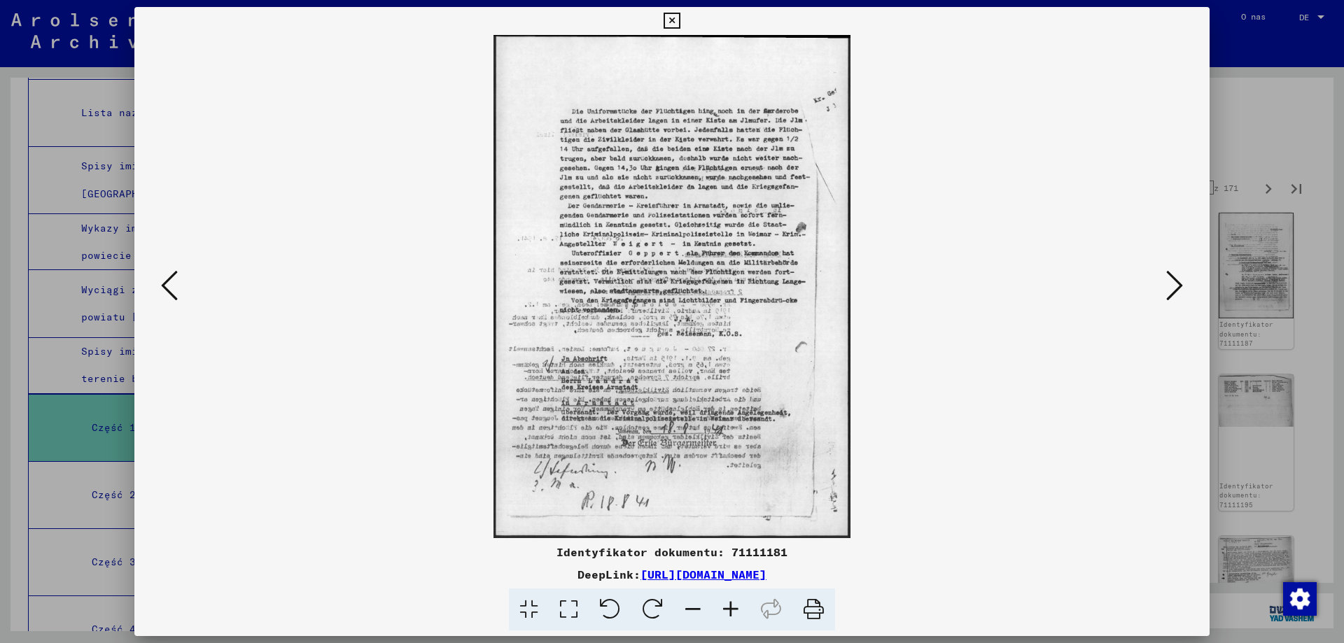
click at [1178, 283] on icon at bounding box center [1174, 286] width 17 height 34
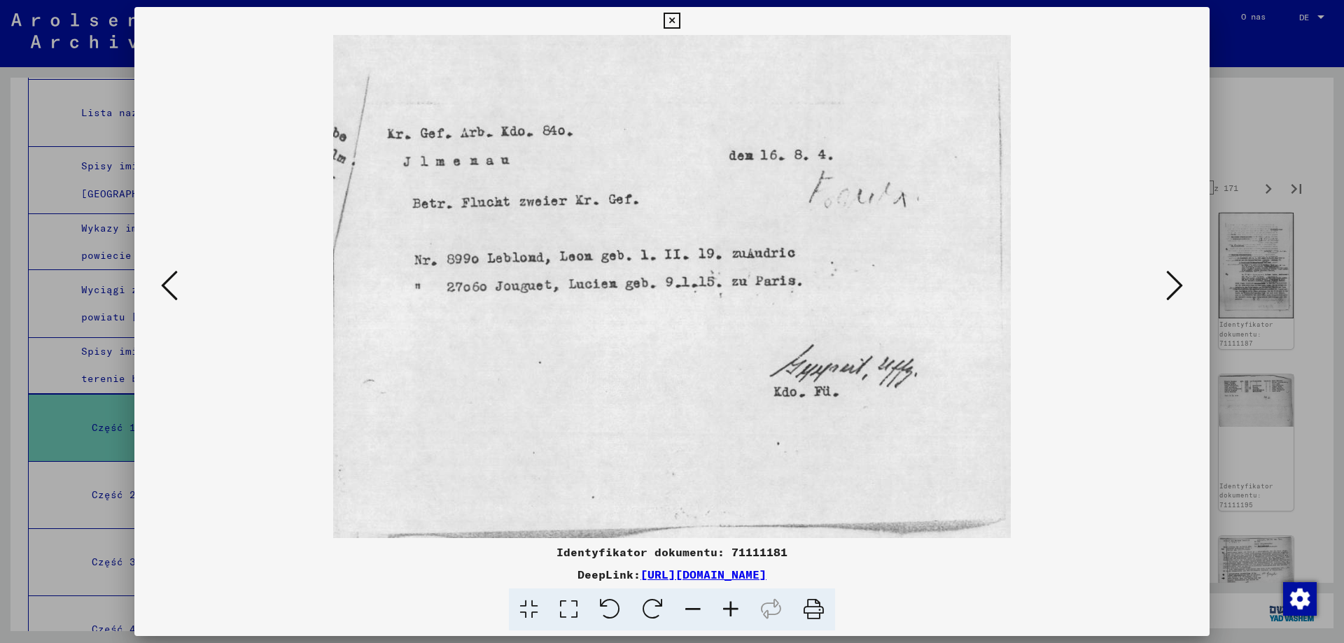
click at [1178, 283] on icon at bounding box center [1174, 286] width 17 height 34
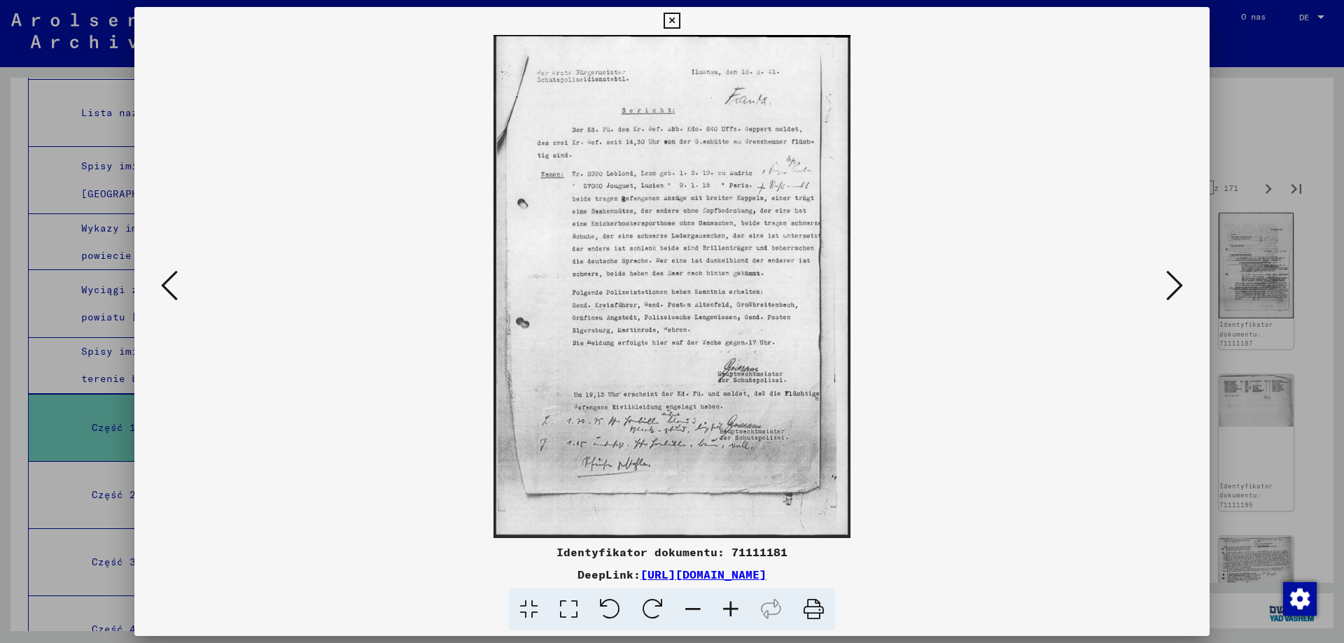
click at [1178, 283] on icon at bounding box center [1174, 286] width 17 height 34
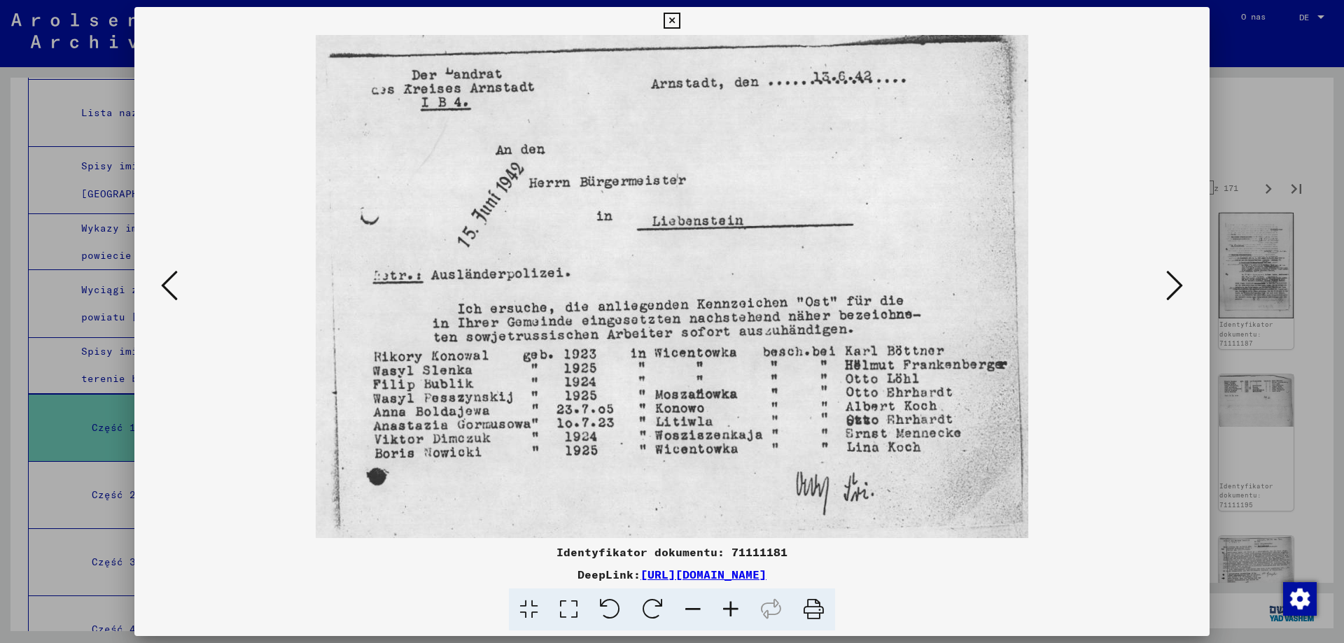
click at [1181, 283] on icon at bounding box center [1174, 286] width 17 height 34
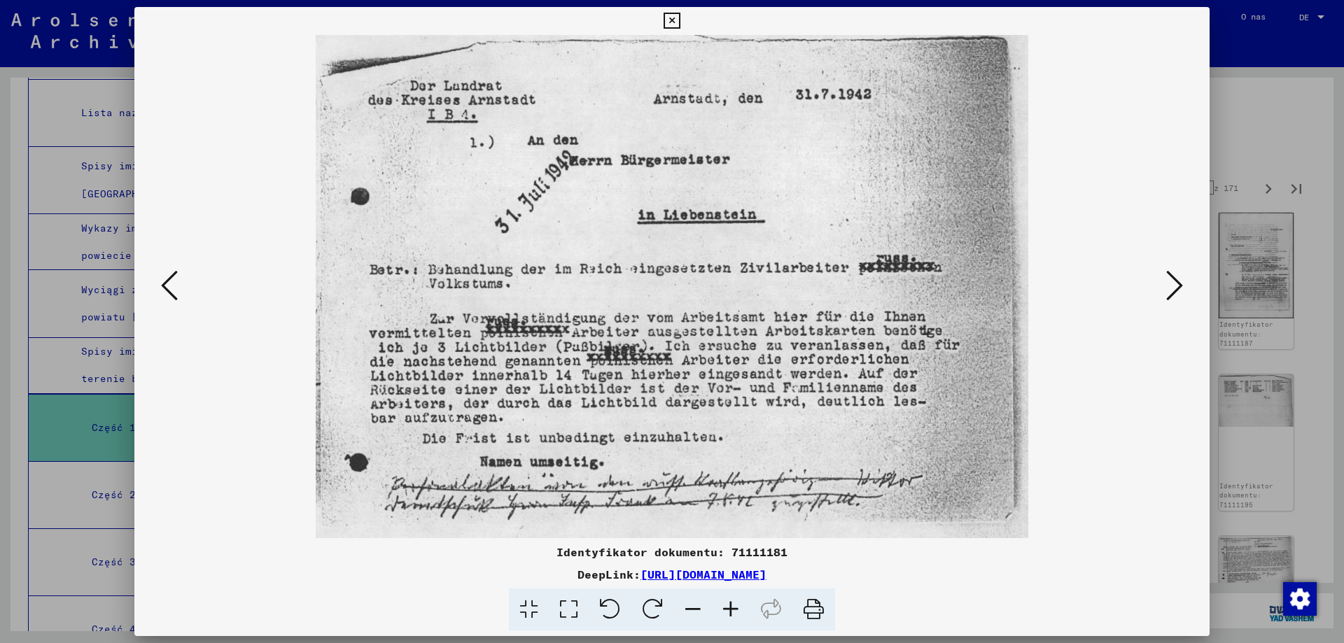
click at [1181, 283] on icon at bounding box center [1174, 286] width 17 height 34
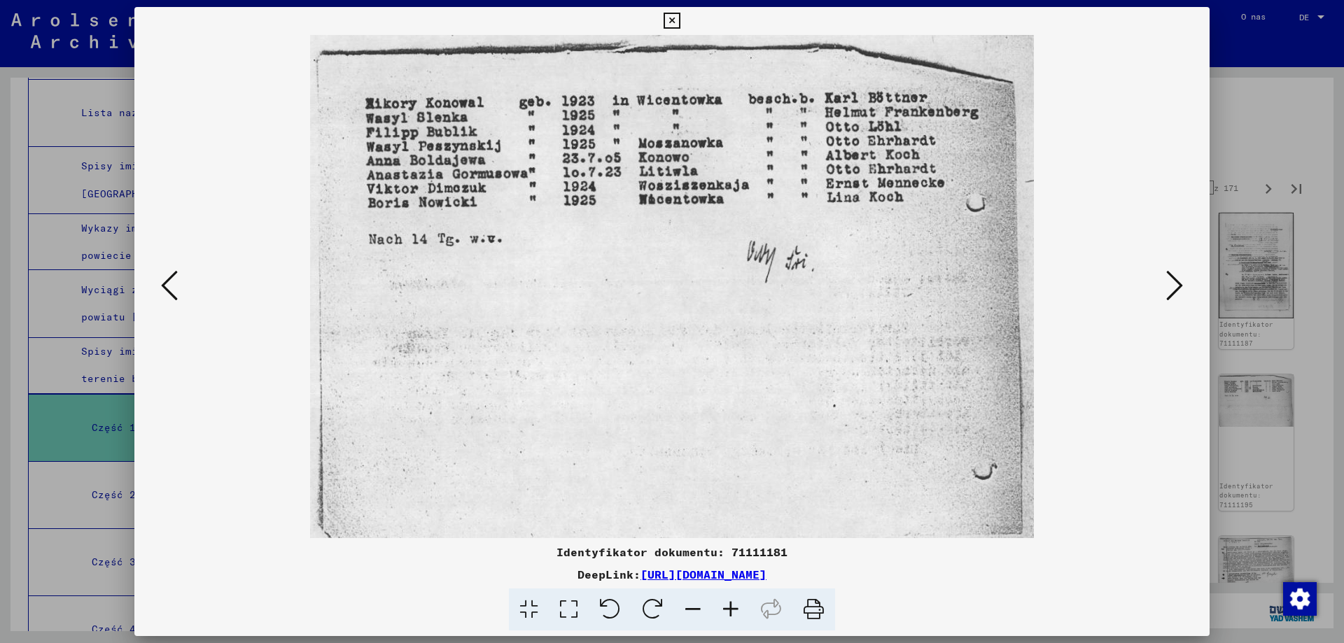
click at [1181, 283] on icon at bounding box center [1174, 286] width 17 height 34
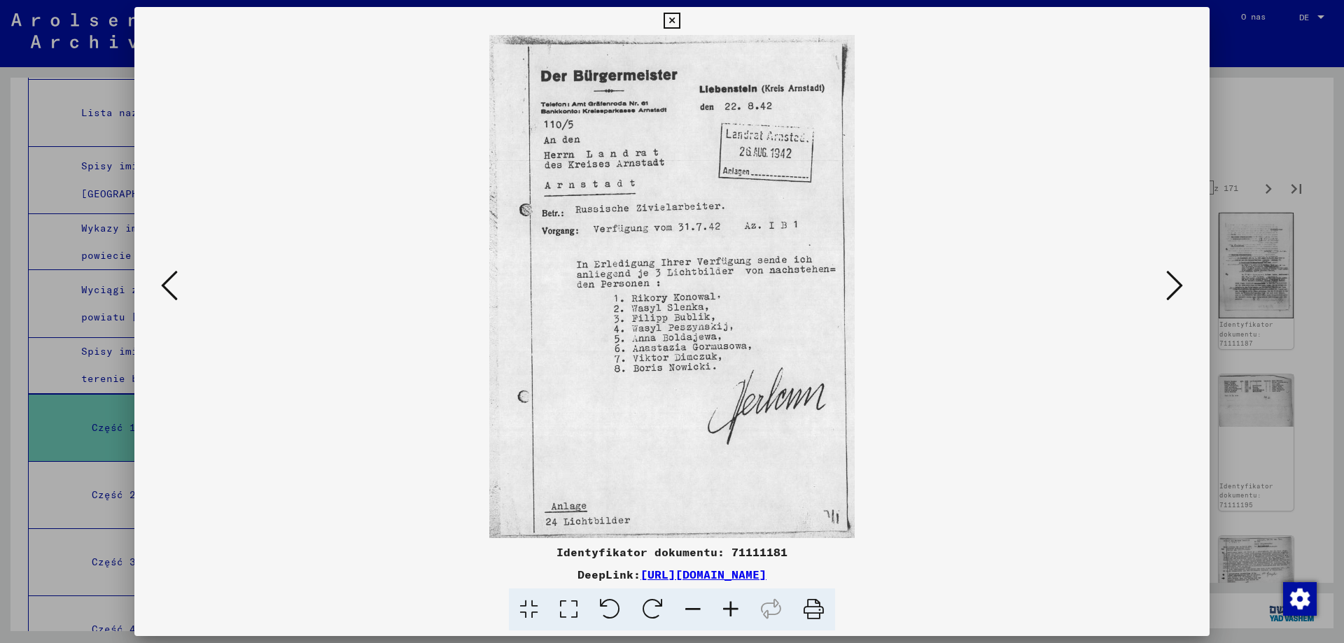
click at [1181, 283] on icon at bounding box center [1174, 286] width 17 height 34
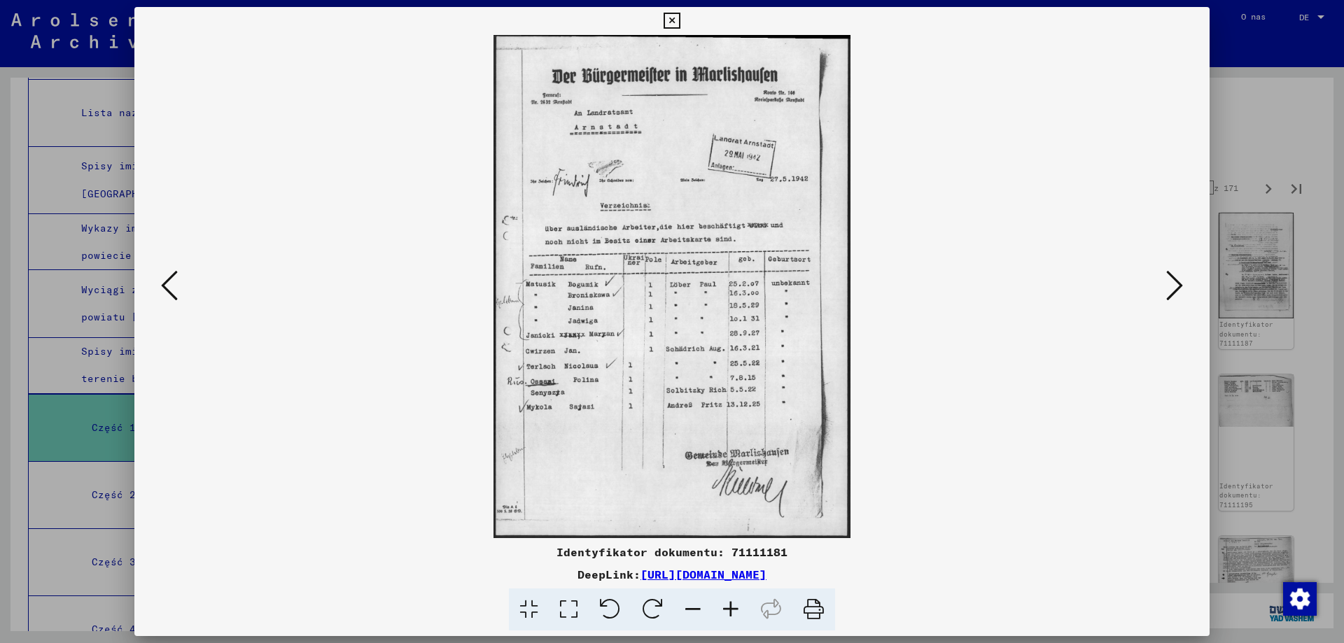
click at [1181, 283] on icon at bounding box center [1174, 286] width 17 height 34
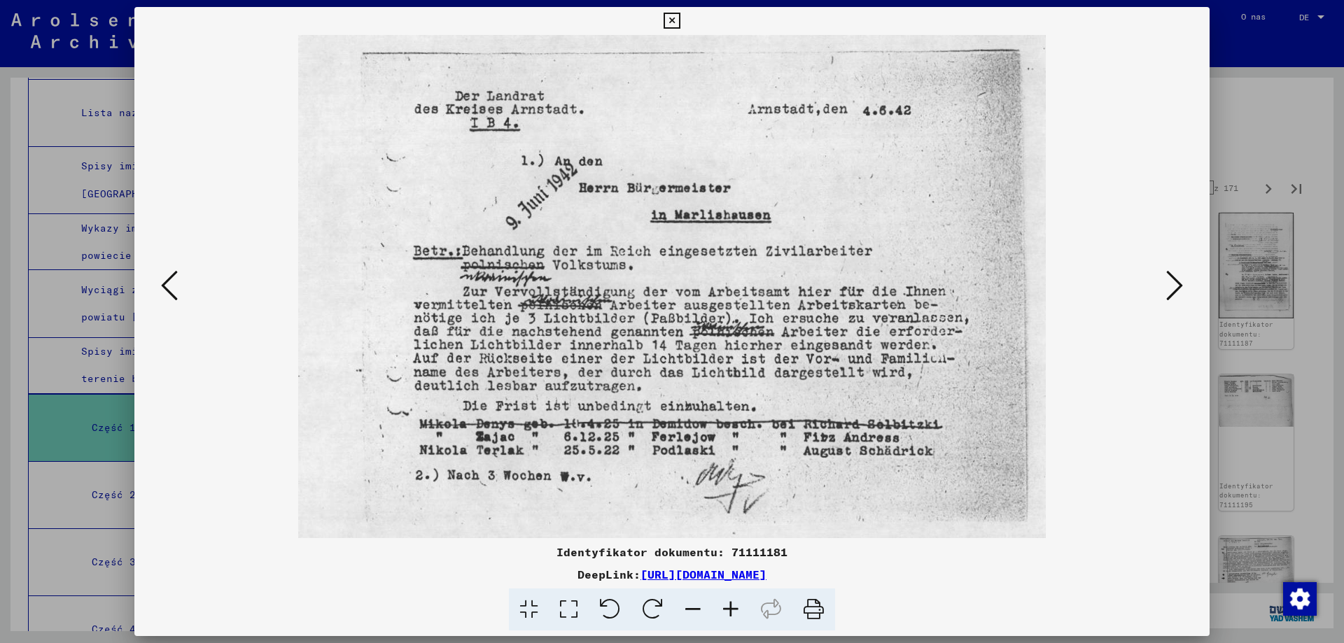
click at [1181, 283] on icon at bounding box center [1174, 286] width 17 height 34
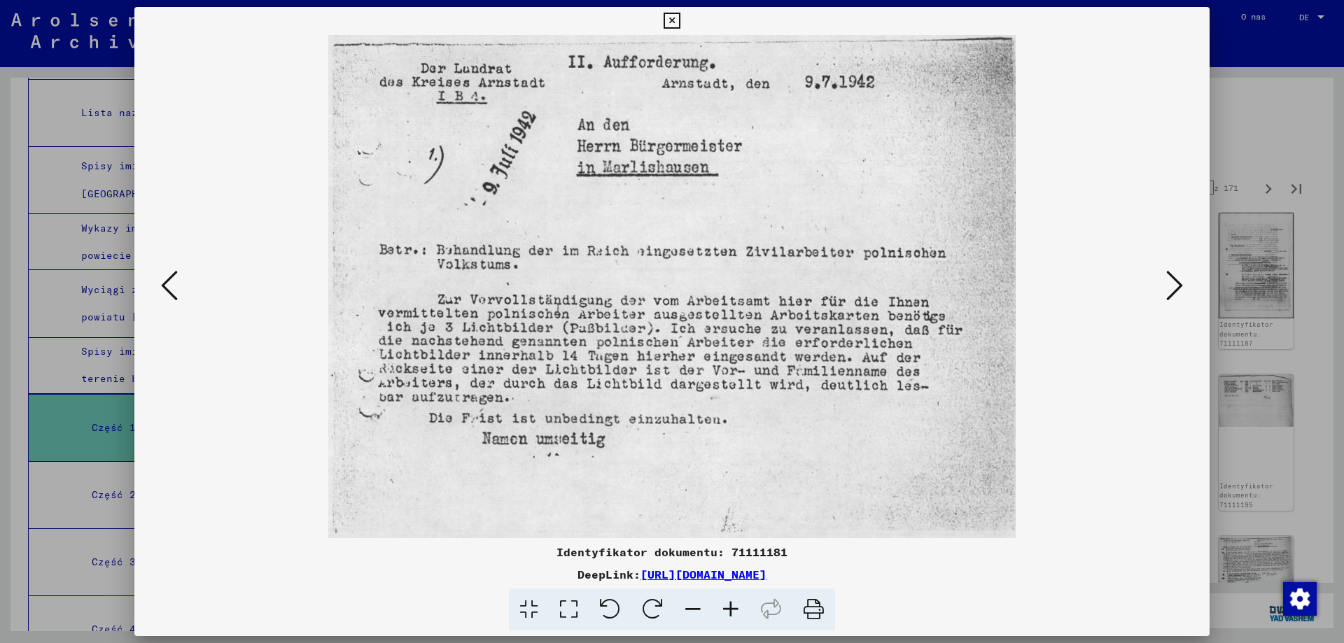
click at [1181, 283] on icon at bounding box center [1174, 286] width 17 height 34
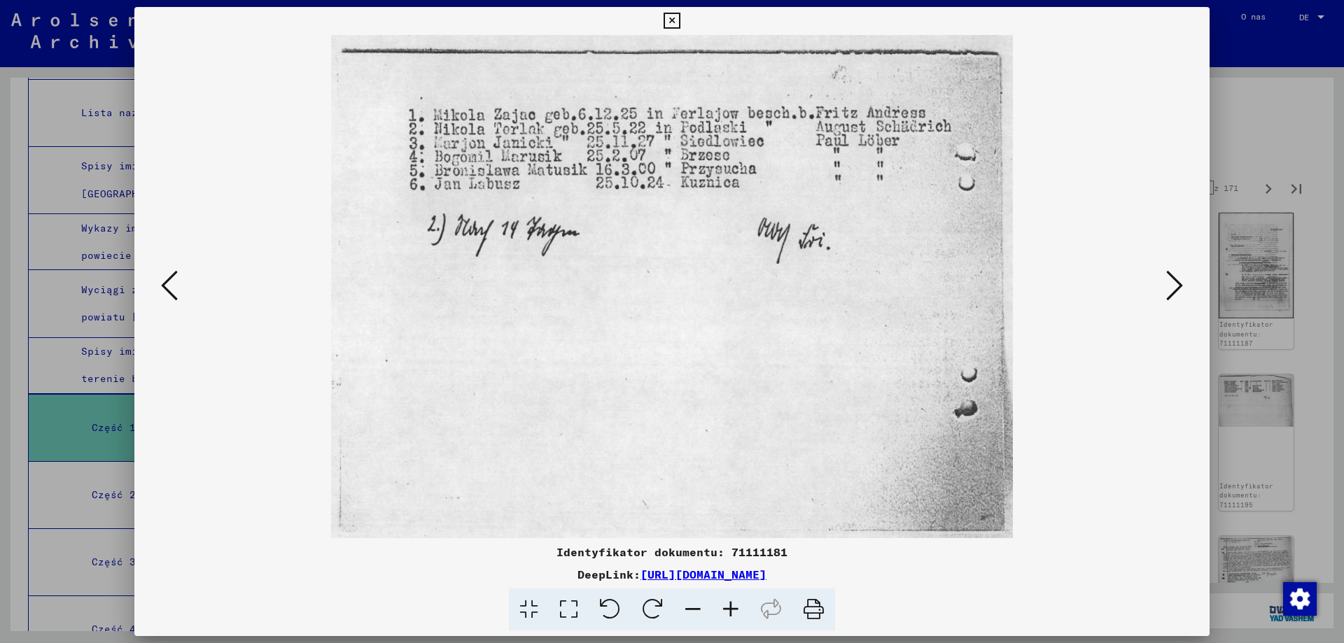
click at [1181, 283] on icon at bounding box center [1174, 286] width 17 height 34
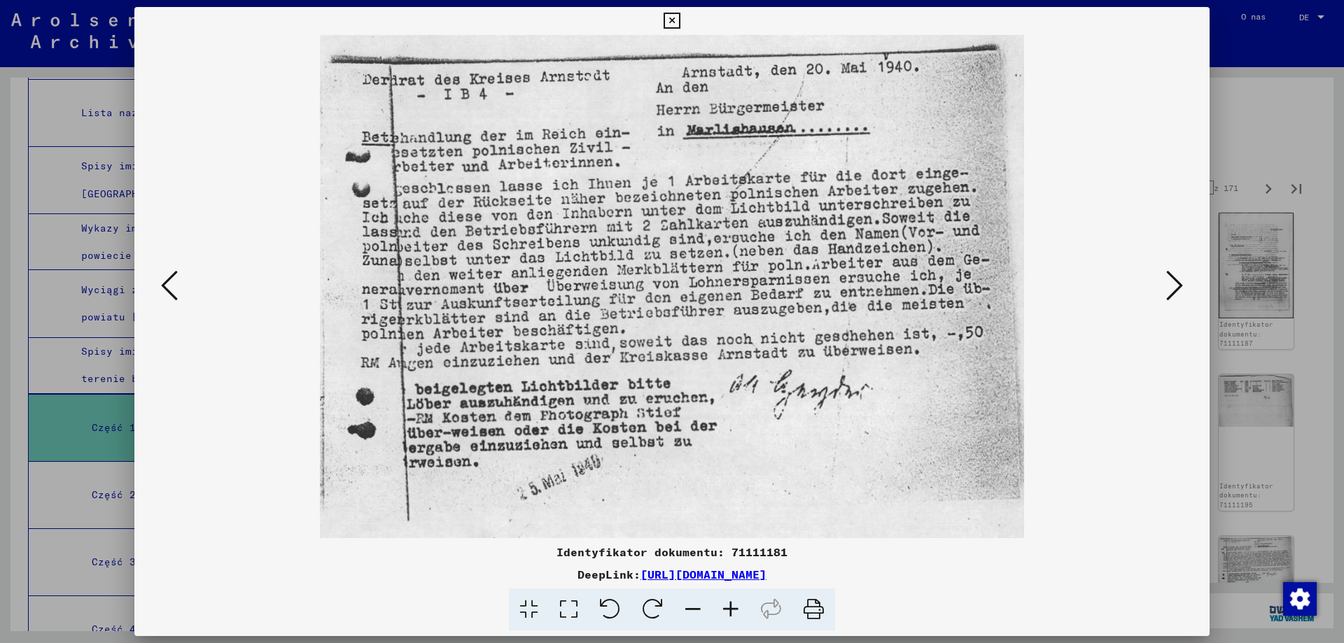
click at [1181, 283] on icon at bounding box center [1174, 286] width 17 height 34
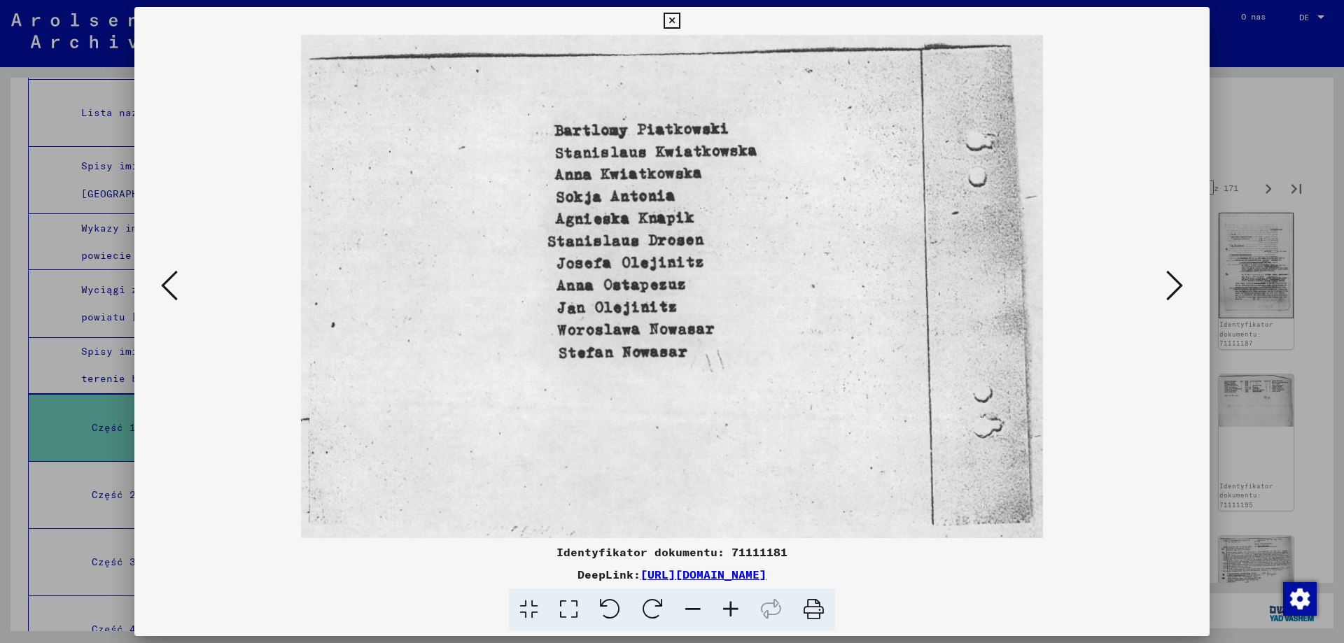
click at [1181, 283] on icon at bounding box center [1174, 286] width 17 height 34
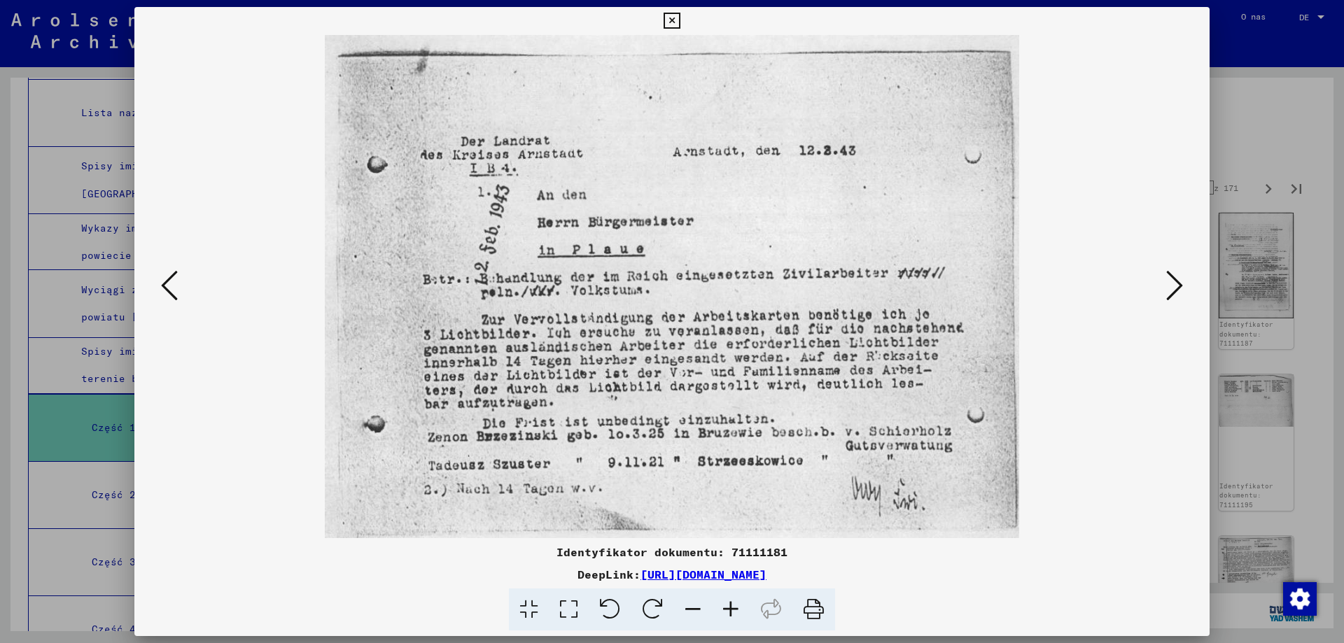
click at [1181, 283] on icon at bounding box center [1174, 286] width 17 height 34
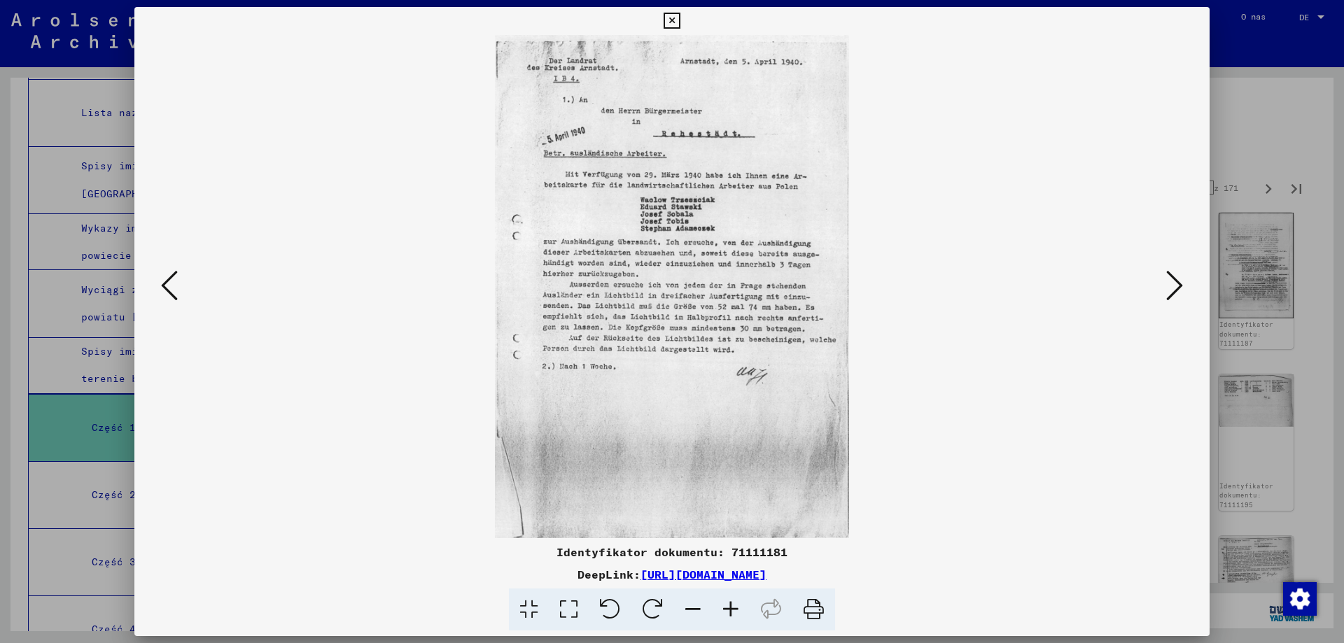
click at [1181, 283] on icon at bounding box center [1174, 286] width 17 height 34
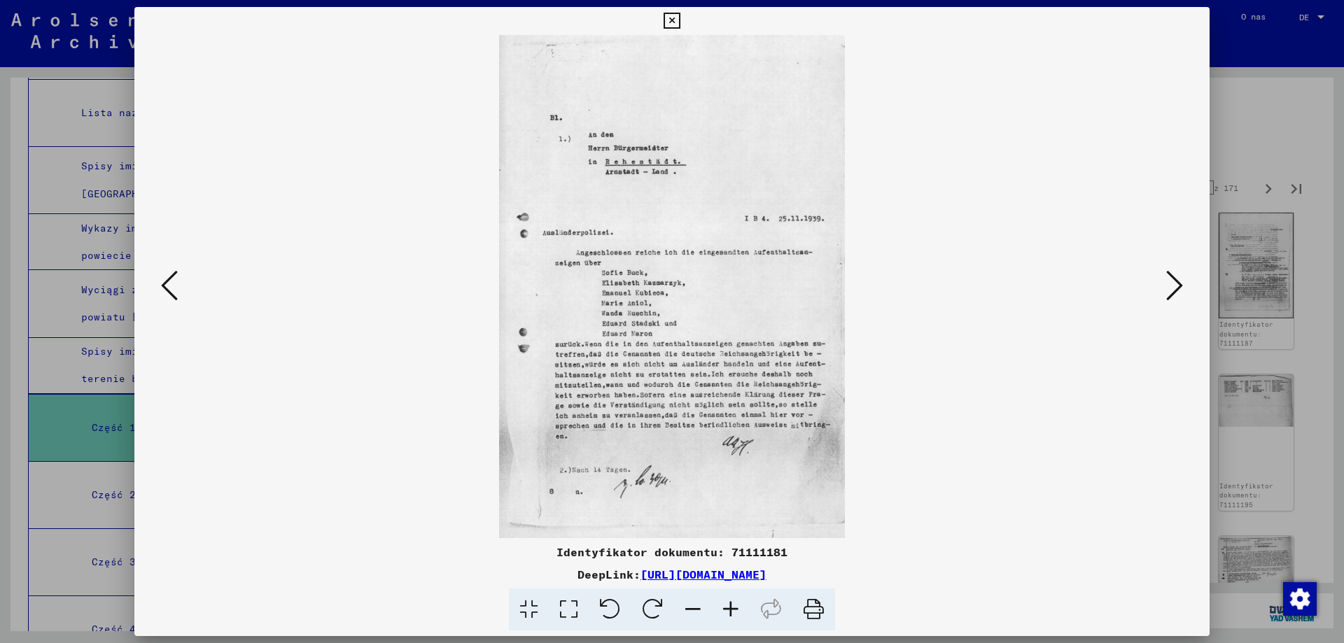
click at [1181, 283] on icon at bounding box center [1174, 286] width 17 height 34
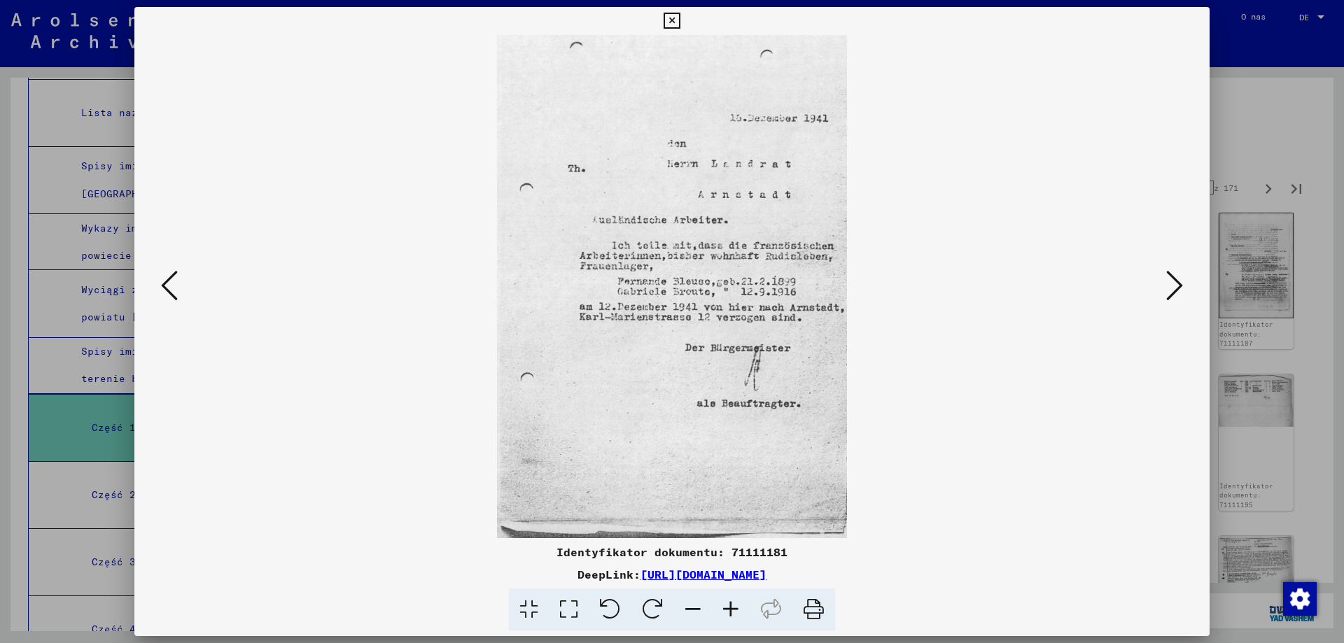
click at [1181, 283] on icon at bounding box center [1174, 286] width 17 height 34
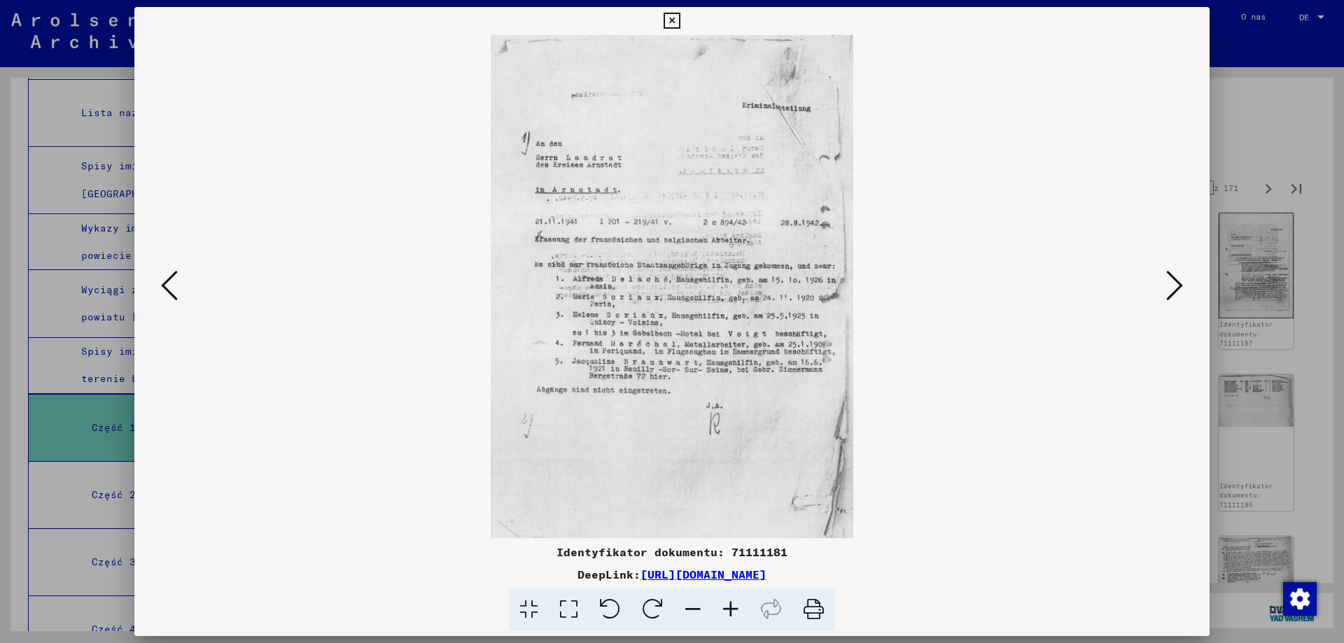
click at [1181, 283] on icon at bounding box center [1174, 286] width 17 height 34
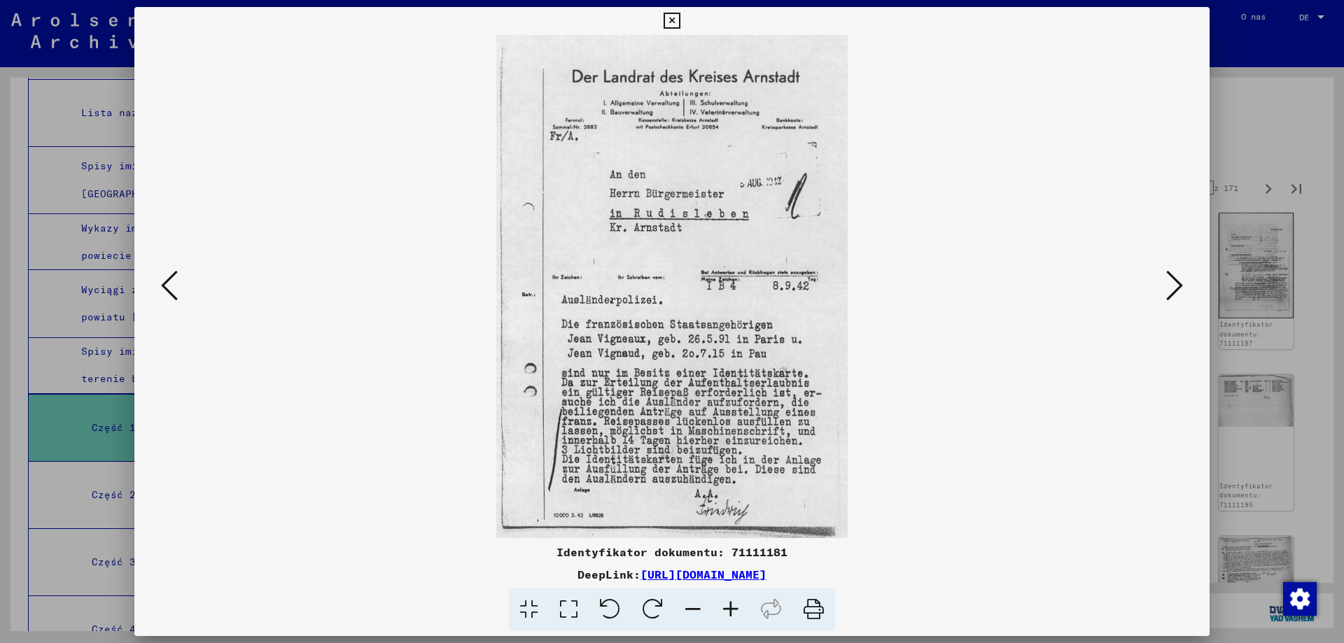
click at [1181, 283] on icon at bounding box center [1174, 286] width 17 height 34
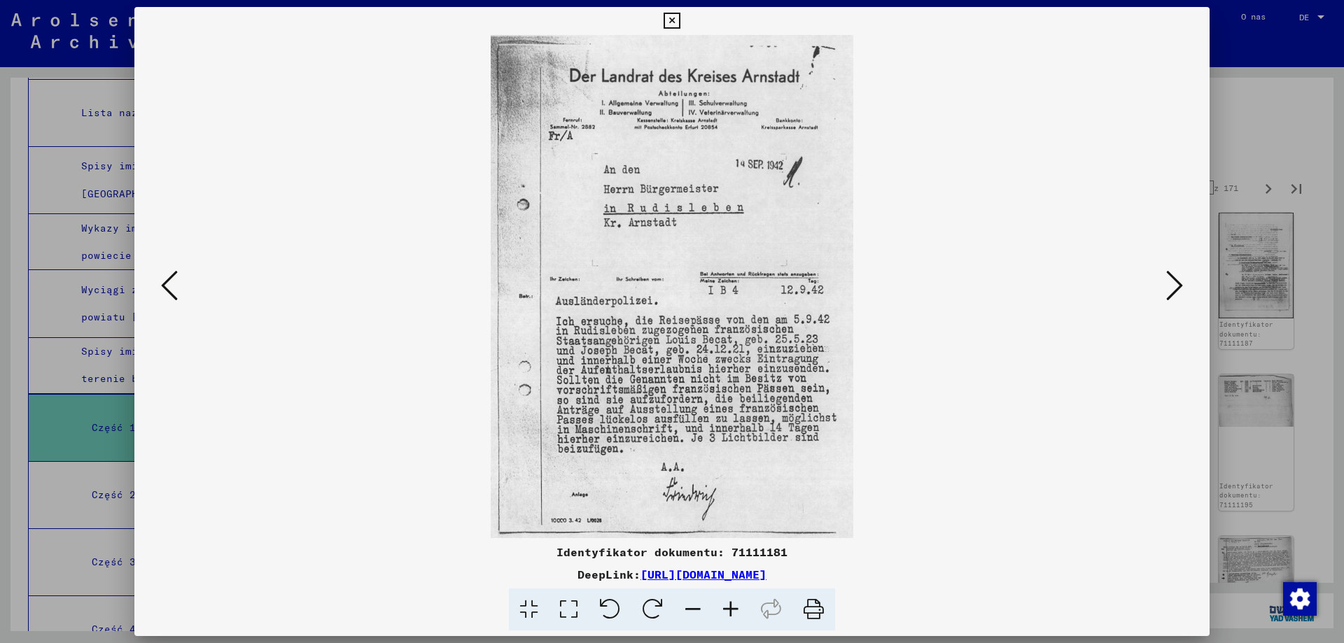
click at [1181, 283] on icon at bounding box center [1174, 286] width 17 height 34
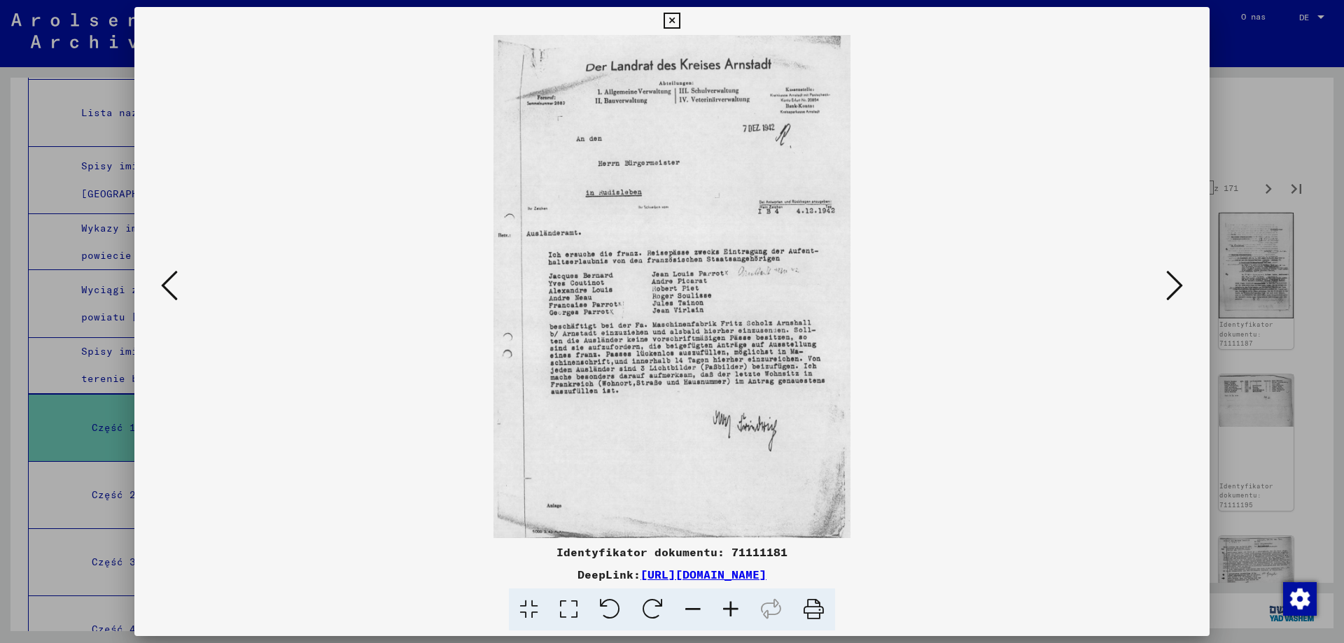
click at [1181, 283] on icon at bounding box center [1174, 286] width 17 height 34
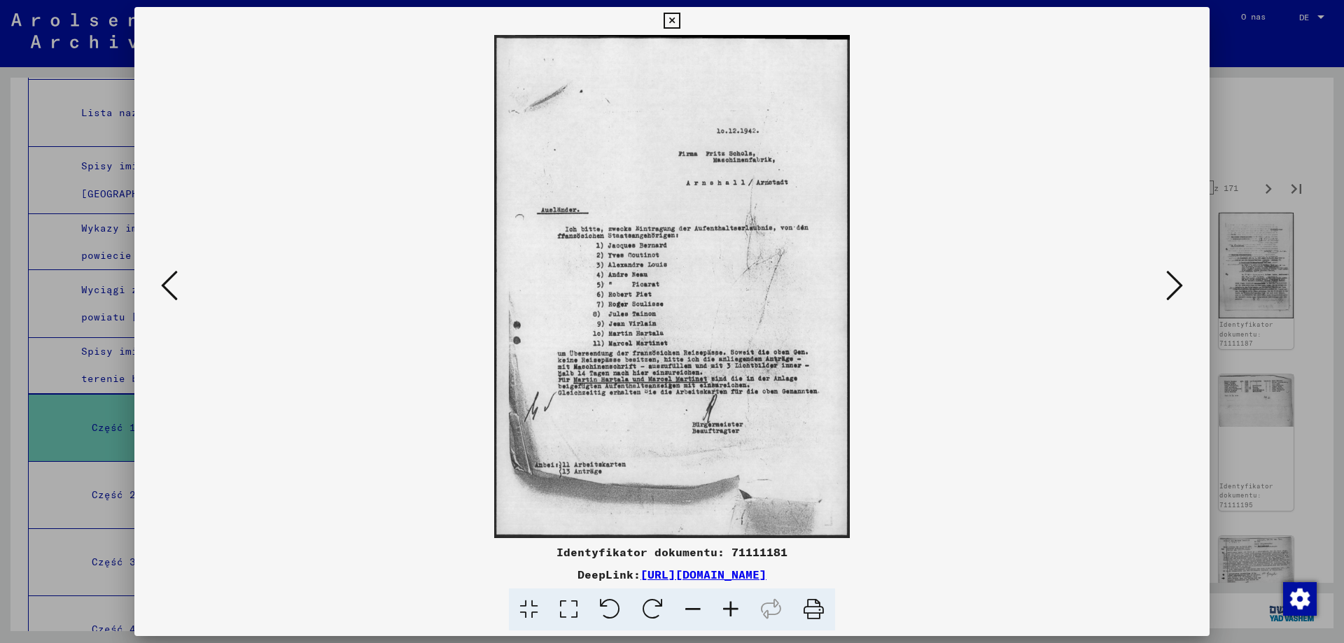
click at [1181, 283] on icon at bounding box center [1174, 286] width 17 height 34
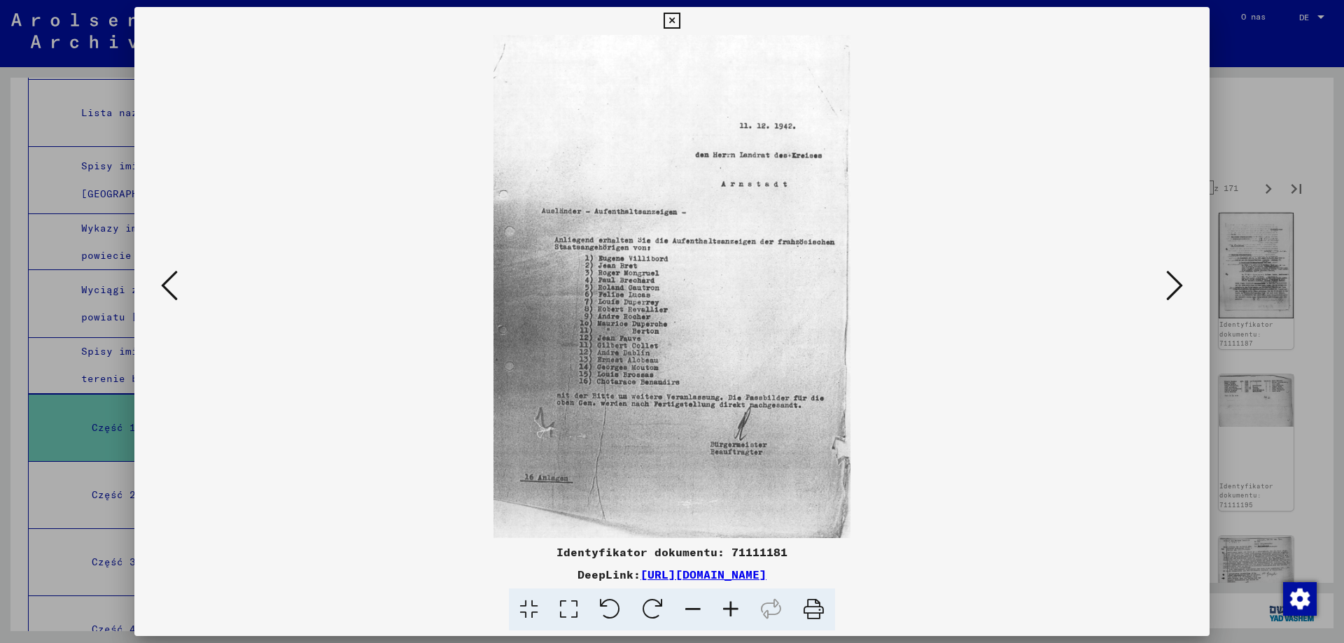
click at [1181, 283] on icon at bounding box center [1174, 286] width 17 height 34
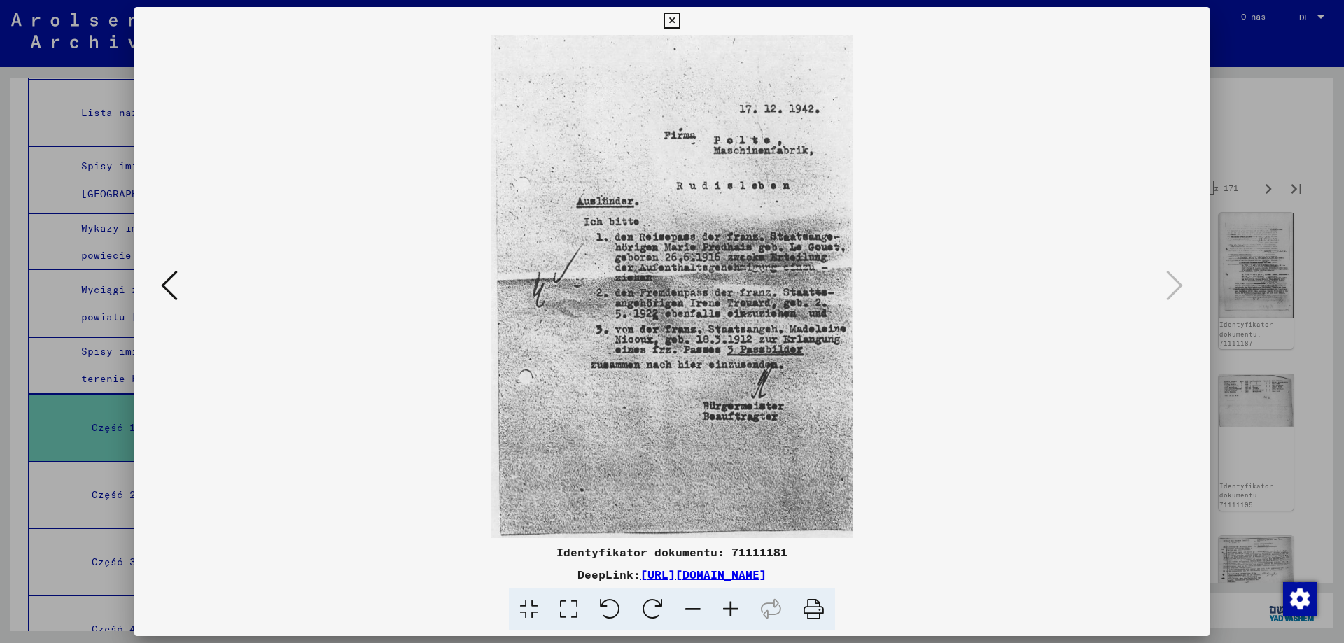
click at [670, 20] on icon at bounding box center [671, 21] width 16 height 17
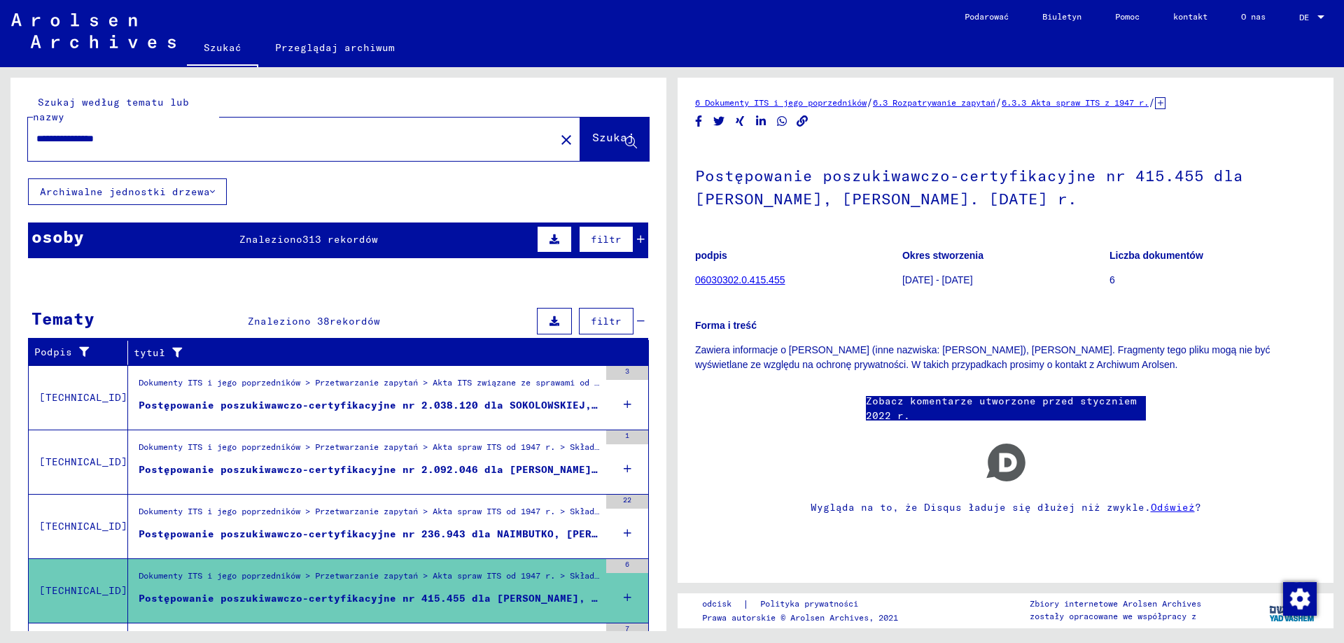
scroll to position [442, 0]
